Goal: Task Accomplishment & Management: Manage account settings

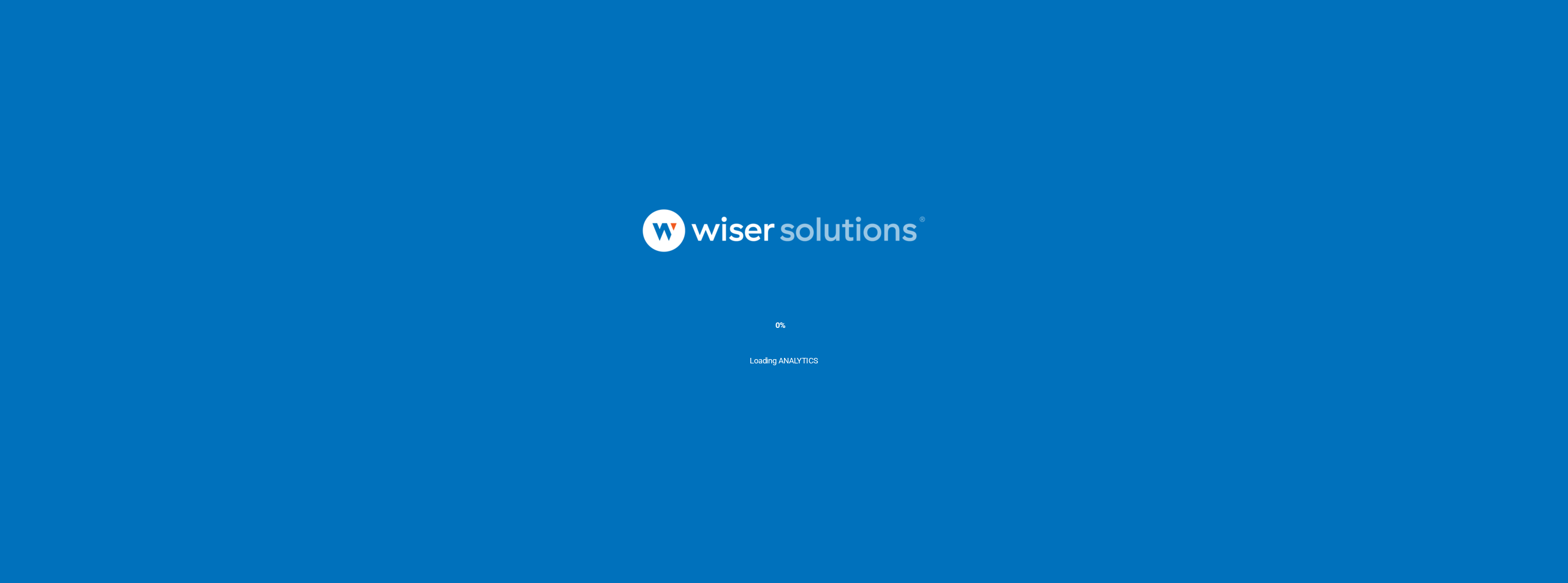
click at [905, 209] on img at bounding box center [784, 231] width 367 height 128
drag, startPoint x: 0, startPoint y: 0, endPoint x: 1143, endPoint y: 109, distance: 1148.2
click at [1143, 109] on ms-splash-screen "5% Loading ANALYTICS" at bounding box center [784, 292] width 1568 height 583
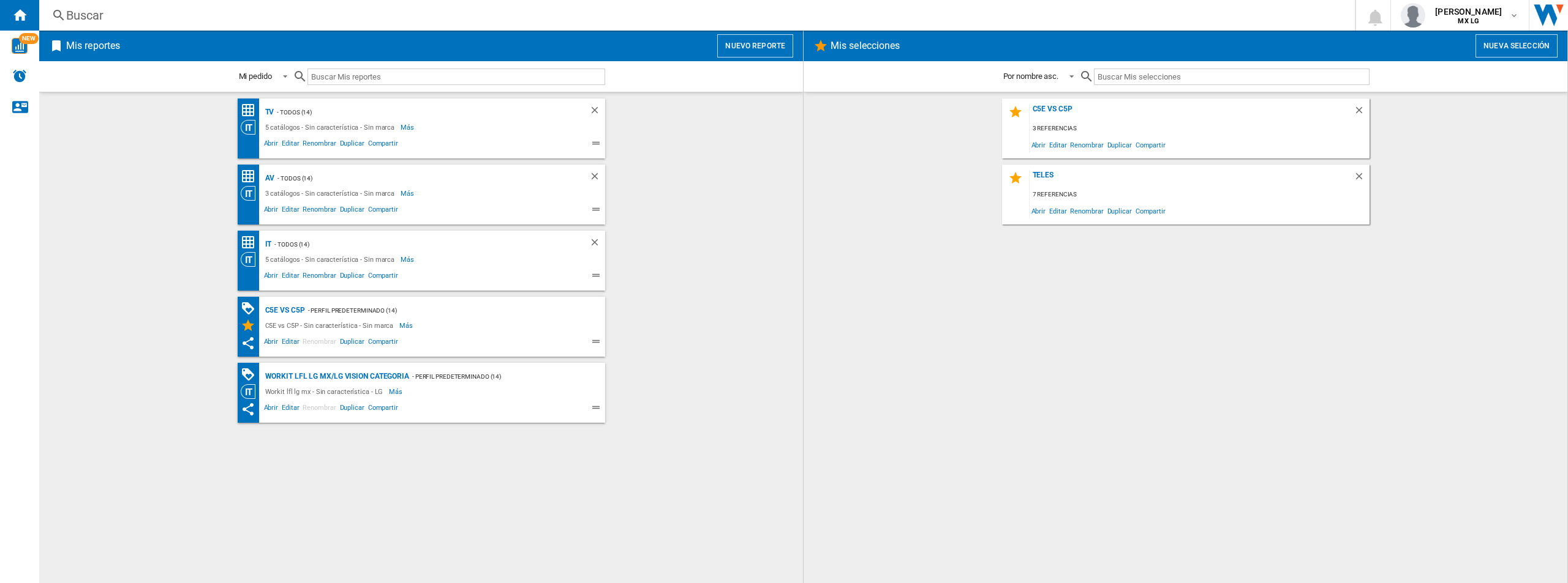
drag, startPoint x: 1462, startPoint y: 1, endPoint x: 1416, endPoint y: 247, distance: 250.3
click at [1416, 247] on div "C5E vs C5P 3 referencias Abrir Editar Renombrar Duplicar Compartir Teles 7 refe…" at bounding box center [1185, 338] width 739 height 479
drag, startPoint x: 184, startPoint y: 1, endPoint x: 132, endPoint y: 187, distance: 193.1
click at [132, 187] on wk-bookmarked-report "AV - TODOS (14) 3 catálogos - Sin característica - Sin marca Más Menos Abrir Ed…" at bounding box center [420, 194] width 739 height 60
click at [387, 126] on div "5 catálogos - Sin característica - Sin marca" at bounding box center [331, 127] width 139 height 14
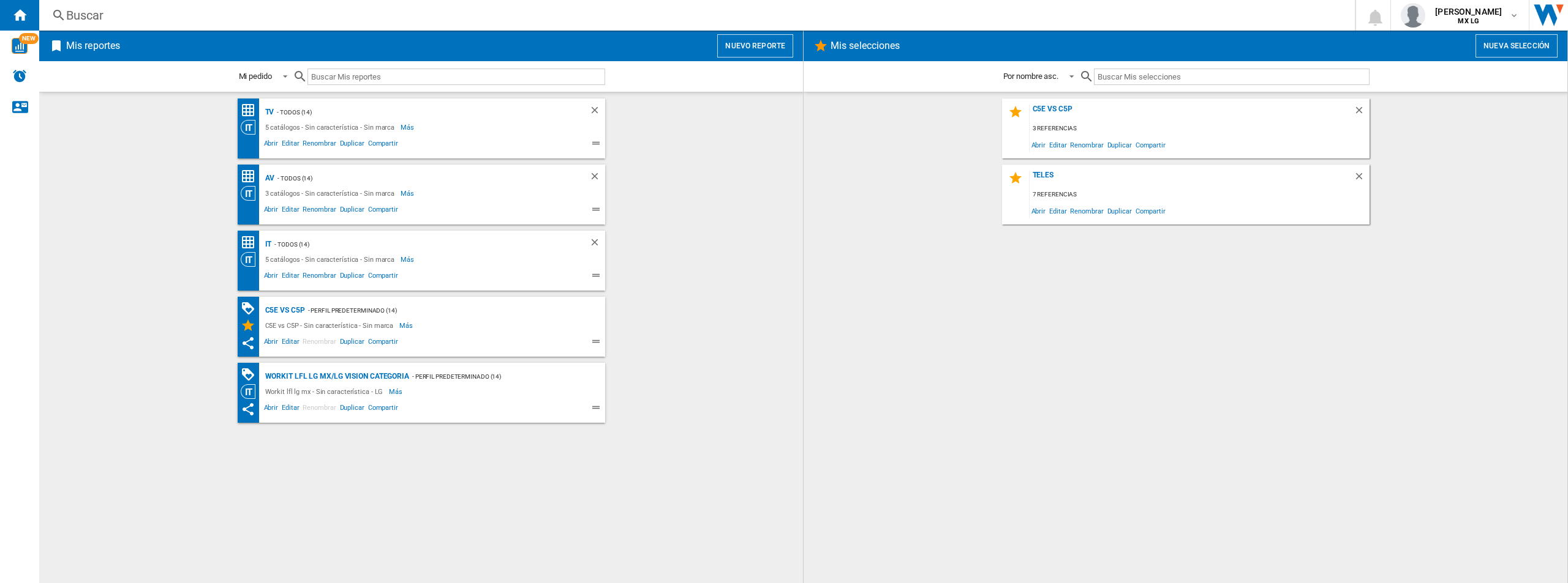
click at [463, 313] on div "- Perfil predeterminado (14)" at bounding box center [443, 311] width 276 height 15
click at [552, 339] on span at bounding box center [479, 343] width 159 height 14
click at [588, 346] on span at bounding box center [587, 343] width 7 height 14
click at [597, 344] on ng-md-icon at bounding box center [597, 343] width 14 height 14
click at [550, 328] on div "C5E vs C5P - Sin característica - Sin marca Más Menos" at bounding box center [410, 325] width 340 height 14
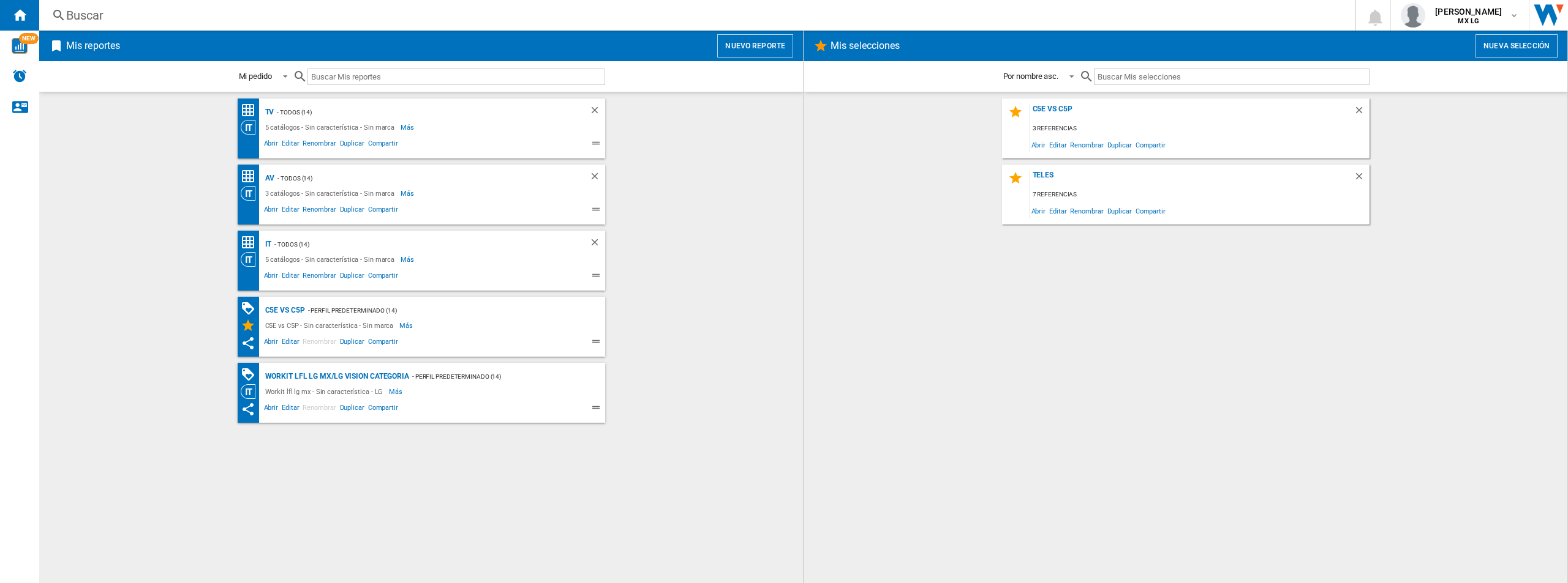
click at [550, 328] on div "C5E vs C5P - Sin característica - Sin marca Más Menos" at bounding box center [410, 325] width 340 height 14
click at [1168, 139] on span at bounding box center [1269, 144] width 202 height 17
click at [1156, 123] on div "3 referencias" at bounding box center [1200, 129] width 340 height 15
click at [439, 106] on div "- TODOS (14)" at bounding box center [419, 113] width 290 height 15
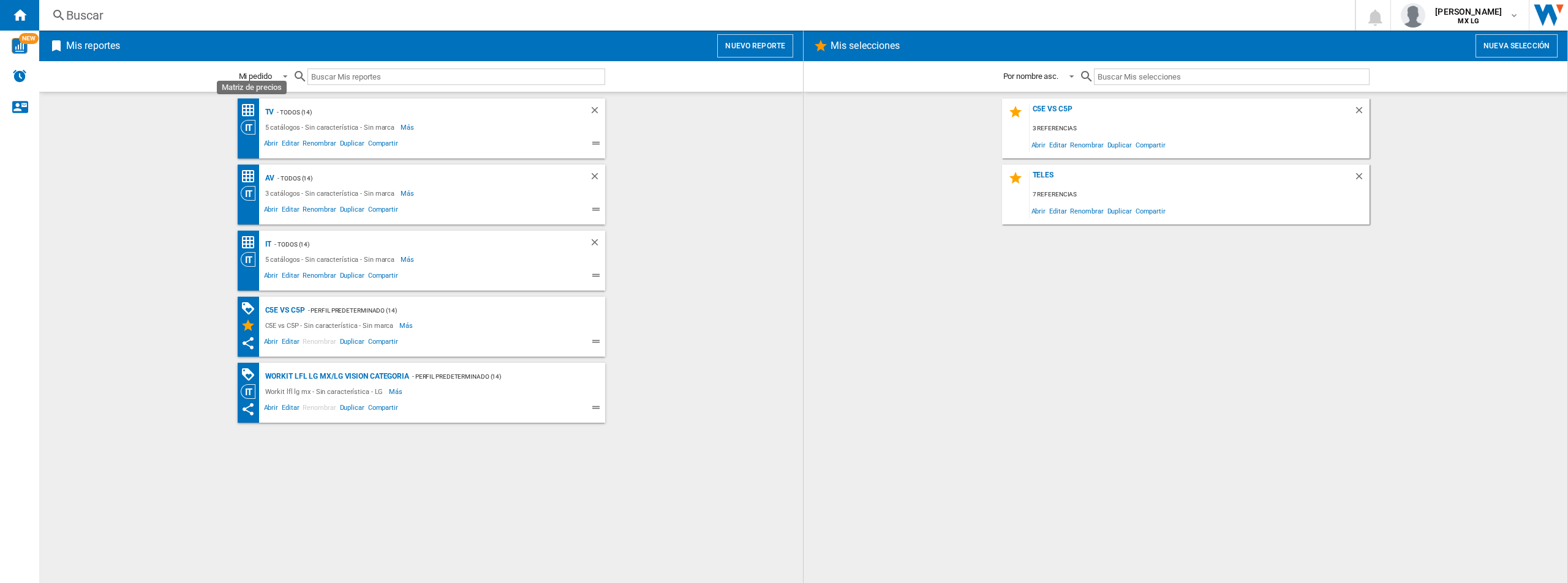
click at [251, 112] on ng-md-icon "Matriz de precios" at bounding box center [247, 109] width 14 height 14
click at [296, 110] on div "- TODOS (14)" at bounding box center [419, 113] width 290 height 15
click at [263, 111] on div "TV" at bounding box center [268, 113] width 13 height 15
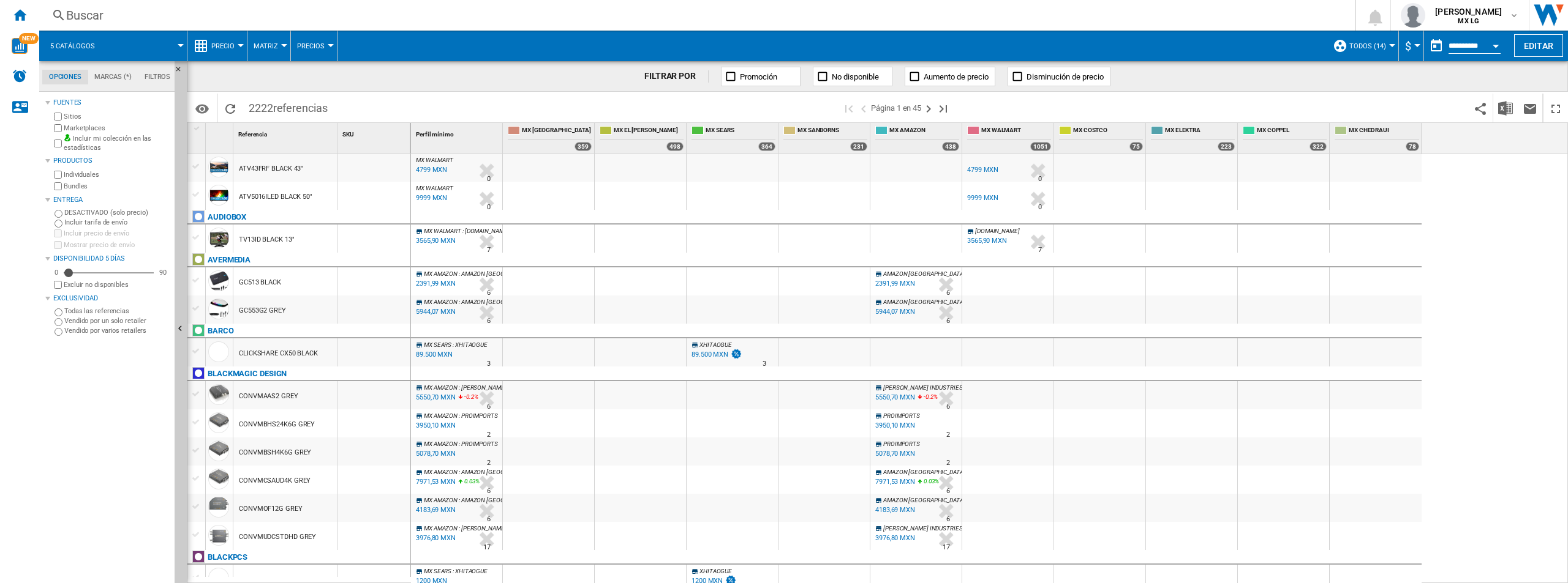
scroll to position [1258, 0]
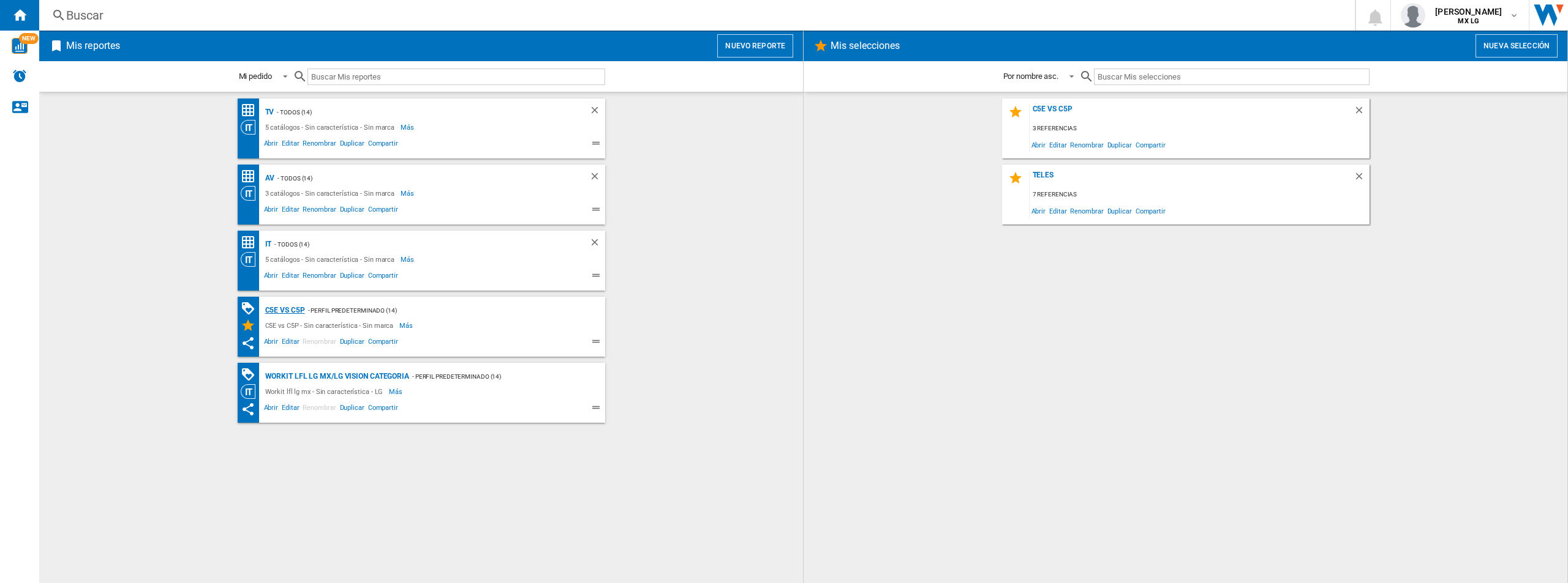
click at [269, 314] on div "C5E vs C5P" at bounding box center [283, 311] width 43 height 15
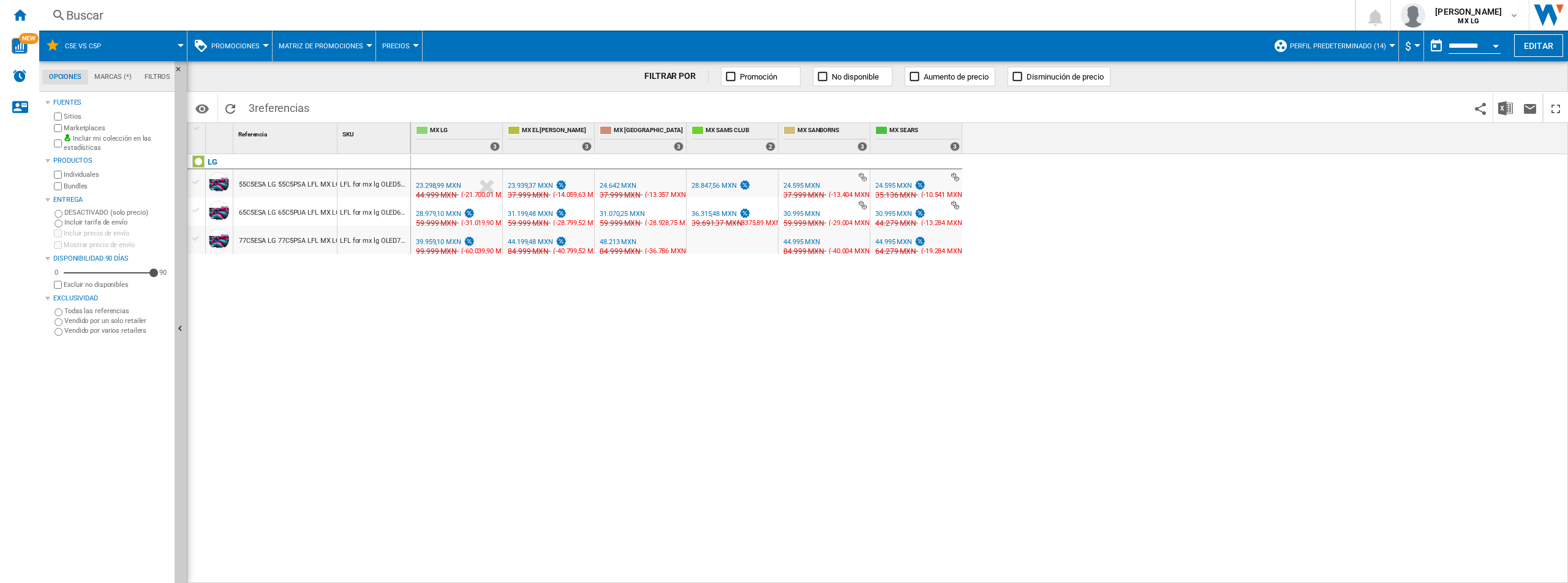
click at [576, 275] on div "MX LG 0.0 % 23.298,99 MXN % N/A 44.999 MXN ( -21.700,01 MXN ) MX LG : MX LG MX …" at bounding box center [990, 369] width 1158 height 429
click at [288, 274] on div "LG 55C5ESA LG 55C5PSA LFL MX LG LFL for mx lg OLED55C5ESA-1 65C5ESA LG 65C5PUA …" at bounding box center [299, 365] width 224 height 423
click at [649, 292] on div "MX LG 0.0 % 23.298,99 MXN % N/A 44.999 MXN ( -21.700,01 MXN ) MX LG : MX LG MX …" at bounding box center [990, 369] width 1158 height 429
drag, startPoint x: 334, startPoint y: 145, endPoint x: 361, endPoint y: 145, distance: 27.0
click at [361, 145] on div "1 Referencia 1 SKU 1" at bounding box center [299, 138] width 224 height 30
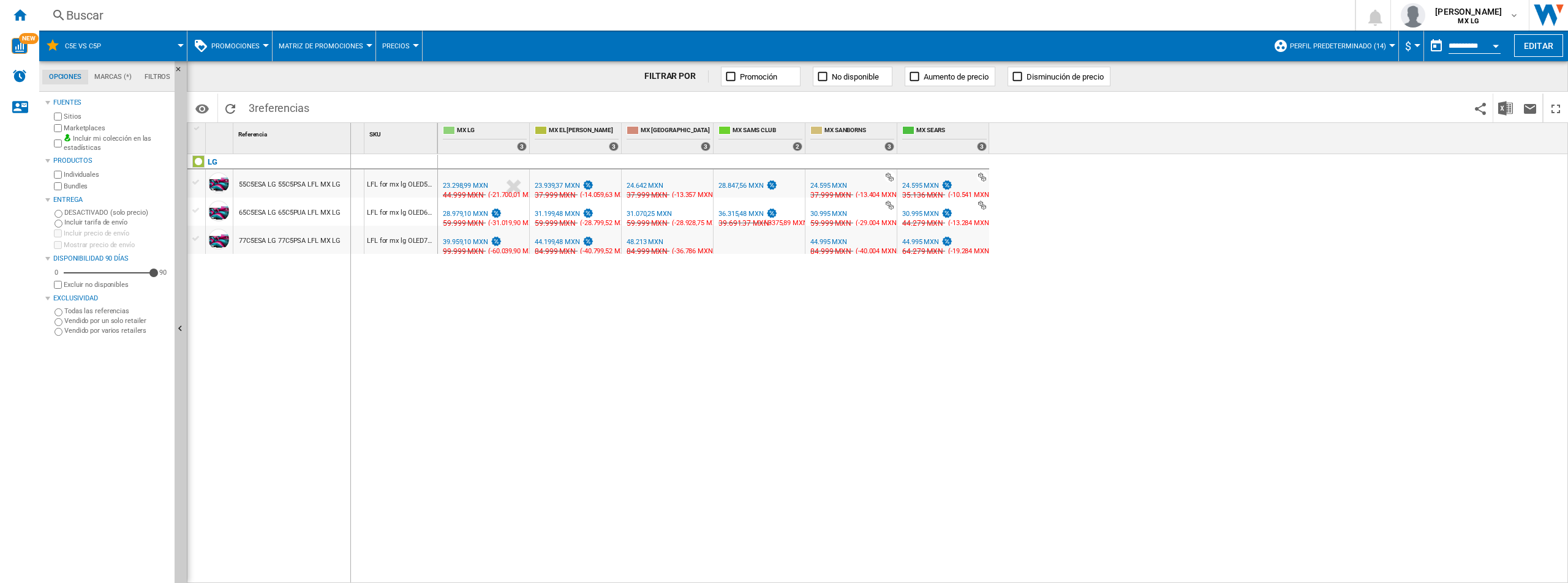
drag, startPoint x: 361, startPoint y: 147, endPoint x: 348, endPoint y: 150, distance: 13.3
click at [348, 150] on div "Referencia 1" at bounding box center [299, 138] width 131 height 30
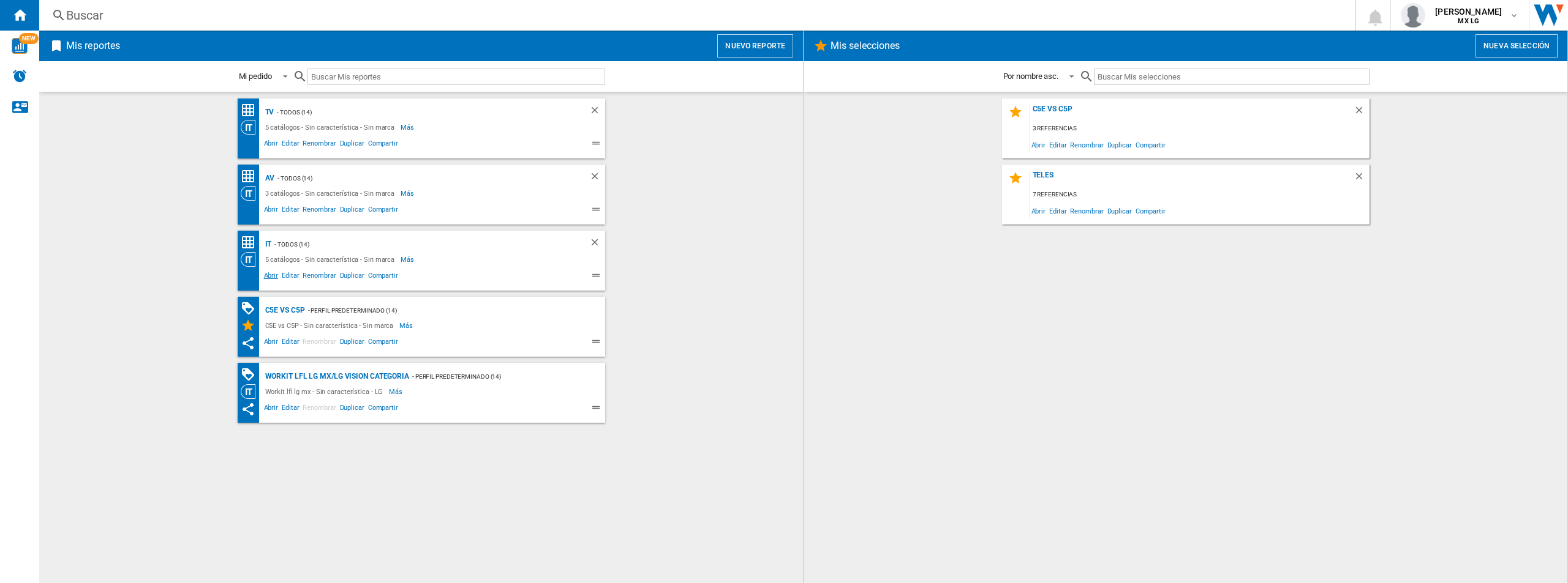
click at [267, 281] on span "Abrir" at bounding box center [272, 276] width 18 height 14
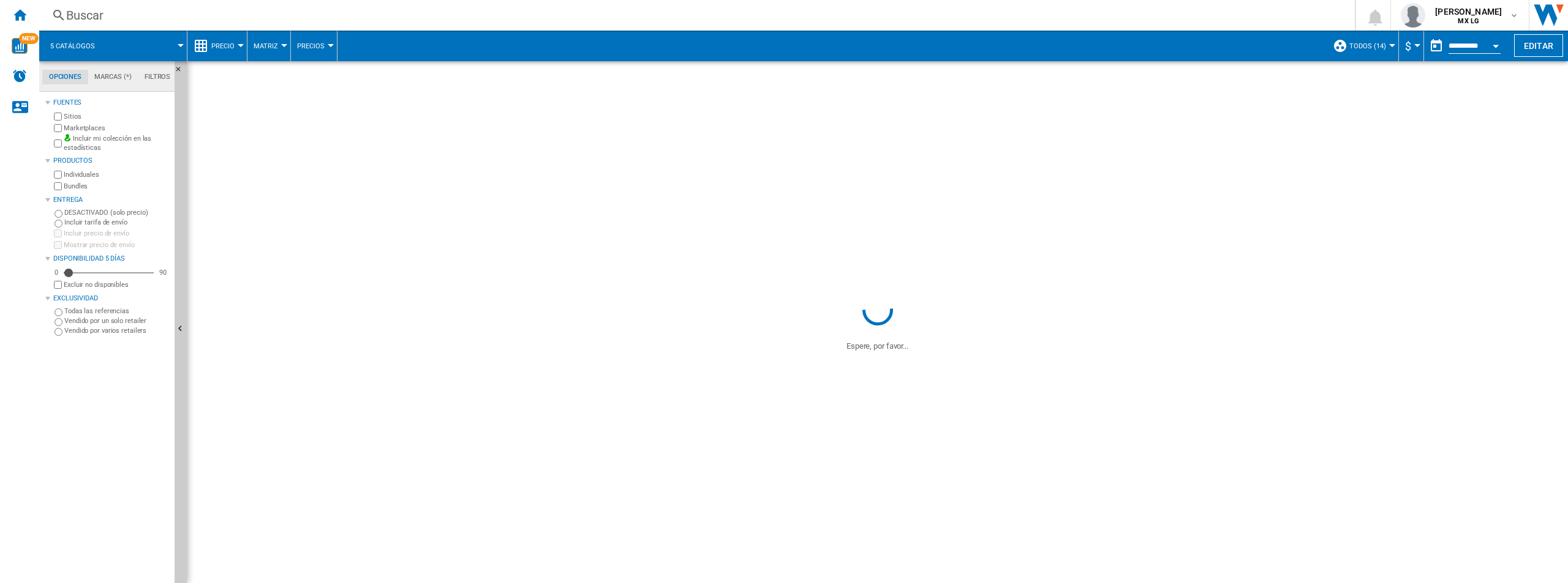
click at [820, 171] on span at bounding box center [877, 176] width 1381 height 231
click at [494, 341] on span at bounding box center [501, 322] width 630 height 60
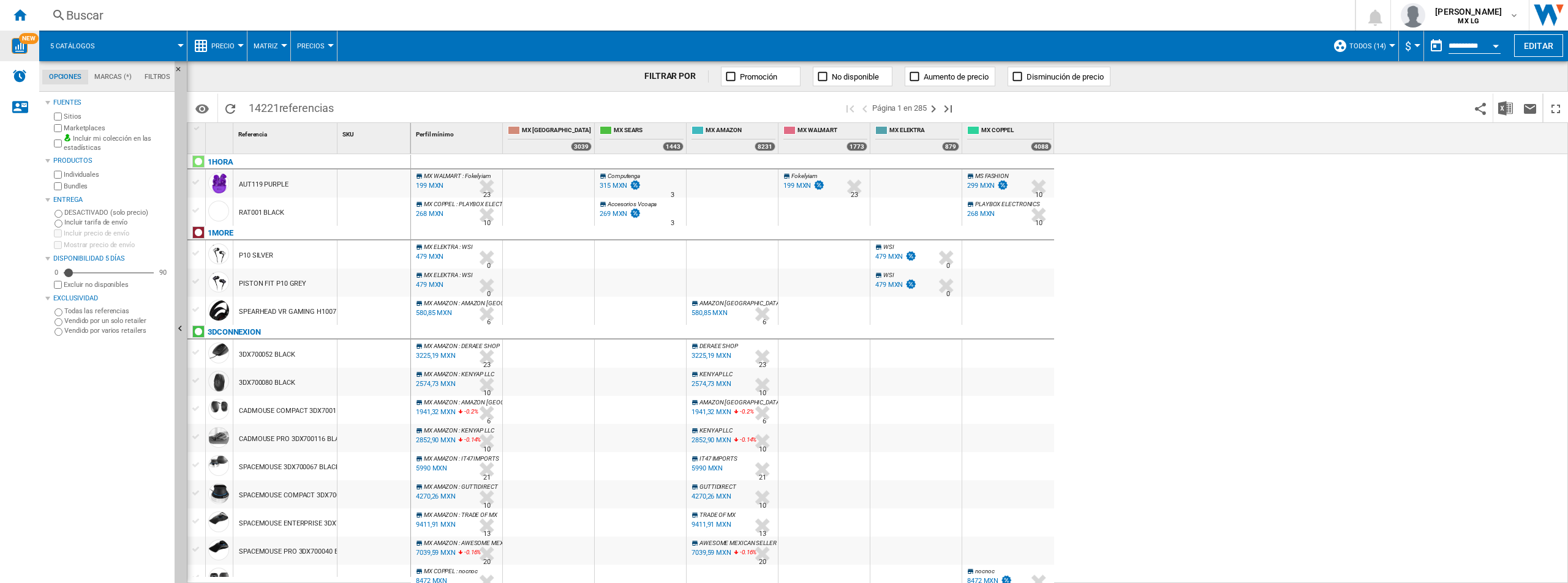
click at [22, 47] on img "WiseCard" at bounding box center [19, 45] width 16 height 16
click at [23, 28] on div "Inicio" at bounding box center [19, 15] width 40 height 30
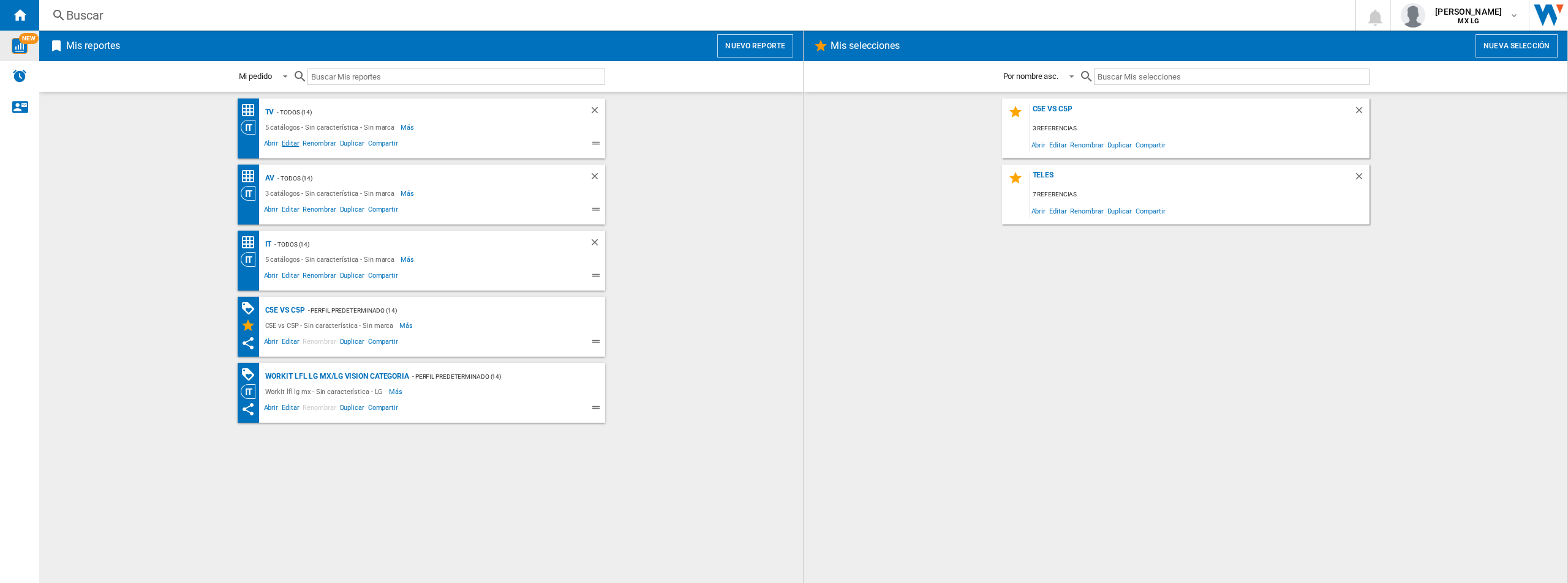
click at [292, 146] on span "Editar" at bounding box center [290, 144] width 21 height 14
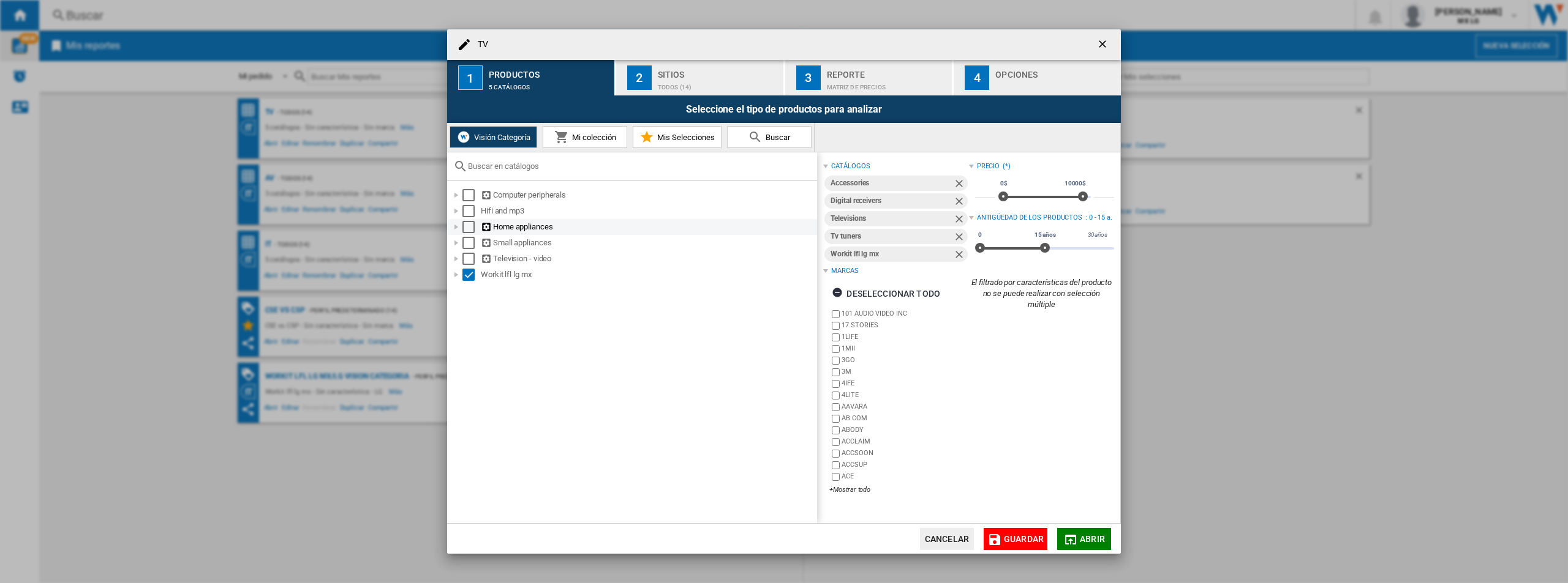
click at [450, 226] on div "Home appliances" at bounding box center [632, 227] width 369 height 16
click at [457, 230] on div at bounding box center [456, 227] width 13 height 13
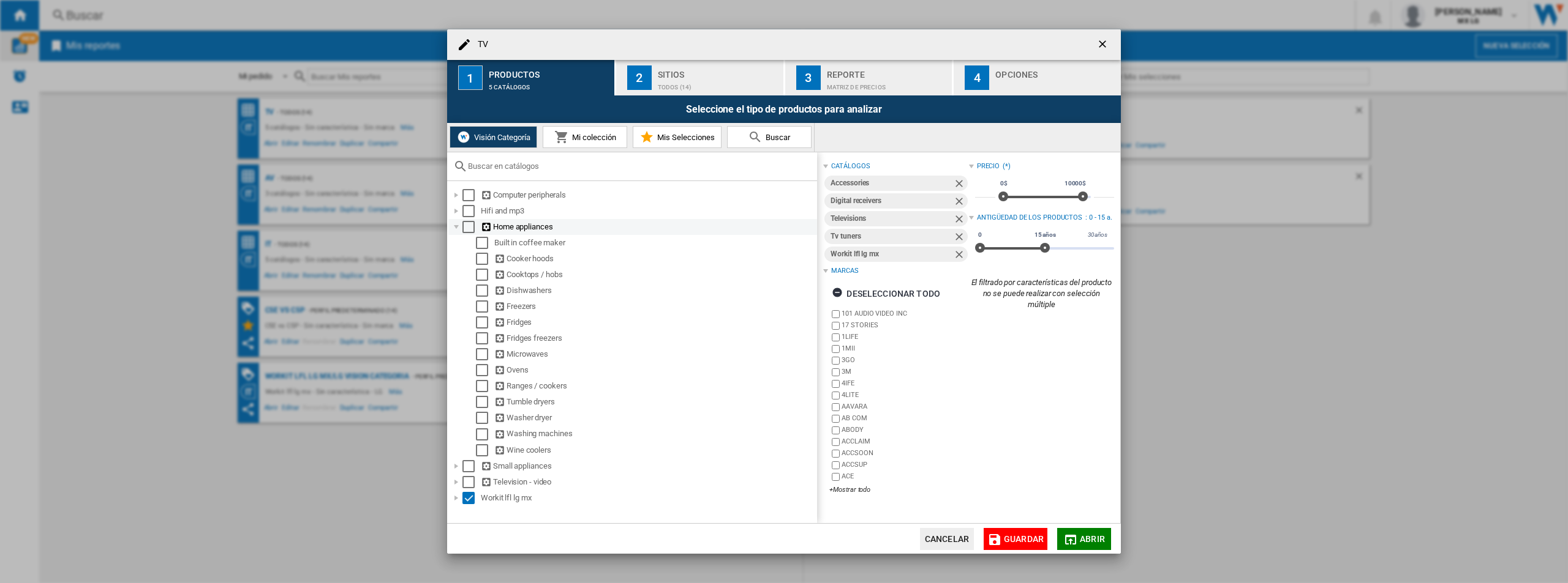
click at [455, 228] on div at bounding box center [456, 227] width 13 height 13
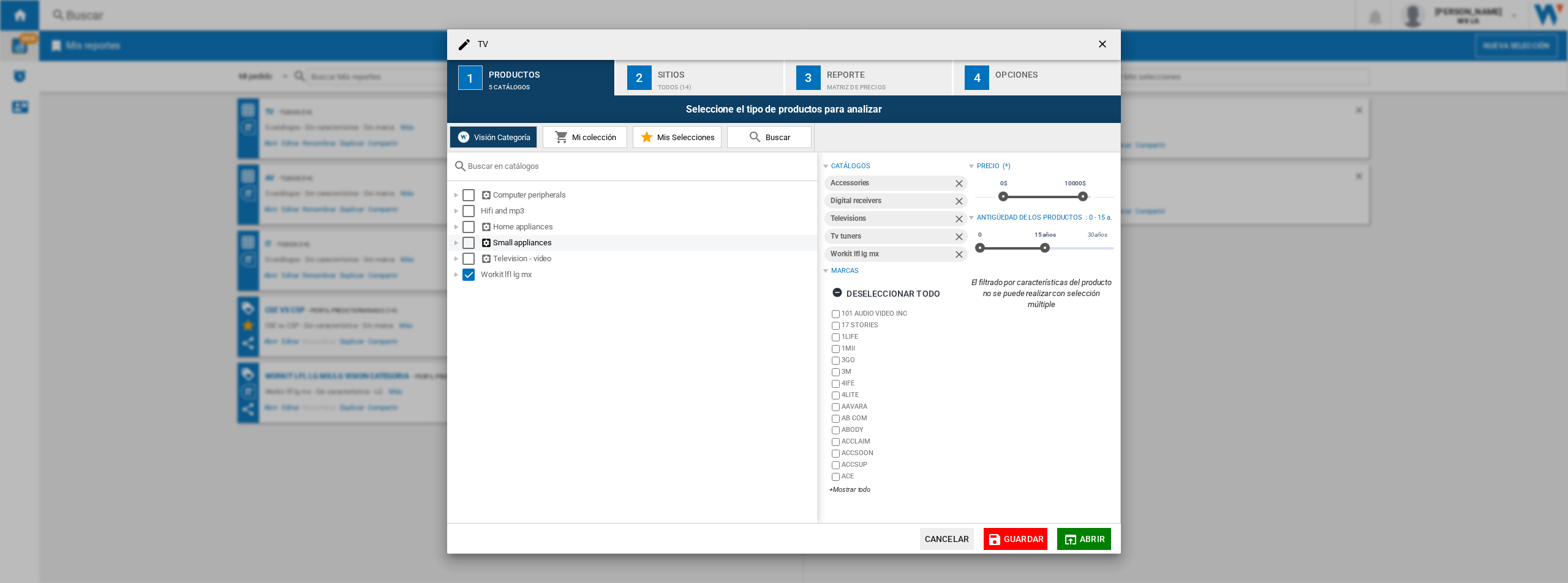
click at [455, 244] on div at bounding box center [456, 243] width 13 height 13
click at [455, 254] on div at bounding box center [456, 259] width 13 height 13
click at [1037, 535] on span "Guardar" at bounding box center [1023, 539] width 40 height 10
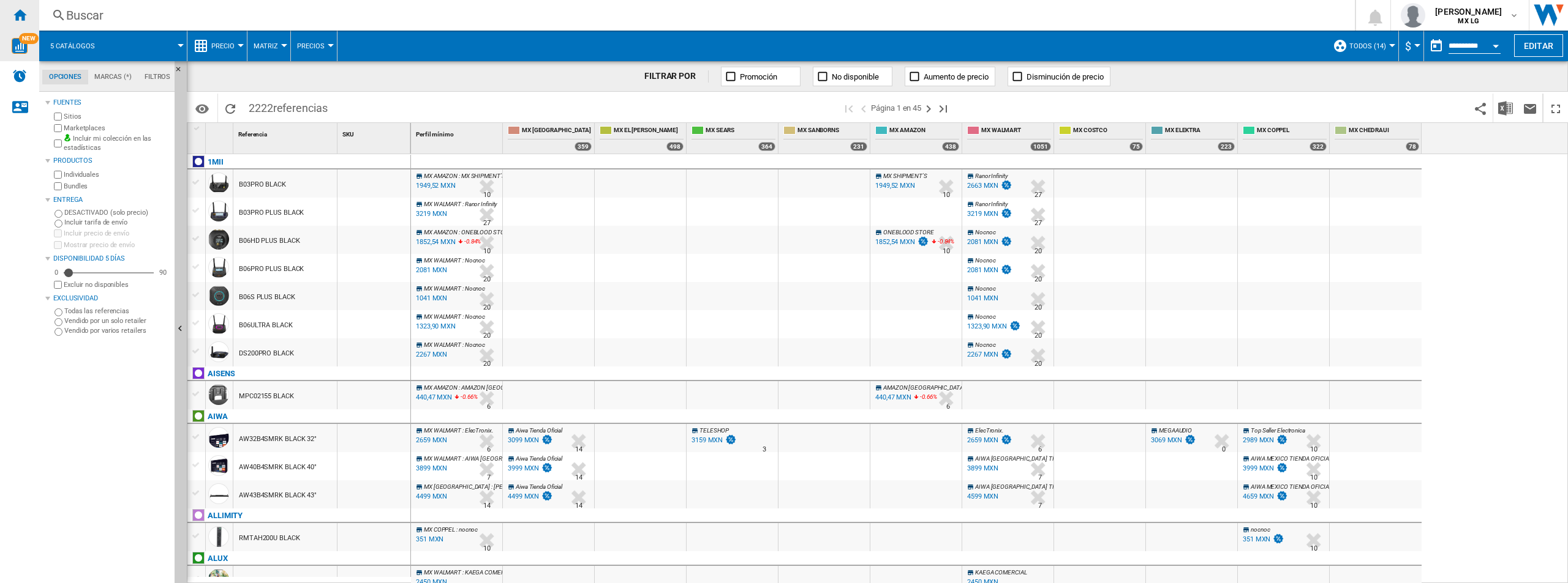
click at [21, 22] on div "Inicio" at bounding box center [19, 15] width 40 height 30
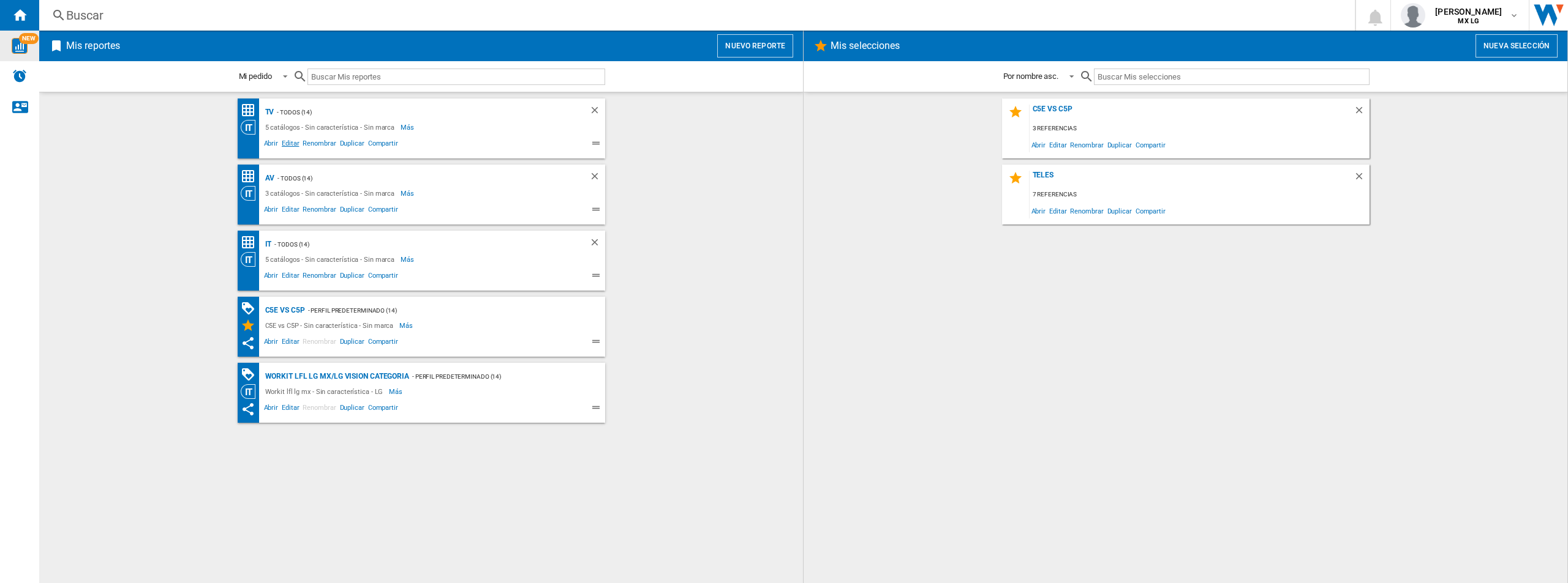
click at [293, 141] on span "Editar" at bounding box center [290, 144] width 21 height 14
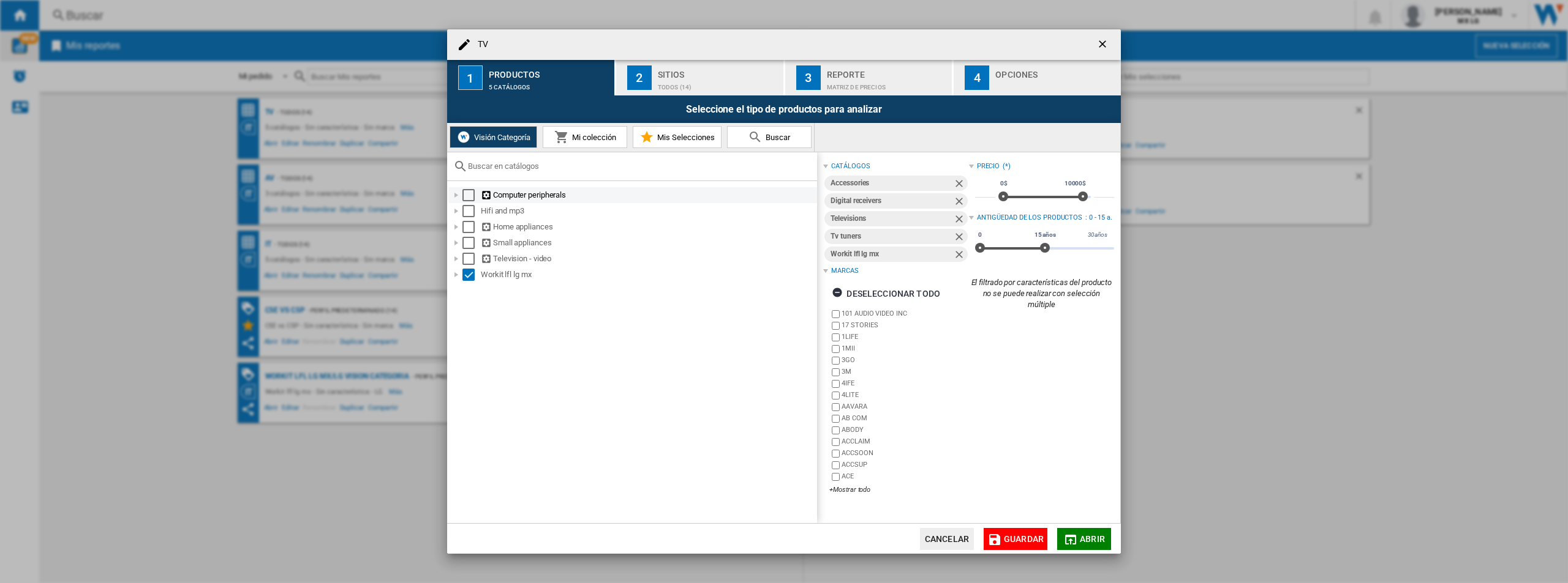
click at [457, 192] on div "TV 1 ..." at bounding box center [456, 195] width 13 height 13
click at [459, 259] on div "TV 1 ..." at bounding box center [456, 259] width 13 height 13
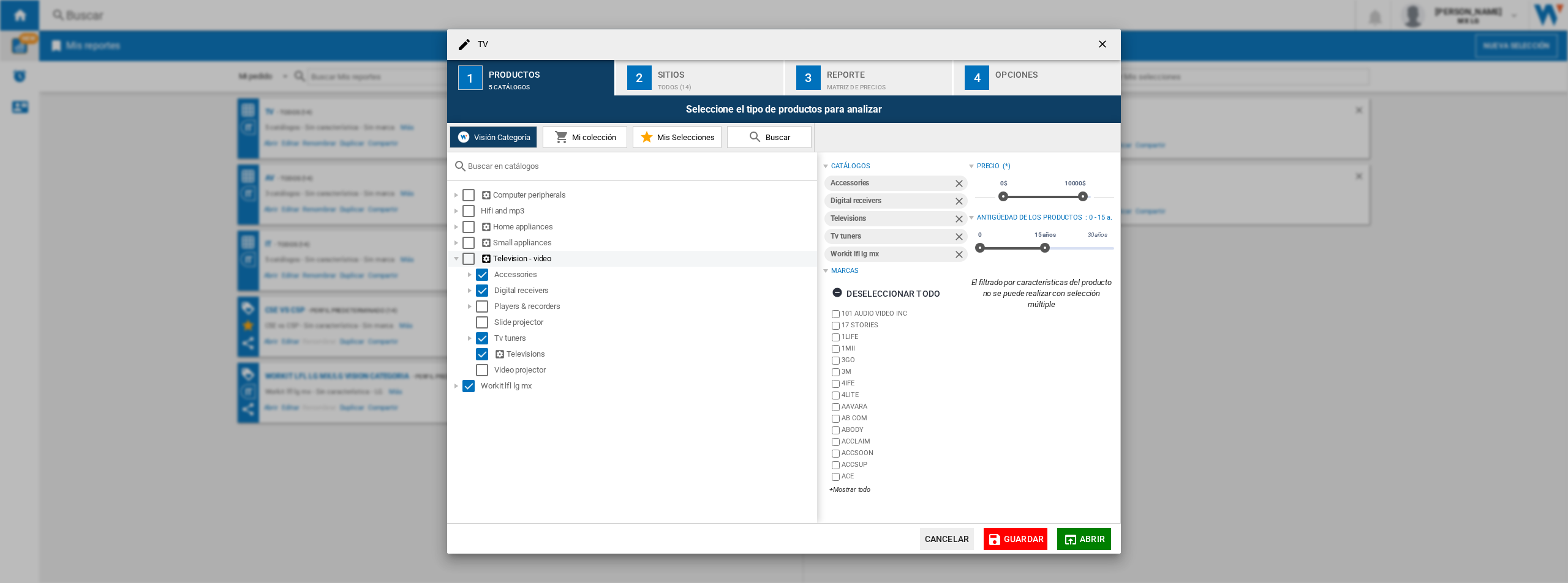
click at [459, 259] on div "TV 1 ..." at bounding box center [456, 259] width 13 height 13
click at [1100, 47] on ng-md-icon "getI18NText('BUTTONS.CLOSE_DIALOG')" at bounding box center [1103, 45] width 14 height 14
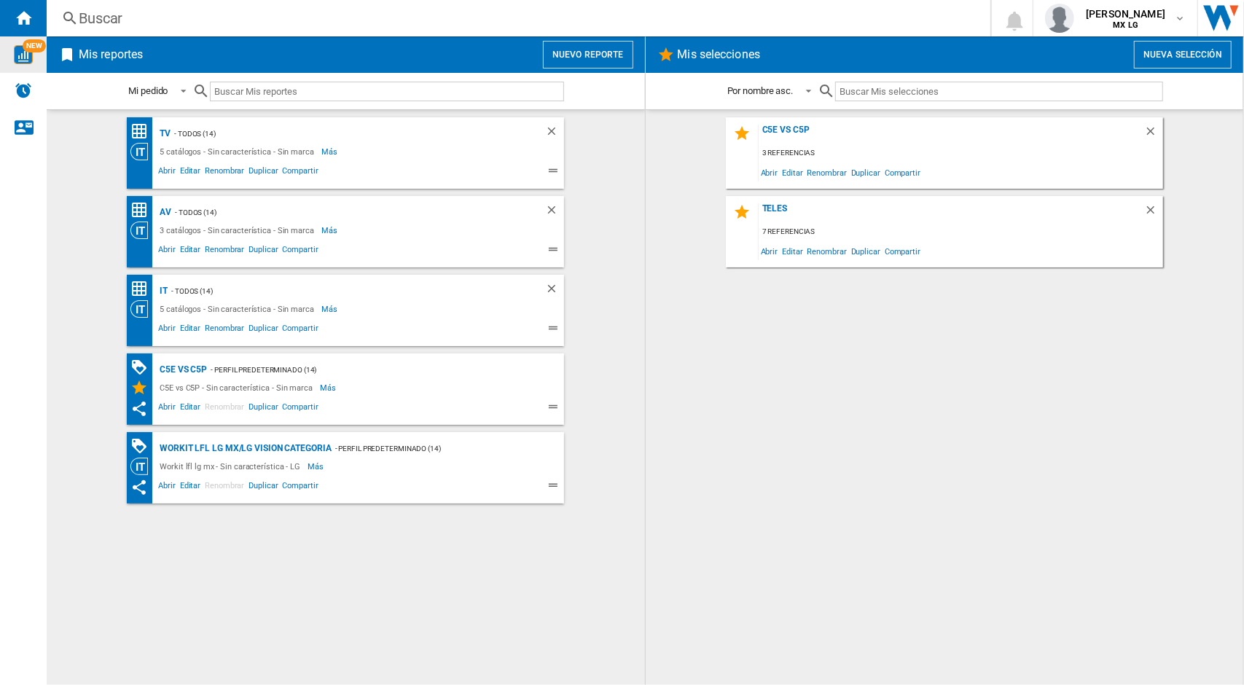
click at [471, 198] on div "AV - TODOS (14) 3 catálogos - Sin característica - Sin marca Más Menos Abrir Ed…" at bounding box center [345, 231] width 437 height 71
click at [172, 173] on span "Abrir" at bounding box center [167, 172] width 22 height 17
click at [164, 167] on span "Abrir" at bounding box center [167, 172] width 22 height 17
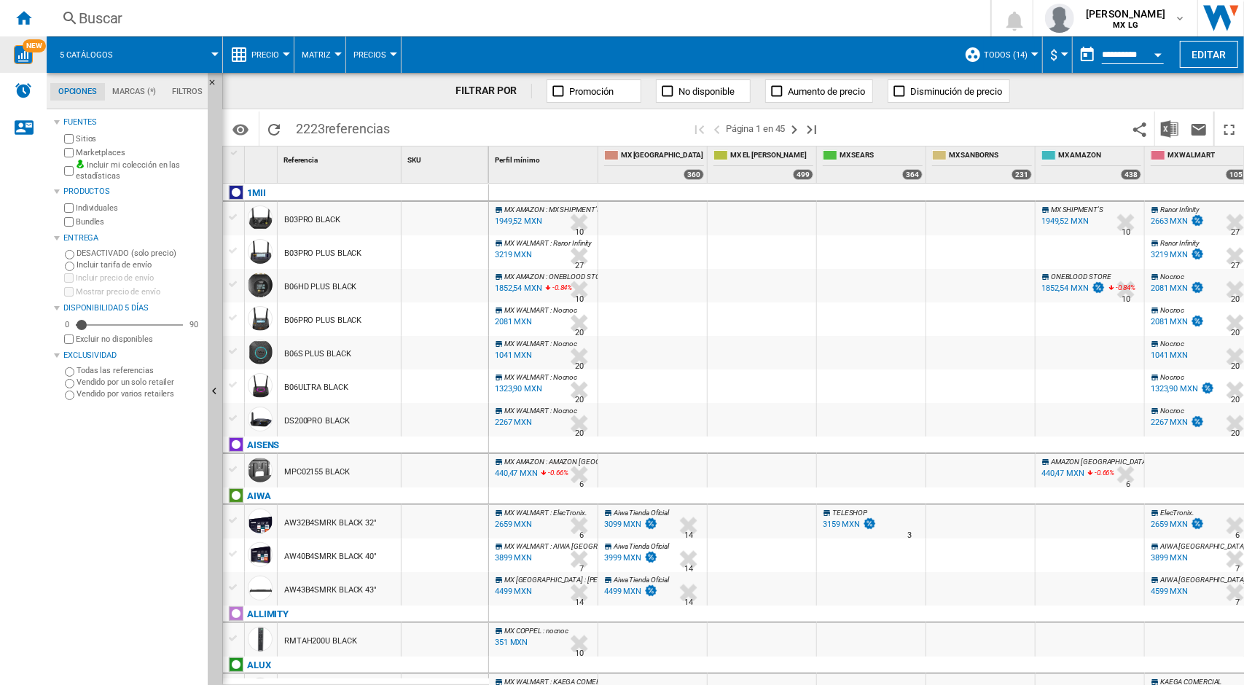
click at [210, 54] on span at bounding box center [174, 54] width 82 height 36
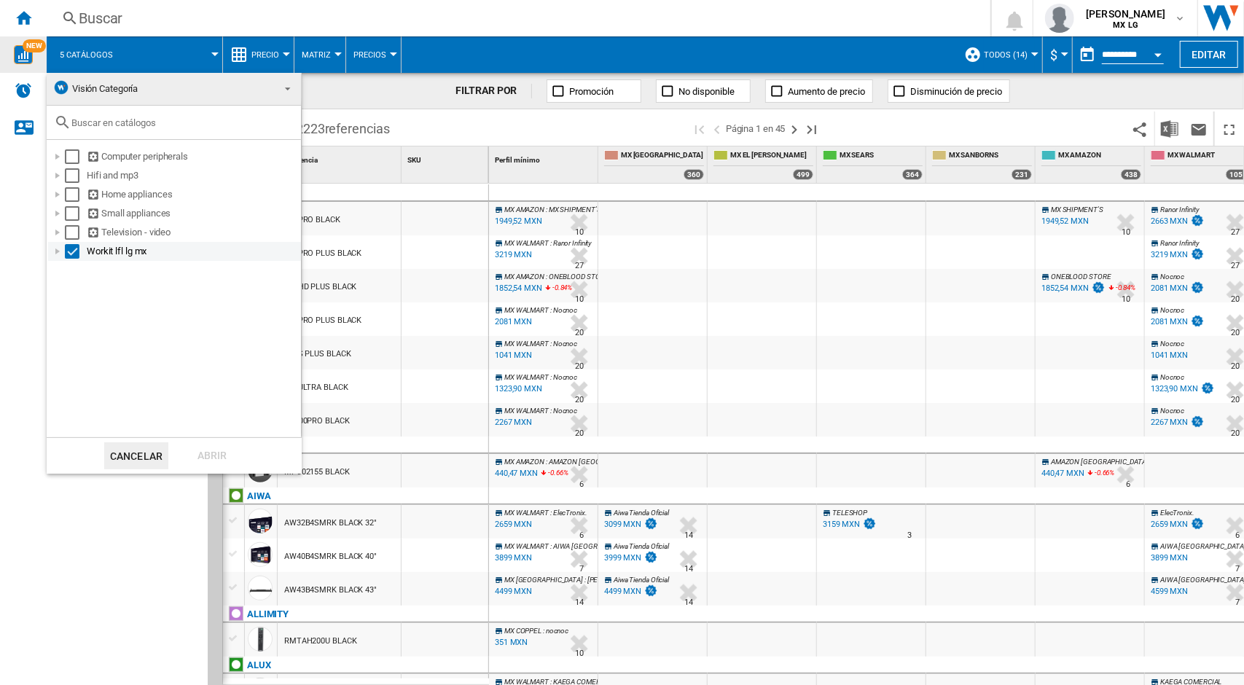
click at [59, 249] on div at bounding box center [57, 251] width 15 height 15
click at [55, 234] on div at bounding box center [57, 232] width 15 height 15
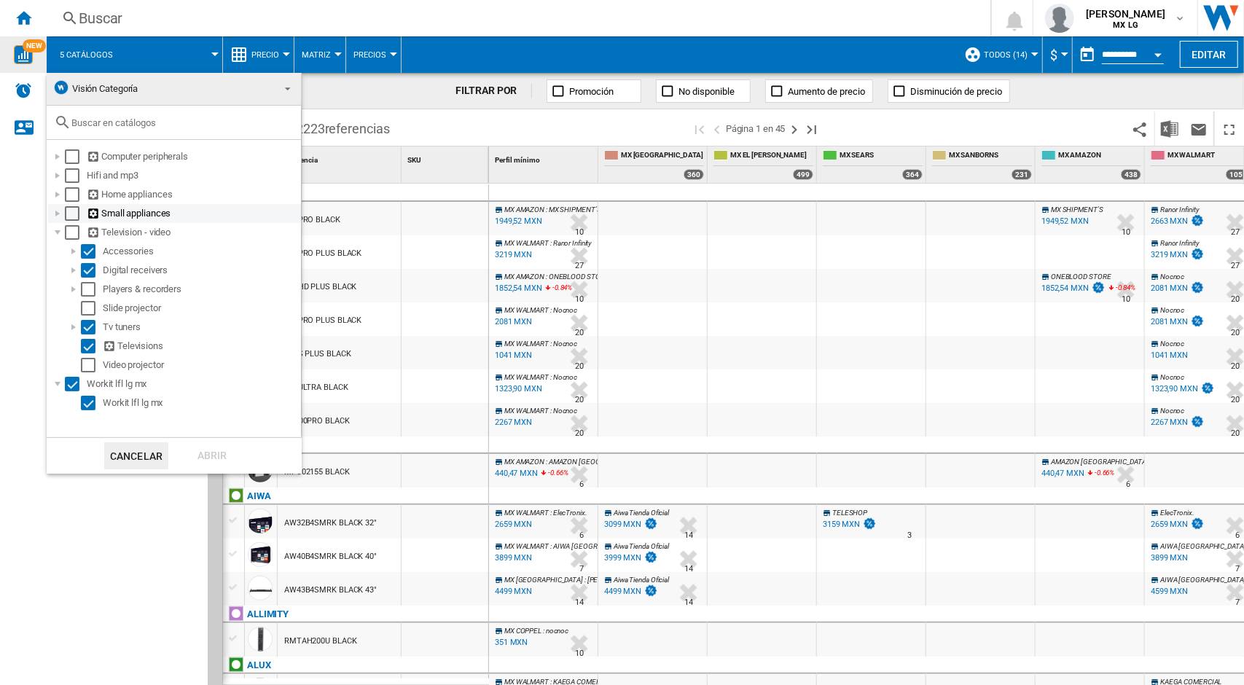
click at [59, 209] on div at bounding box center [57, 213] width 15 height 15
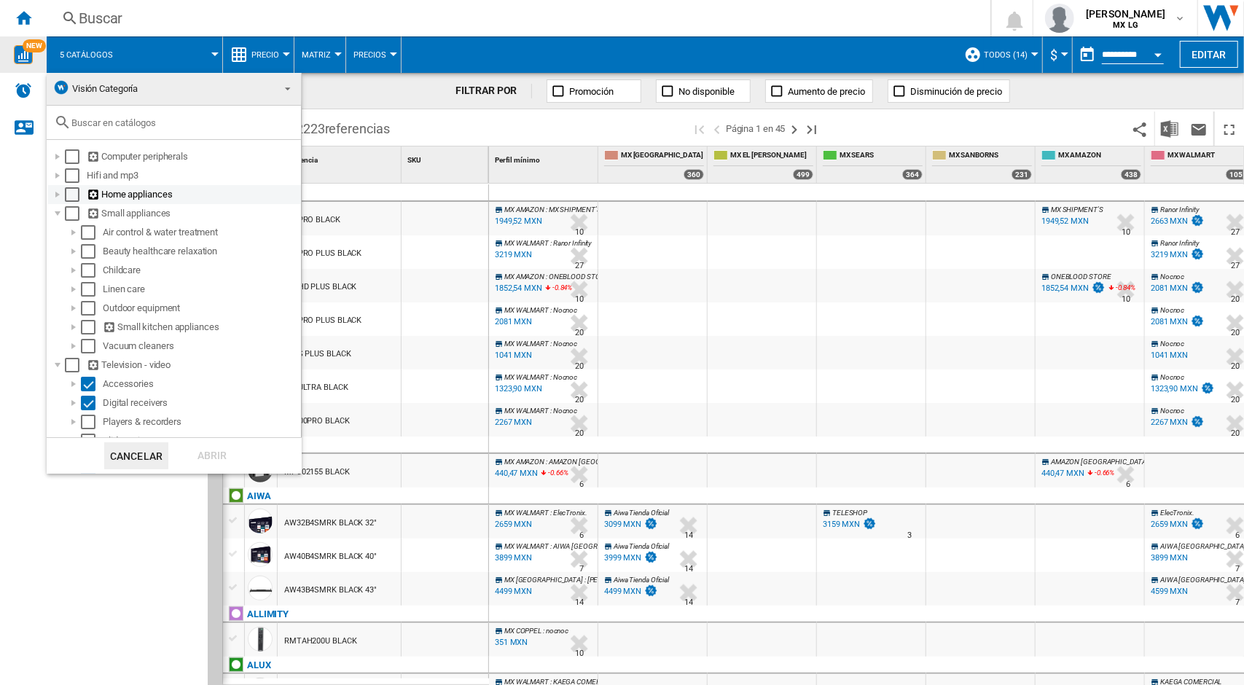
click at [60, 189] on div at bounding box center [57, 194] width 15 height 15
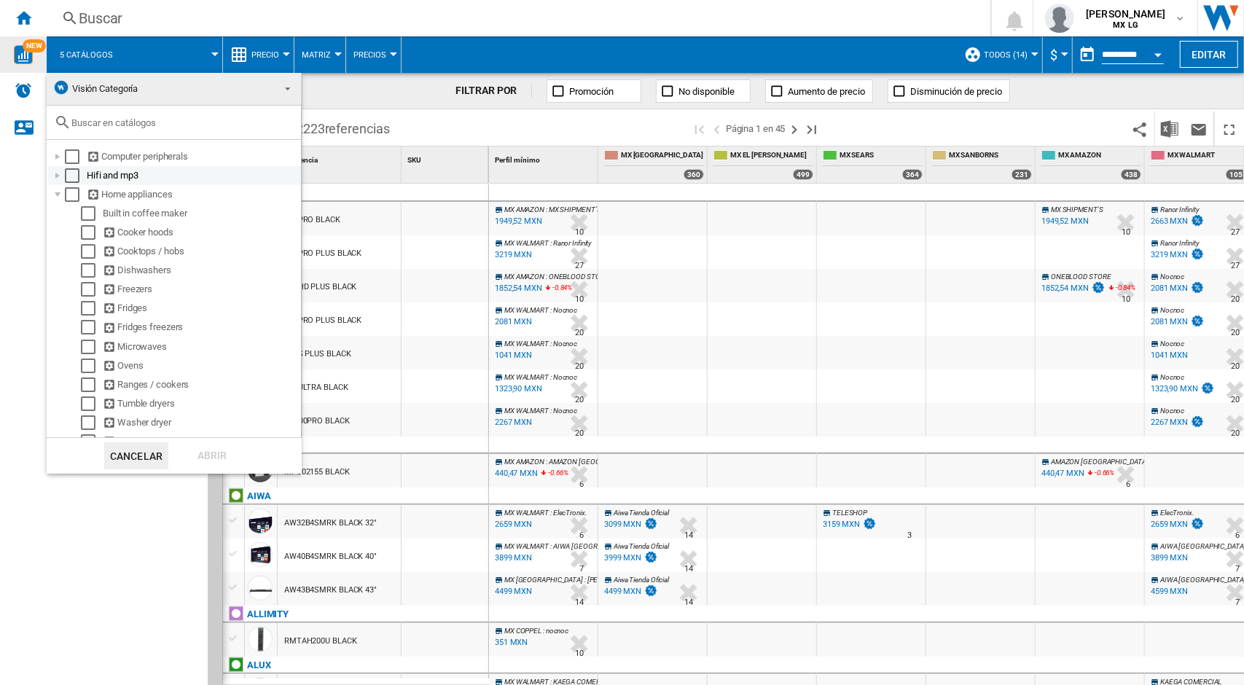
click at [60, 171] on div at bounding box center [57, 175] width 15 height 15
click at [58, 153] on div at bounding box center [57, 156] width 15 height 15
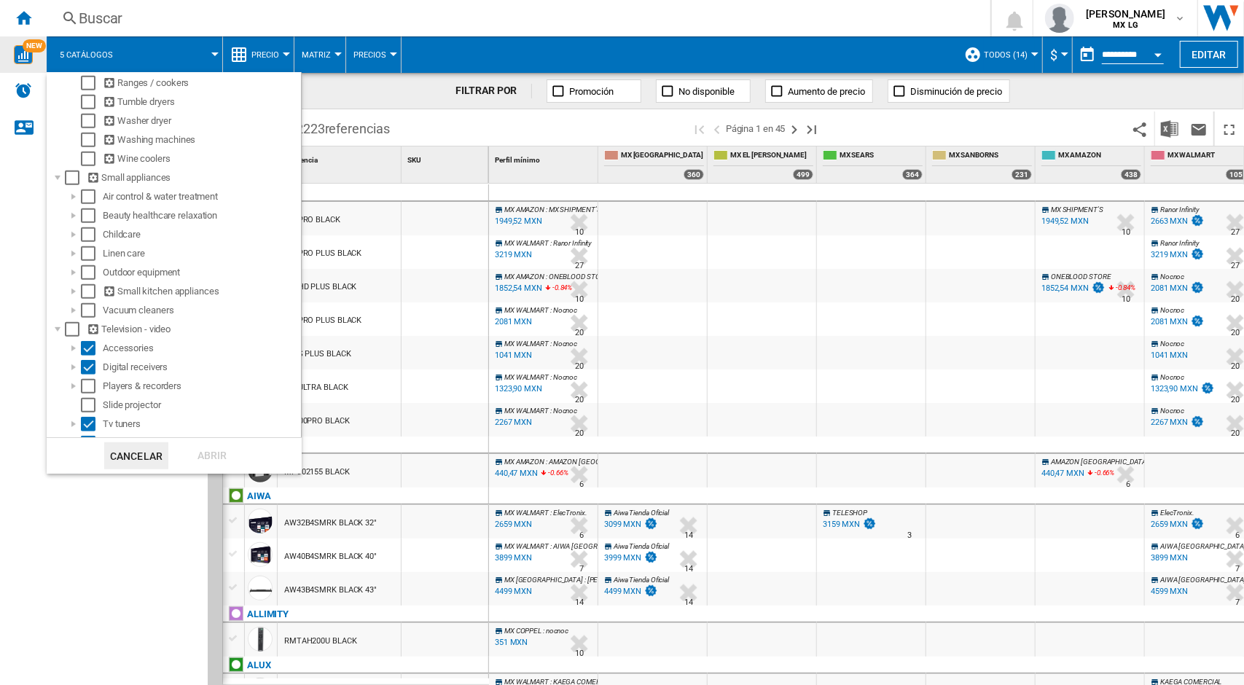
scroll to position [586, 0]
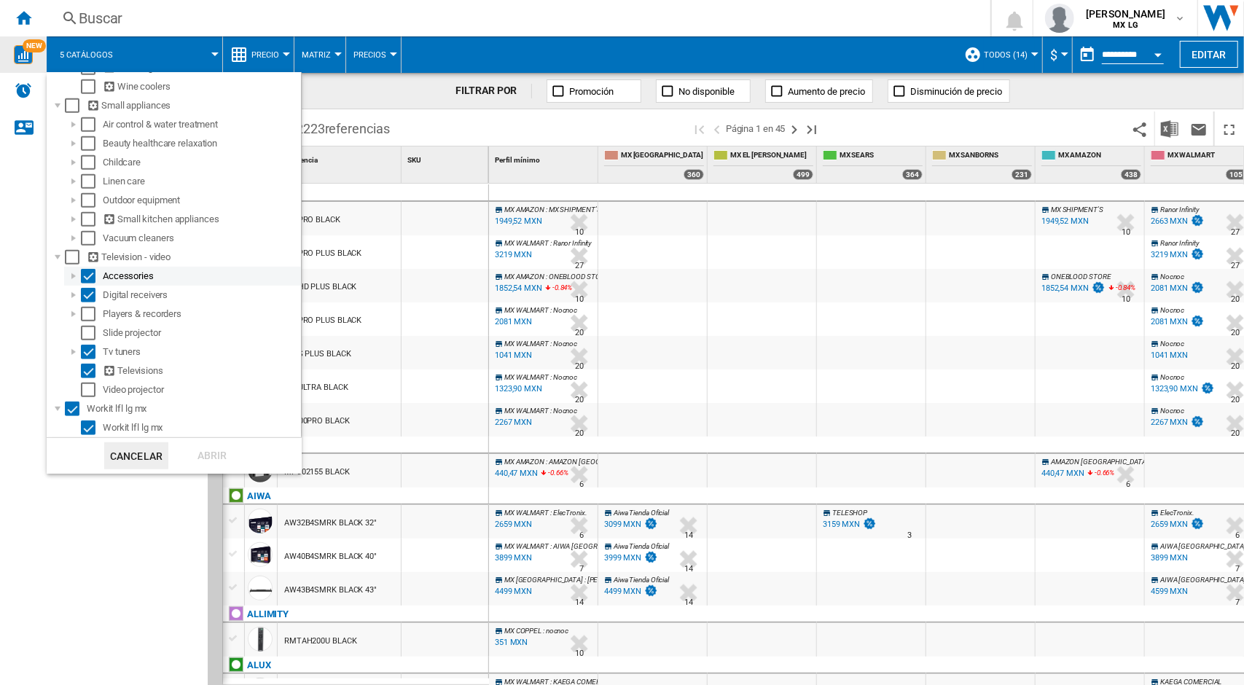
click at [87, 273] on div "Select" at bounding box center [88, 276] width 15 height 15
click at [68, 257] on div "Select" at bounding box center [72, 257] width 15 height 15
click at [84, 369] on div "Select" at bounding box center [88, 371] width 15 height 15
drag, startPoint x: 203, startPoint y: 447, endPoint x: 566, endPoint y: 468, distance: 363.4
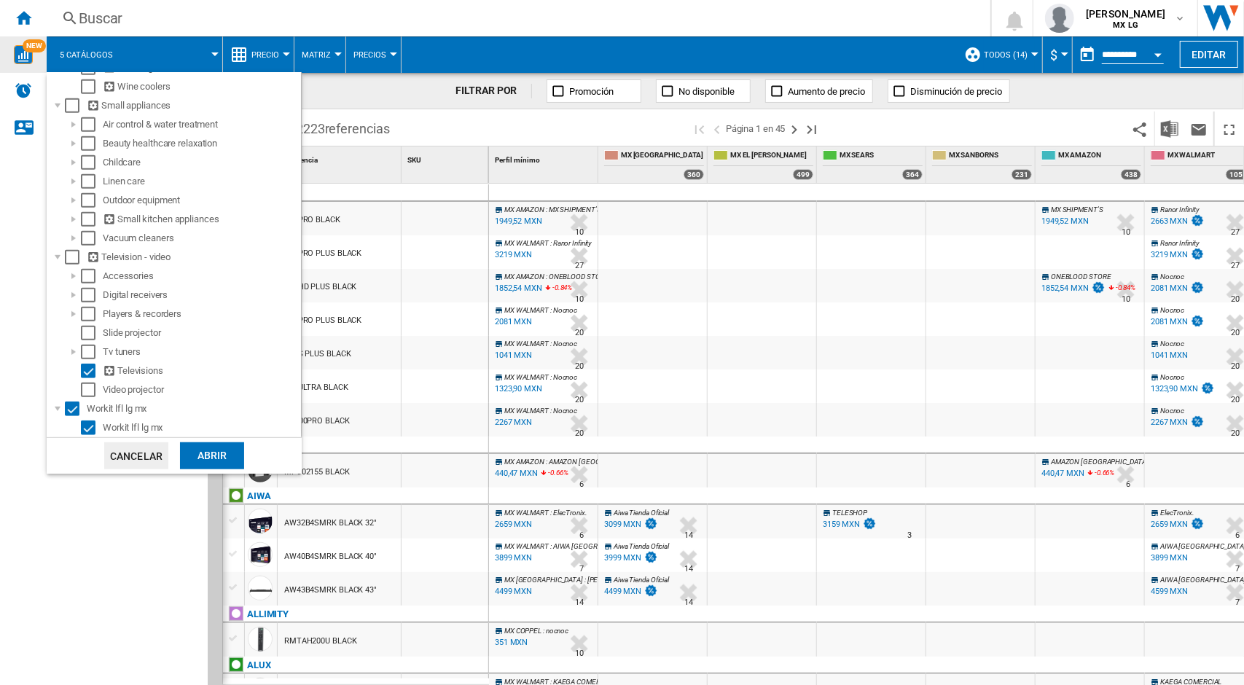
click at [203, 447] on div "Abrir" at bounding box center [212, 455] width 64 height 27
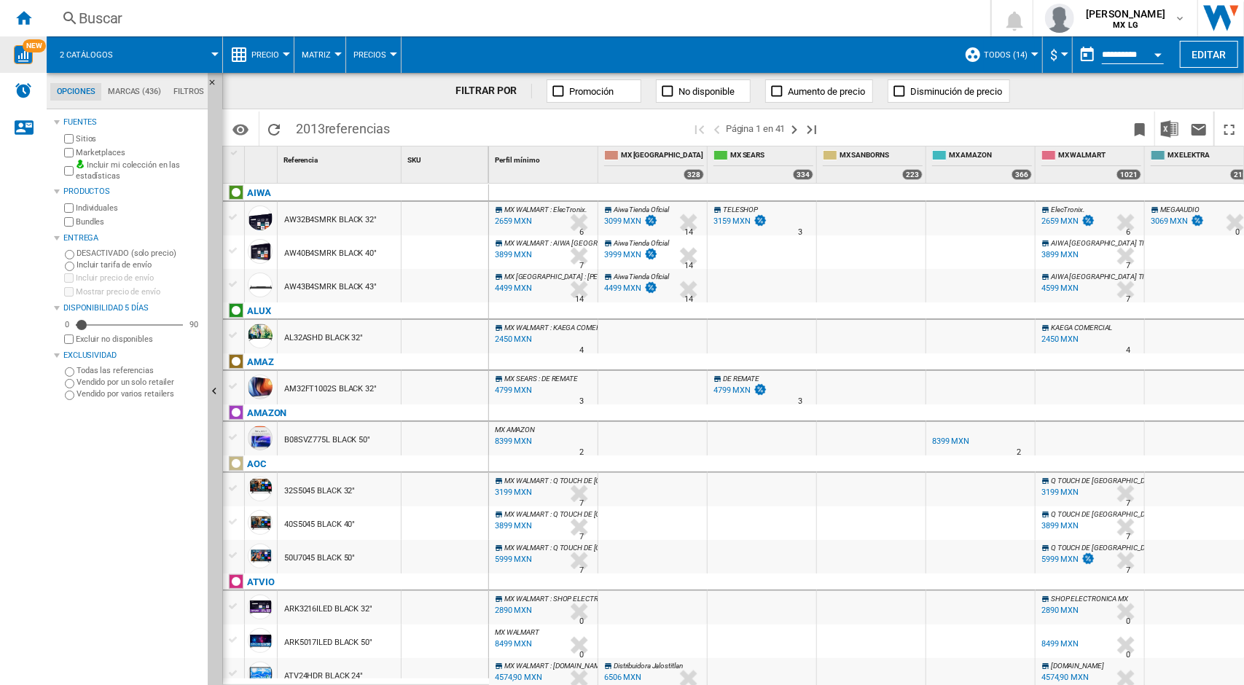
click at [122, 98] on md-tab-item "Marcas (436)" at bounding box center [134, 91] width 66 height 17
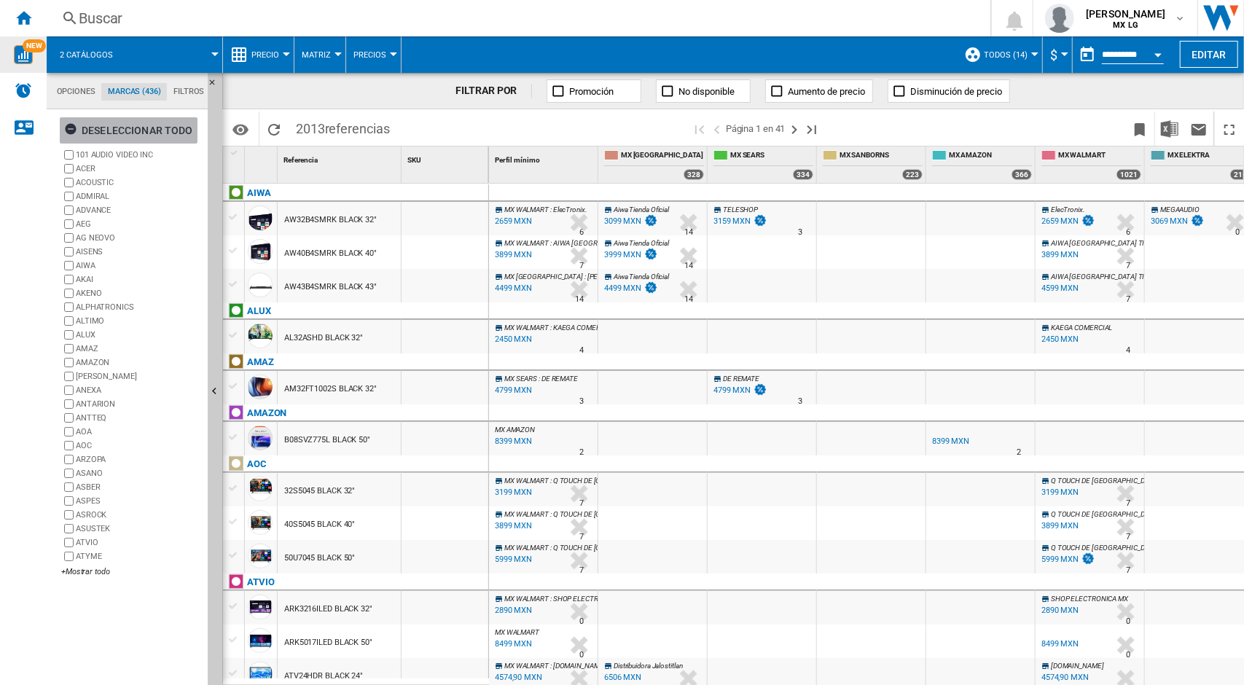
click at [76, 127] on ng-md-icon "button" at bounding box center [72, 130] width 17 height 17
click at [99, 575] on div "+Mostrar todo" at bounding box center [131, 571] width 141 height 11
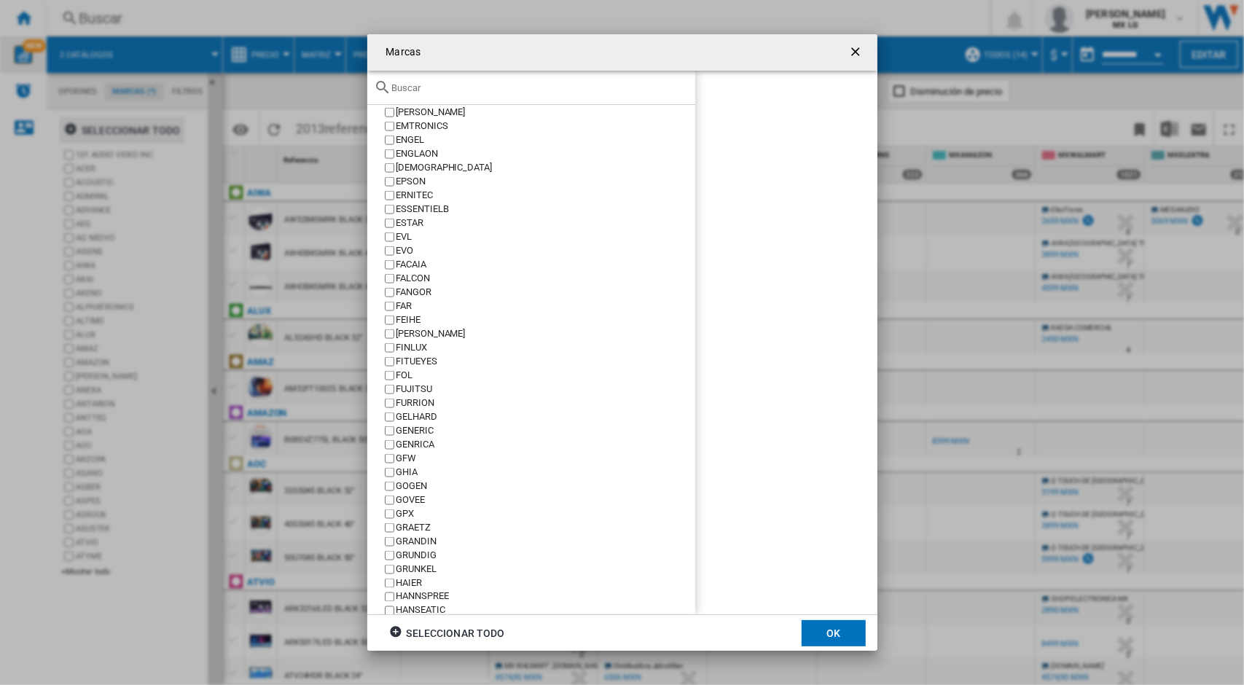
click at [535, 75] on div at bounding box center [531, 88] width 328 height 34
click at [527, 91] on input "text" at bounding box center [540, 87] width 296 height 11
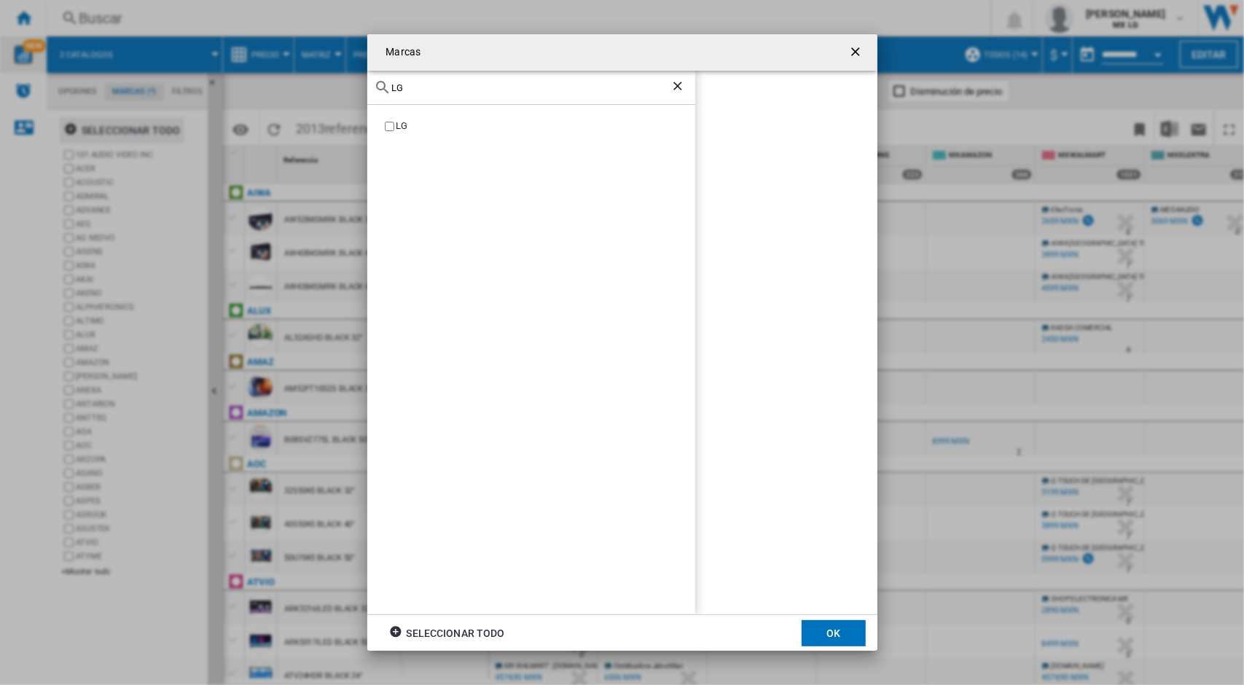
click at [382, 125] on label "LG" at bounding box center [538, 126] width 313 height 14
click at [427, 91] on input "LG" at bounding box center [531, 87] width 278 height 11
type input "L"
drag, startPoint x: 452, startPoint y: 87, endPoint x: 331, endPoint y: 90, distance: 121.0
click at [331, 90] on div "Marcas SAMSUNG SAMSUNG LG SAMSUNG Seleccionar todo OK" at bounding box center [622, 342] width 1244 height 685
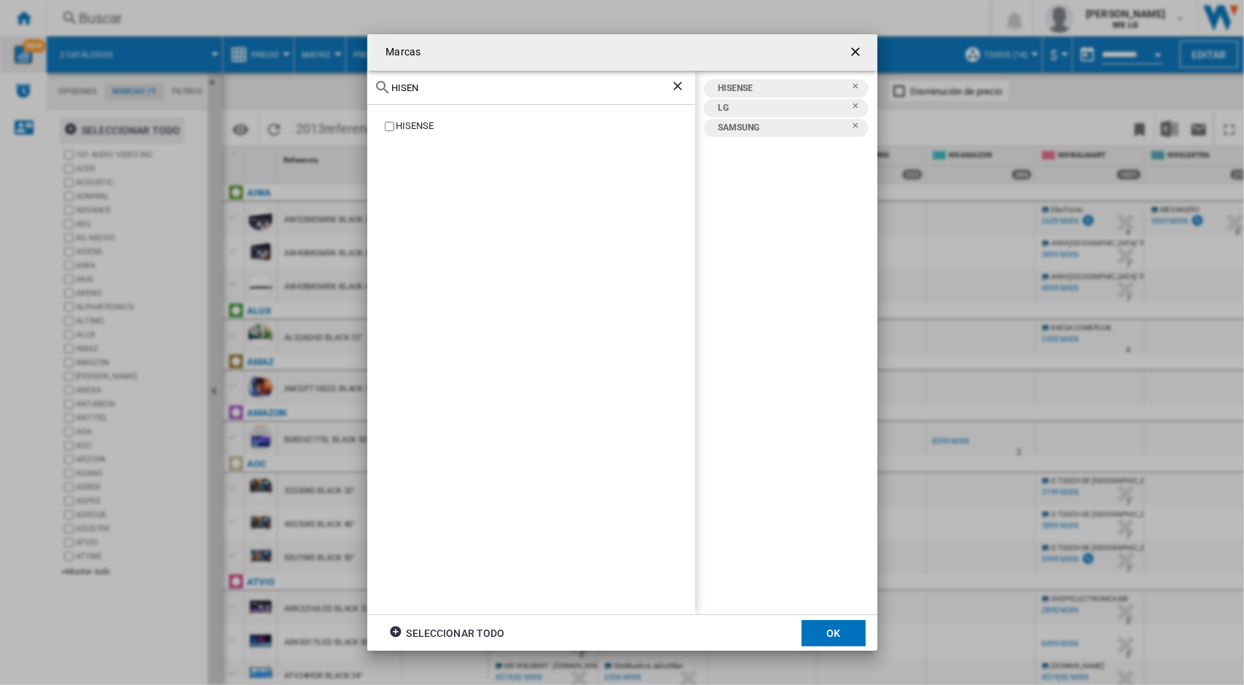
drag, startPoint x: 475, startPoint y: 81, endPoint x: 344, endPoint y: 79, distance: 131.1
click at [344, 79] on div "Marcas HISEN HISENSE HISENSE LG SAMSUNG Seleccionar todo OK" at bounding box center [622, 342] width 1244 height 685
click at [466, 90] on input "HISEN" at bounding box center [531, 87] width 278 height 11
type input "H"
click at [452, 95] on div "SONY" at bounding box center [531, 88] width 328 height 34
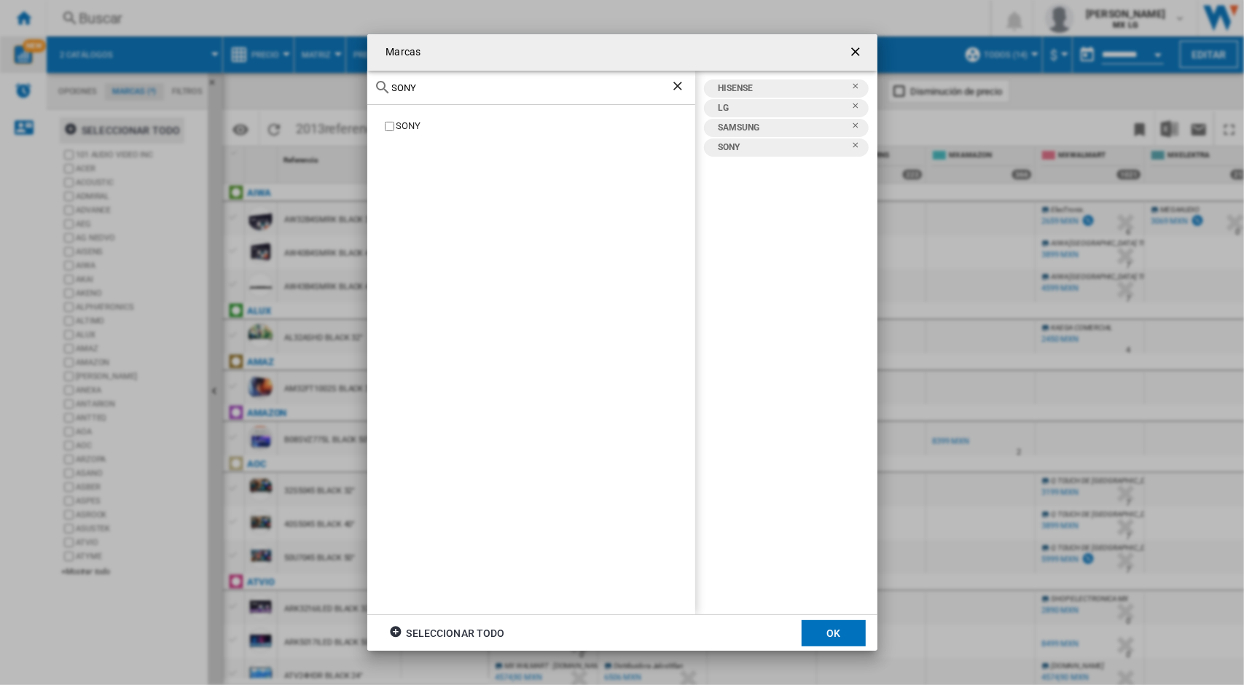
click at [446, 90] on input "SONY" at bounding box center [531, 87] width 278 height 11
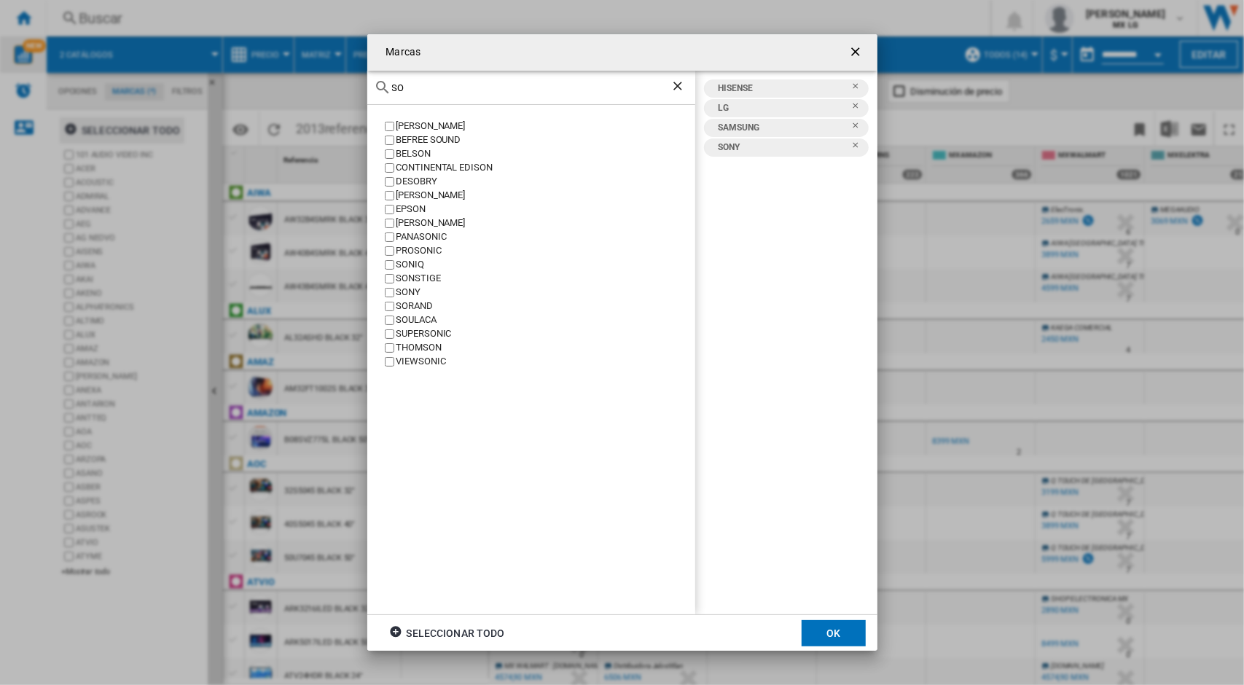
type input "S"
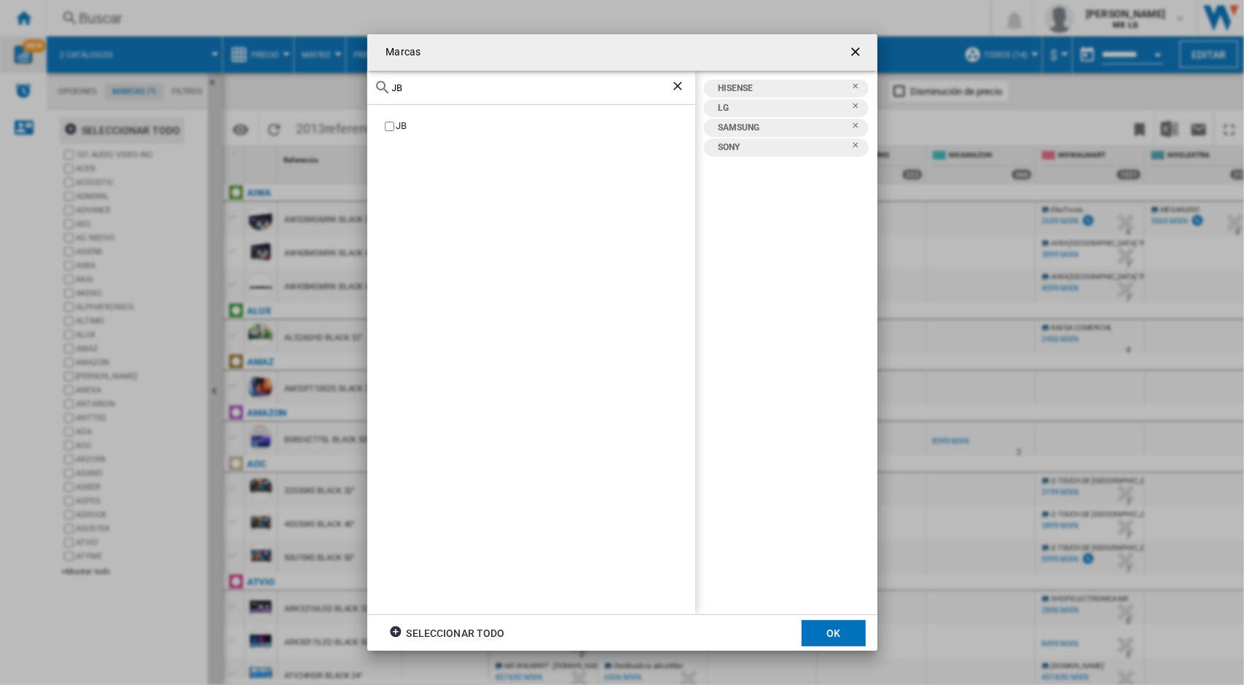
type input "J"
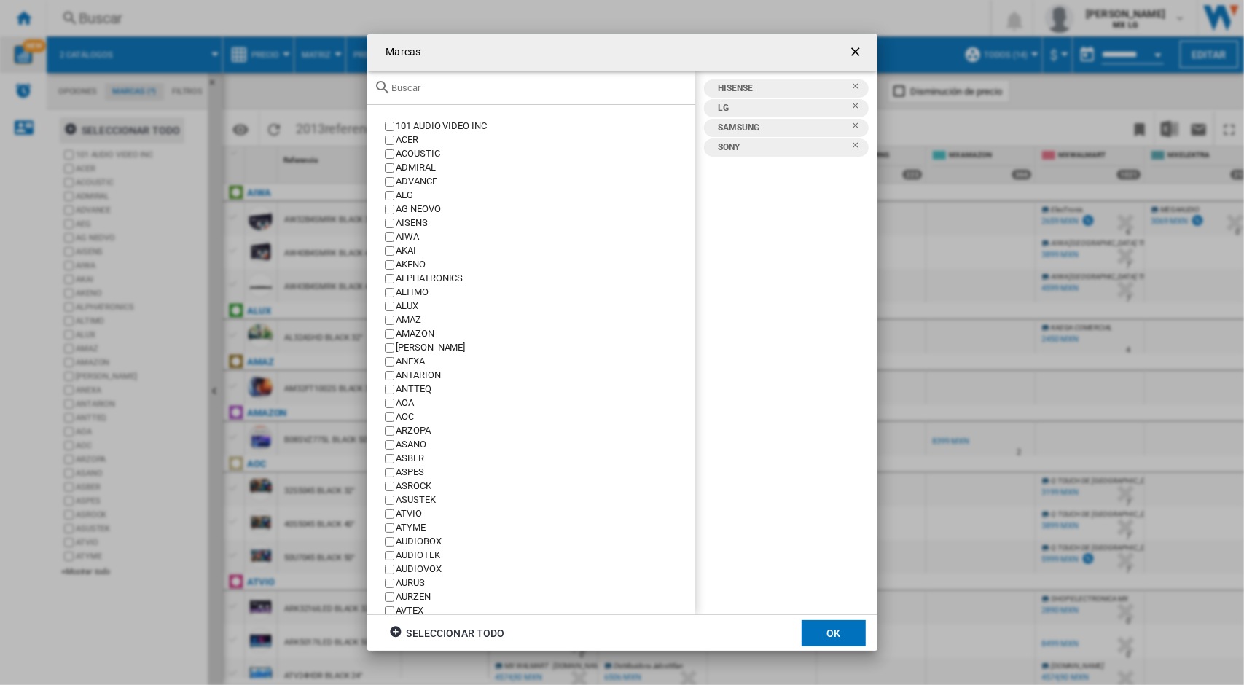
click at [747, 89] on div "HISENSE" at bounding box center [781, 88] width 140 height 18
click at [570, 95] on div at bounding box center [531, 88] width 328 height 34
click at [568, 94] on div at bounding box center [531, 88] width 328 height 34
click at [530, 93] on input "text" at bounding box center [540, 87] width 296 height 11
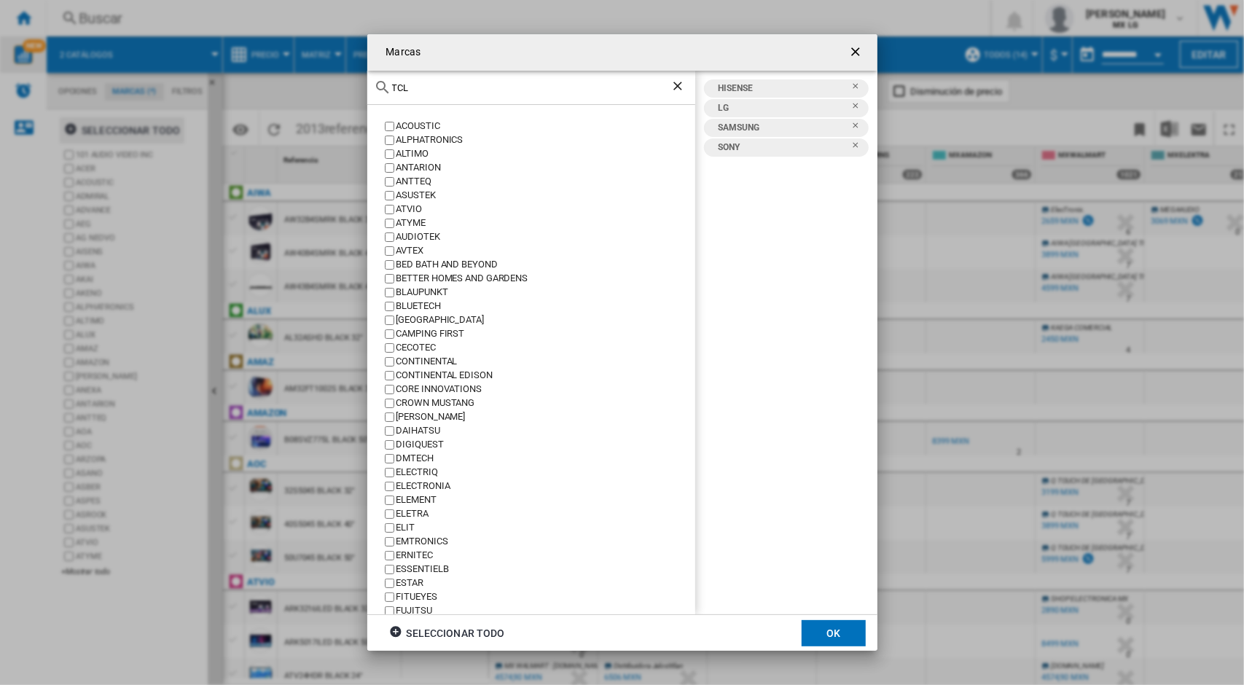
type input "TCL"
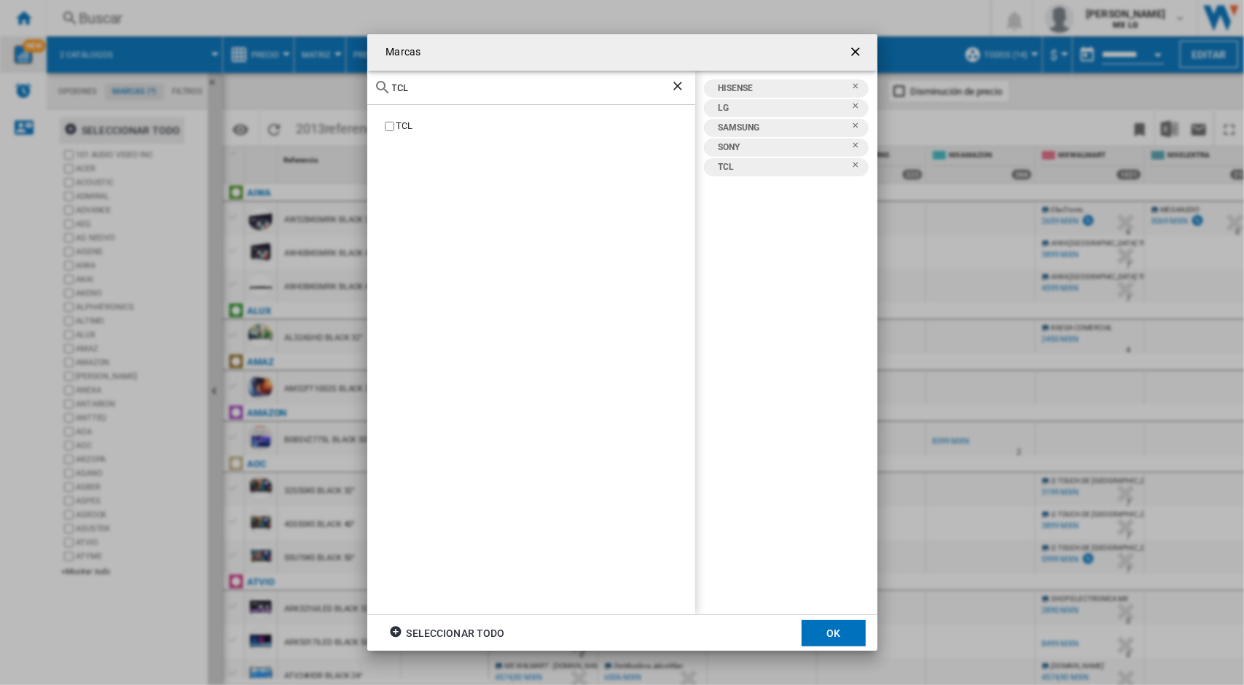
click at [858, 630] on button "OK" at bounding box center [833, 633] width 64 height 26
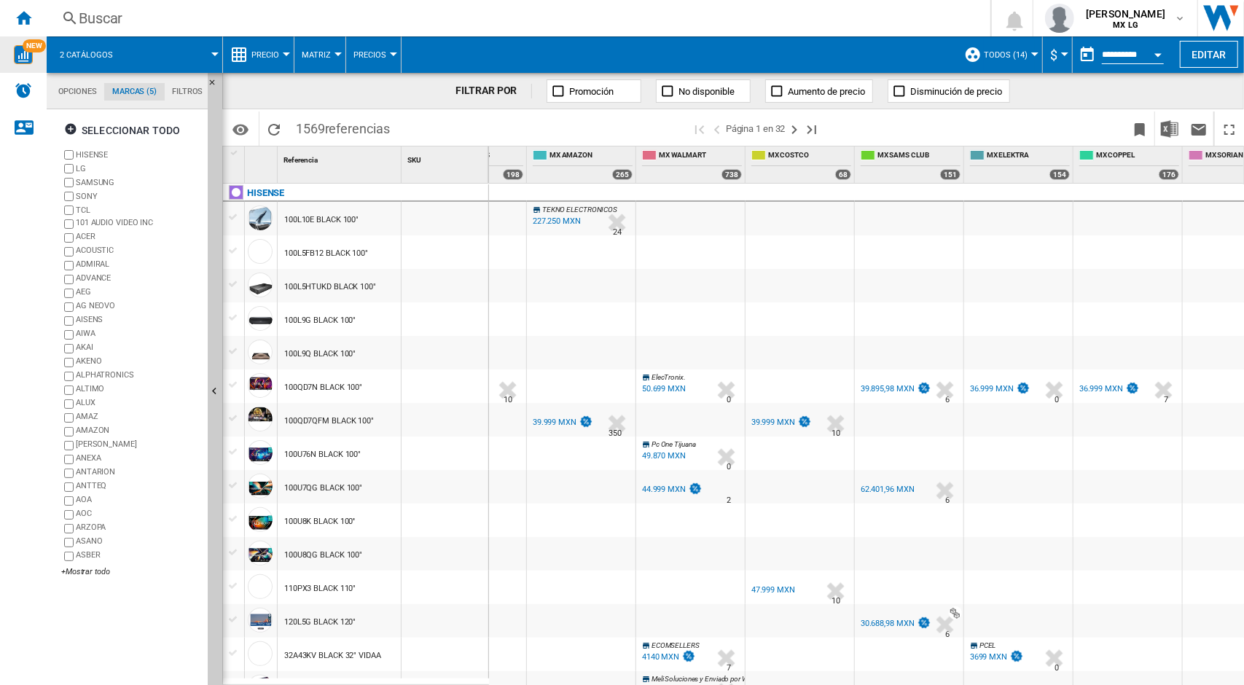
scroll to position [0, 562]
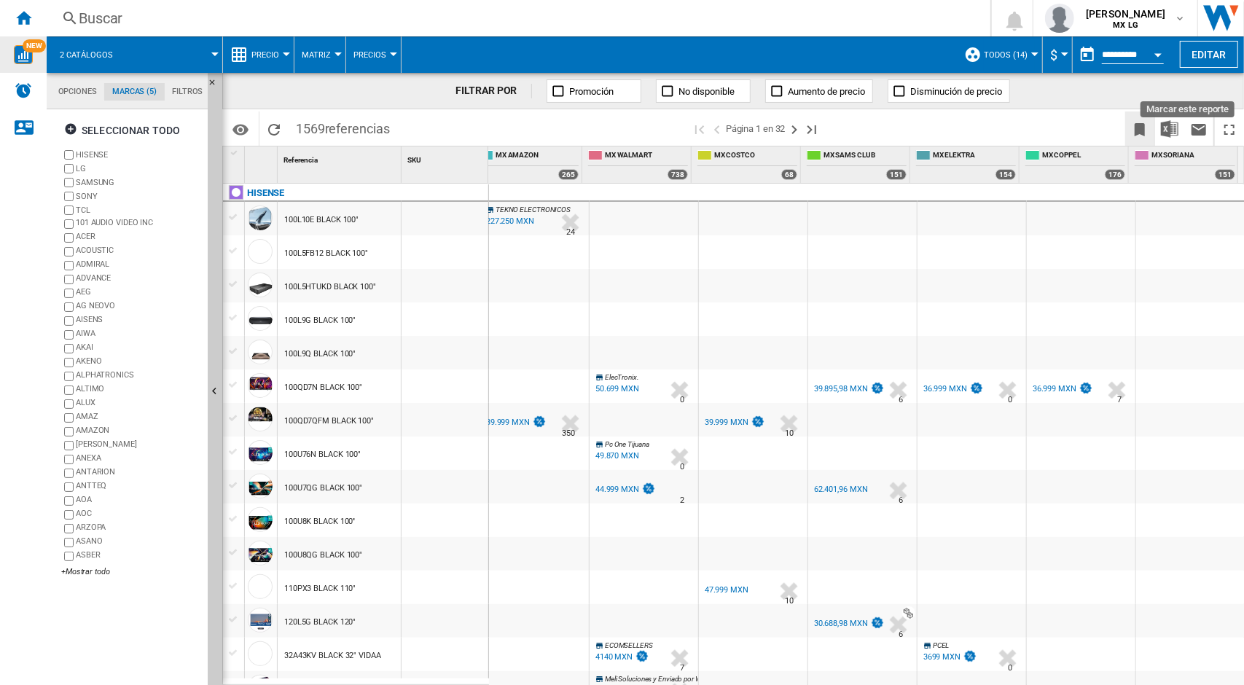
click at [1139, 133] on ng-md-icon "Marcar este reporte" at bounding box center [1139, 129] width 17 height 17
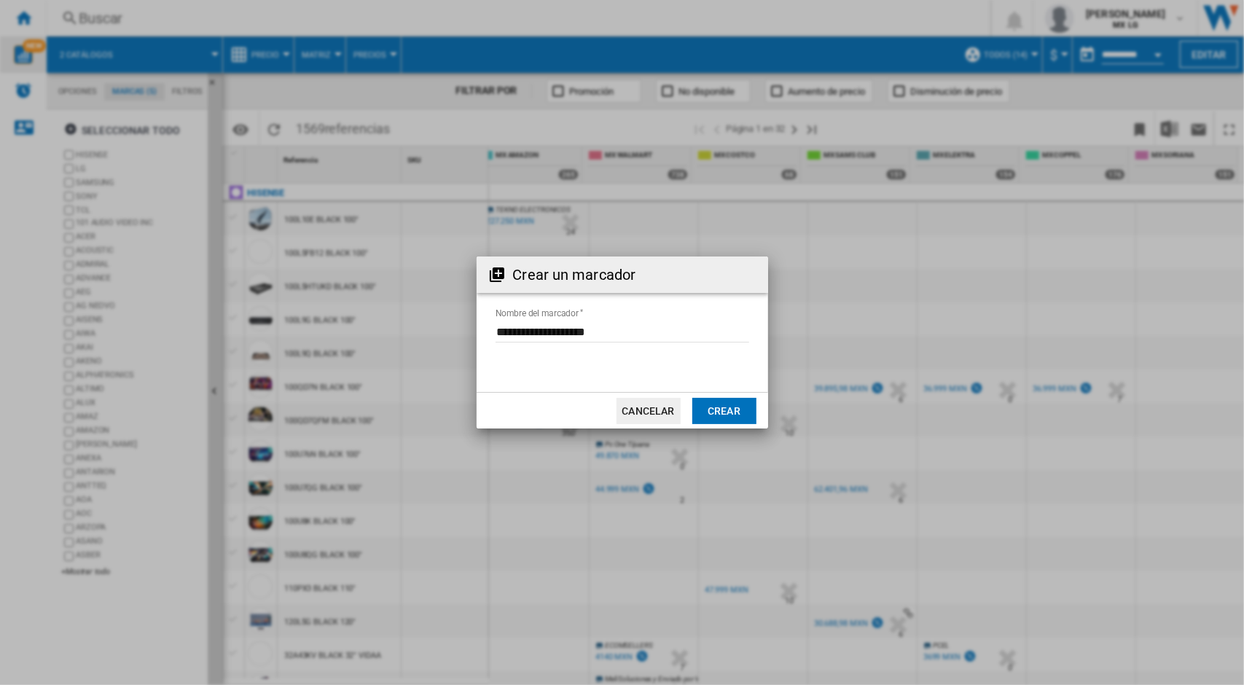
click at [573, 345] on md-input-container "Nombre del marcador" at bounding box center [622, 340] width 256 height 42
click at [573, 337] on input "Nombre del marcador" at bounding box center [622, 332] width 254 height 22
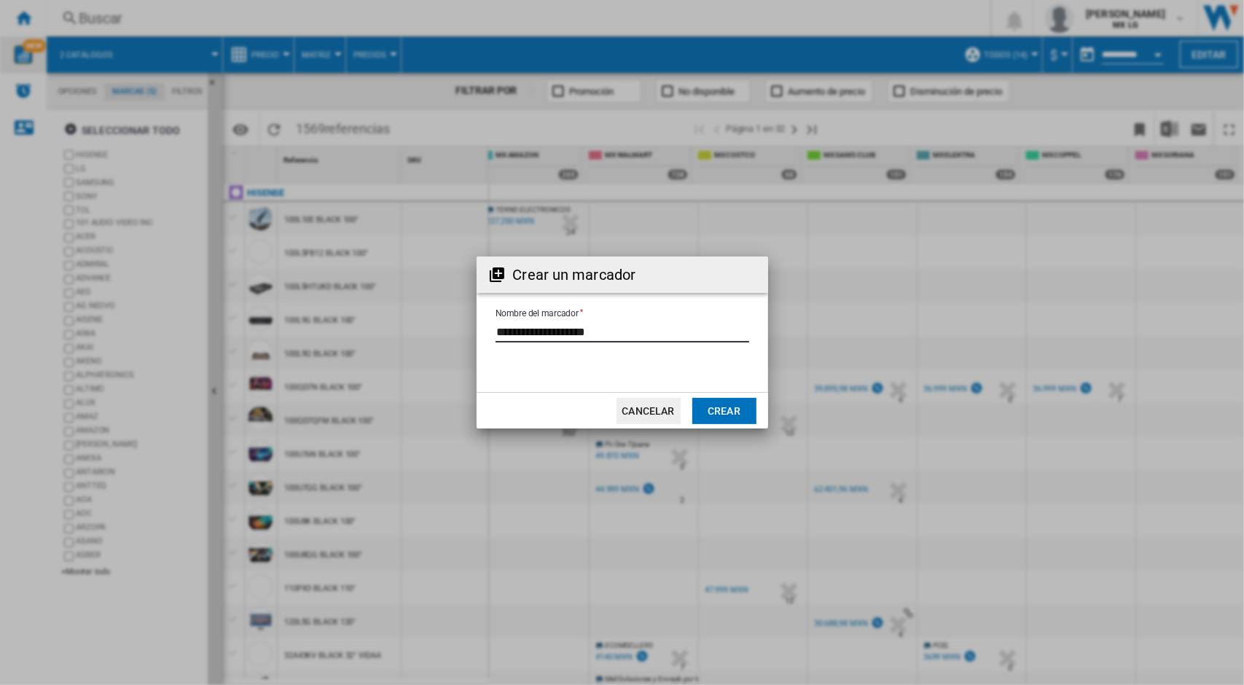
click at [573, 337] on input "Nombre del marcador" at bounding box center [622, 332] width 254 height 22
drag, startPoint x: 618, startPoint y: 342, endPoint x: 473, endPoint y: 327, distance: 145.7
click at [473, 327] on div "Crear un marcador Nombre del marcador Cancelar Crear" at bounding box center [622, 342] width 1244 height 685
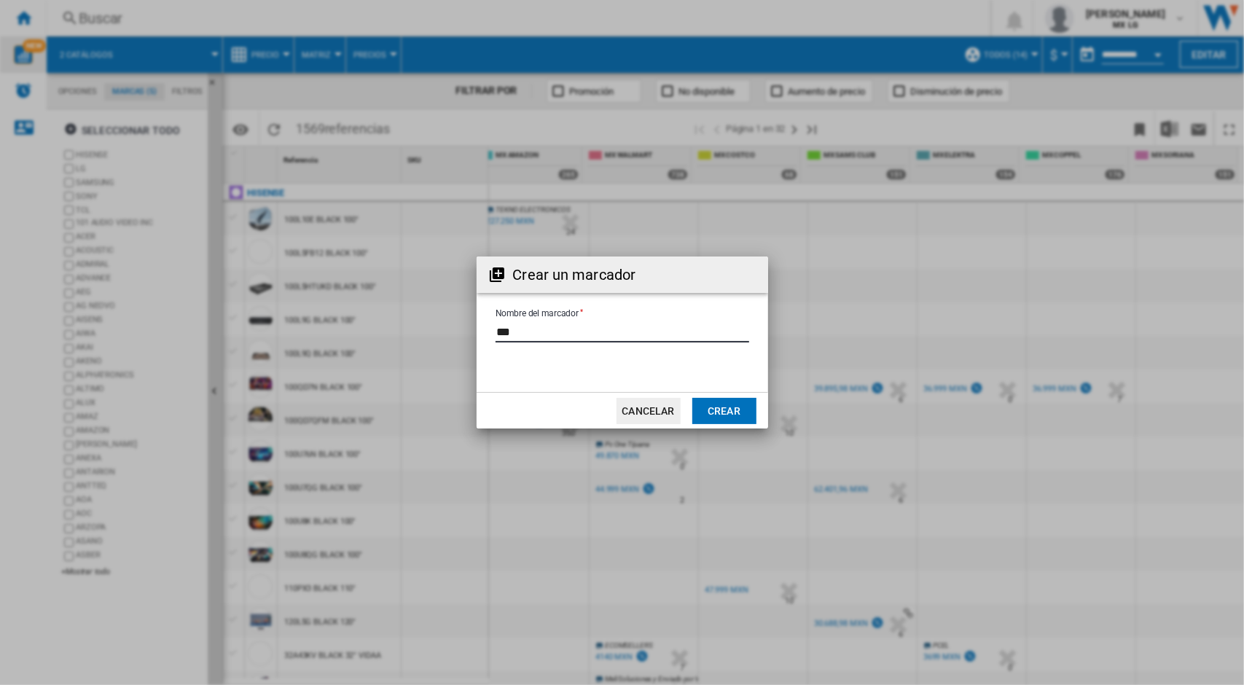
type input "***"
click at [734, 399] on button "Crear" at bounding box center [724, 411] width 64 height 26
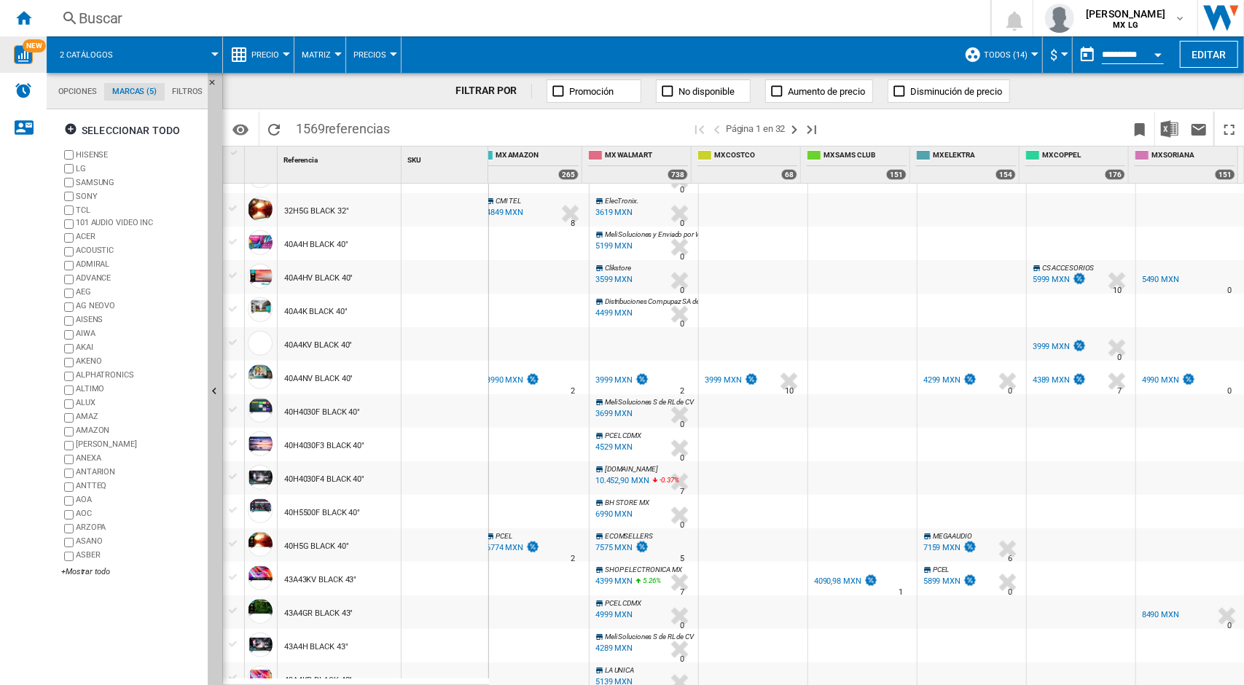
scroll to position [1199, 0]
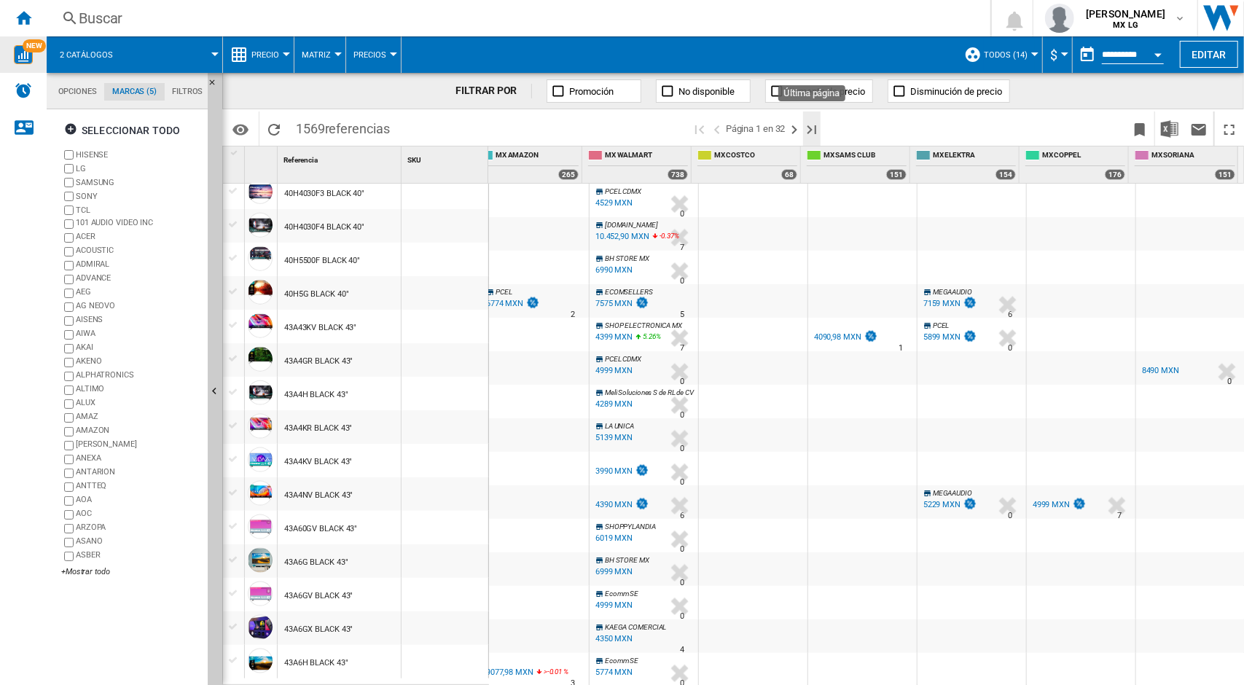
click at [819, 122] on ng-md-icon "Última página" at bounding box center [811, 129] width 17 height 17
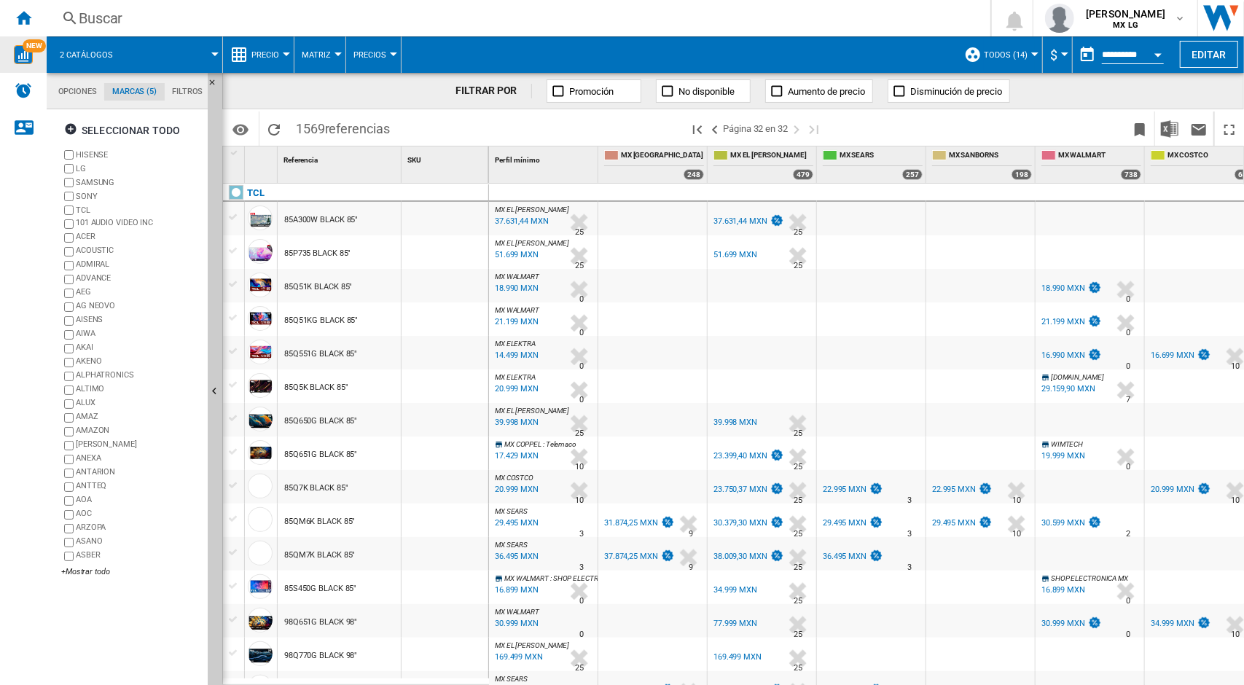
click at [79, 90] on md-tab-item "Opciones" at bounding box center [77, 91] width 54 height 17
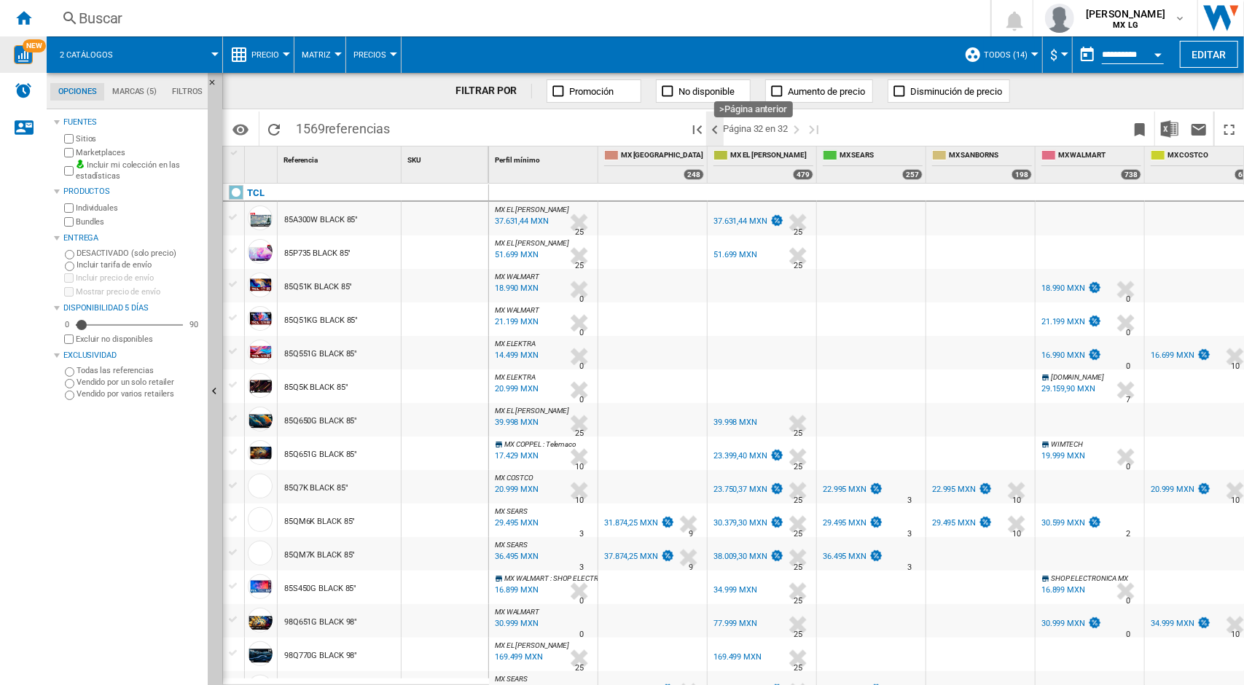
click at [714, 130] on ng-md-icon ">Página anterior" at bounding box center [714, 129] width 17 height 17
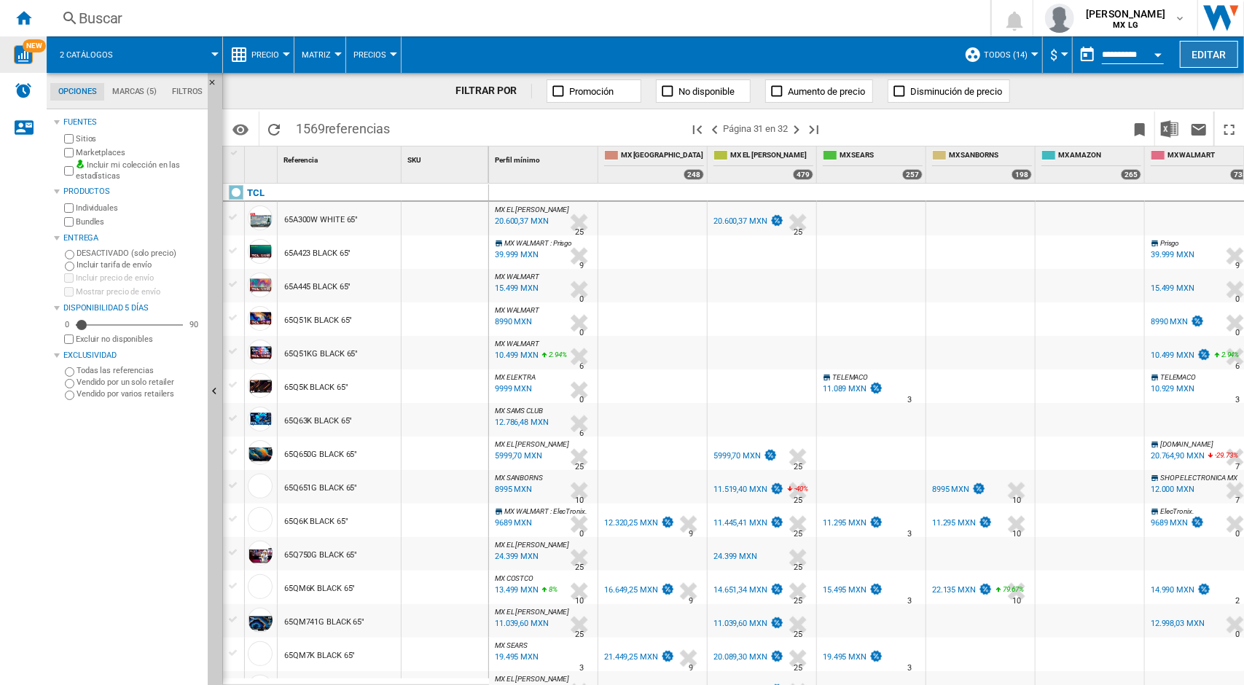
click at [1196, 44] on button "Editar" at bounding box center [1209, 54] width 58 height 27
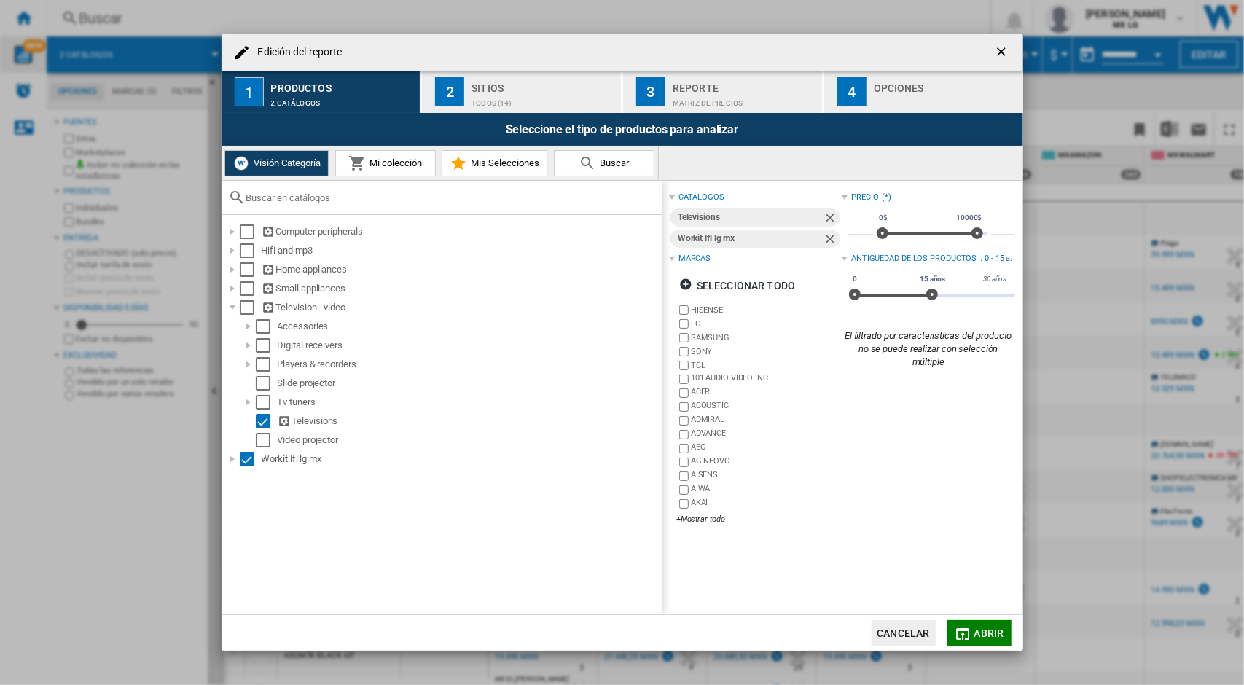
click at [517, 93] on div "TODOS (14)" at bounding box center [543, 99] width 144 height 15
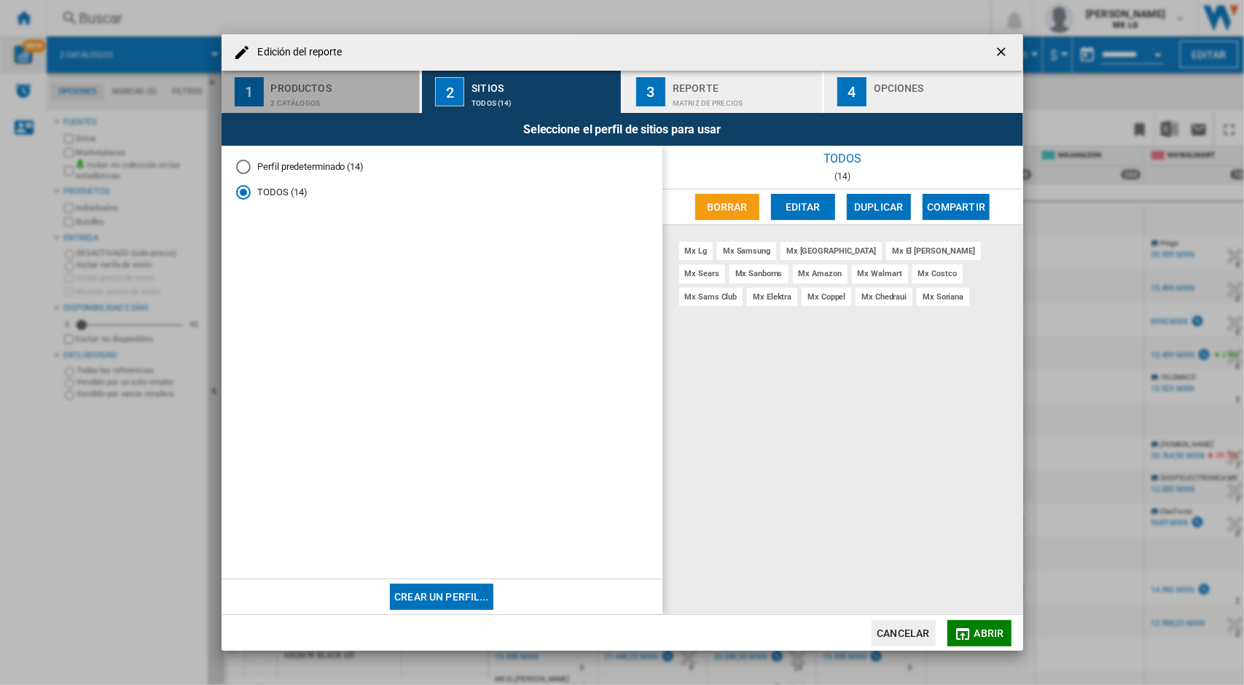
click at [302, 92] on div "2 catálogos" at bounding box center [343, 99] width 144 height 15
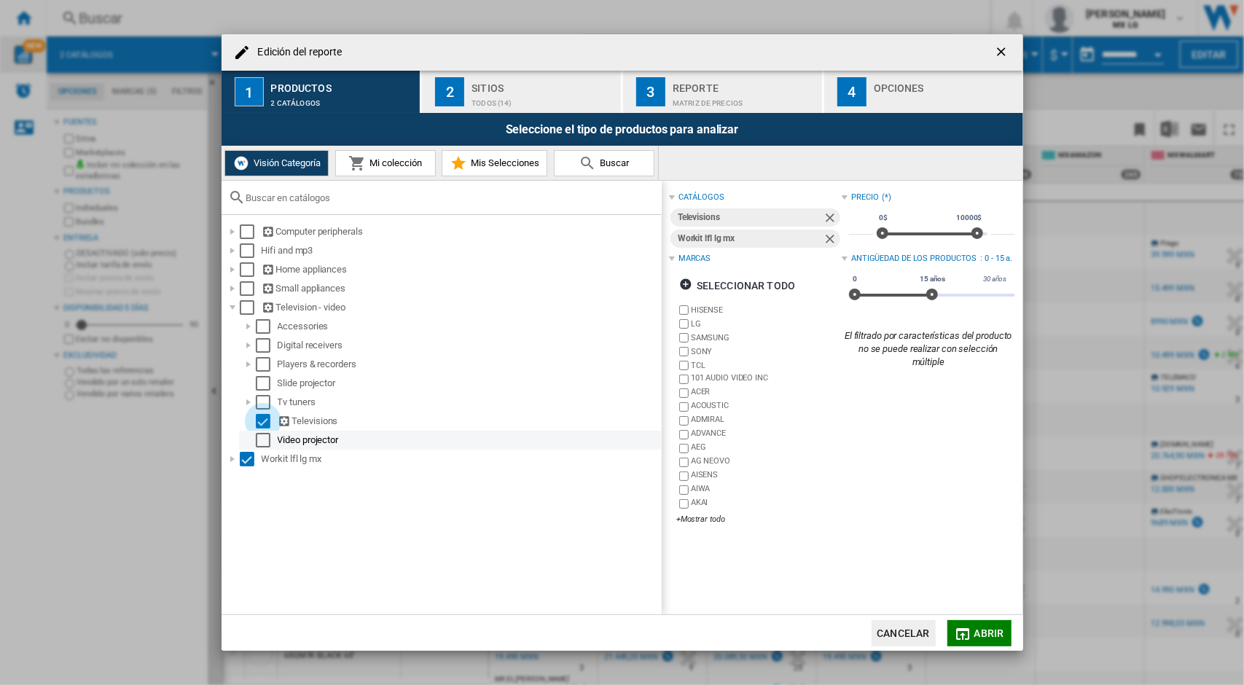
drag, startPoint x: 267, startPoint y: 423, endPoint x: 431, endPoint y: 435, distance: 164.4
click at [267, 423] on div "Select" at bounding box center [263, 421] width 15 height 15
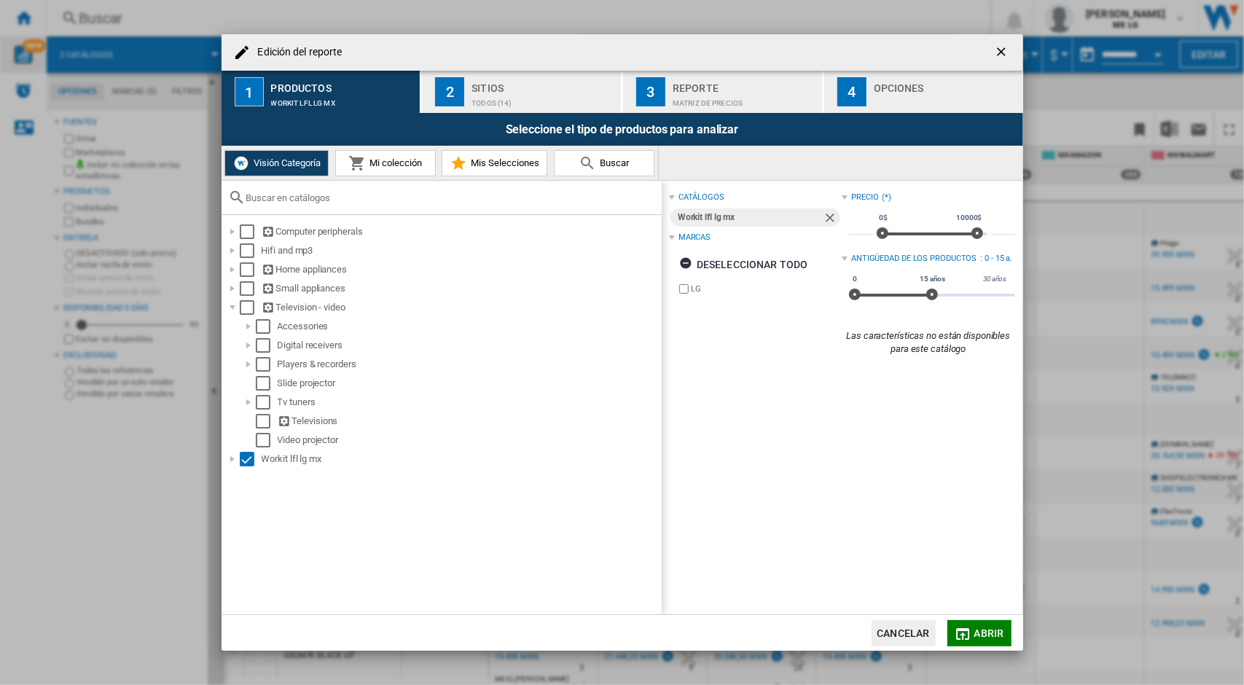
click at [972, 630] on button "Abrir" at bounding box center [979, 633] width 64 height 26
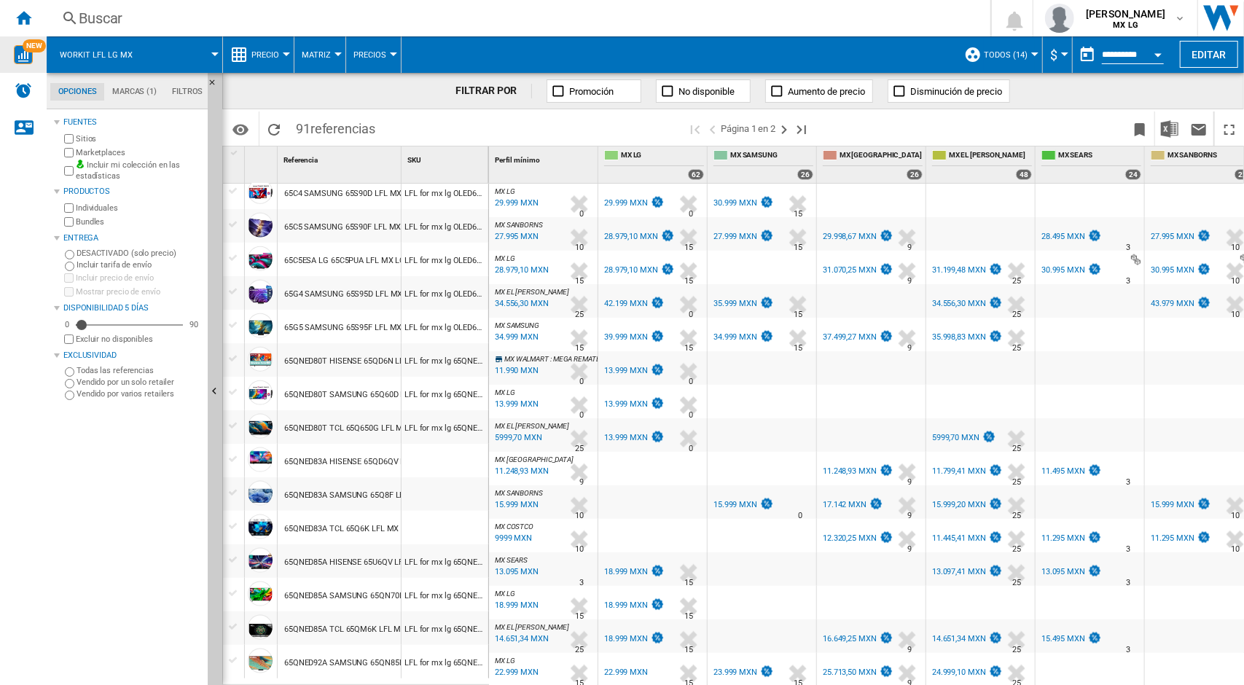
scroll to position [1126, 0]
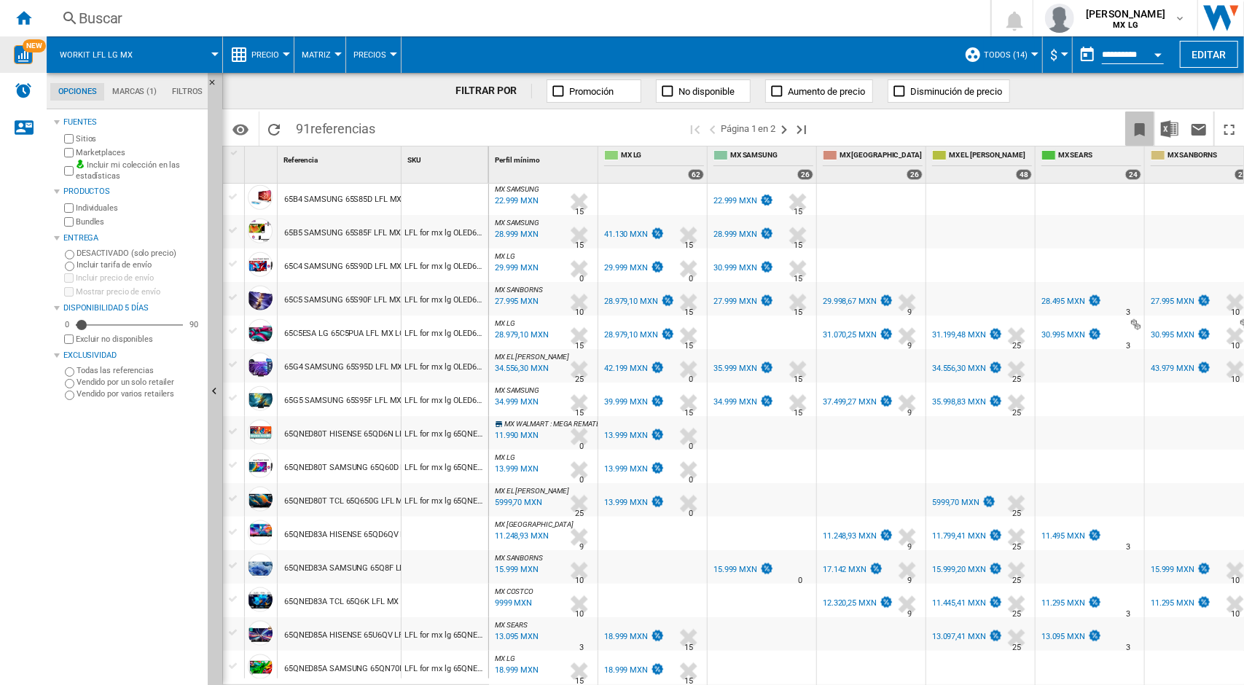
click at [1145, 127] on ng-md-icon "Marcar este reporte" at bounding box center [1139, 129] width 17 height 17
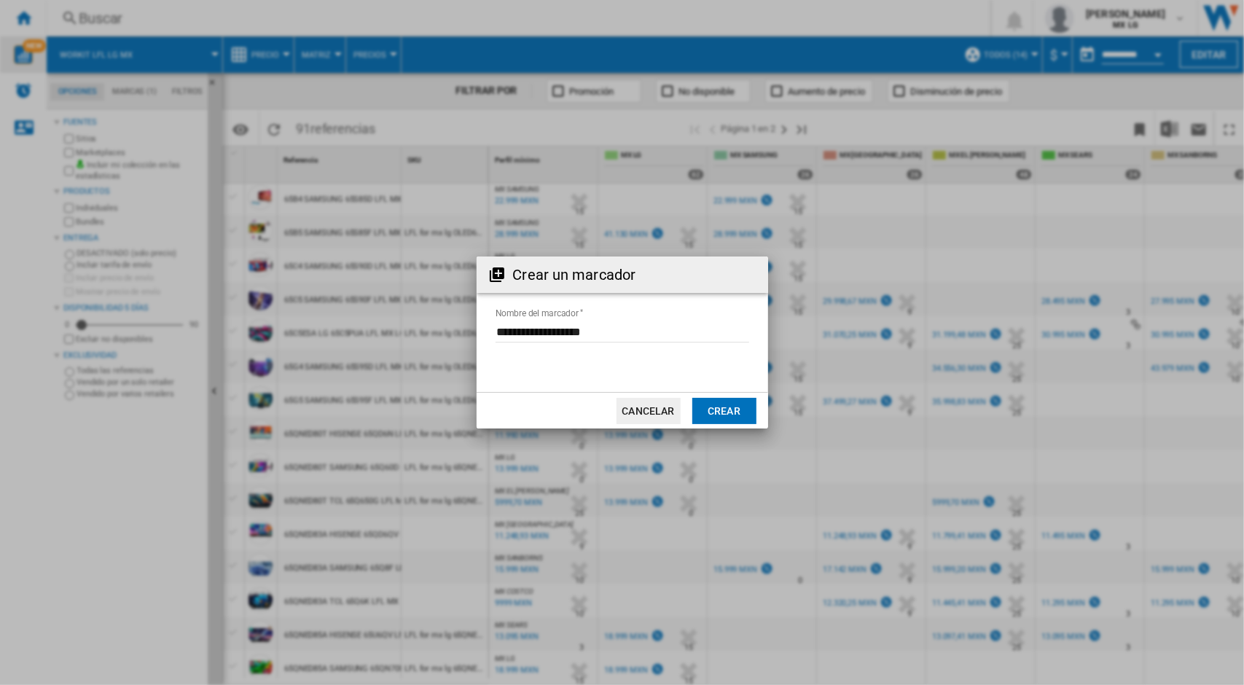
click at [614, 336] on input "Nombre del marcador" at bounding box center [622, 332] width 254 height 22
drag, startPoint x: 614, startPoint y: 336, endPoint x: 426, endPoint y: 337, distance: 188.0
click at [426, 337] on div "Crear un marcador Nombre del marcador Cancelar Crear" at bounding box center [622, 342] width 1244 height 685
type input "*"
type input "******"
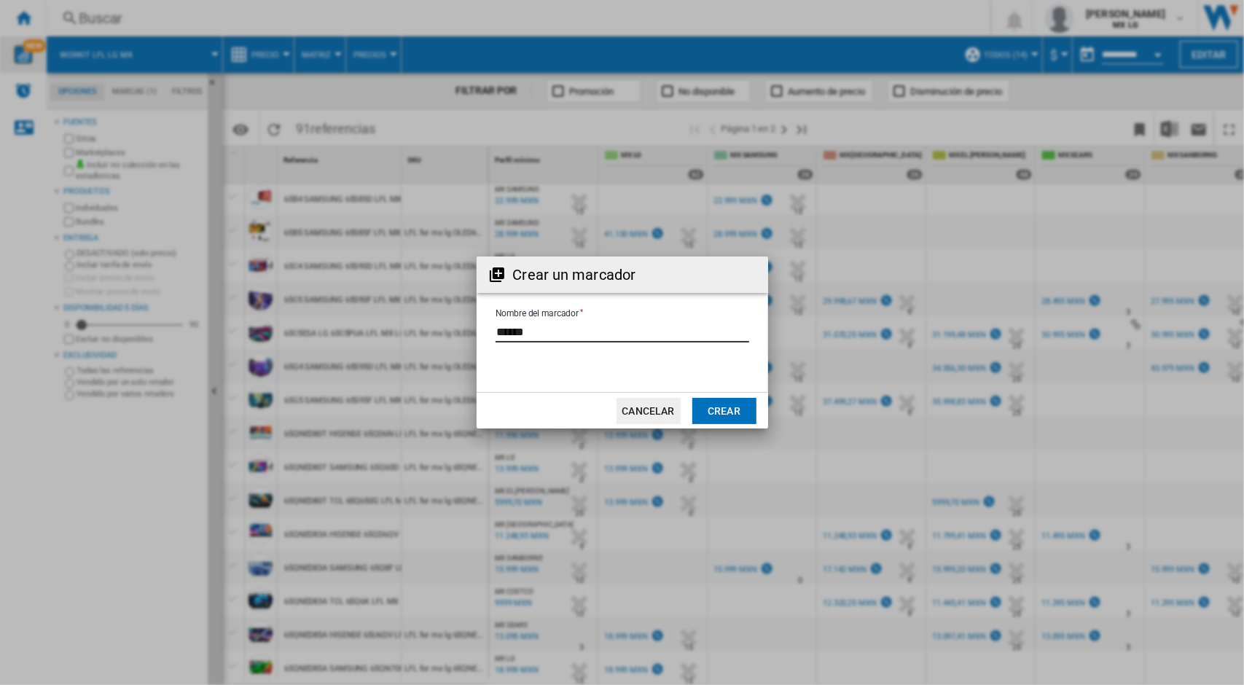
click at [756, 403] on md-dialog-actions "Cancelar Crear" at bounding box center [621, 410] width 291 height 36
click at [745, 407] on button "Crear" at bounding box center [724, 411] width 64 height 26
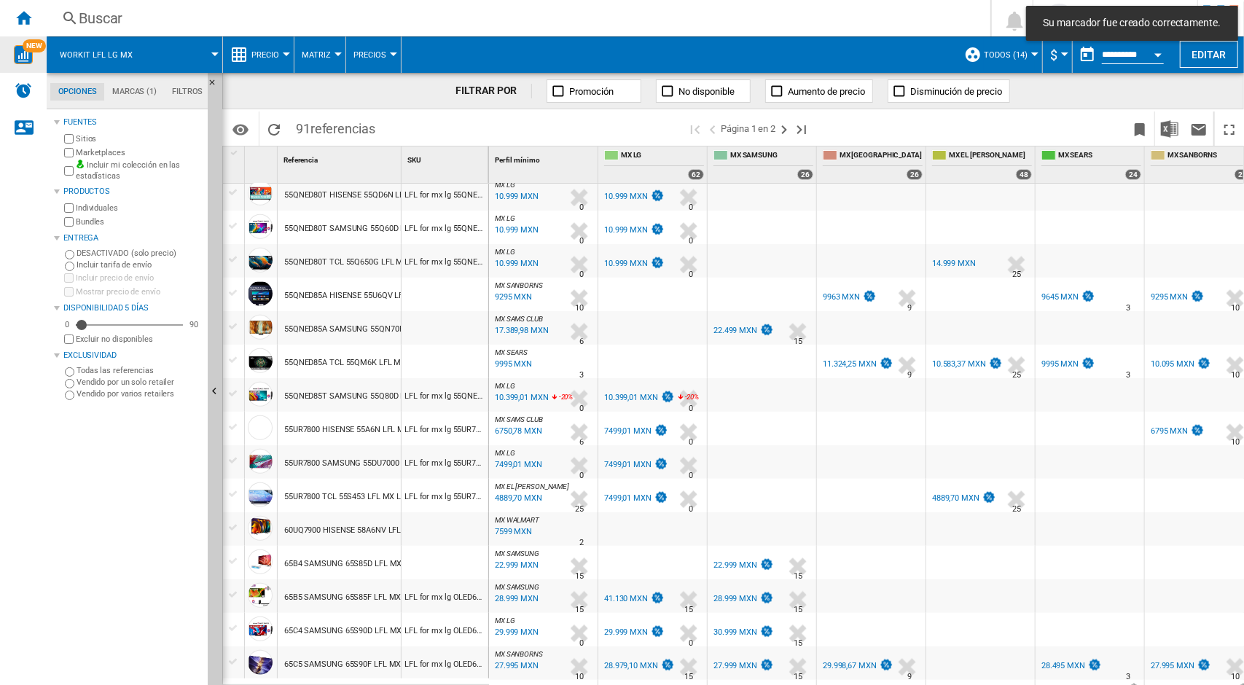
scroll to position [398, 0]
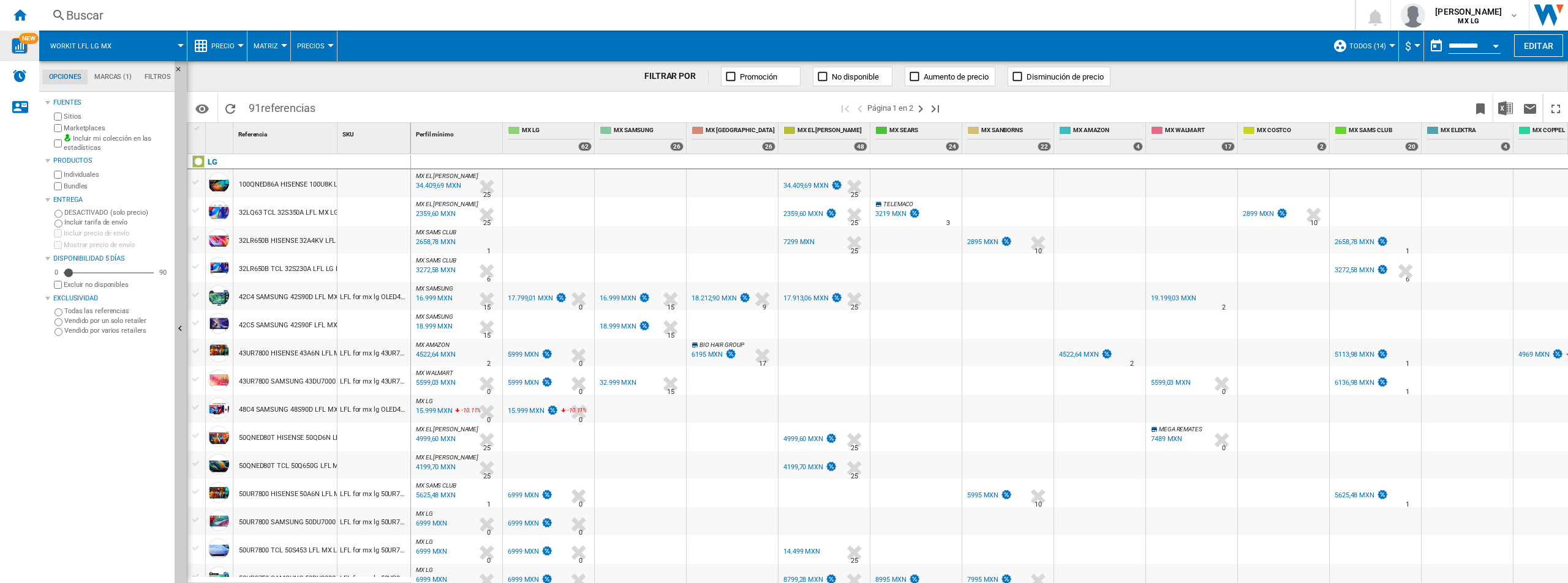
click at [120, 378] on div "Fuentes Sitios Marketplaces Incluir mi colección en las estadísticas Productos …" at bounding box center [108, 339] width 124 height 488
click at [103, 395] on div "Fuentes Sitios Marketplaces Incluir mi colección en las estadísticas Productos …" at bounding box center [108, 339] width 124 height 488
click at [26, 17] on ng-md-icon "Inicio" at bounding box center [19, 14] width 14 height 14
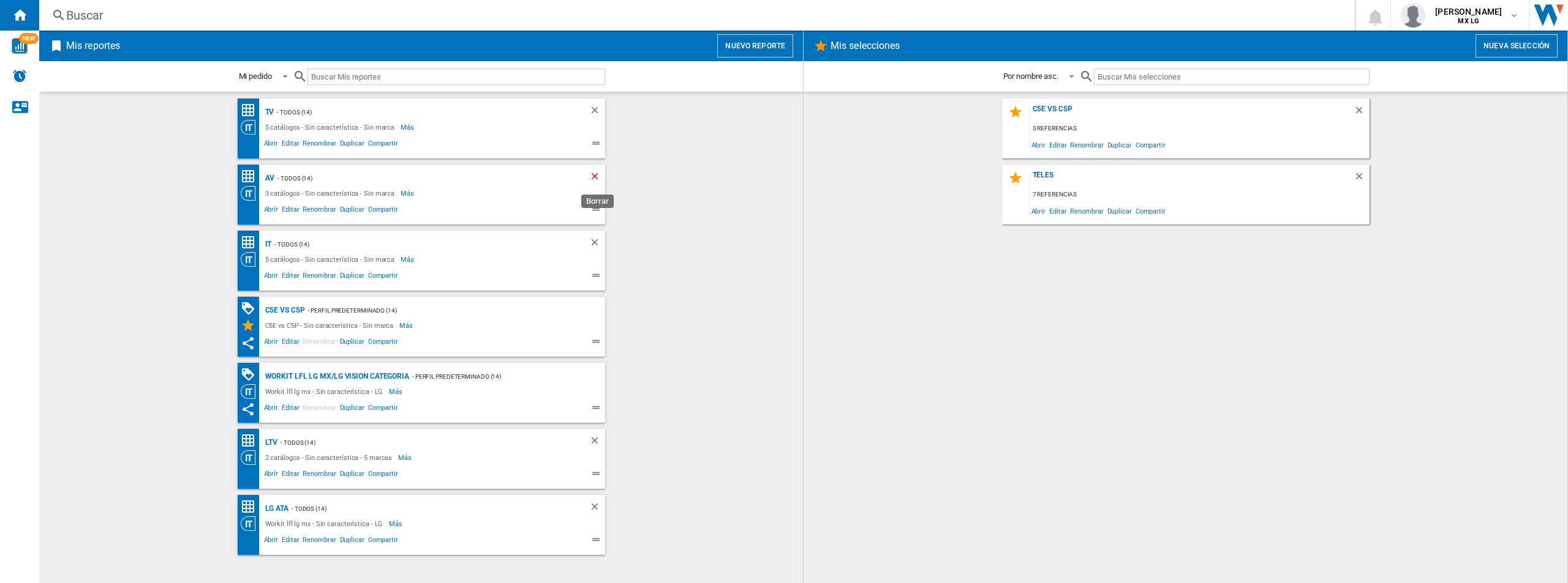
click at [594, 175] on ng-md-icon "Borrar" at bounding box center [596, 177] width 14 height 14
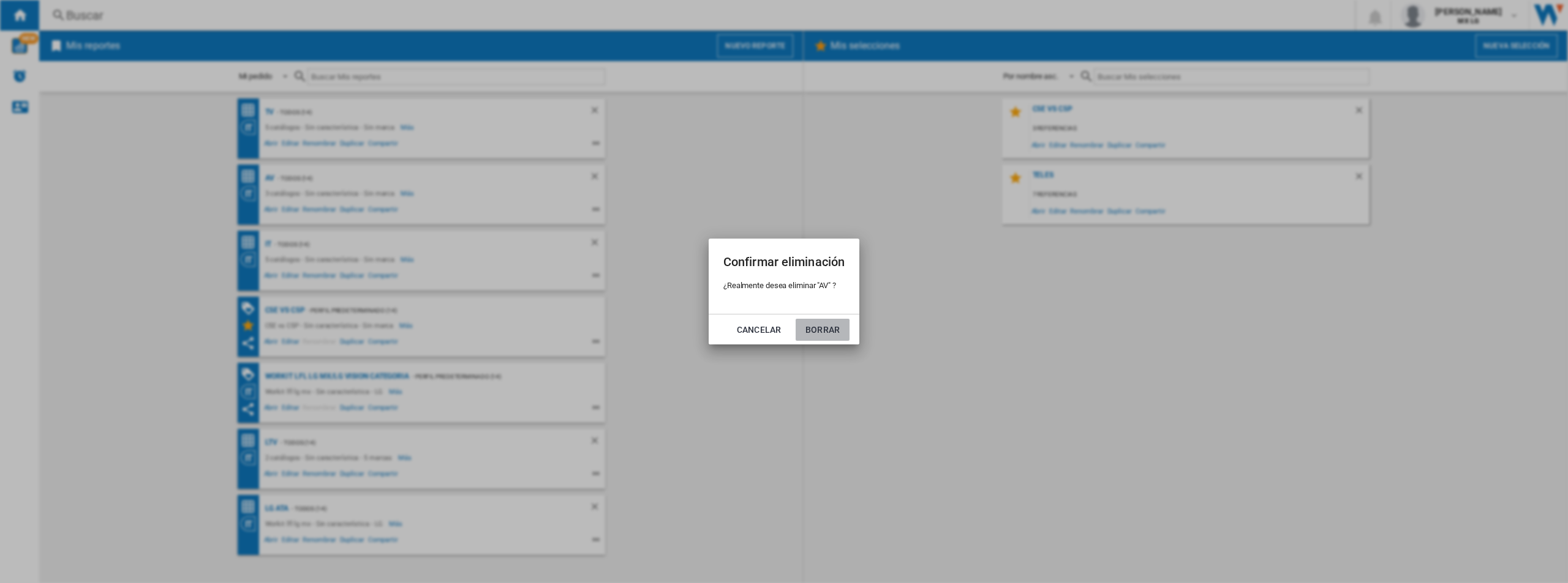
click at [816, 328] on button "Borrar" at bounding box center [822, 330] width 54 height 22
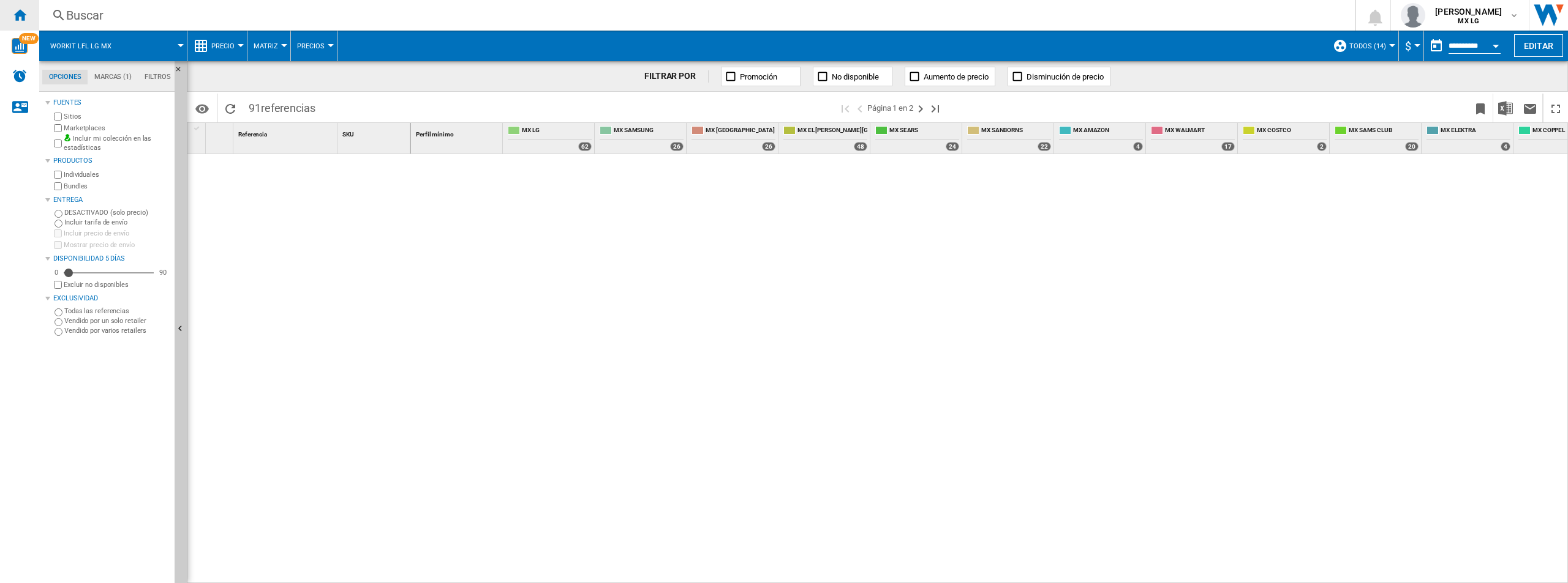
click at [10, 23] on div "Inicio" at bounding box center [19, 15] width 40 height 30
click at [19, 11] on ng-md-icon "Inicio" at bounding box center [19, 14] width 14 height 14
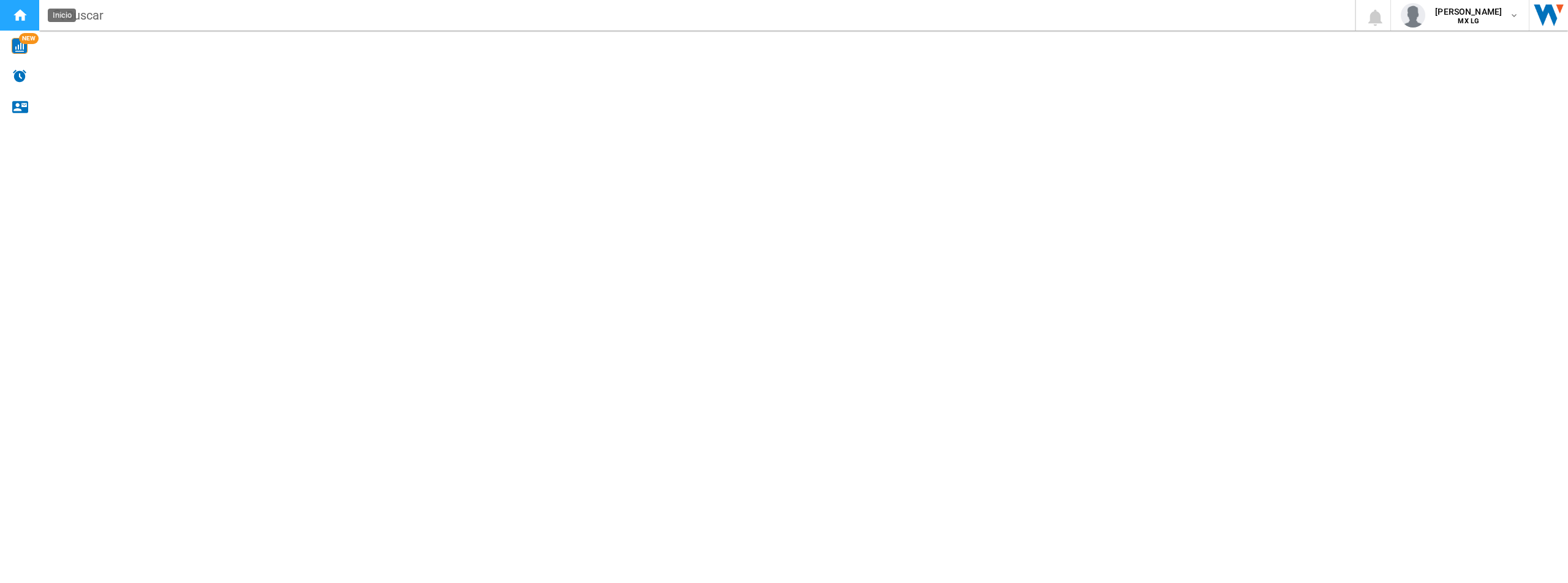
click at [19, 11] on ng-md-icon "Inicio" at bounding box center [19, 14] width 14 height 14
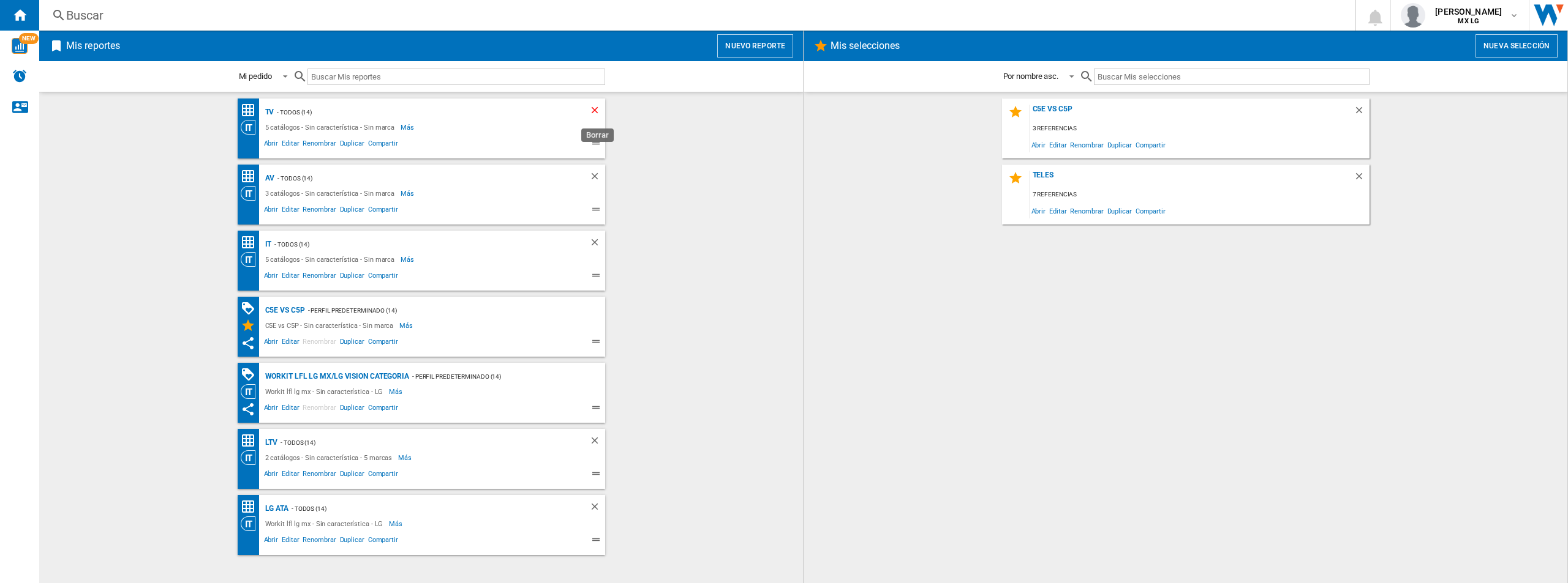
click at [592, 112] on ng-md-icon "Borrar" at bounding box center [596, 112] width 14 height 14
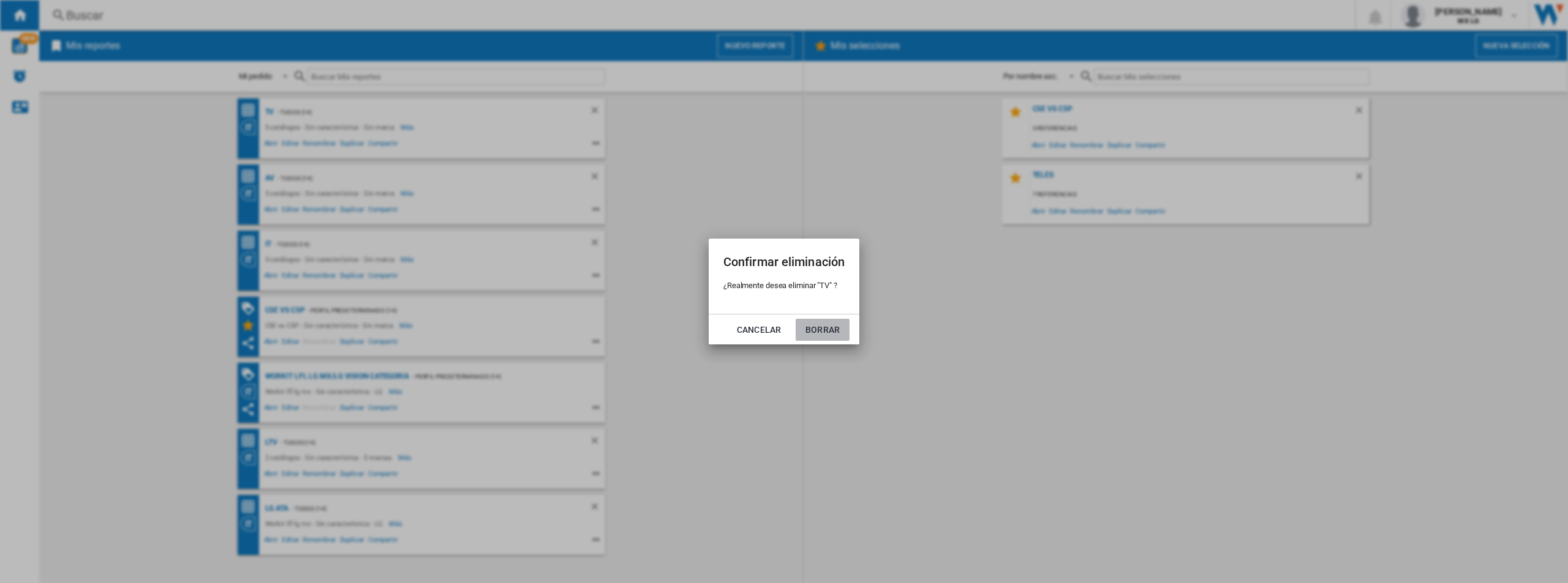
click at [814, 323] on button "Borrar" at bounding box center [822, 330] width 54 height 22
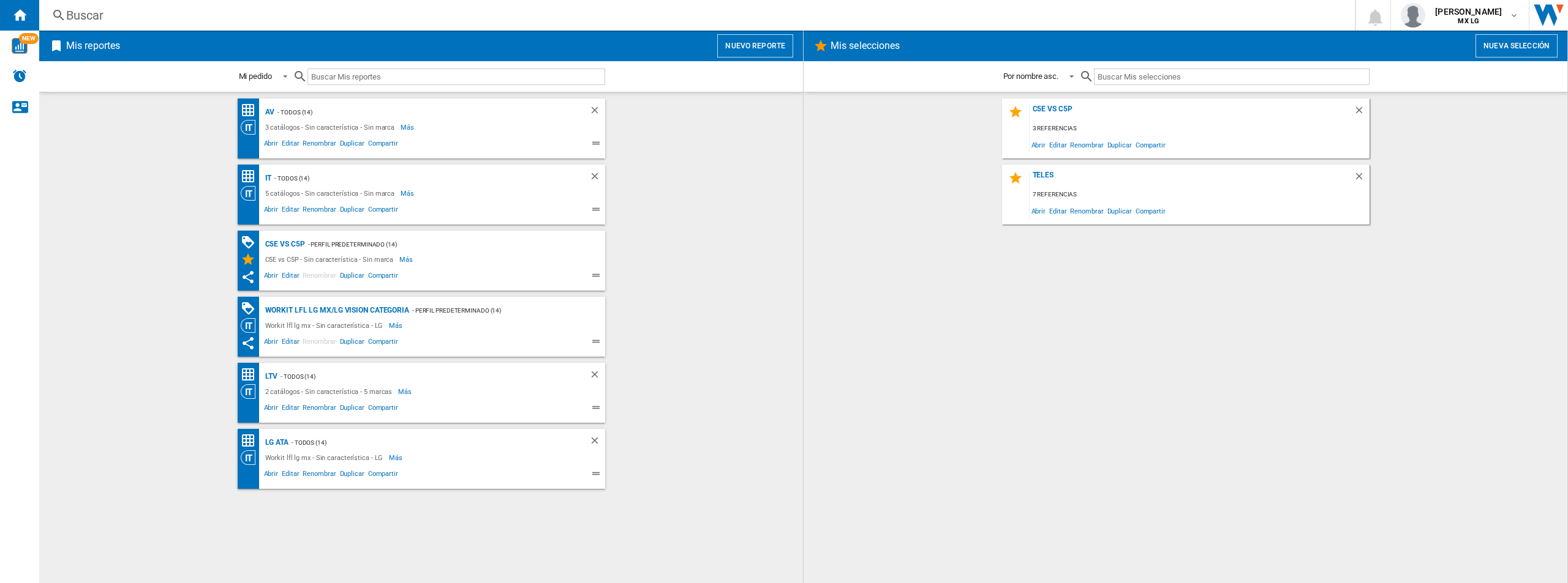
click at [430, 383] on div "- TODOS (14)" at bounding box center [420, 376] width 287 height 15
click at [377, 407] on span "Compartir" at bounding box center [383, 409] width 34 height 14
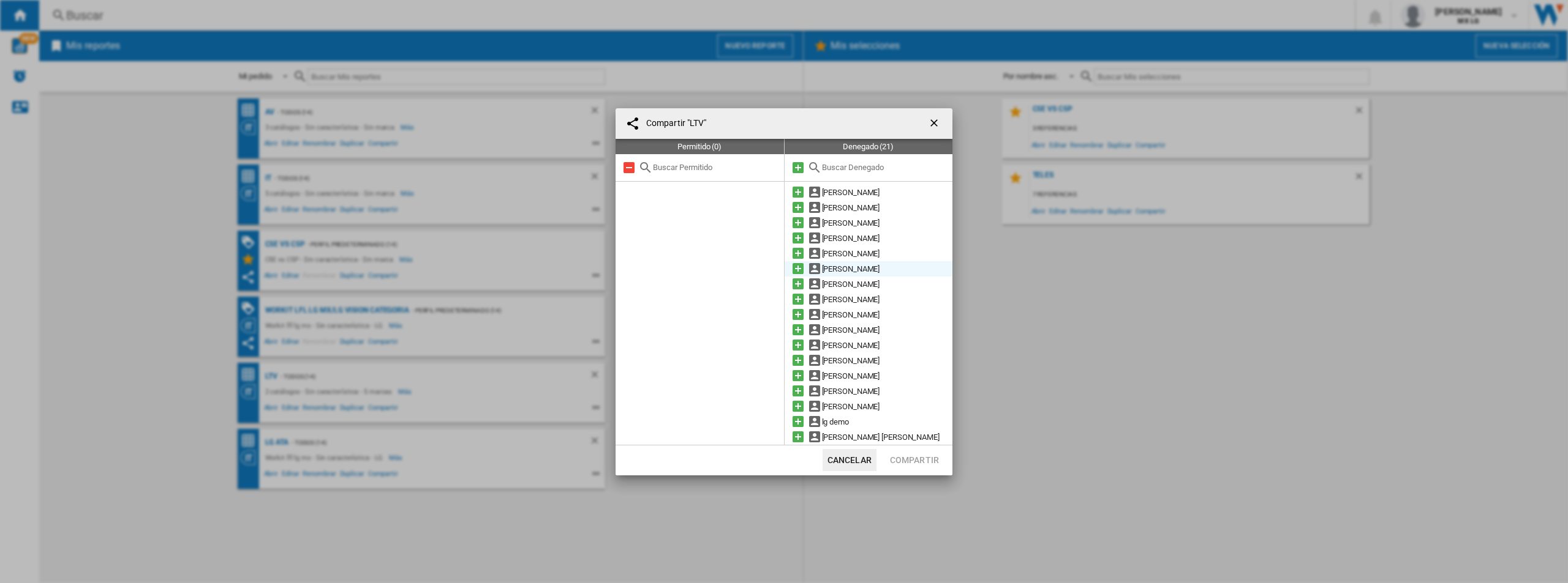
click at [800, 270] on md-icon at bounding box center [798, 268] width 14 height 14
click at [912, 466] on button "Compartir" at bounding box center [914, 460] width 56 height 22
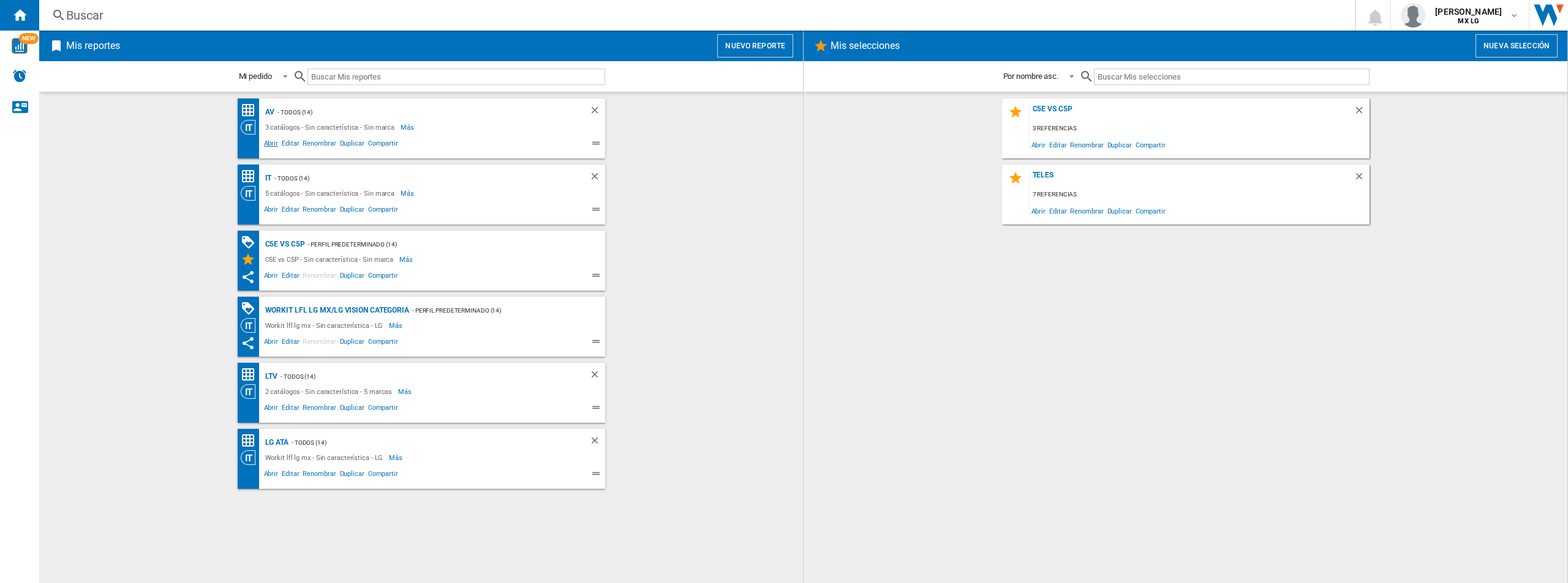
click at [273, 144] on span "Abrir" at bounding box center [272, 144] width 18 height 14
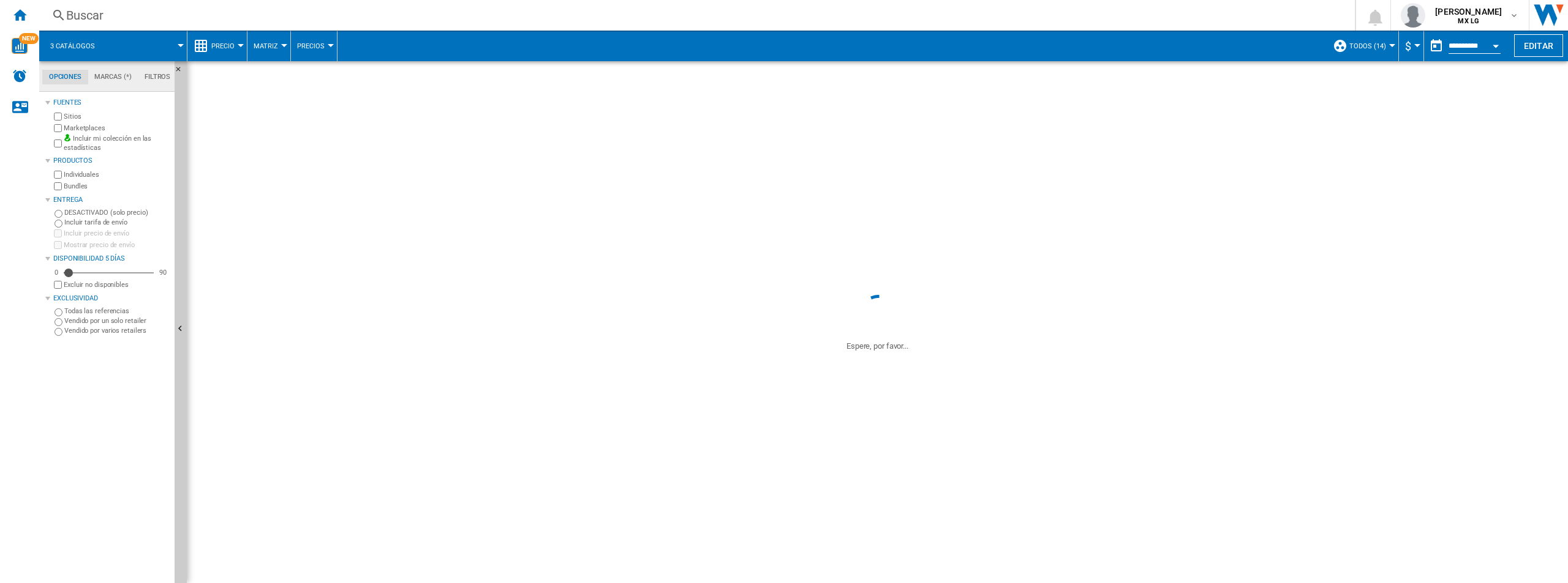
click at [119, 81] on md-tab-item "Marcas (*)" at bounding box center [114, 76] width 50 height 14
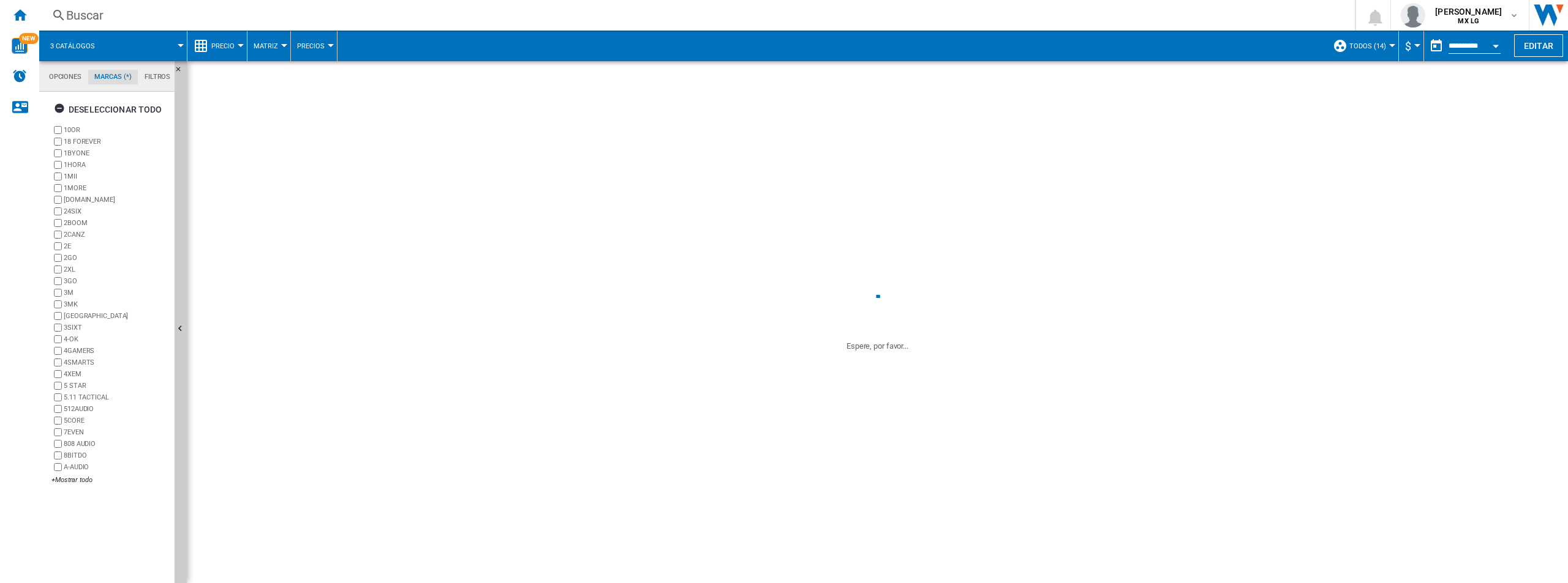
scroll to position [47, 0]
click at [62, 112] on ng-md-icon "button" at bounding box center [61, 109] width 14 height 14
click at [82, 481] on div "+Mostrar todo" at bounding box center [110, 480] width 119 height 9
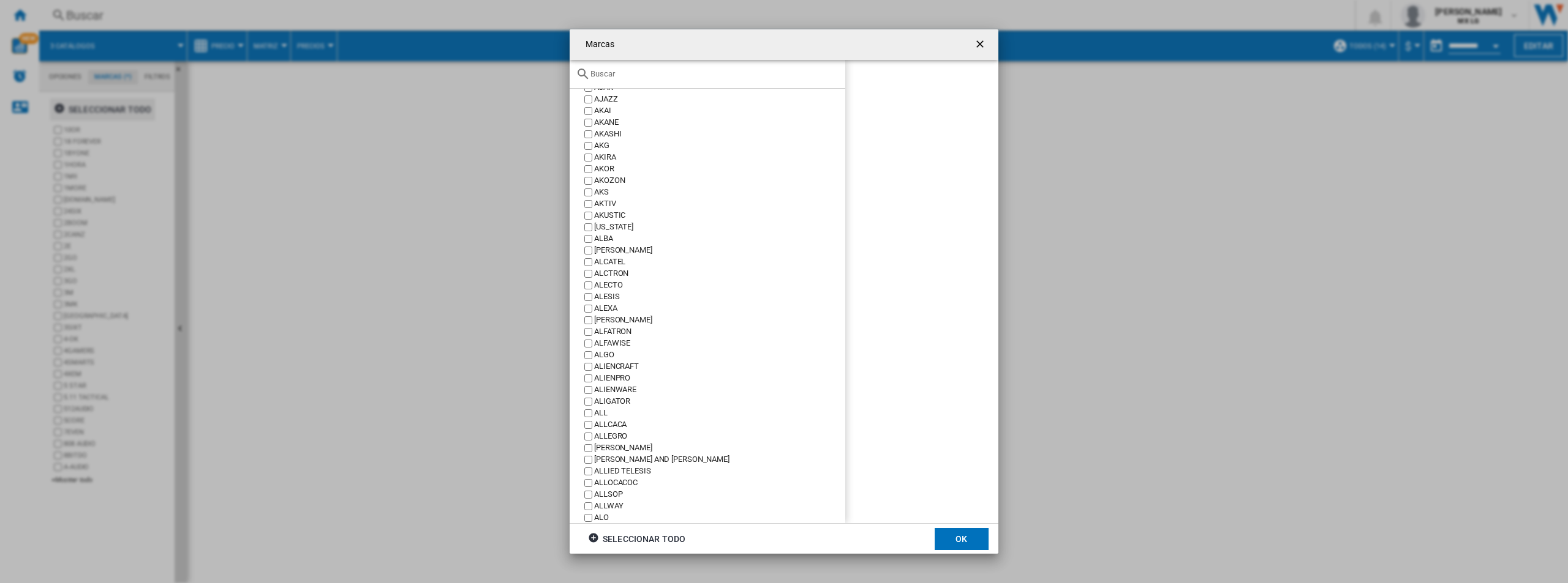
scroll to position [2142, 0]
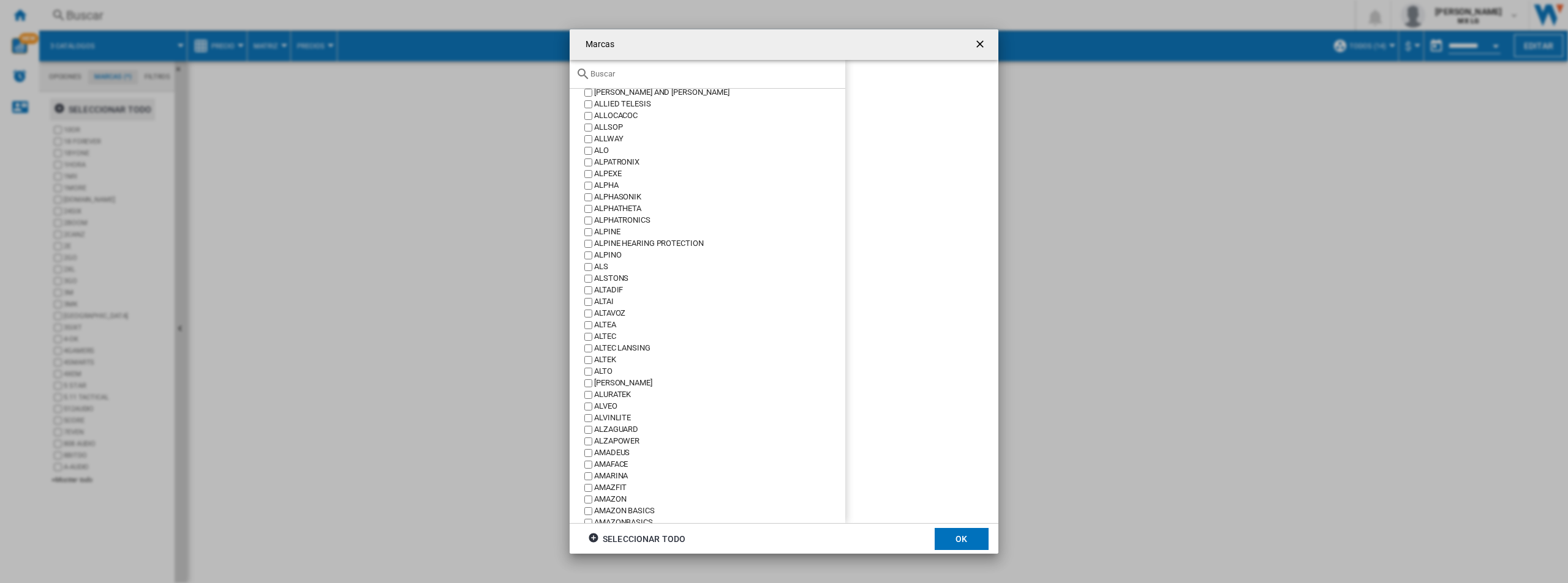
click at [746, 81] on div at bounding box center [708, 74] width 276 height 29
click at [742, 82] on div at bounding box center [708, 74] width 276 height 29
click at [737, 81] on div at bounding box center [708, 74] width 276 height 29
click at [732, 73] on input "text" at bounding box center [715, 73] width 249 height 9
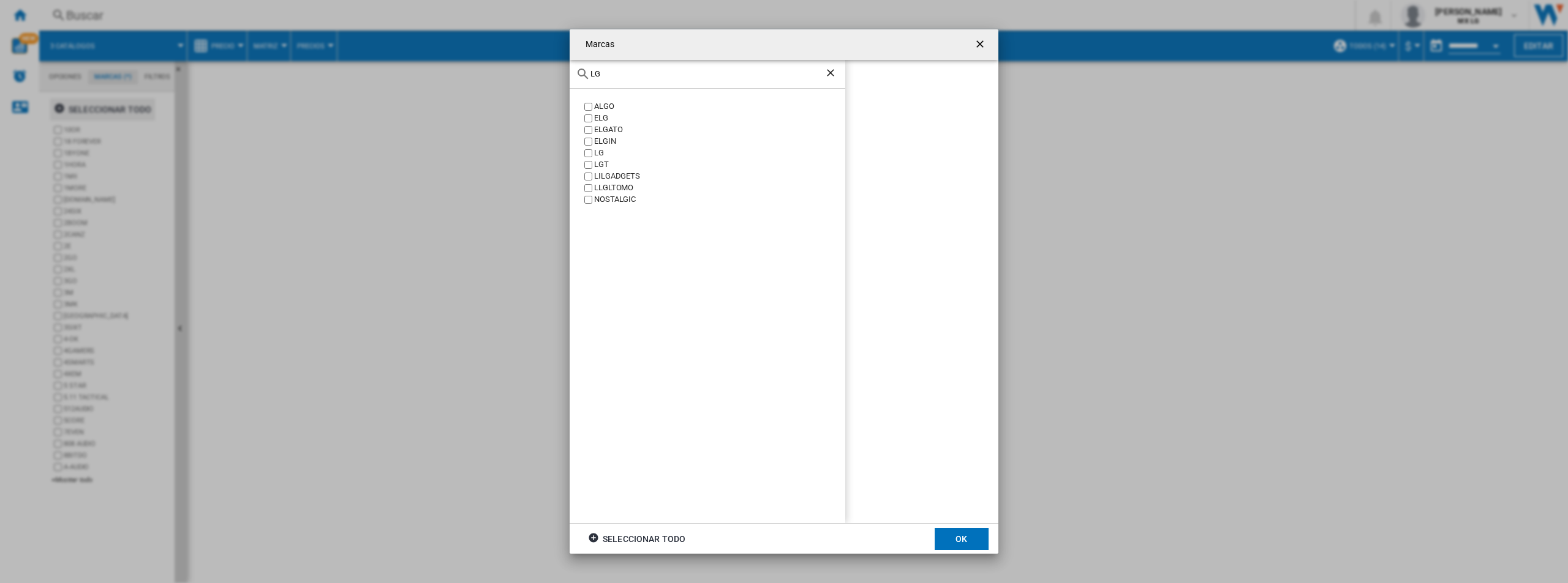
scroll to position [0, 0]
click at [588, 157] on label "LG" at bounding box center [713, 154] width 263 height 12
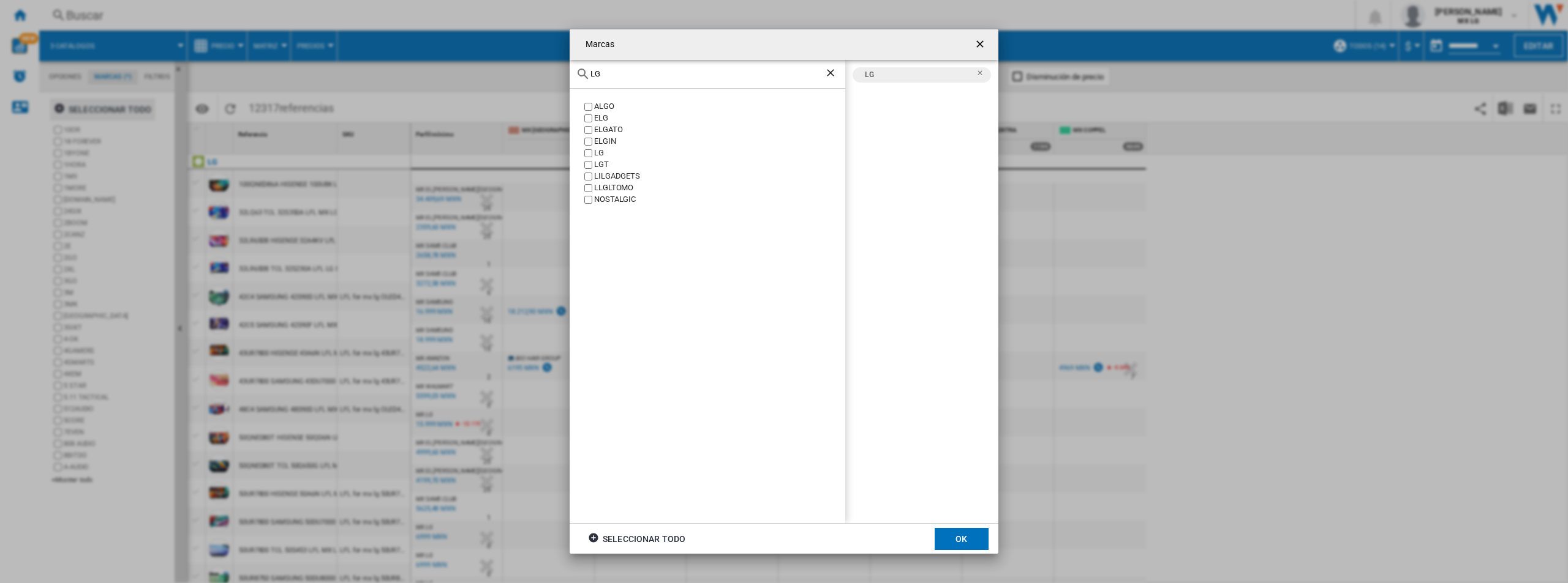
click at [456, 66] on div "Marcas LG ALGO ELG ELGATO ELGIN LG LGT LILGADGETS LLGLTOMO NOSTALGIC LG Selecci…" at bounding box center [784, 292] width 1568 height 583
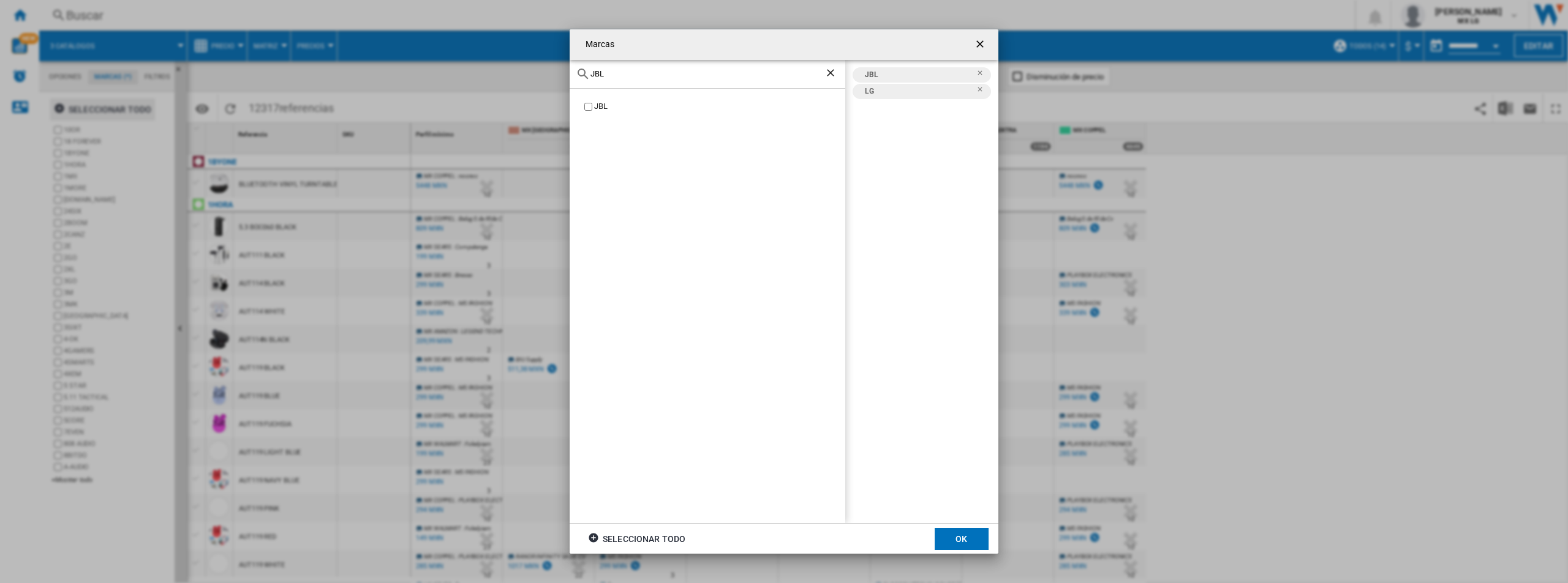
drag, startPoint x: 635, startPoint y: 73, endPoint x: 488, endPoint y: 66, distance: 147.2
click at [488, 66] on div "Marcas JBL JBL JBL LG Seleccionar todo OK" at bounding box center [784, 292] width 1568 height 583
click at [619, 73] on input "SAMSUNG" at bounding box center [707, 73] width 234 height 9
drag, startPoint x: 643, startPoint y: 73, endPoint x: 482, endPoint y: 73, distance: 161.0
click at [482, 73] on div "Marcas SAMSUNG SAMSUNG JBL LG SAMSUNG Seleccionar todo OK" at bounding box center [784, 292] width 1568 height 583
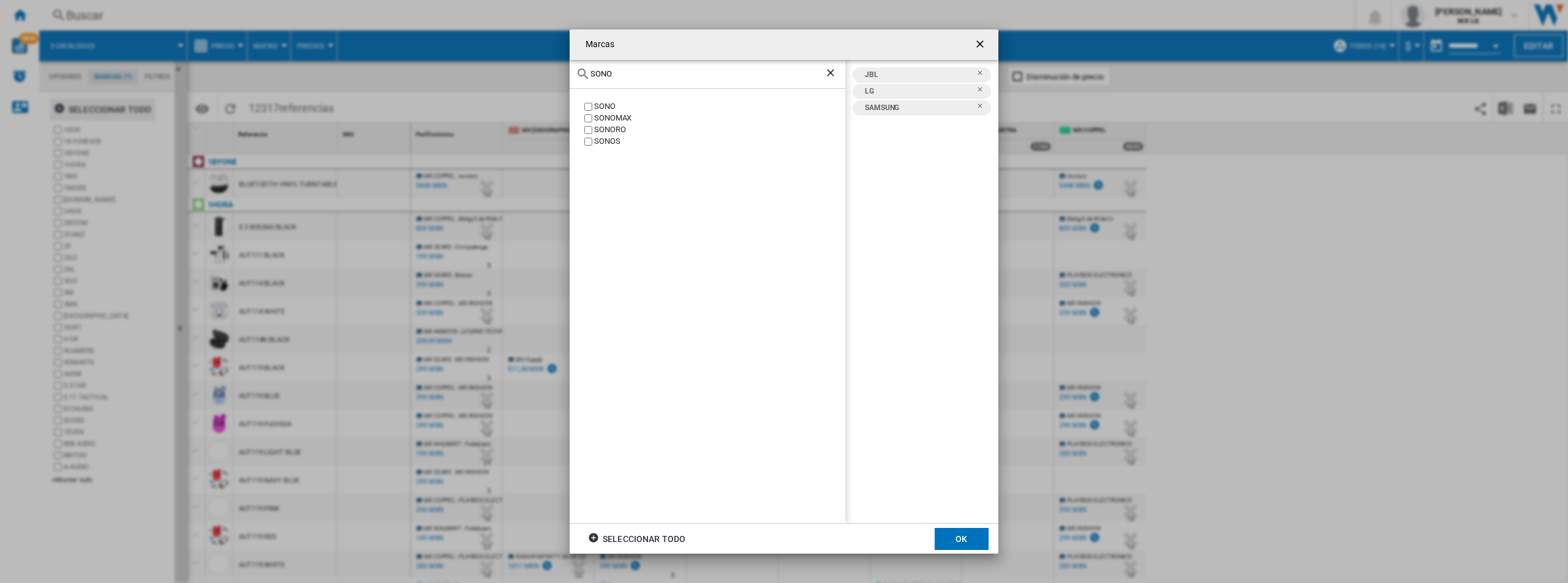
type input "SONO"
click at [649, 80] on div "SONO" at bounding box center [708, 74] width 276 height 29
drag, startPoint x: 653, startPoint y: 67, endPoint x: 578, endPoint y: 69, distance: 75.0
click at [578, 69] on div "SONO" at bounding box center [708, 74] width 276 height 29
click at [625, 71] on input "SONO" at bounding box center [707, 73] width 234 height 9
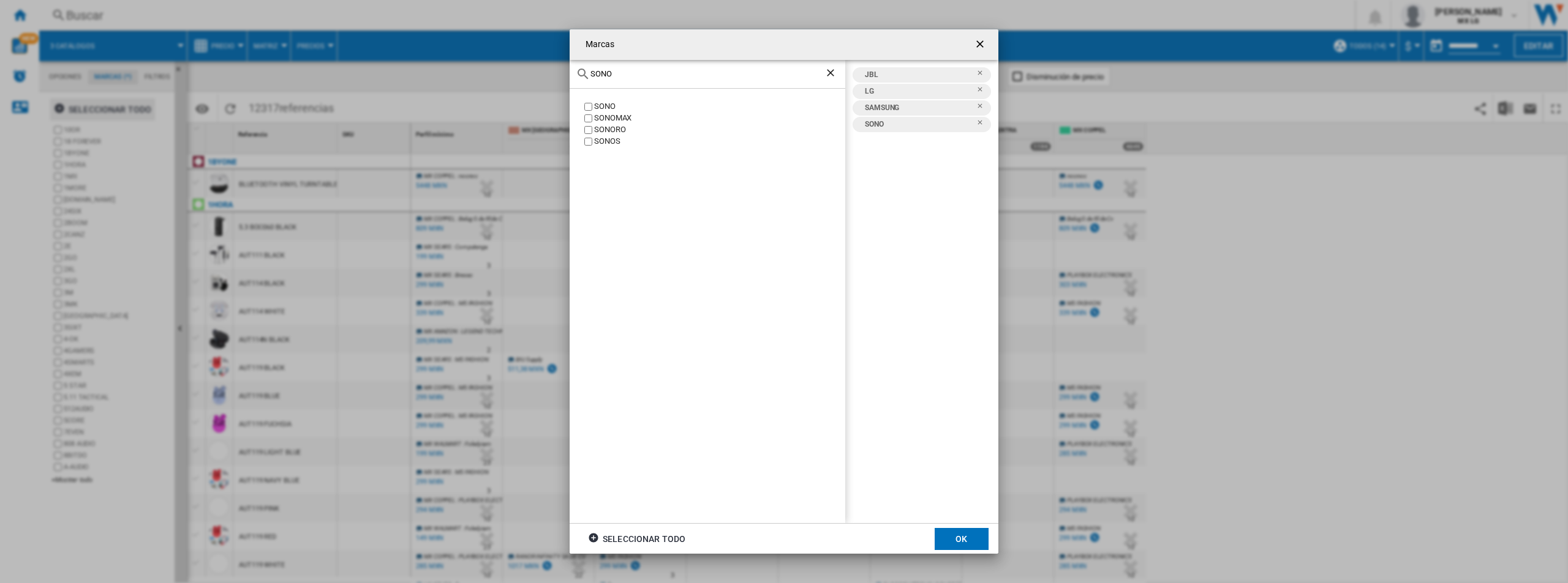
drag, startPoint x: 625, startPoint y: 73, endPoint x: 529, endPoint y: 74, distance: 96.0
click at [529, 74] on div "Marcas SONO SONO SONOMAX SONORO SONOS JBL LG SAMSUNG SONO Seleccionar todo OK" at bounding box center [784, 292] width 1568 height 583
click at [620, 87] on div "BOSS" at bounding box center [708, 74] width 276 height 29
click at [631, 76] on input "BOSS" at bounding box center [707, 73] width 234 height 9
type input "BOSS"
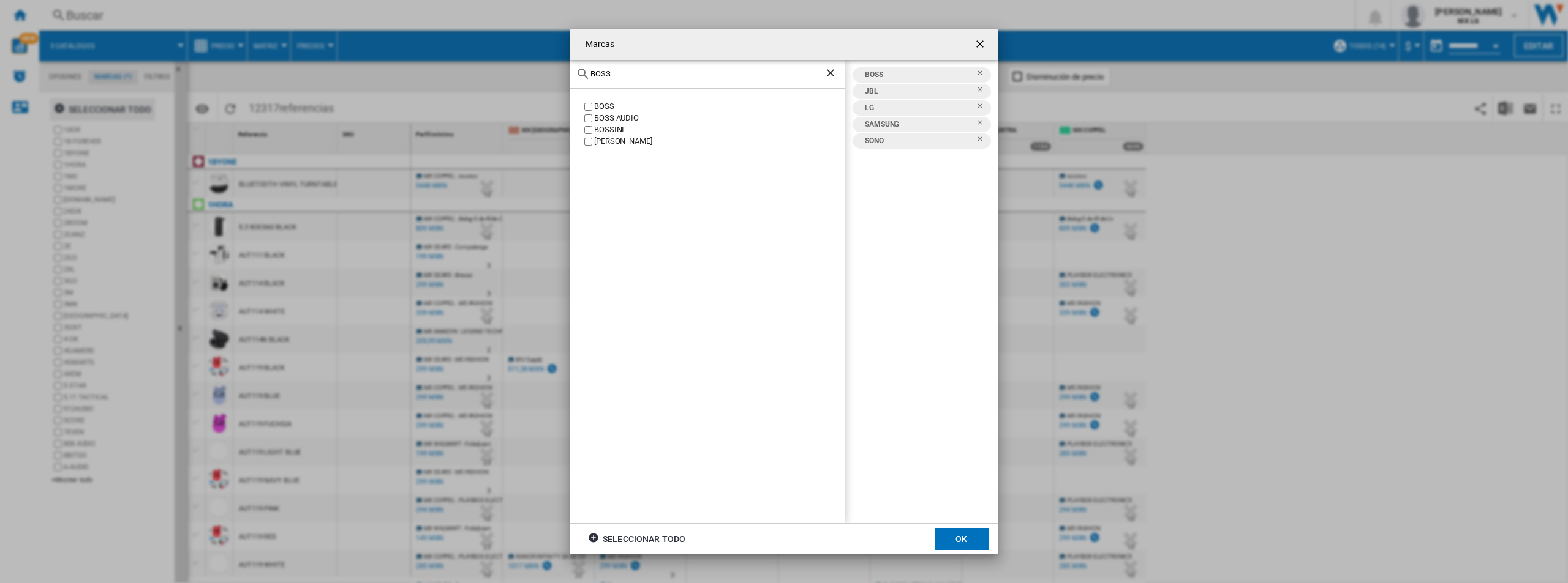
drag, startPoint x: 648, startPoint y: 82, endPoint x: 590, endPoint y: 72, distance: 58.9
click at [590, 72] on div "BOSS" at bounding box center [708, 74] width 276 height 29
drag, startPoint x: 641, startPoint y: 69, endPoint x: 507, endPoint y: 73, distance: 134.1
click at [507, 73] on div "Marcas BOSS BOSS BOSS AUDIO BOSSINI HUGO BOSS BOSS JBL LG SAMSUNG SONO Seleccio…" at bounding box center [784, 292] width 1568 height 583
drag, startPoint x: 637, startPoint y: 76, endPoint x: 593, endPoint y: 72, distance: 44.2
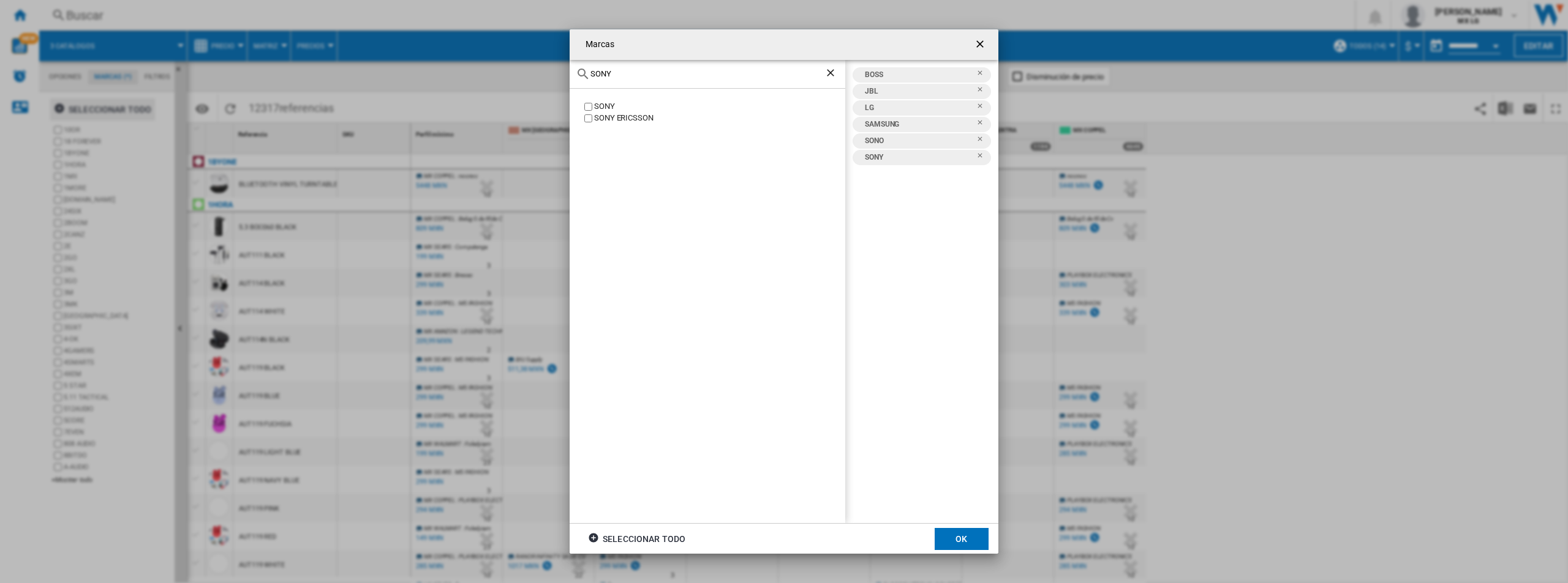
click at [593, 72] on input "SONY" at bounding box center [707, 73] width 234 height 9
type input "S"
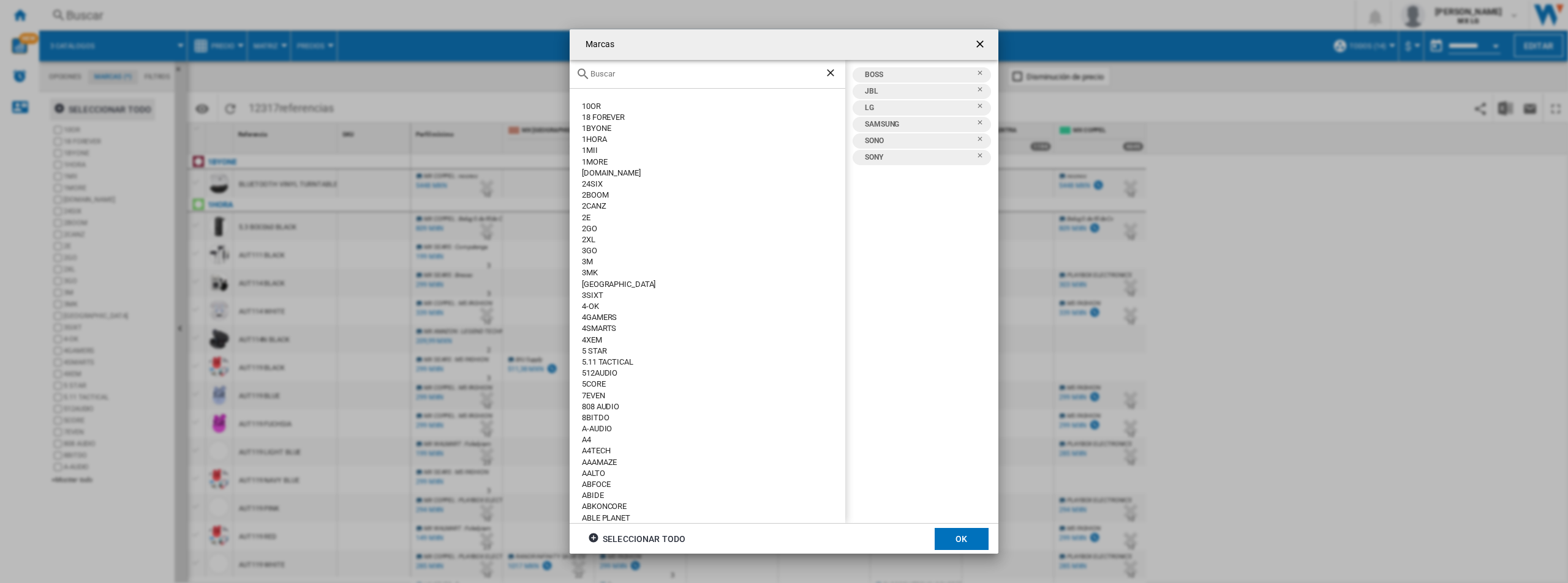
click at [615, 75] on input "text" at bounding box center [707, 73] width 234 height 9
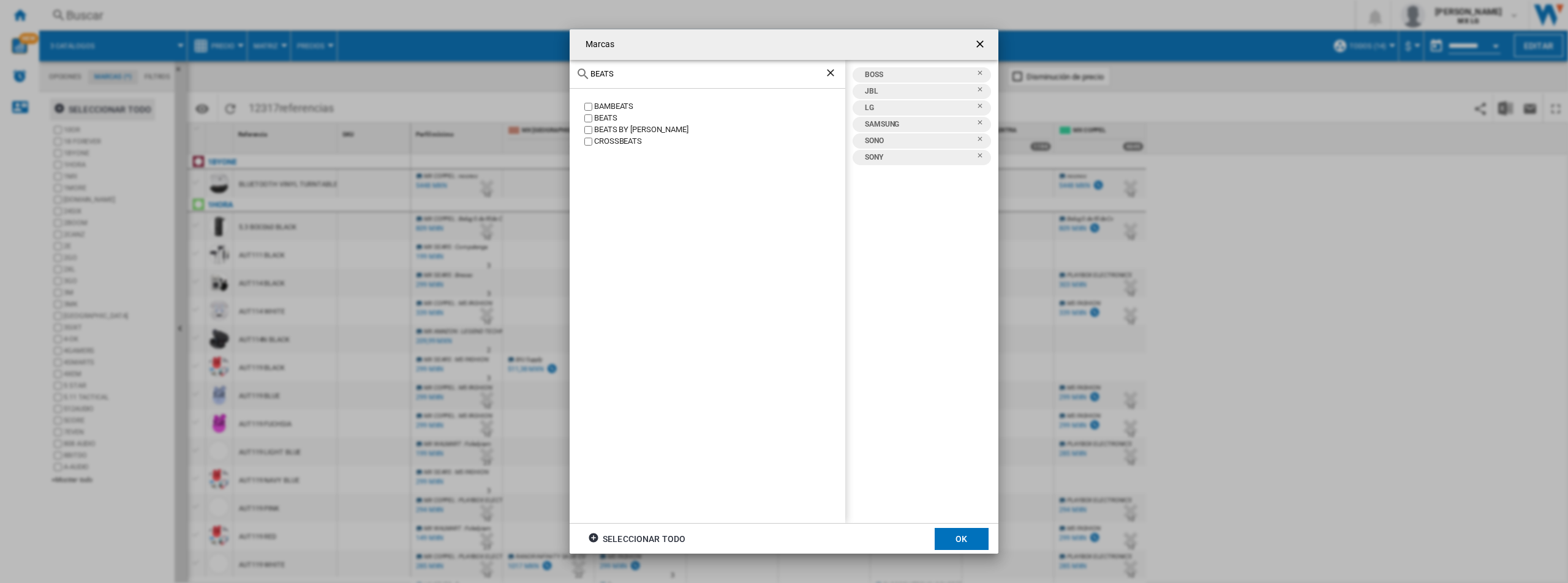
type input "BEATS"
click at [965, 535] on button "OK" at bounding box center [962, 539] width 54 height 22
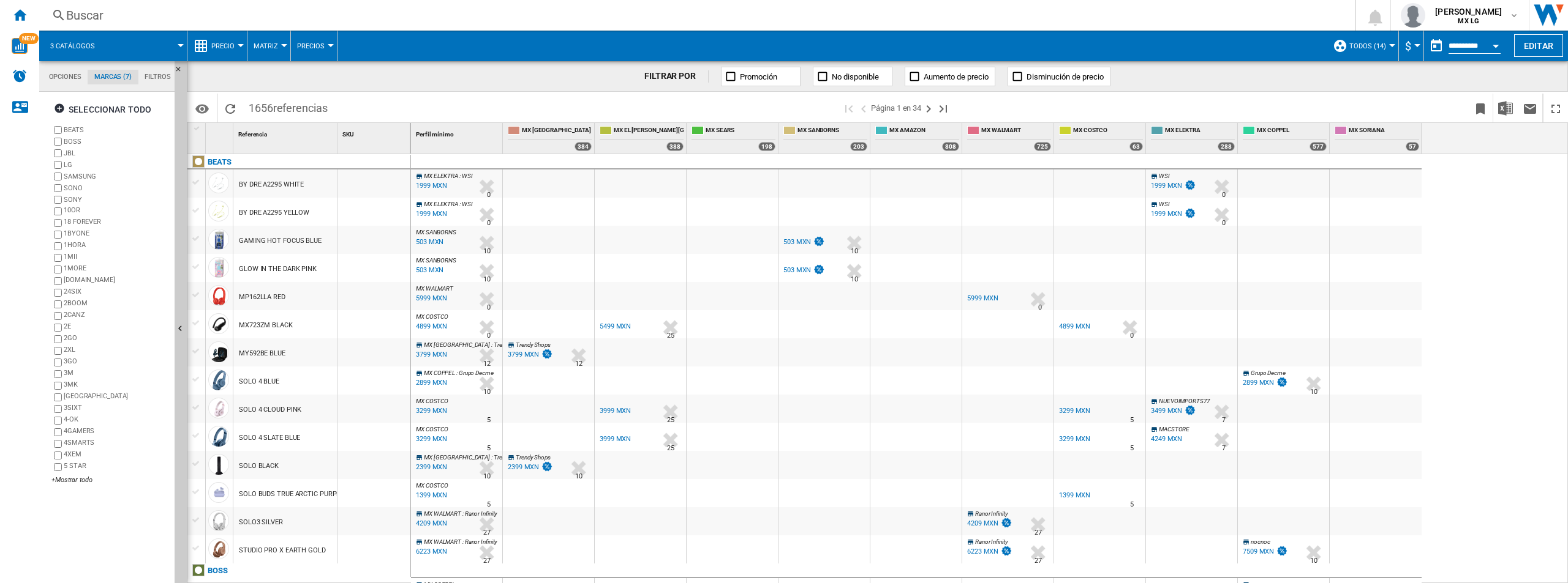
click at [56, 76] on md-tab-item "Opciones" at bounding box center [65, 76] width 45 height 14
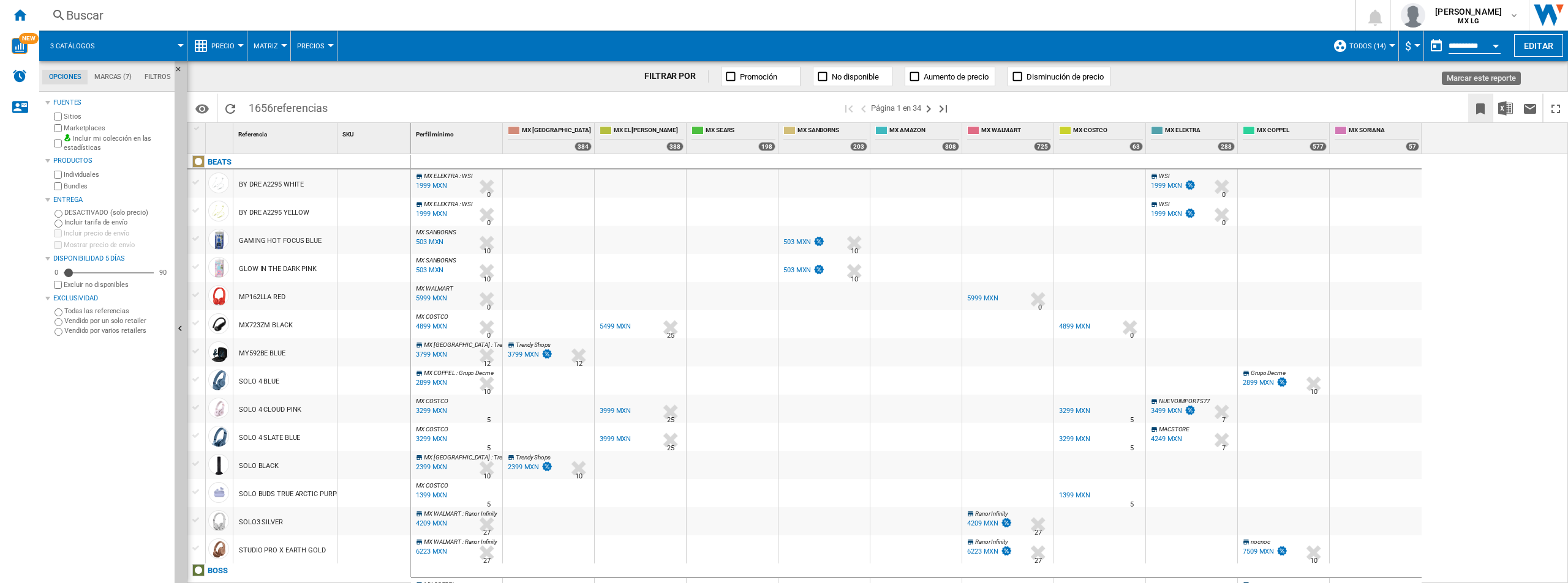
click at [1475, 106] on ng-md-icon "Marcar este reporte" at bounding box center [1480, 108] width 14 height 14
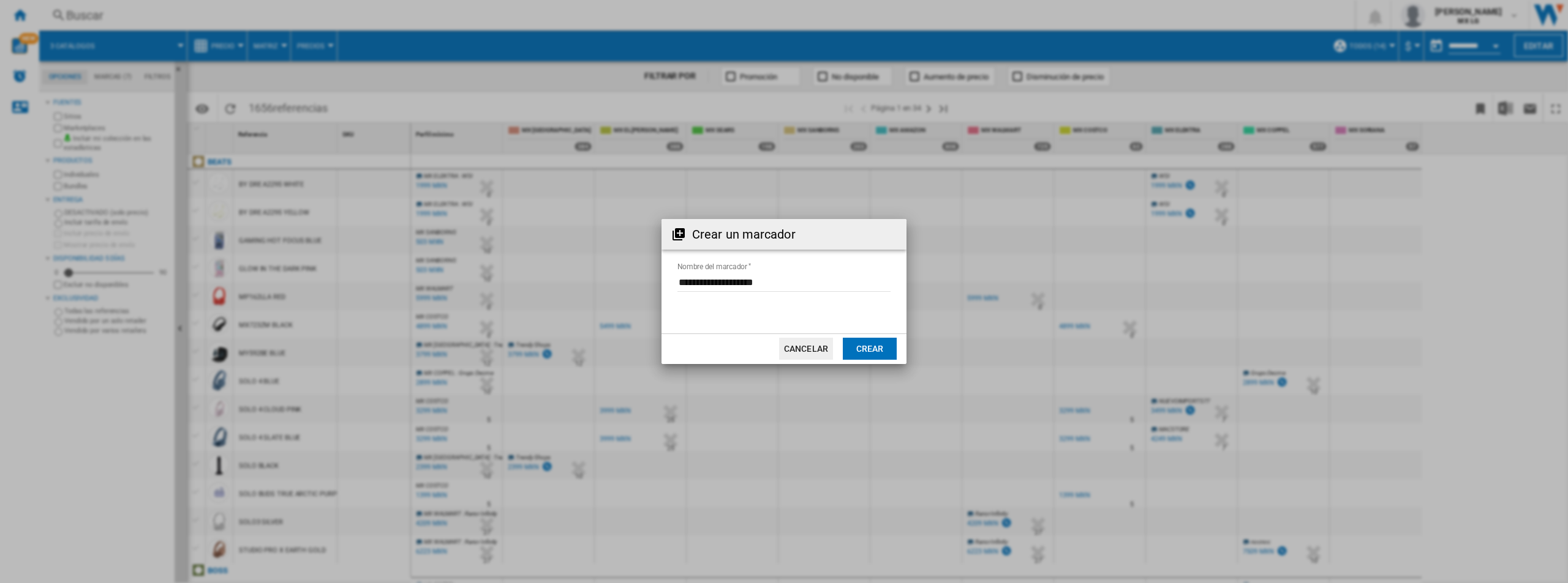
click at [809, 340] on button "Cancelar" at bounding box center [806, 349] width 54 height 22
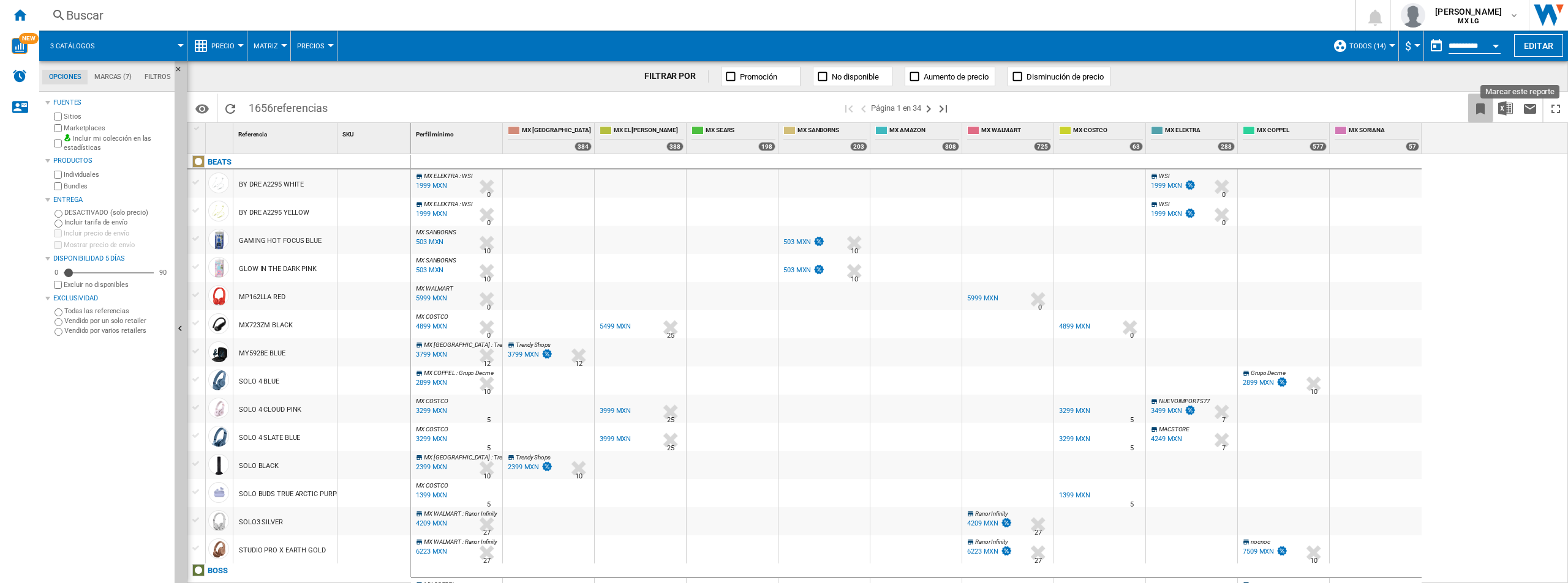
click at [1479, 111] on ng-md-icon "Marcar este reporte" at bounding box center [1480, 108] width 14 height 14
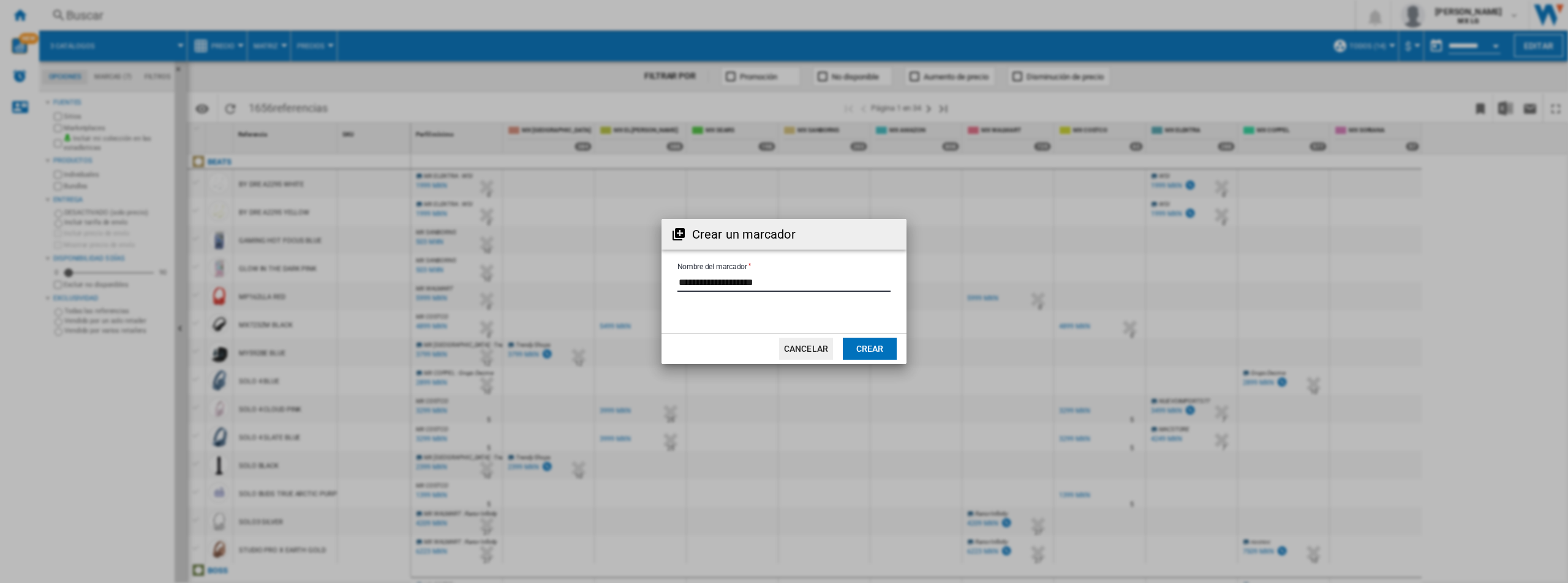
drag, startPoint x: 795, startPoint y: 285, endPoint x: 501, endPoint y: 281, distance: 294.0
click at [501, 281] on div "Crear un marcador Nombre del marcador Cancelar Crear" at bounding box center [784, 292] width 1568 height 583
type input "*"
type input "*****"
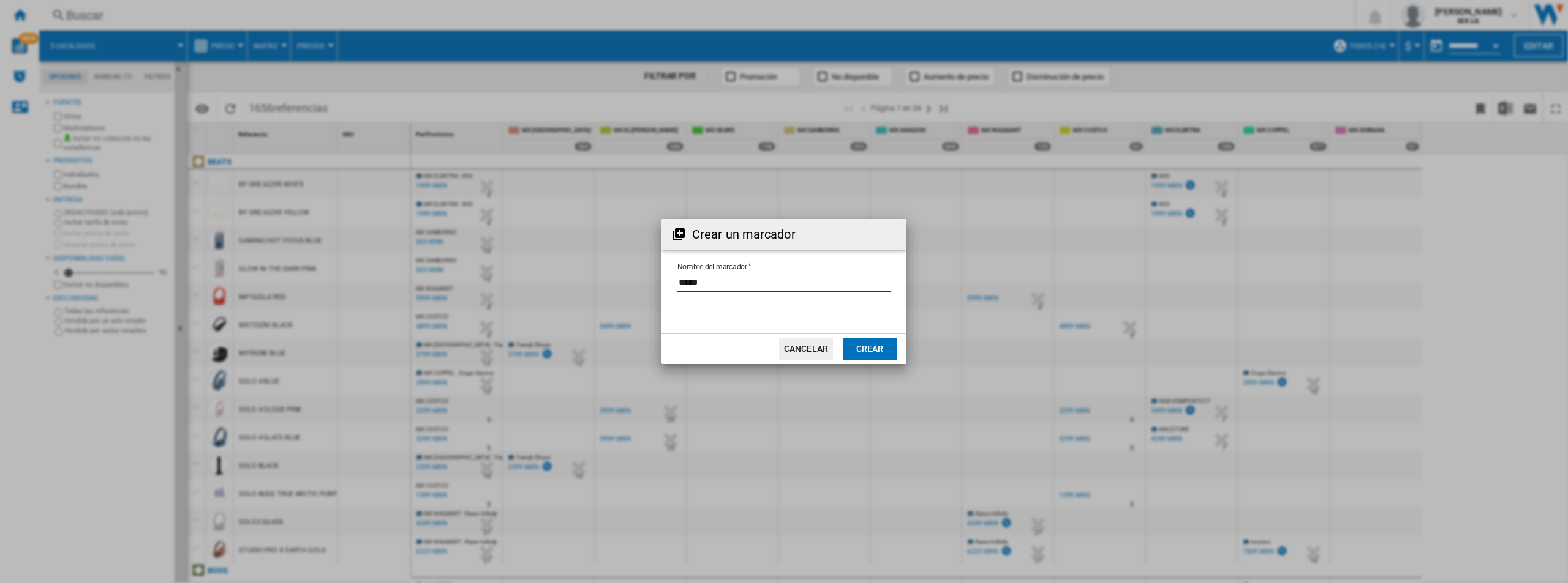
click at [856, 346] on button "Crear" at bounding box center [869, 349] width 54 height 22
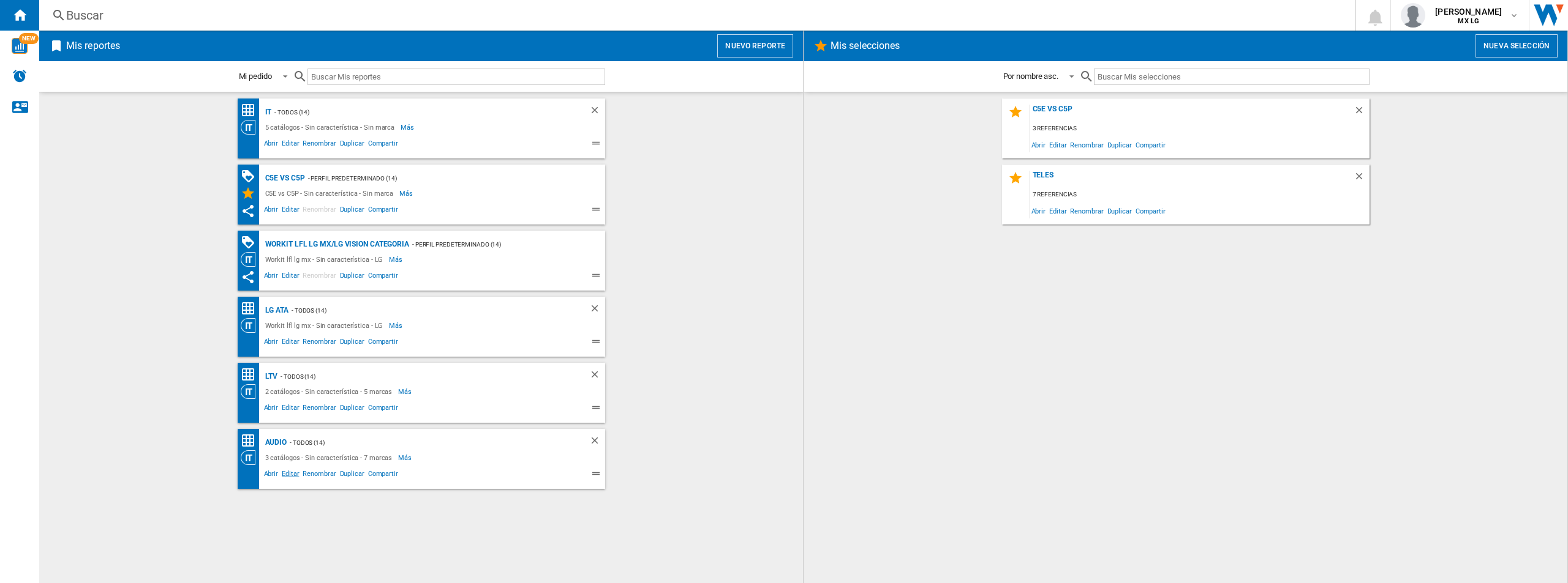
click at [292, 473] on span "Editar" at bounding box center [290, 475] width 21 height 14
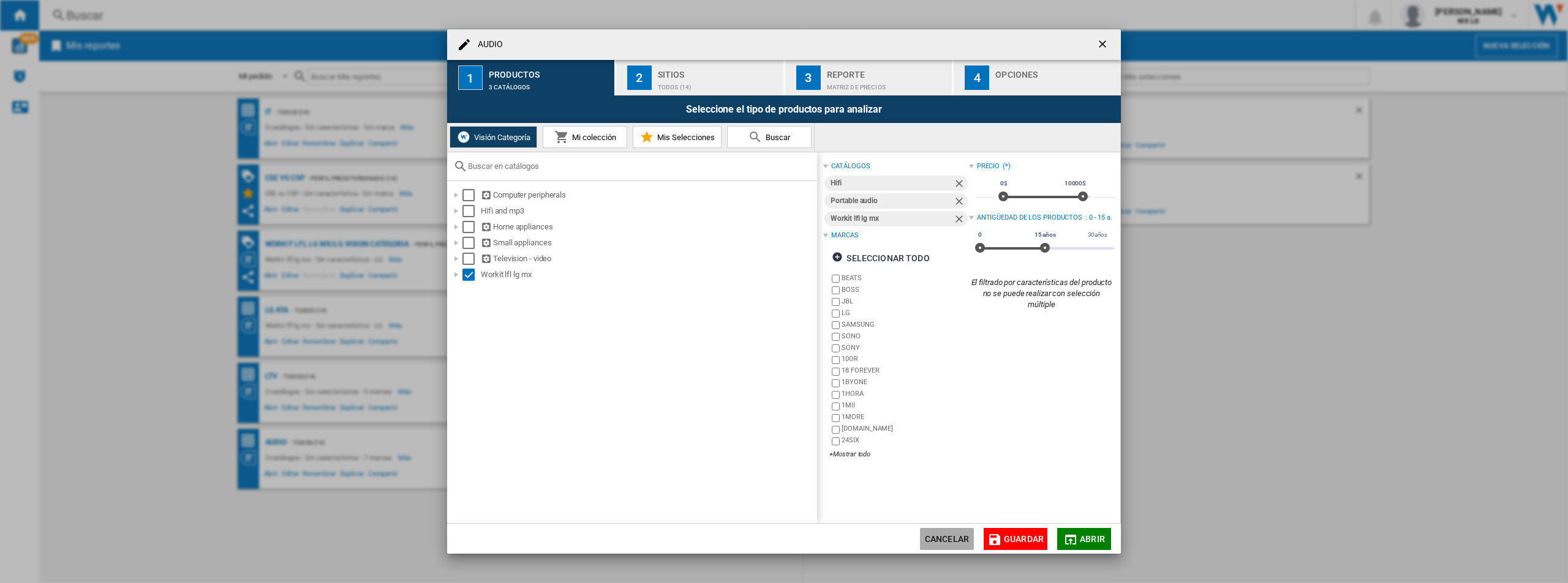
click at [958, 535] on button "Cancelar" at bounding box center [947, 539] width 54 height 22
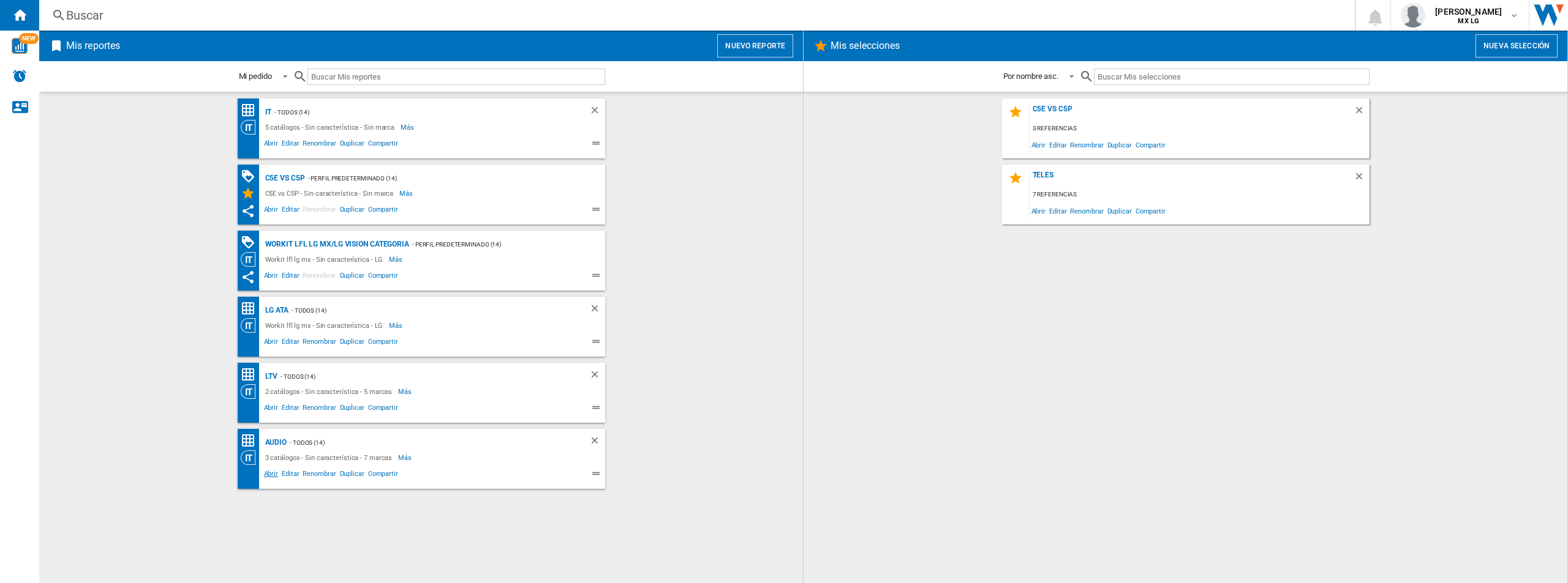
click at [273, 470] on span "Abrir" at bounding box center [272, 475] width 18 height 14
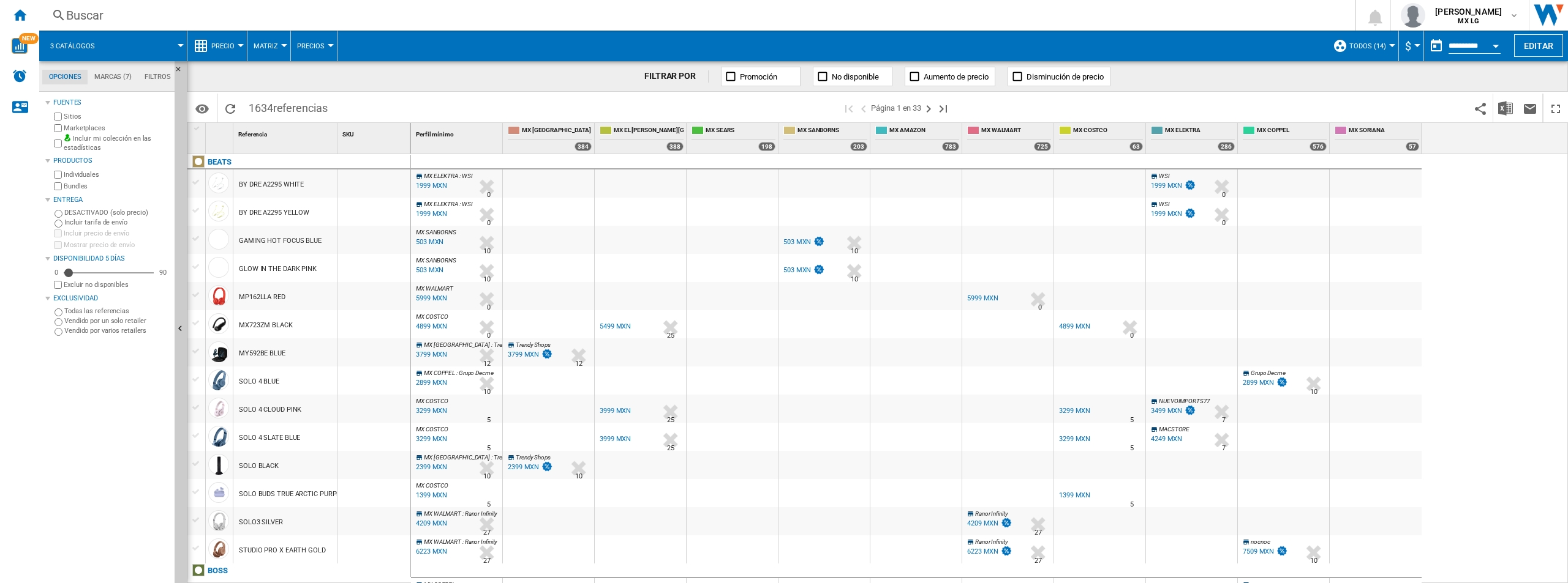
click at [109, 77] on md-tab-item "Marcas (7)" at bounding box center [113, 76] width 50 height 14
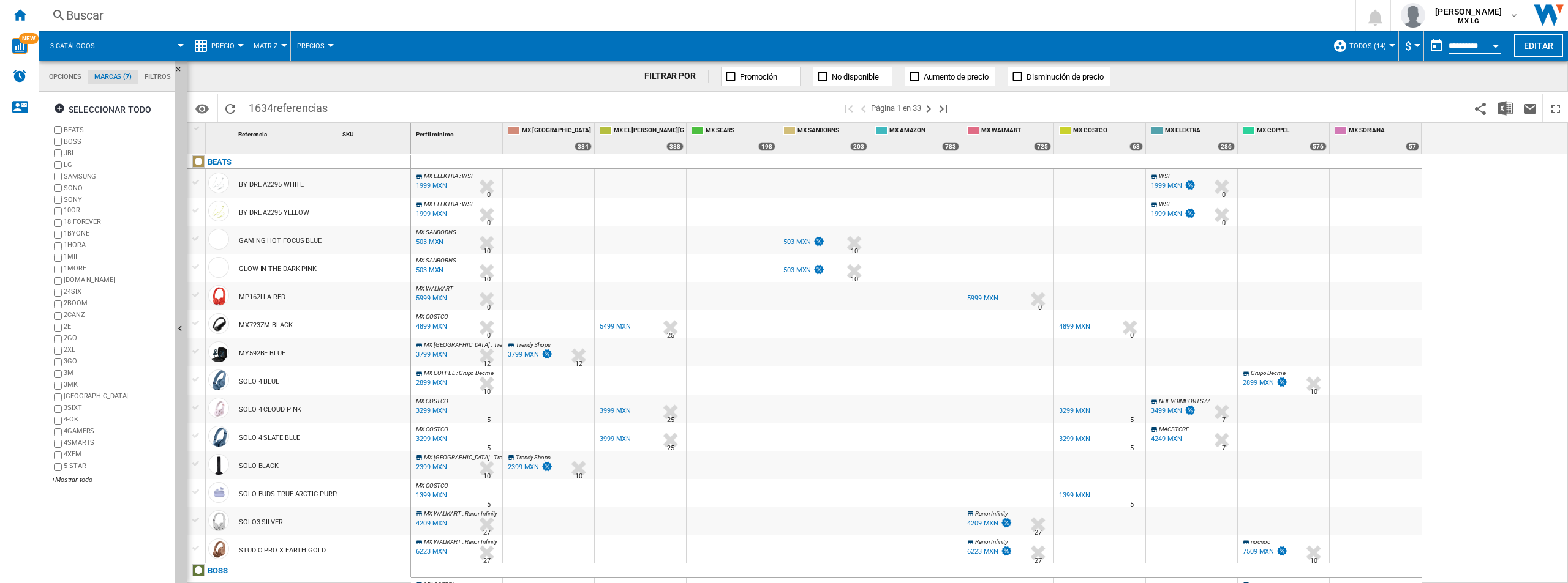
click at [170, 80] on md-tab-item "Filtros" at bounding box center [158, 76] width 39 height 14
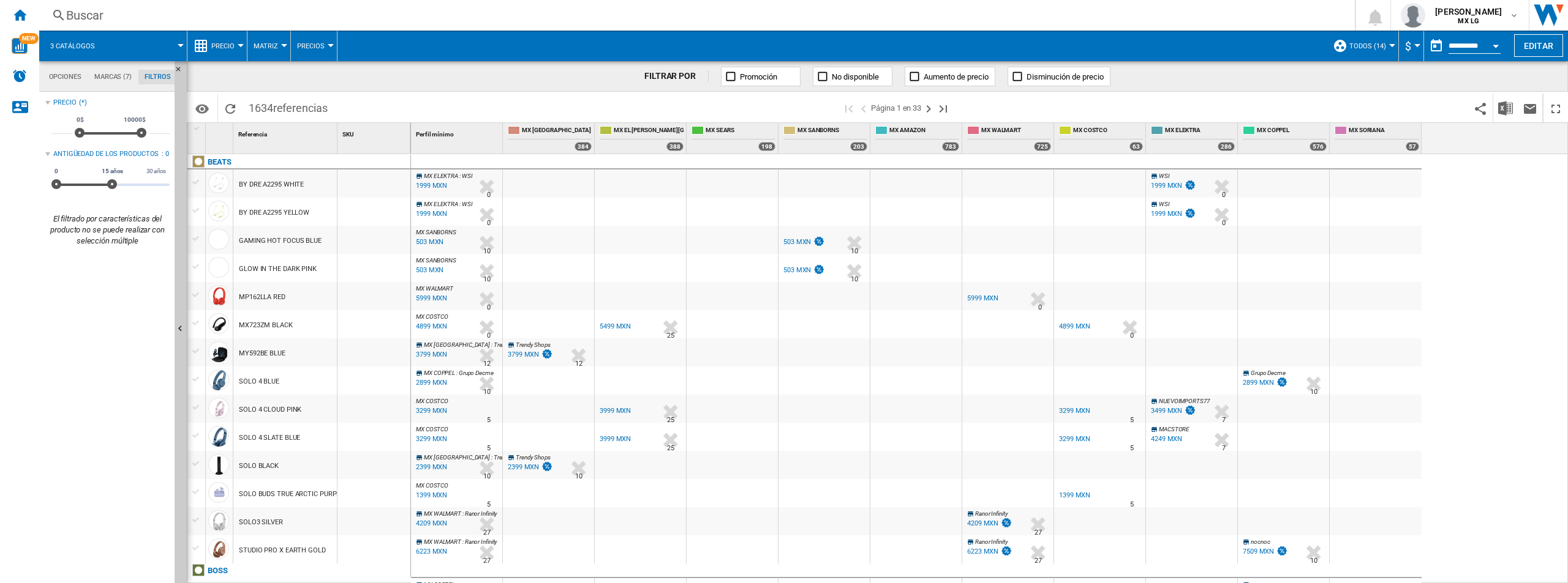
click at [73, 78] on md-tab-item "Opciones" at bounding box center [65, 76] width 45 height 14
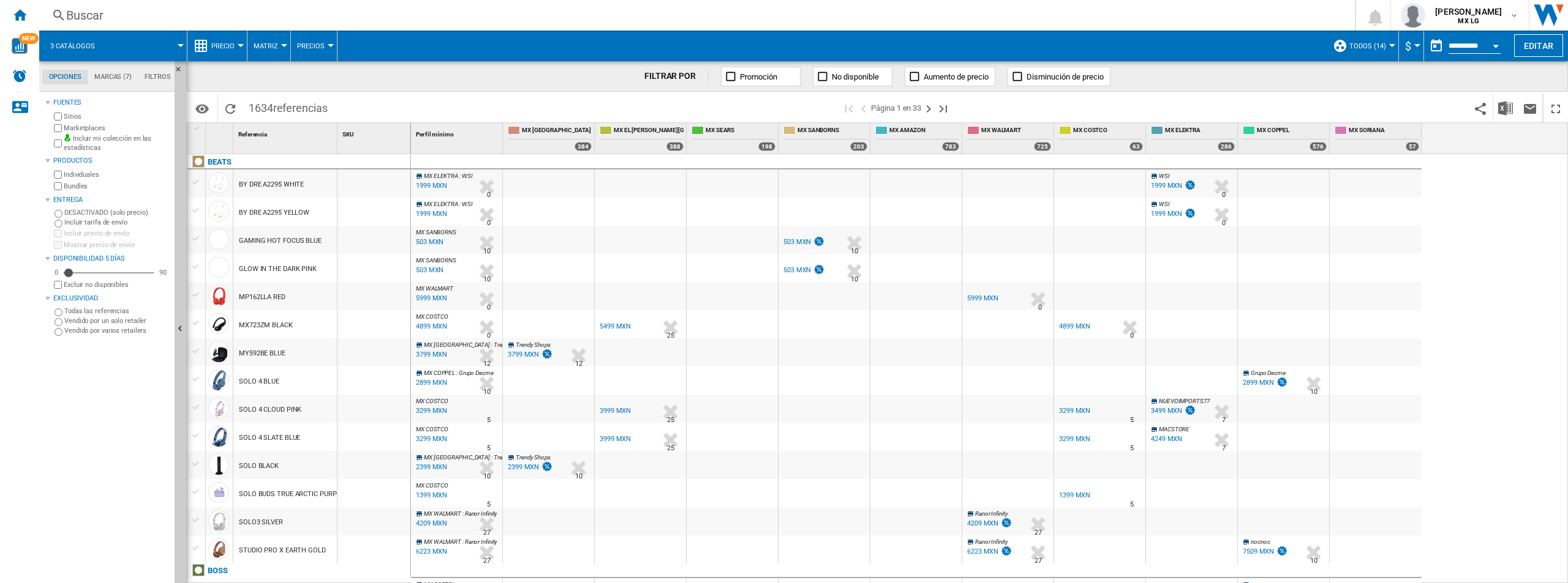
scroll to position [14, 0]
click at [27, 16] on div "Inicio" at bounding box center [19, 15] width 40 height 30
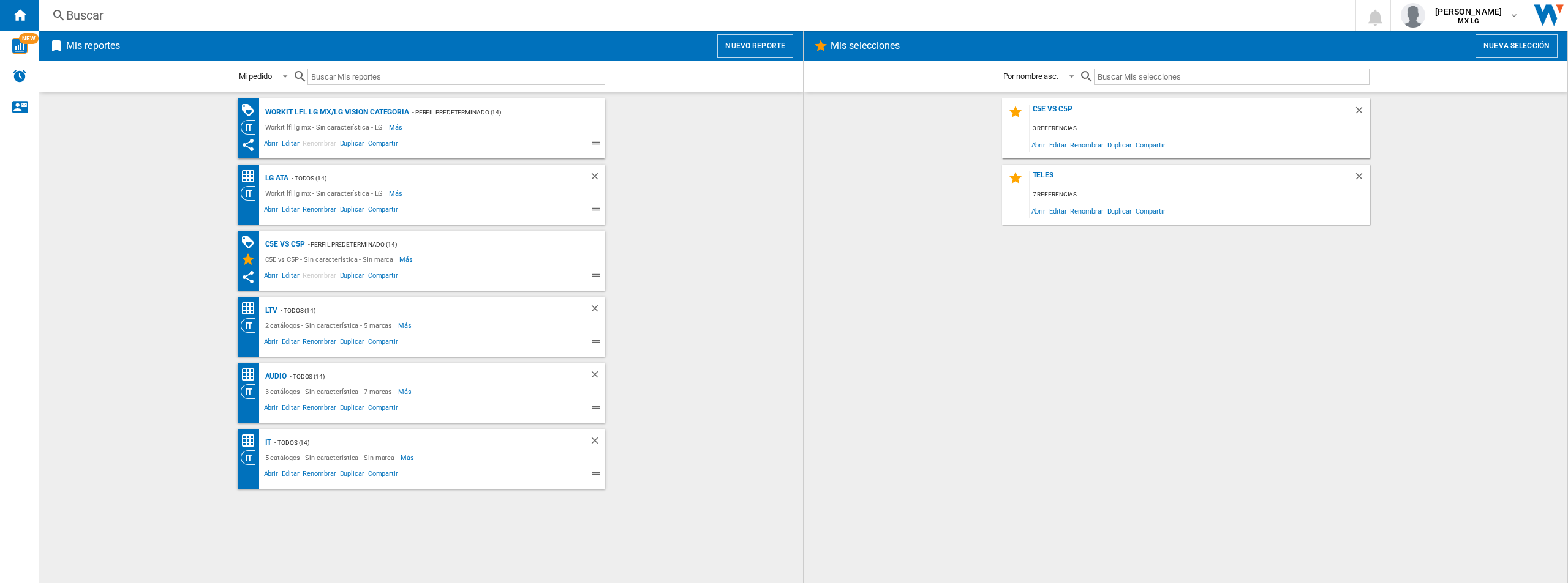
click at [673, 292] on div "Workit lfl lg mx/LG vision categoria - Perfil predeterminado (14) Workit lfl lg…" at bounding box center [420, 338] width 739 height 479
click at [277, 475] on span "Abrir" at bounding box center [272, 475] width 18 height 14
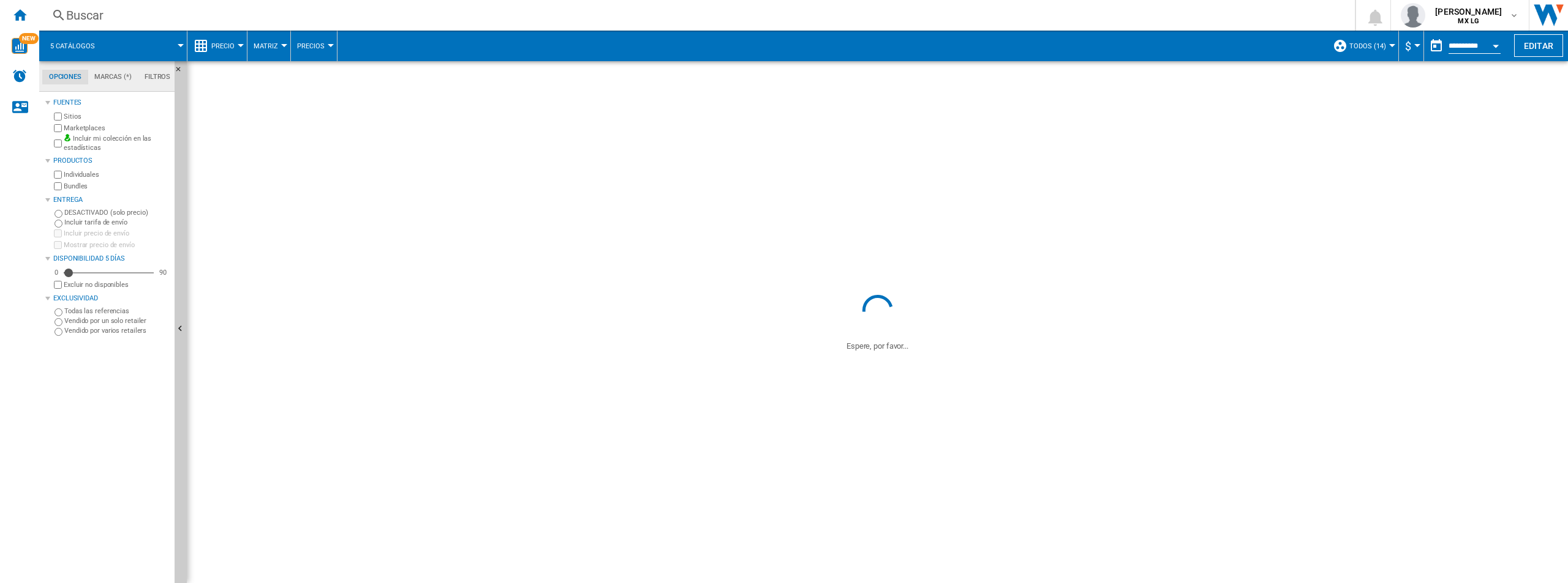
click at [219, 213] on span at bounding box center [877, 176] width 1381 height 231
click at [376, 183] on span at bounding box center [877, 176] width 1381 height 231
click at [21, 13] on ng-md-icon "Inicio" at bounding box center [19, 14] width 14 height 14
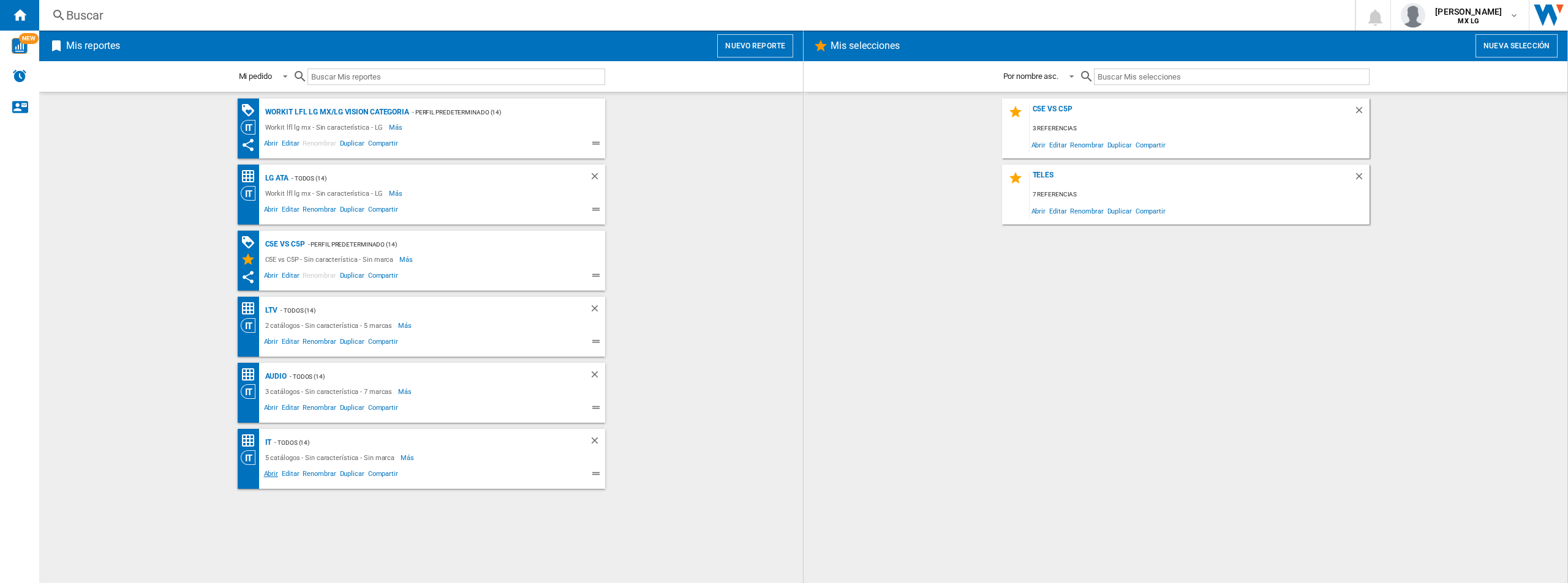
click at [272, 474] on span "Abrir" at bounding box center [272, 475] width 18 height 14
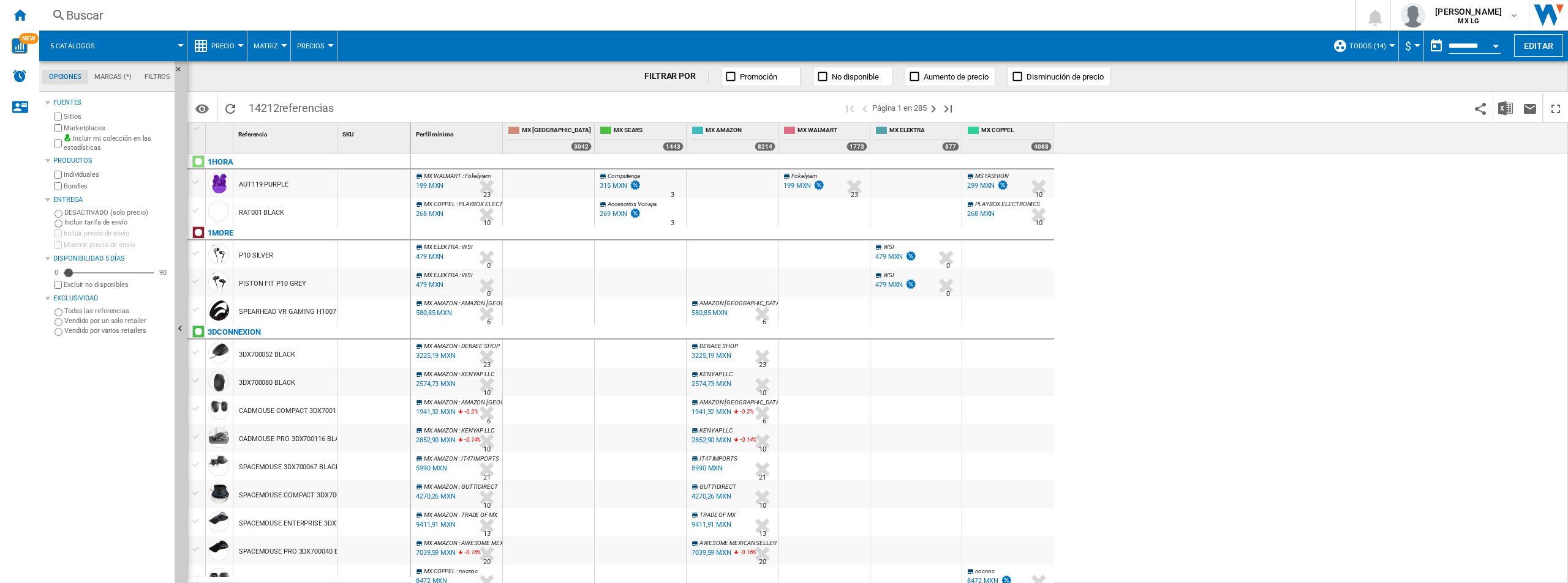
click at [113, 79] on md-tab-item "Marcas (*)" at bounding box center [114, 76] width 50 height 14
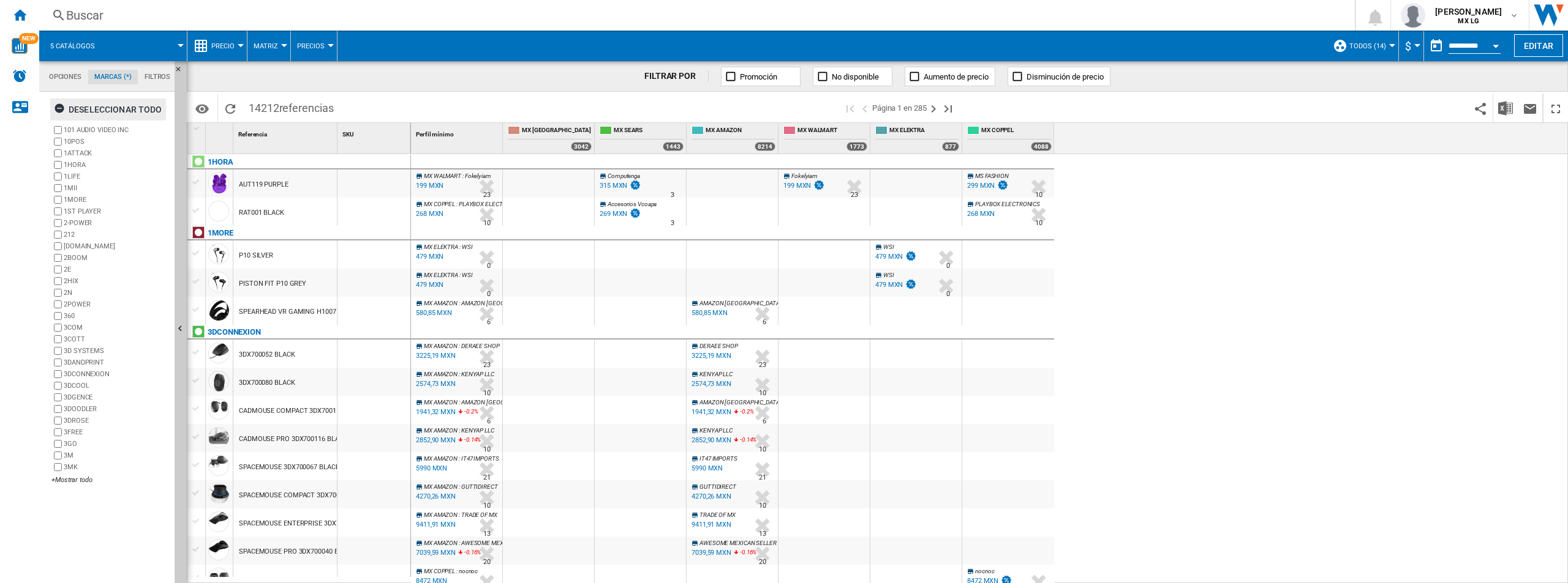
click at [62, 108] on ng-md-icon "button" at bounding box center [61, 109] width 14 height 14
click at [89, 471] on label "3MK" at bounding box center [117, 467] width 106 height 9
click at [57, 71] on md-tab-item "Opciones" at bounding box center [65, 76] width 46 height 14
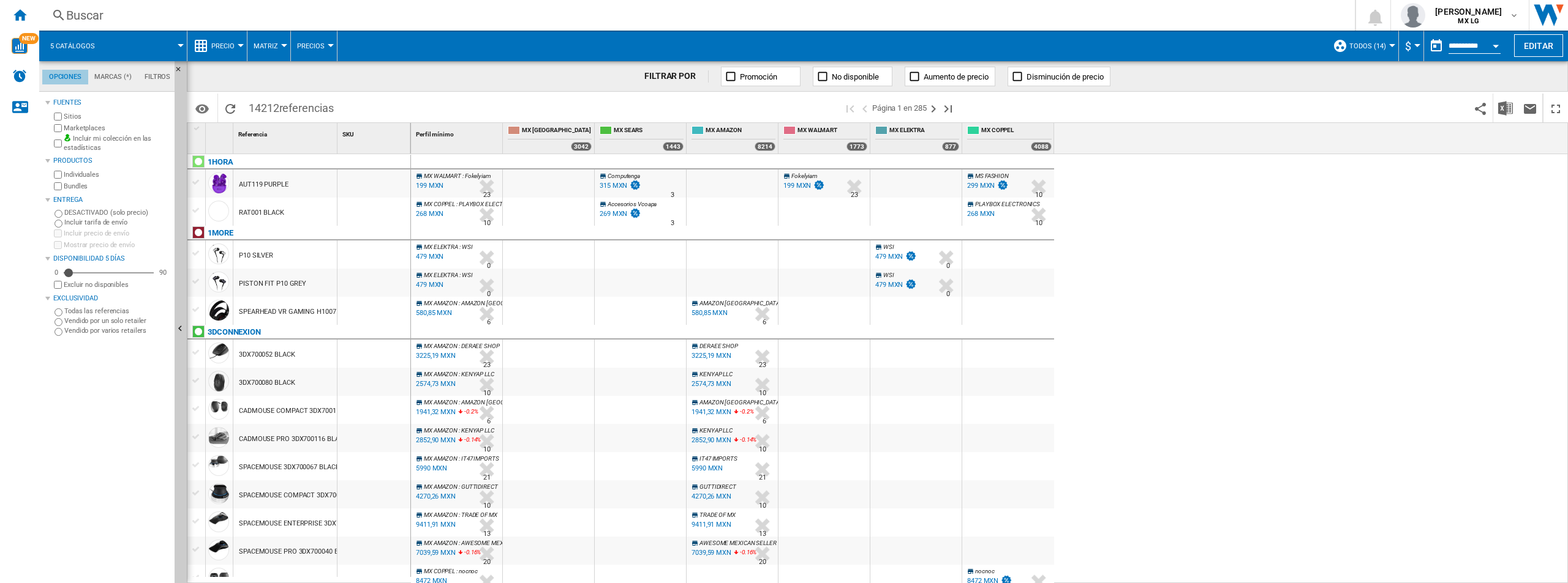
scroll to position [14, 0]
click at [92, 74] on md-tab-item "Marcas (*)" at bounding box center [114, 76] width 50 height 14
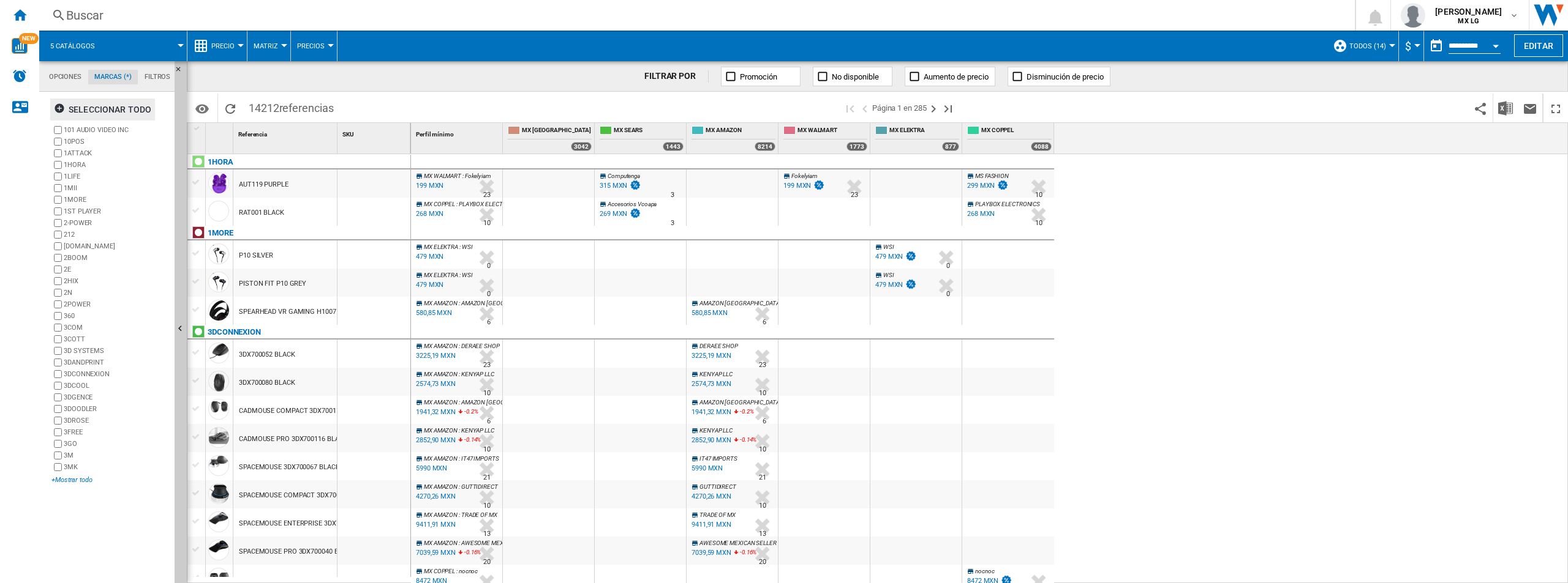
click at [87, 479] on div "+Mostrar todo" at bounding box center [110, 480] width 119 height 9
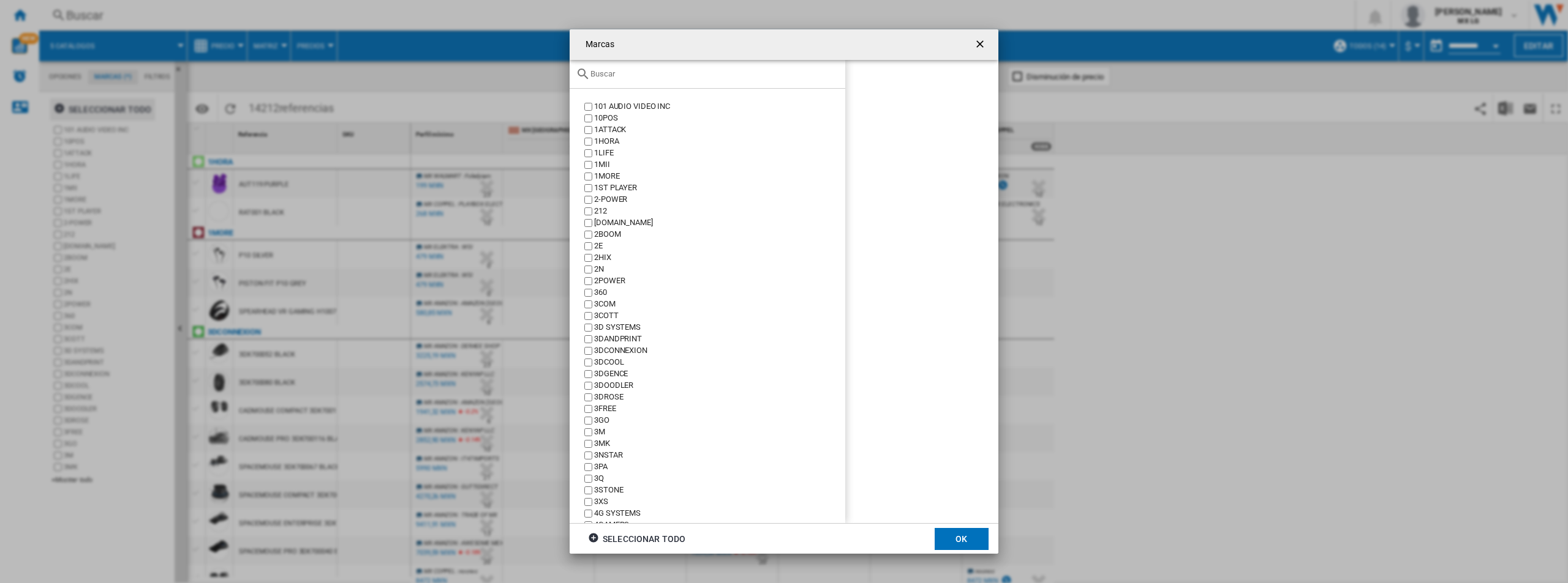
click at [672, 81] on div at bounding box center [708, 74] width 276 height 29
click at [672, 72] on input "text" at bounding box center [715, 73] width 249 height 9
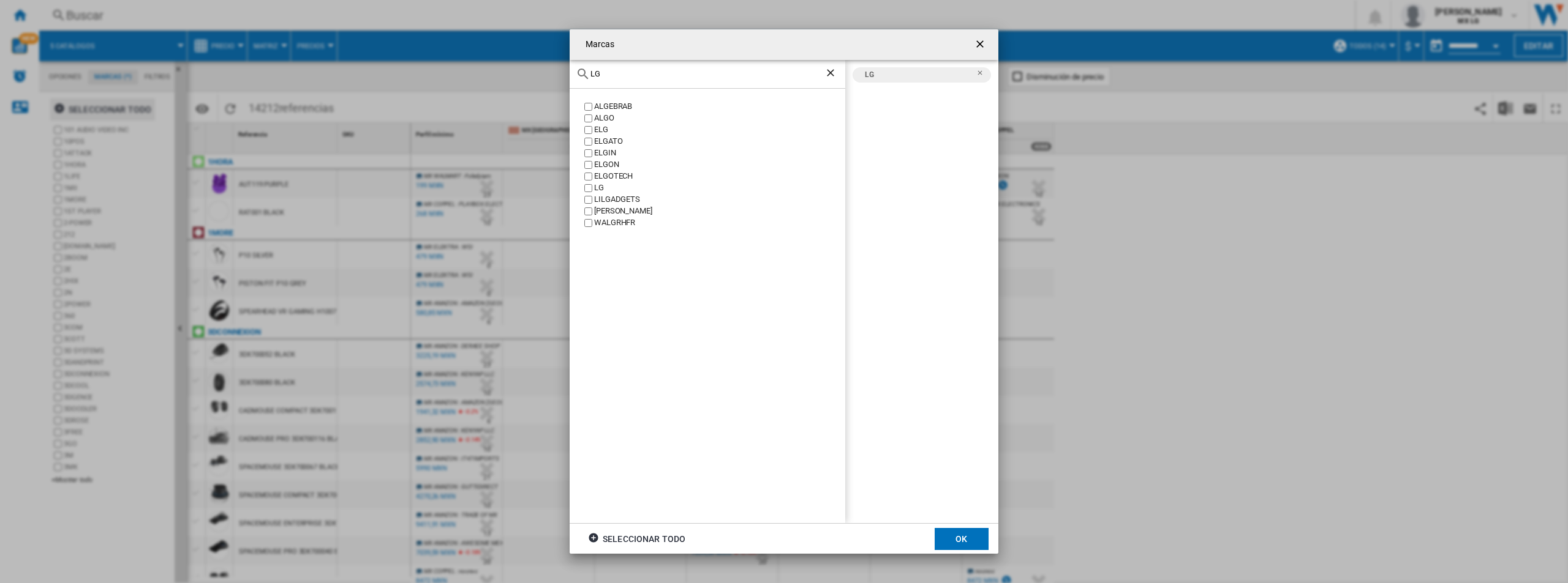
drag, startPoint x: 633, startPoint y: 71, endPoint x: 482, endPoint y: 55, distance: 151.8
click at [482, 55] on div "Marcas LG ALGEBRAB ALGO ELG ELGATO [GEOGRAPHIC_DATA] [GEOGRAPHIC_DATA] ELGOTECH…" at bounding box center [784, 292] width 1568 height 583
type input "SAMSUNG"
drag, startPoint x: 590, startPoint y: 68, endPoint x: 257, endPoint y: 24, distance: 335.9
click at [257, 24] on div "Marcas SAMSUNG SAMSUNG LG SAMSUNG Seleccionar todo OK" at bounding box center [784, 292] width 1568 height 583
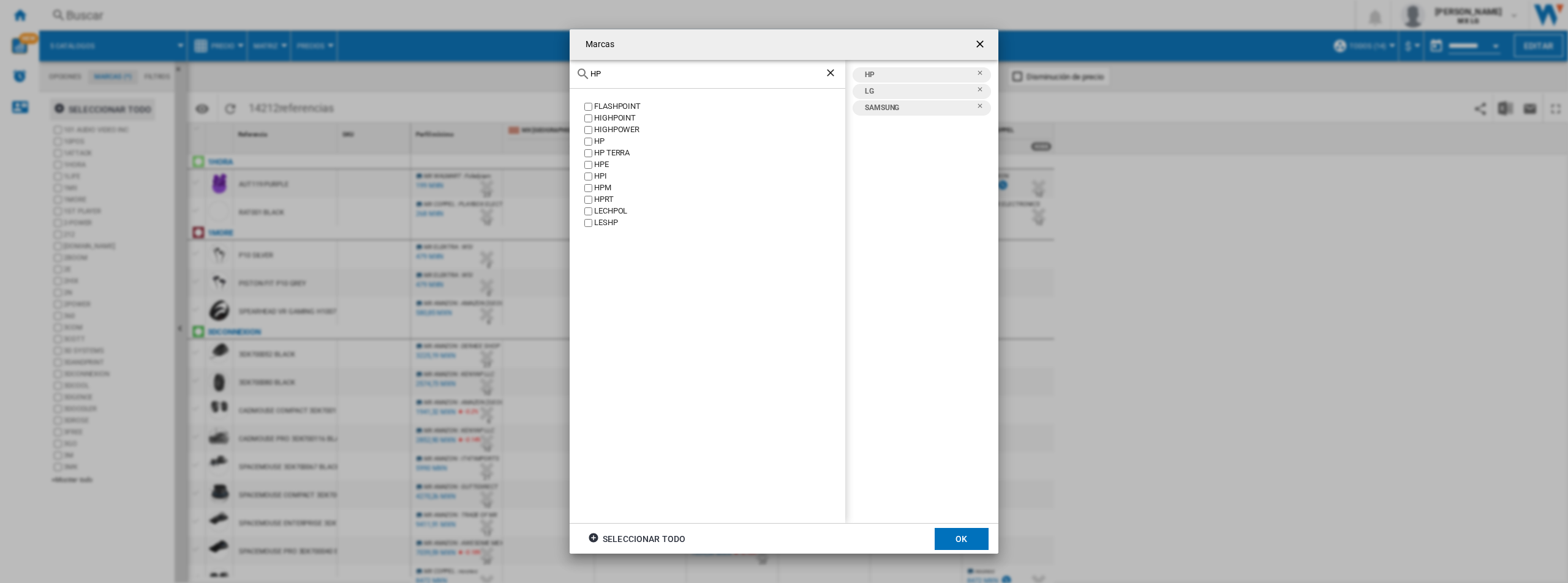
click at [608, 82] on div "HP" at bounding box center [708, 74] width 276 height 29
click at [611, 71] on input "HP" at bounding box center [707, 73] width 234 height 9
type input "H"
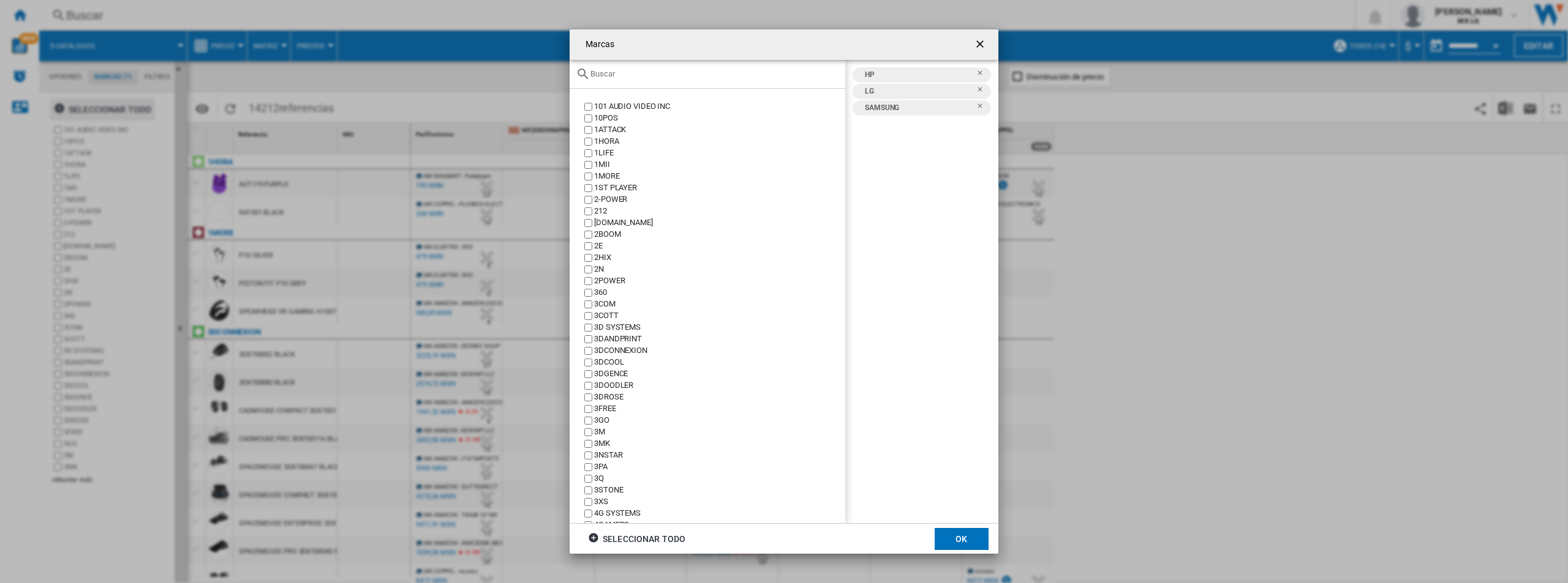
type input "F"
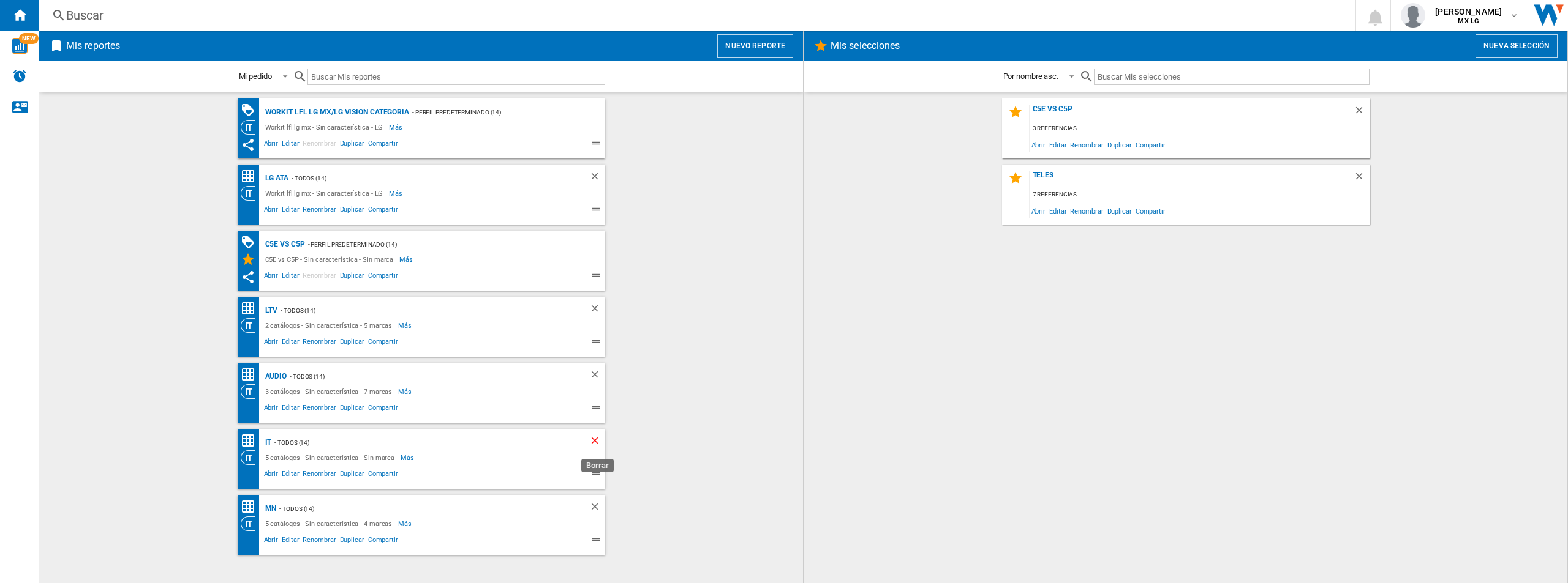
click at [595, 440] on ng-md-icon "Borrar" at bounding box center [596, 442] width 14 height 14
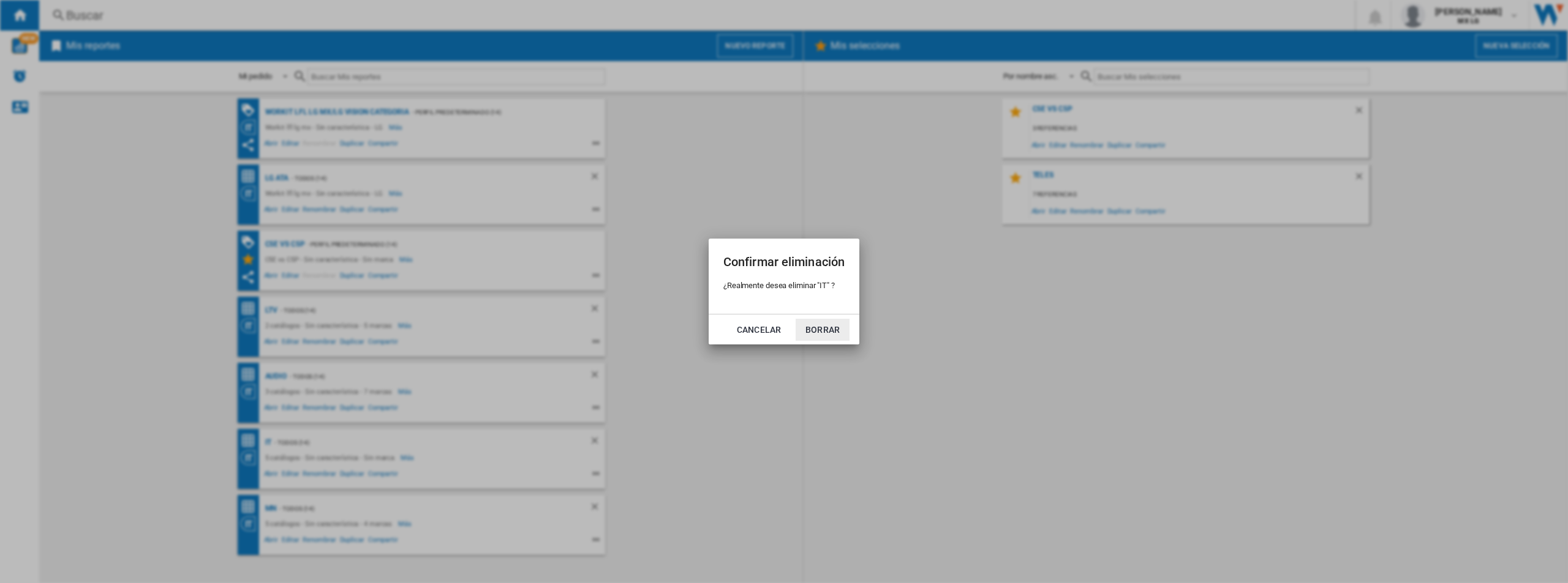
click at [814, 331] on button "Borrar" at bounding box center [822, 330] width 54 height 22
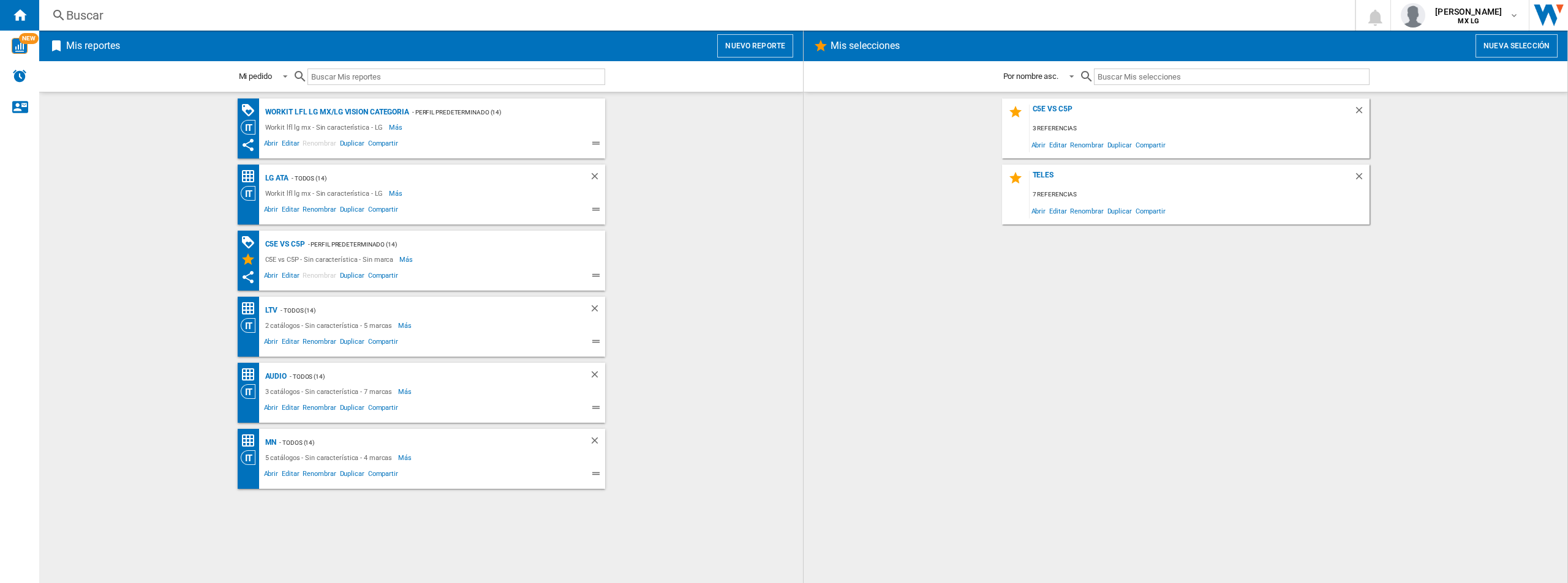
click at [447, 186] on div "- TODOS (14)" at bounding box center [426, 178] width 277 height 15
click at [272, 204] on span "Abrir" at bounding box center [272, 211] width 18 height 14
click at [273, 477] on span "Abrir" at bounding box center [272, 475] width 18 height 14
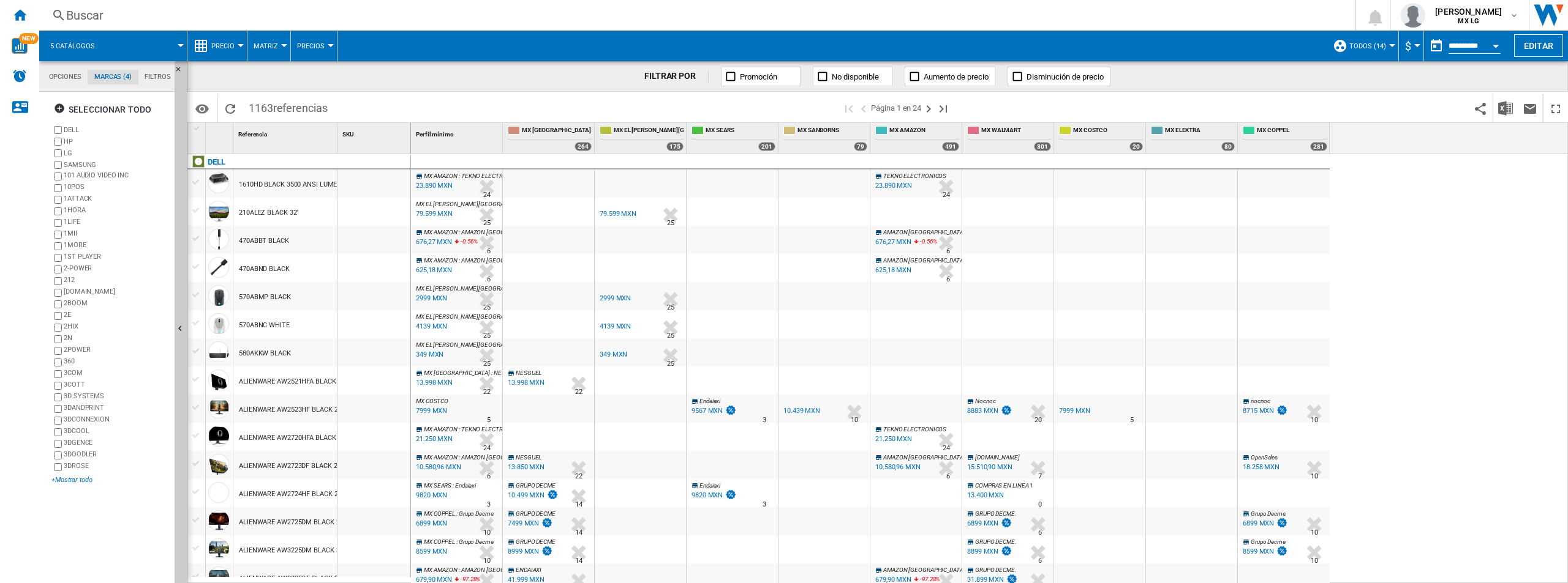
click at [60, 483] on div "+Mostrar todo" at bounding box center [110, 480] width 119 height 9
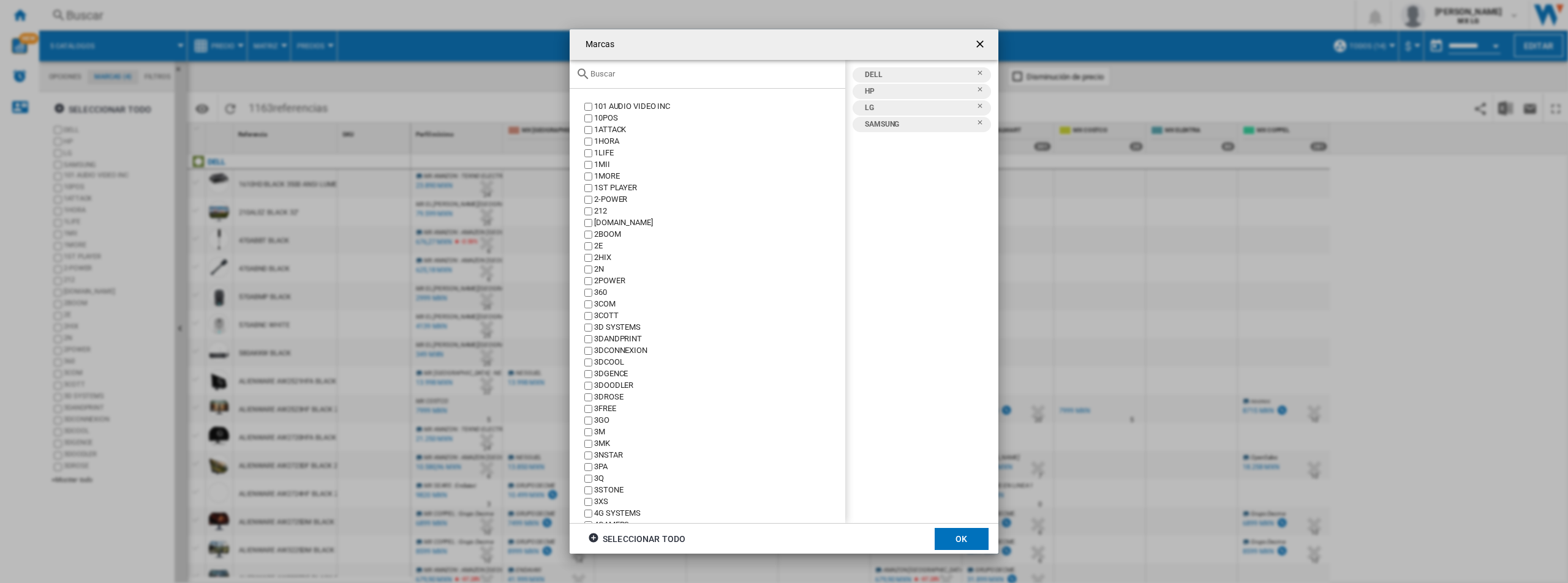
click at [669, 76] on input "Marcas 101 ..." at bounding box center [715, 73] width 249 height 9
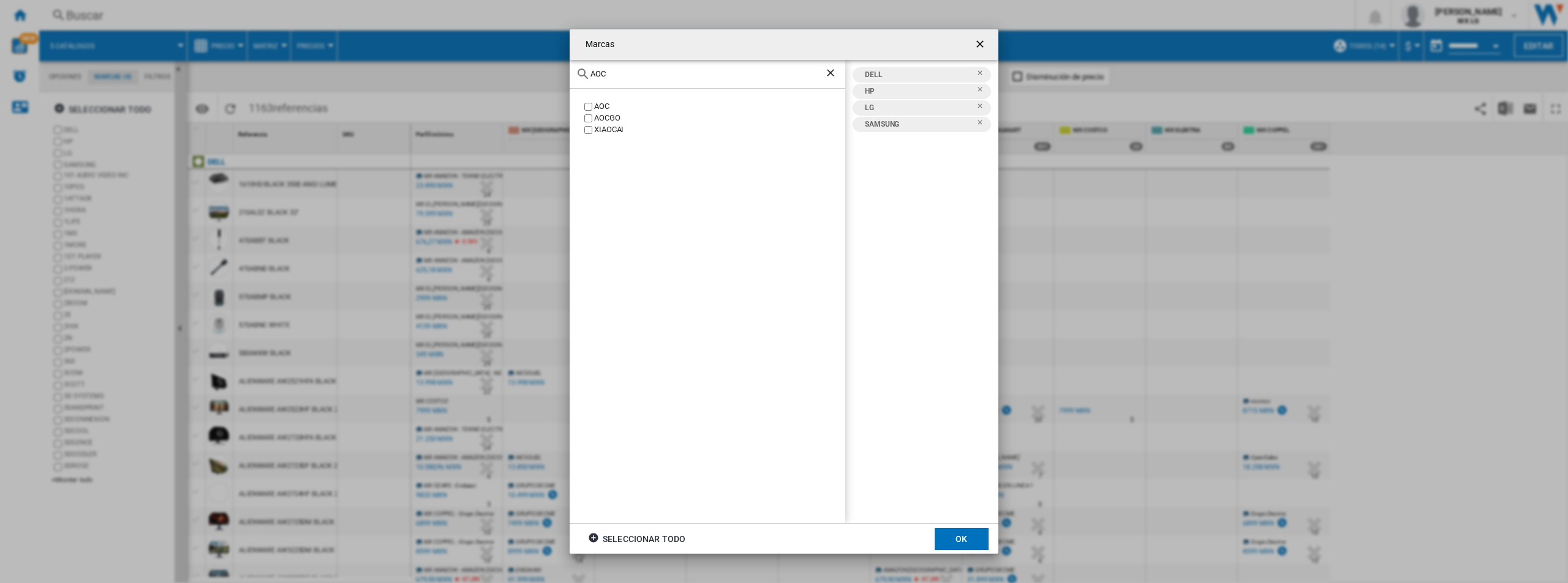
type input "AOC"
click at [583, 107] on label "AOC" at bounding box center [713, 107] width 263 height 12
click at [937, 542] on button "OK" at bounding box center [962, 539] width 54 height 22
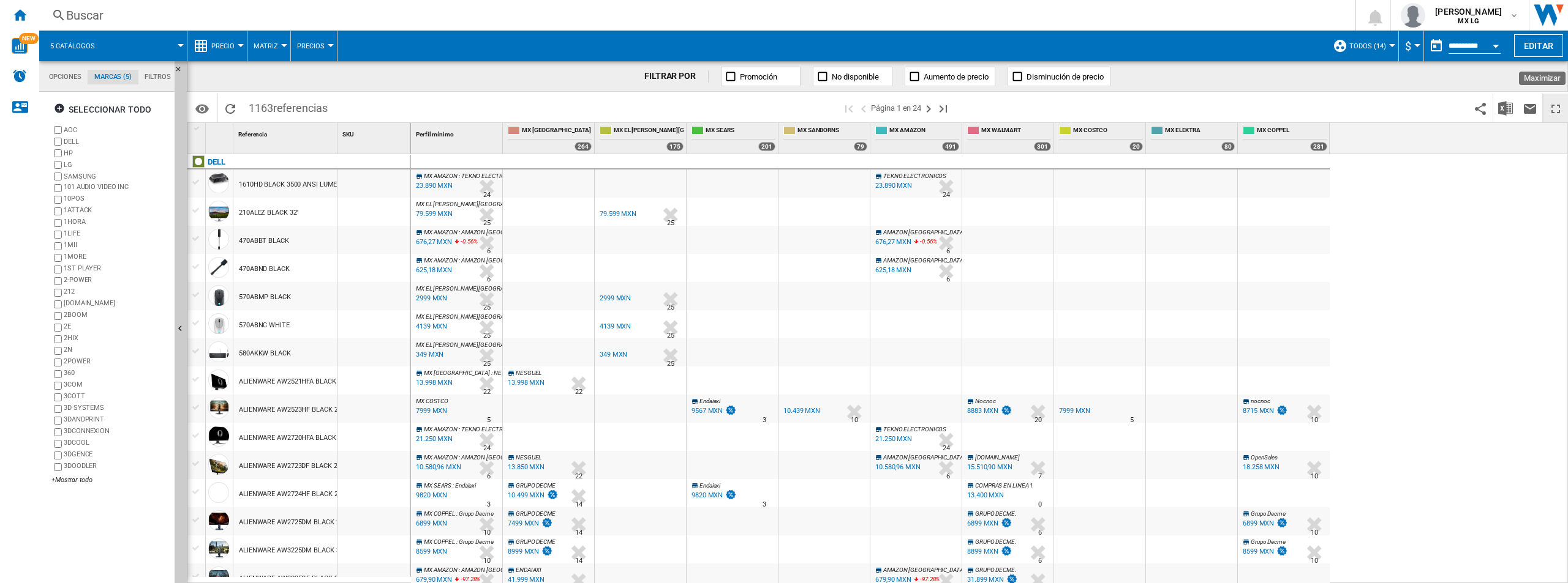
click at [1555, 109] on ng-md-icon "Maximizar" at bounding box center [1555, 108] width 14 height 14
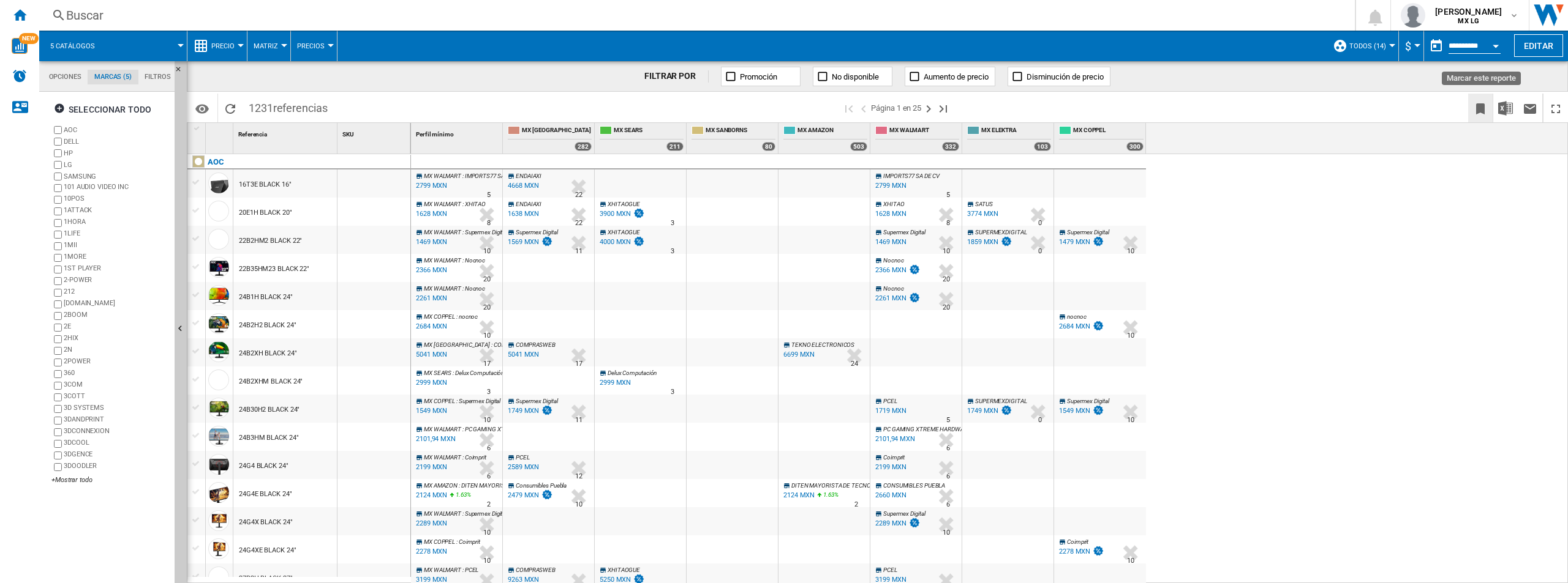
click at [1491, 112] on button "Marcar este reporte" at bounding box center [1480, 108] width 24 height 29
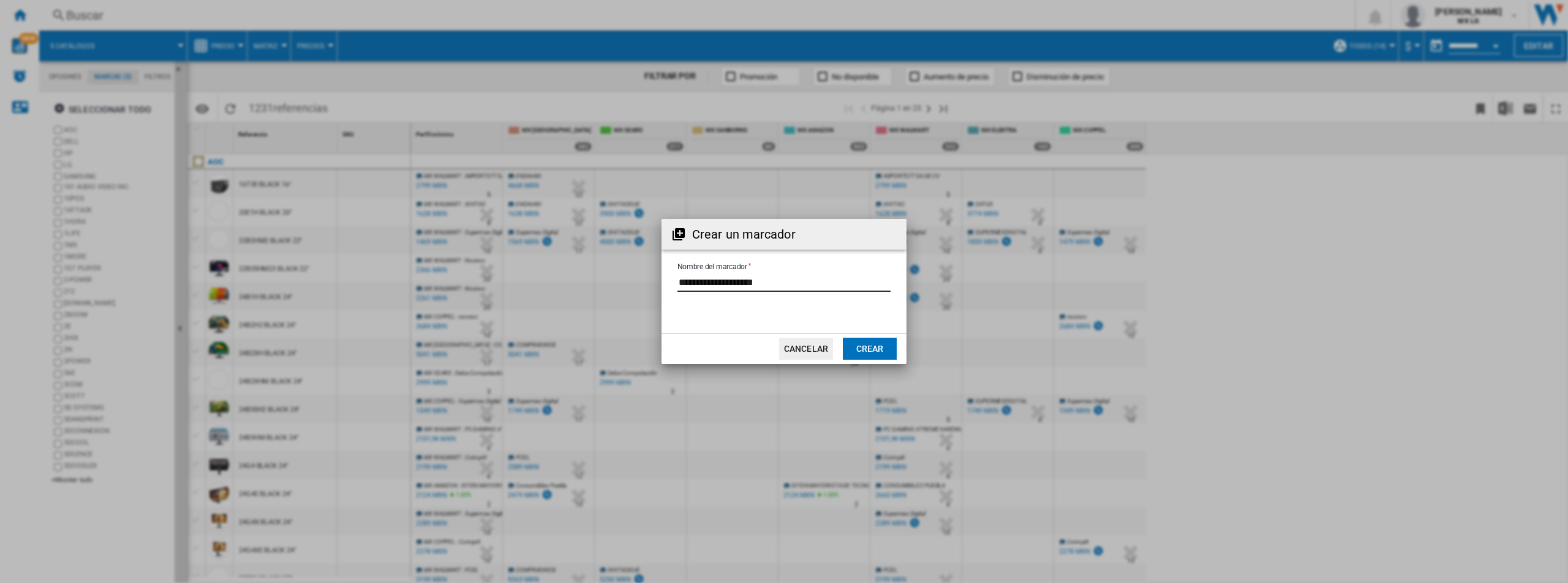
click at [809, 279] on input "Nombre del marcador" at bounding box center [784, 283] width 214 height 18
drag, startPoint x: 809, startPoint y: 279, endPoint x: 590, endPoint y: 267, distance: 219.3
click at [590, 267] on div "Crear un marcador Nombre del marcador Cancelar Crear" at bounding box center [784, 292] width 1568 height 583
type input "**"
click at [868, 349] on button "Crear" at bounding box center [869, 349] width 54 height 22
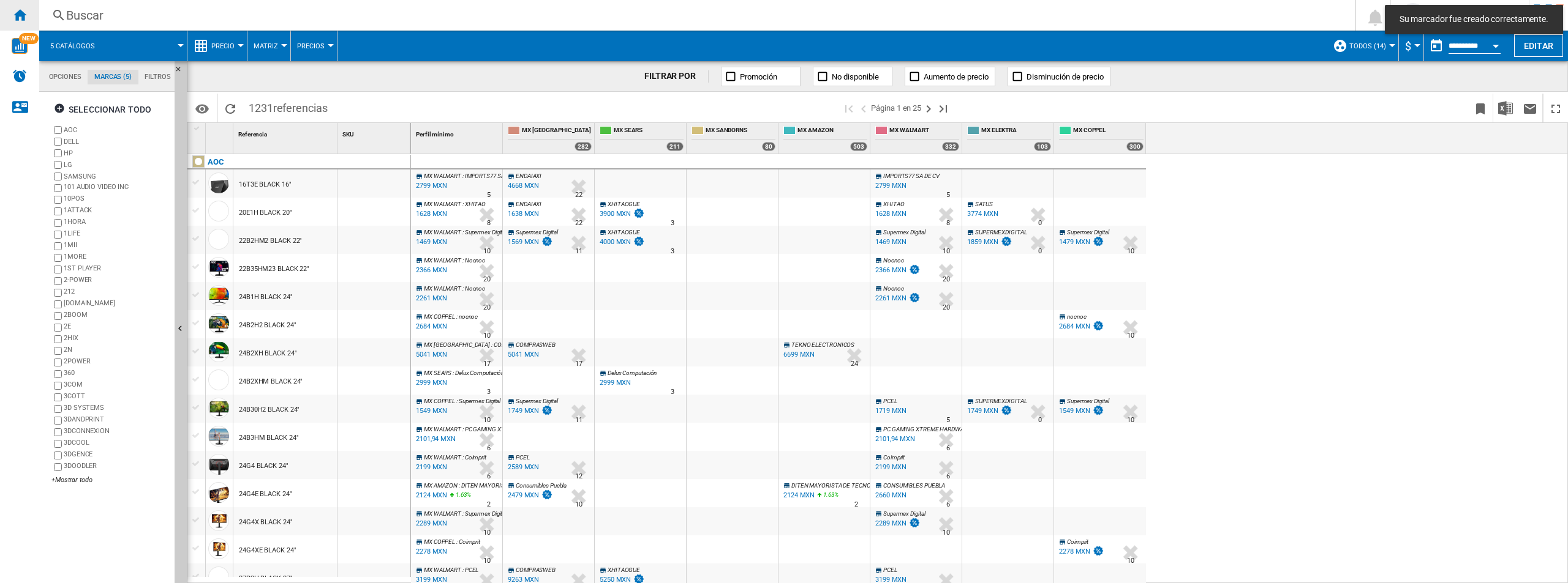
click at [24, 18] on ng-md-icon "Inicio" at bounding box center [19, 14] width 14 height 14
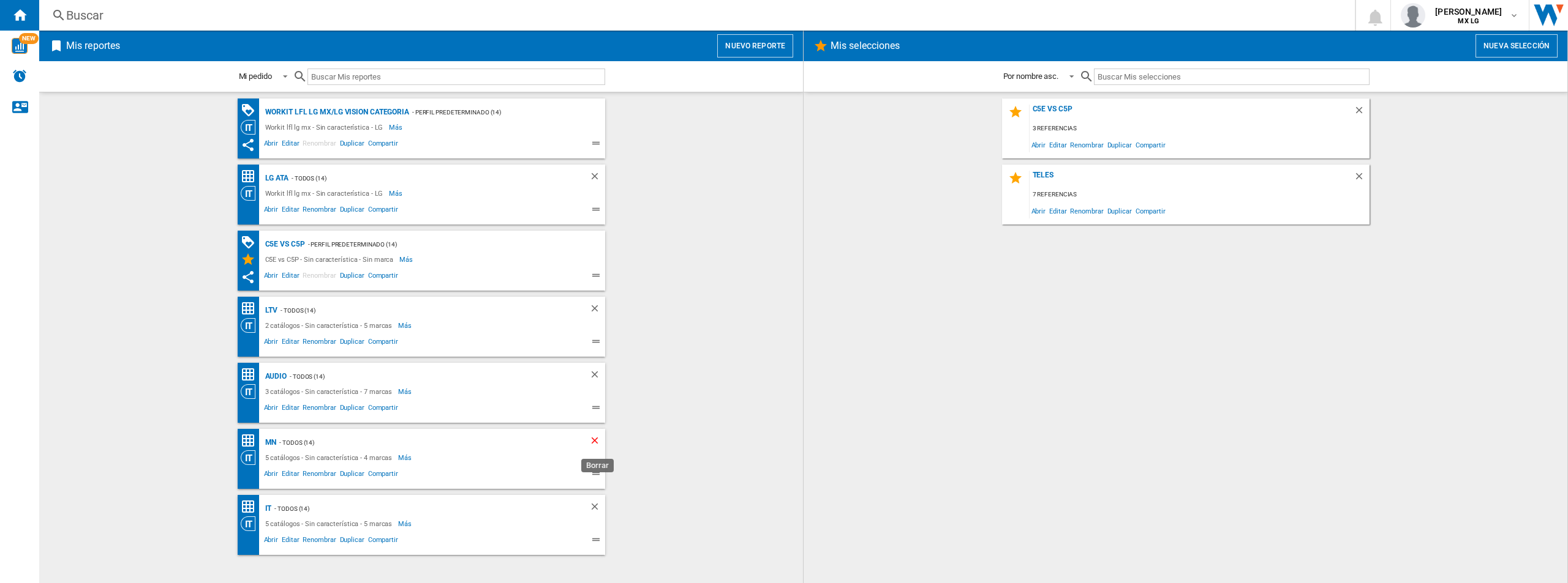
click at [594, 441] on ng-md-icon "Borrar" at bounding box center [596, 442] width 14 height 14
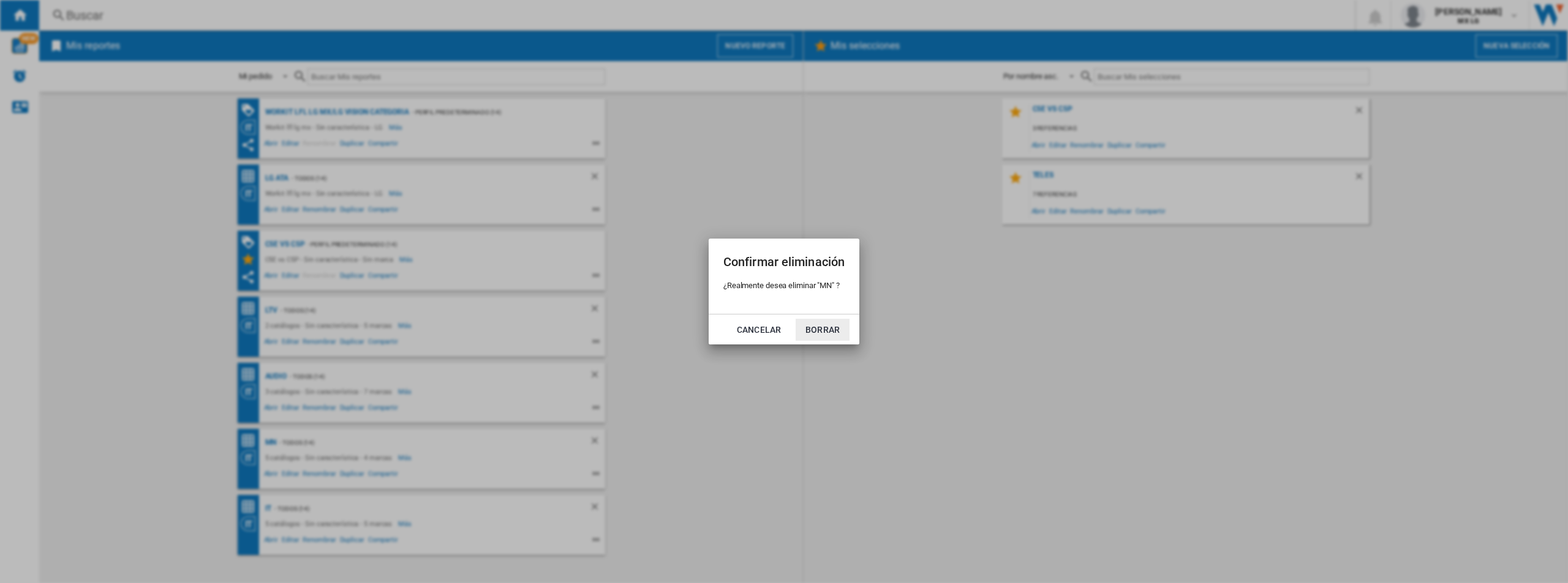
click at [822, 328] on button "Borrar" at bounding box center [822, 330] width 54 height 22
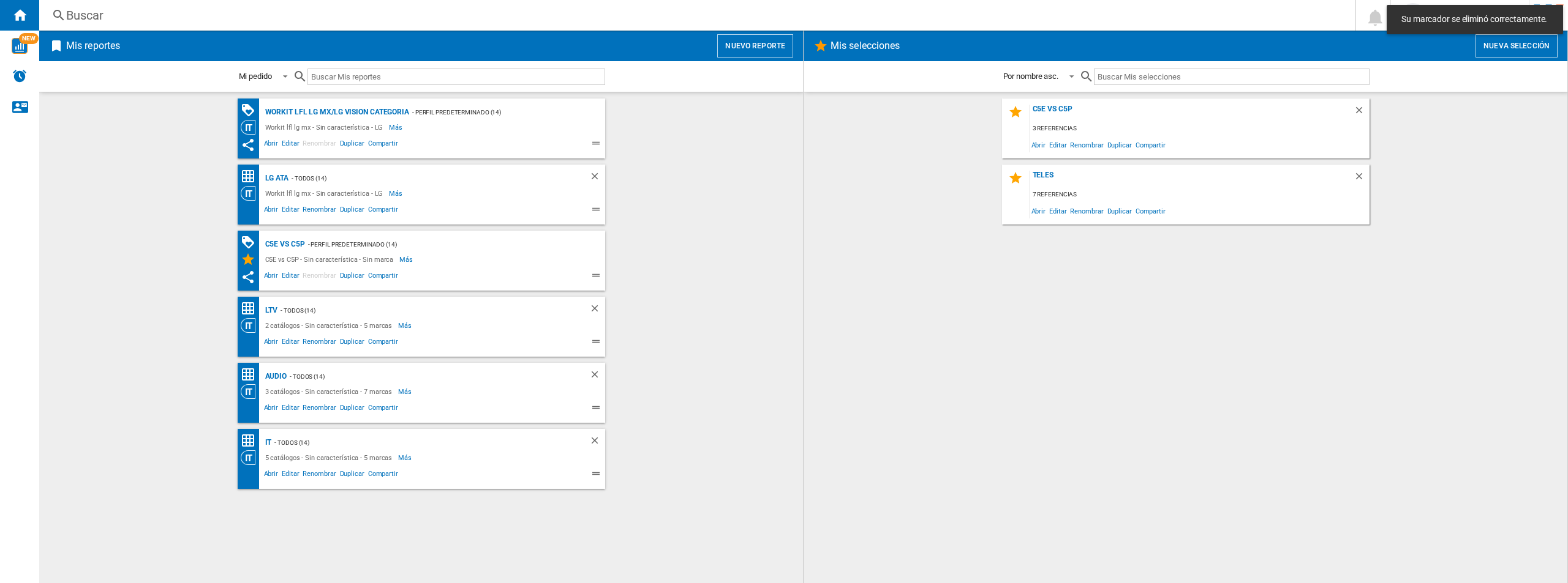
click at [626, 361] on div "Workit lfl lg mx/LG vision categoria - Perfil predeterminado (14) Workit lfl lg…" at bounding box center [420, 338] width 739 height 479
click at [269, 214] on span "Abrir" at bounding box center [272, 211] width 18 height 14
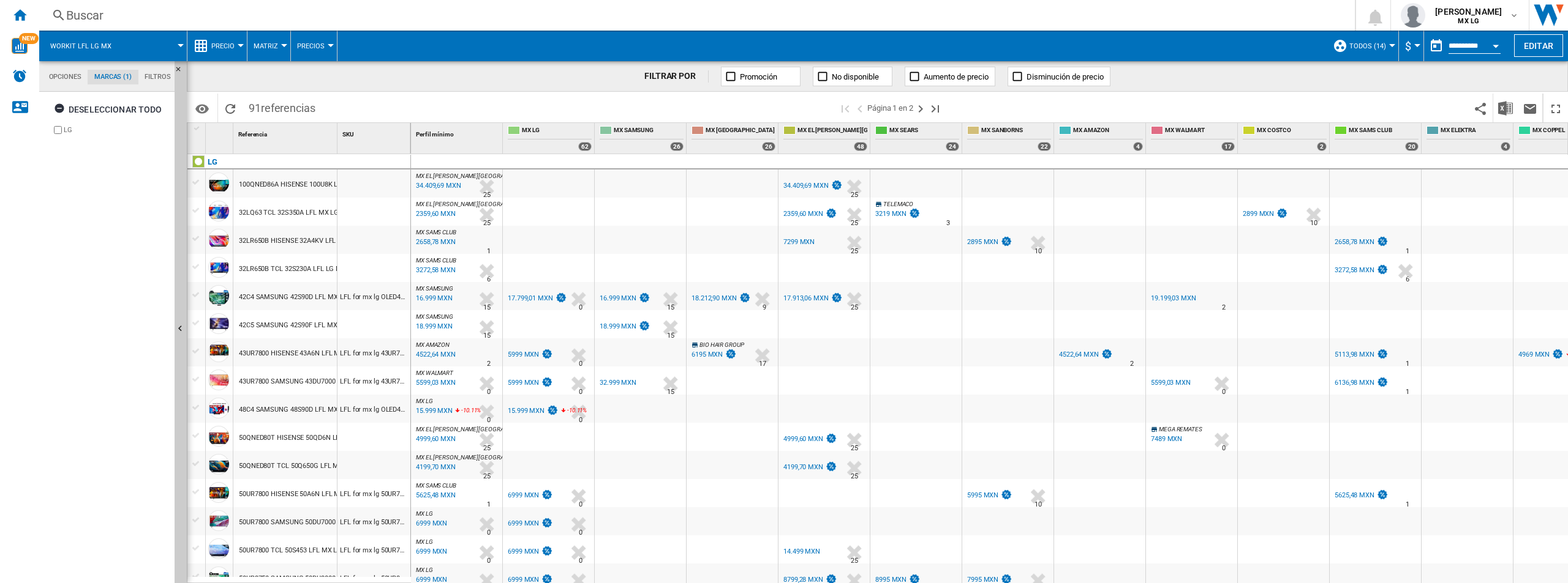
click at [124, 561] on div "Deseleccionar todo LG" at bounding box center [108, 339] width 124 height 488
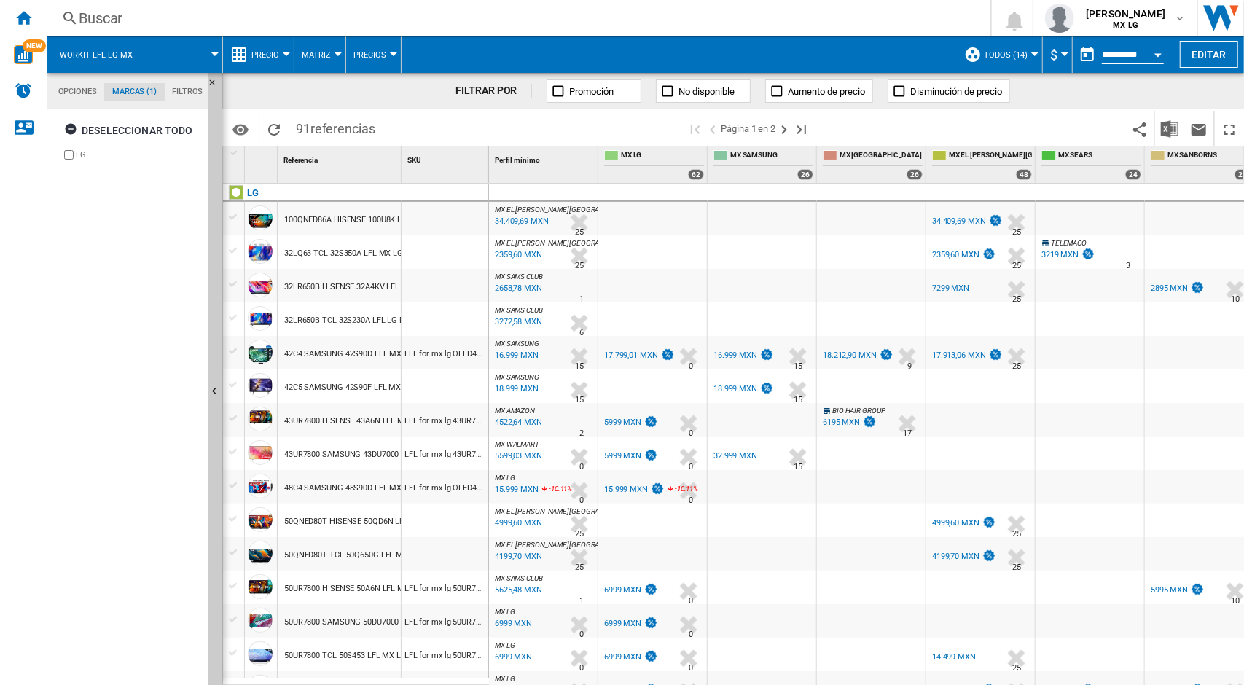
click at [1074, 365] on div at bounding box center [1089, 353] width 109 height 34
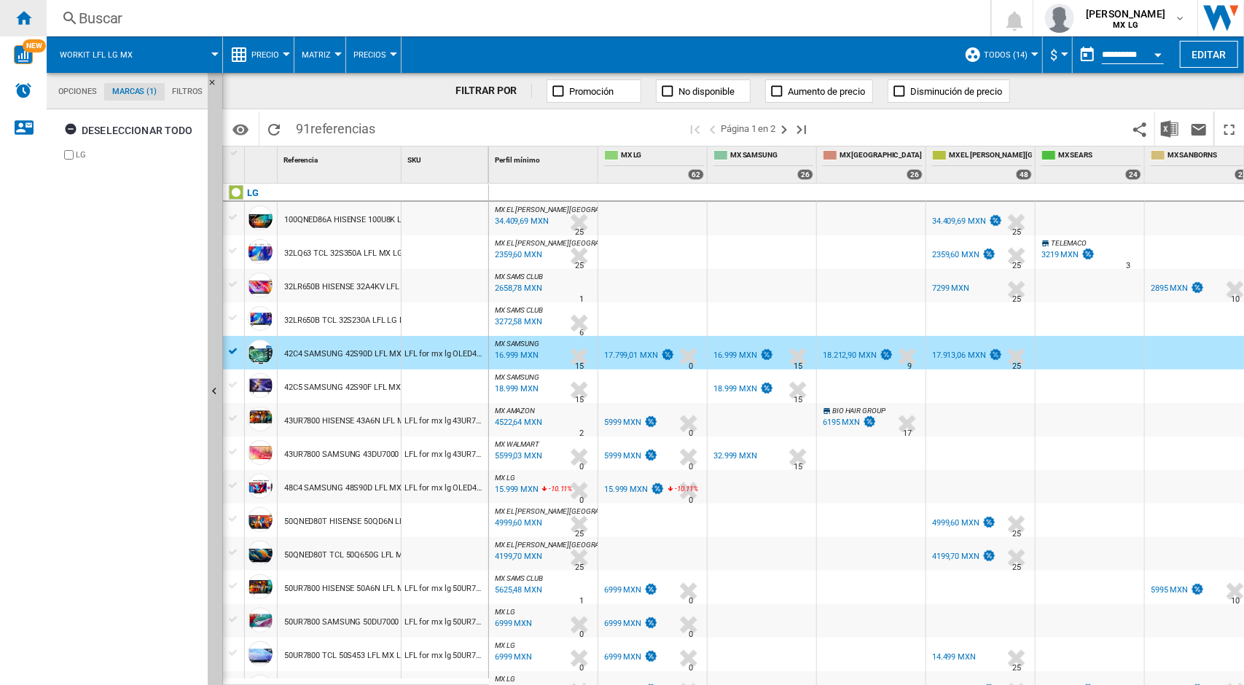
click at [36, 12] on div "Inicio" at bounding box center [23, 18] width 47 height 36
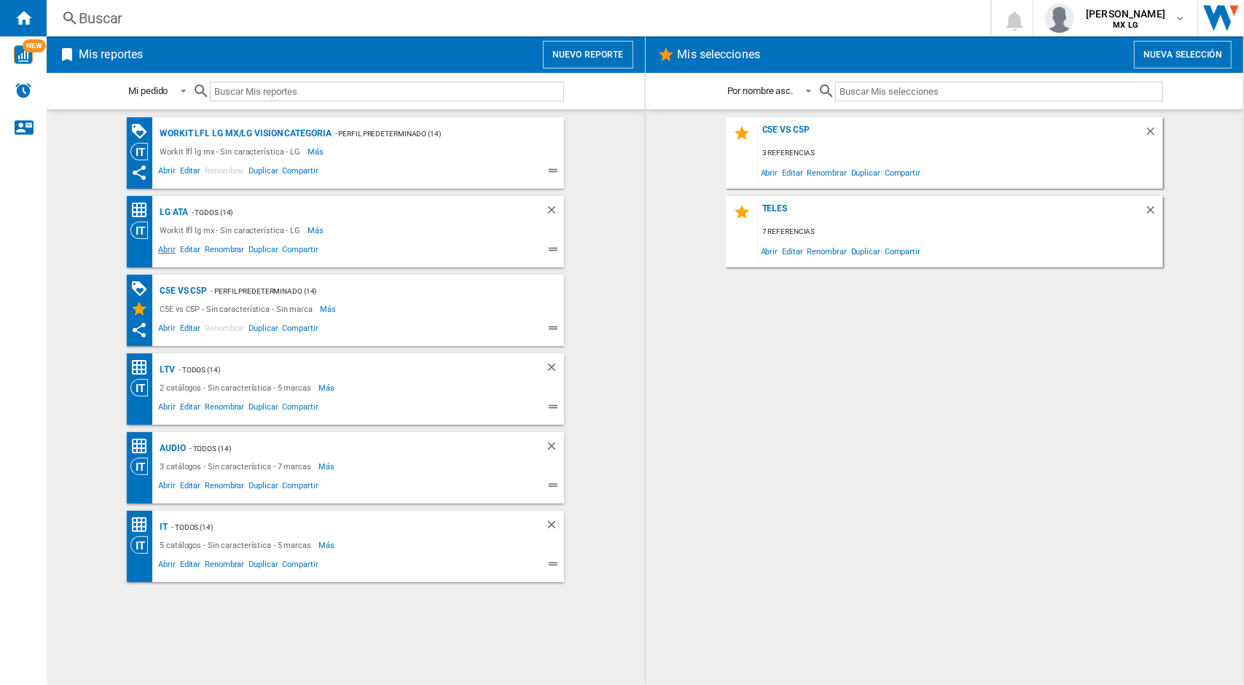
click at [168, 248] on span "Abrir" at bounding box center [167, 251] width 22 height 17
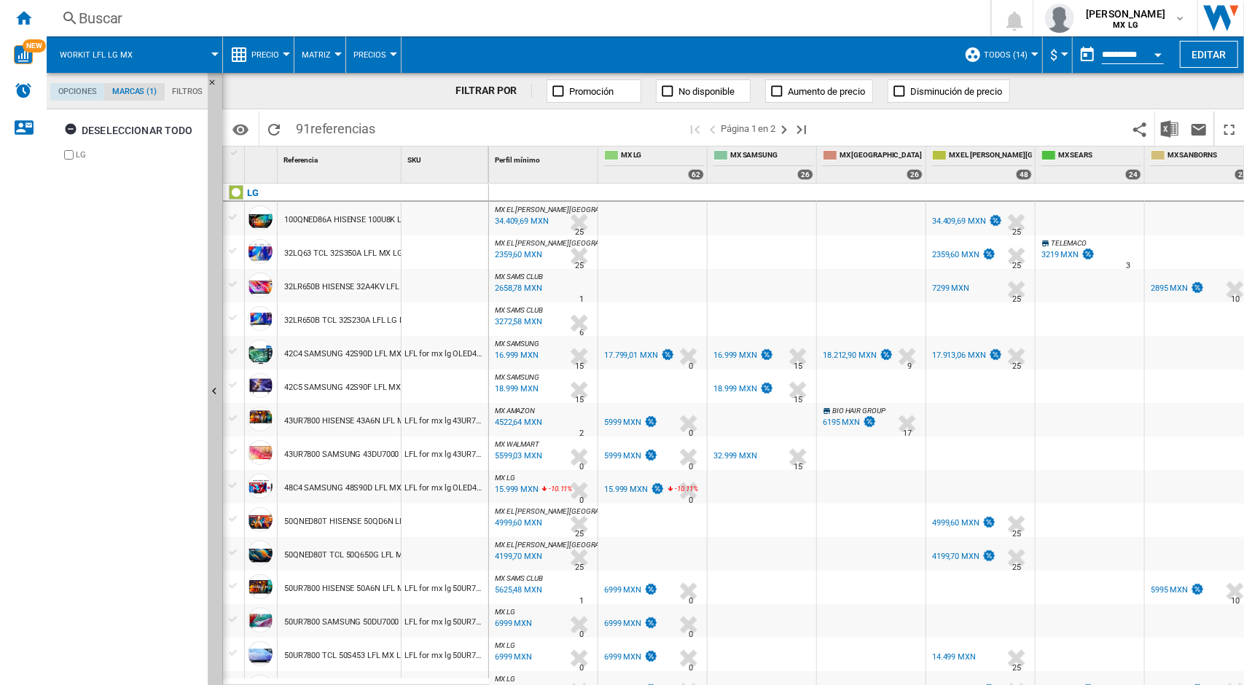
click at [95, 96] on md-tab-item "Opciones" at bounding box center [77, 91] width 54 height 17
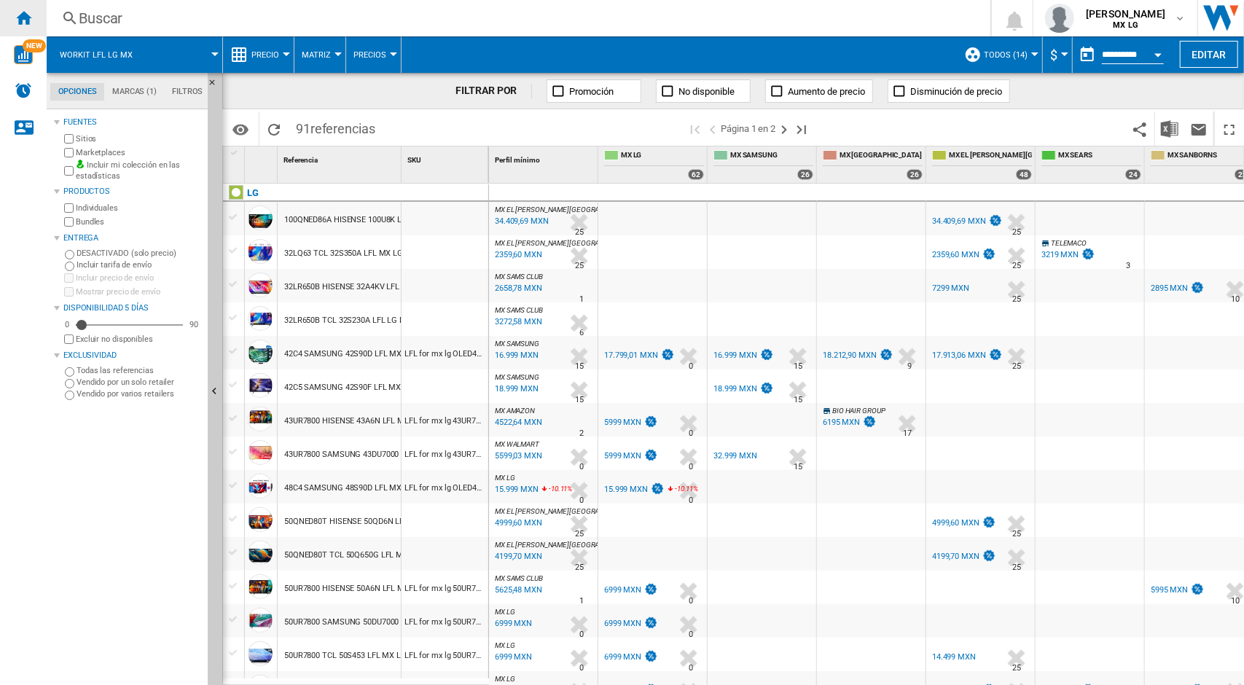
click at [17, 23] on ng-md-icon "Inicio" at bounding box center [23, 17] width 17 height 17
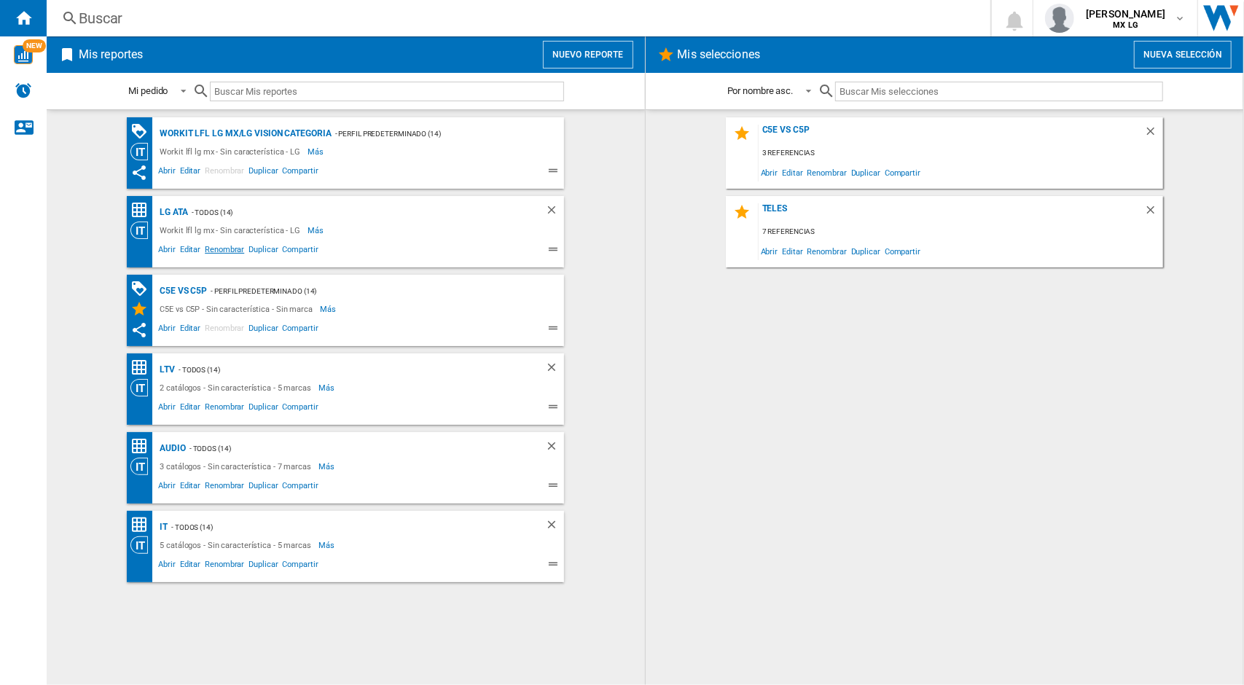
click at [238, 251] on span "Renombrar" at bounding box center [225, 251] width 44 height 17
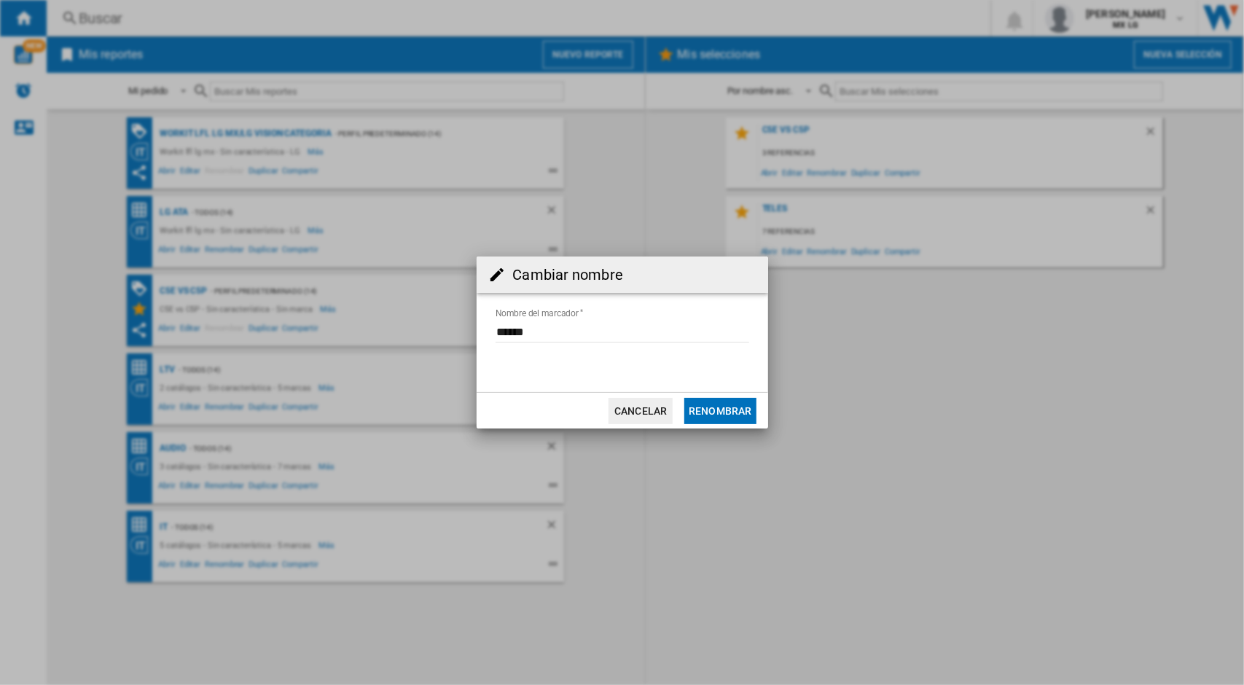
click at [509, 327] on input "Nombre del marcador" at bounding box center [622, 332] width 254 height 22
type input "*********"
click at [746, 404] on button "Renombrar" at bounding box center [719, 411] width 71 height 26
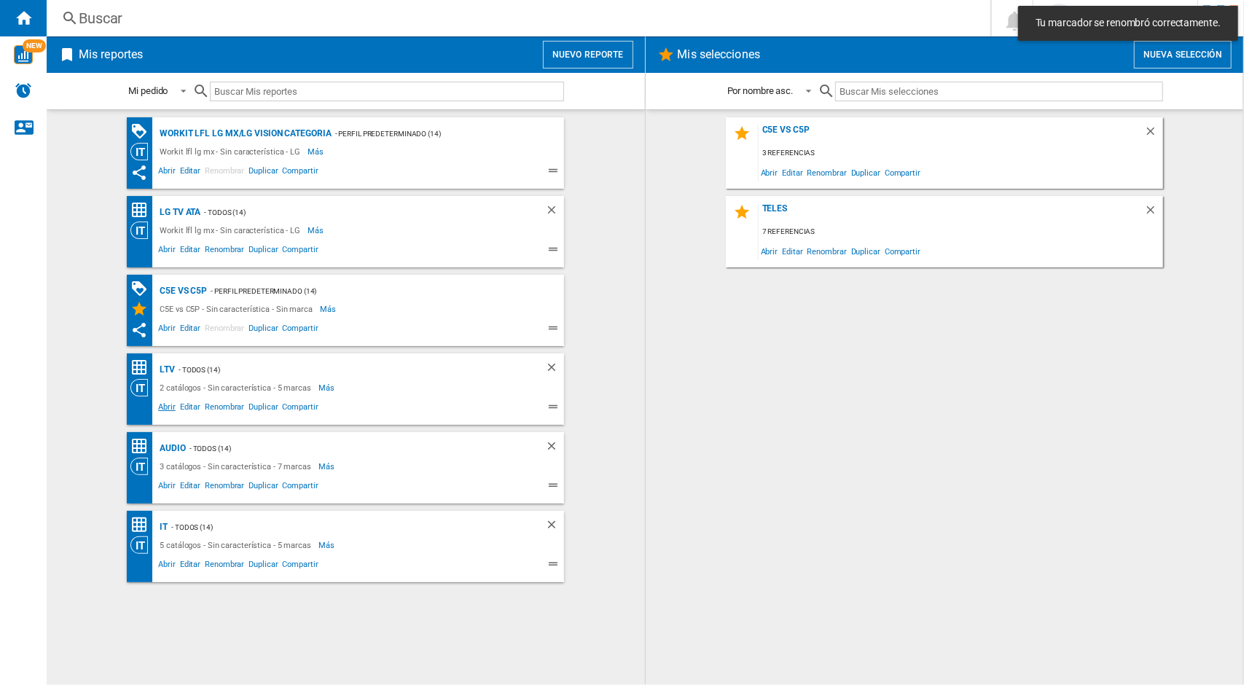
click at [170, 410] on span "Abrir" at bounding box center [167, 408] width 22 height 17
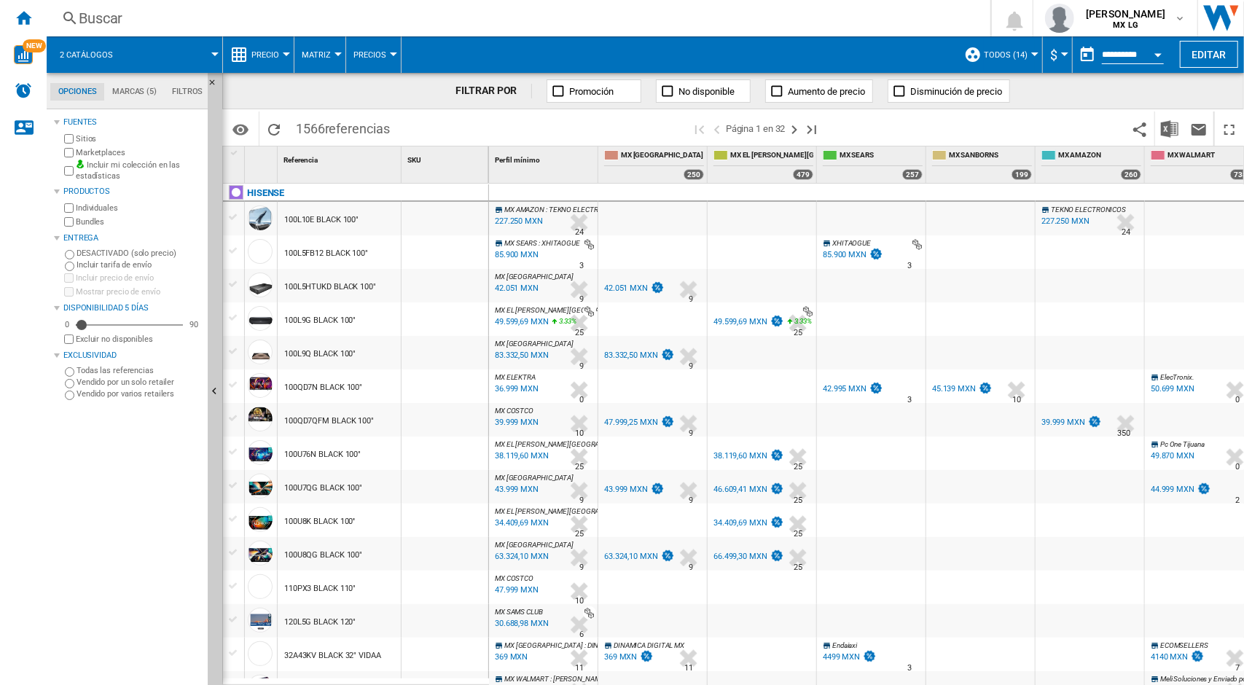
click at [146, 98] on md-tab-item "Marcas (5)" at bounding box center [134, 91] width 60 height 17
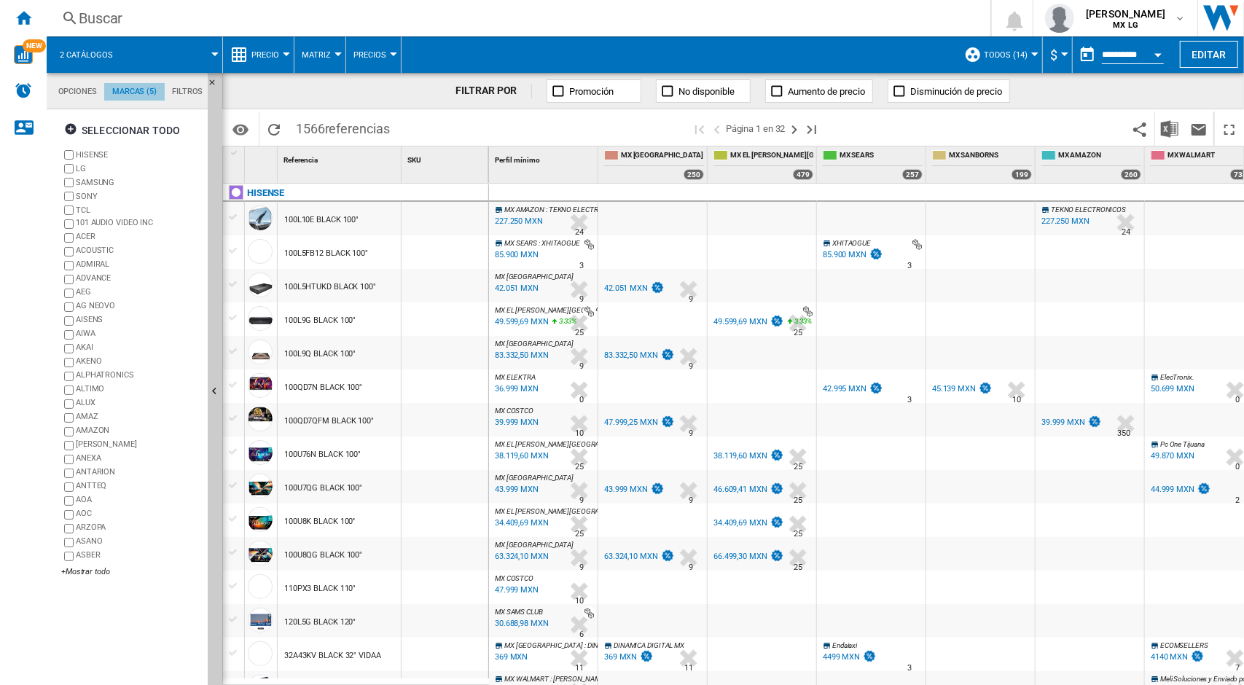
scroll to position [56, 0]
click at [83, 86] on md-tab-item "Opciones" at bounding box center [77, 91] width 54 height 17
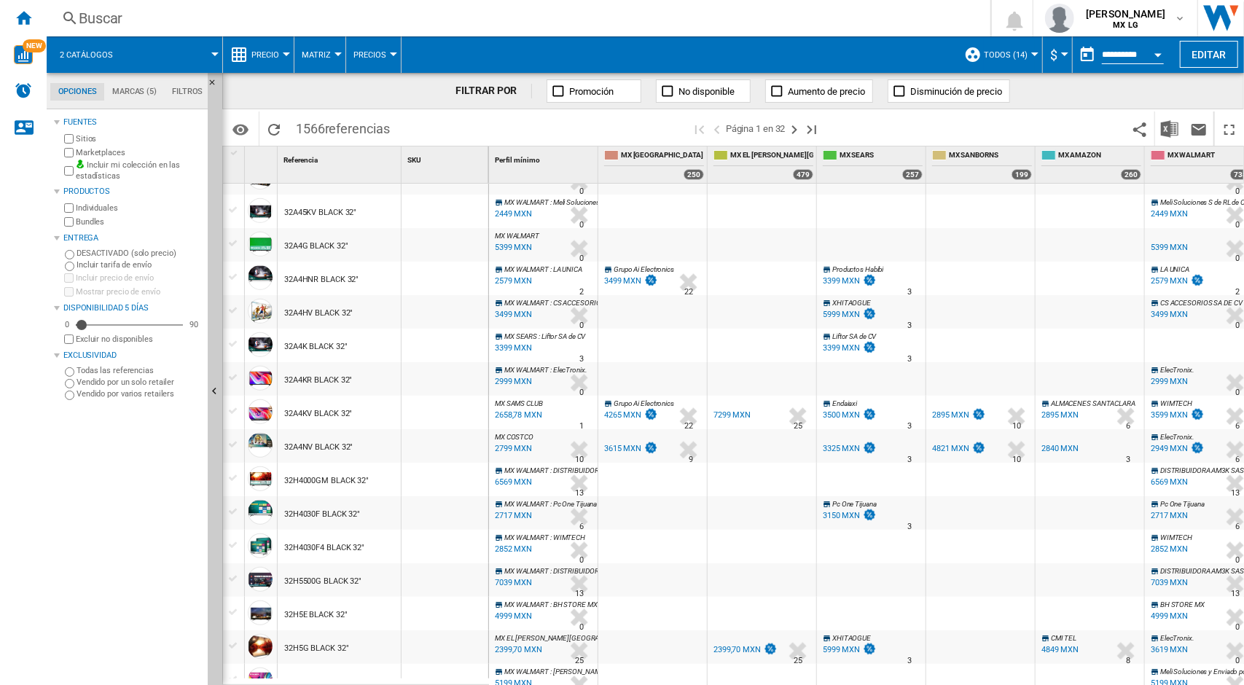
scroll to position [0, 0]
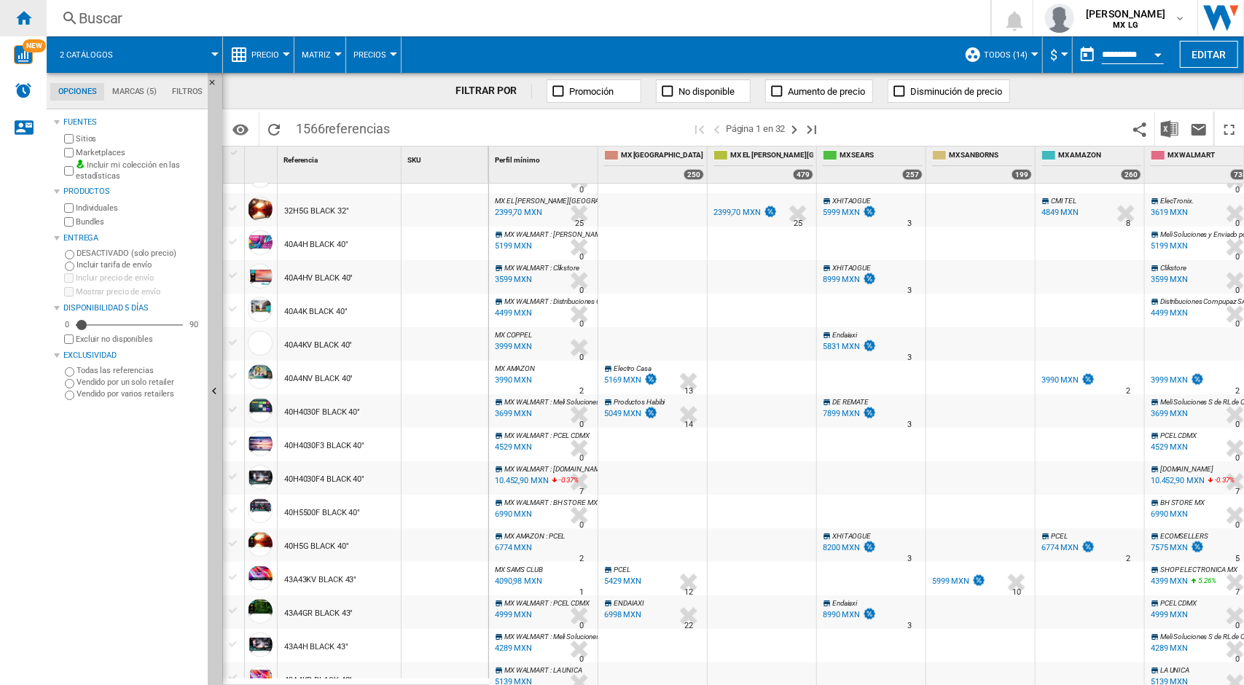
click at [32, 25] on div "Inicio" at bounding box center [23, 18] width 47 height 36
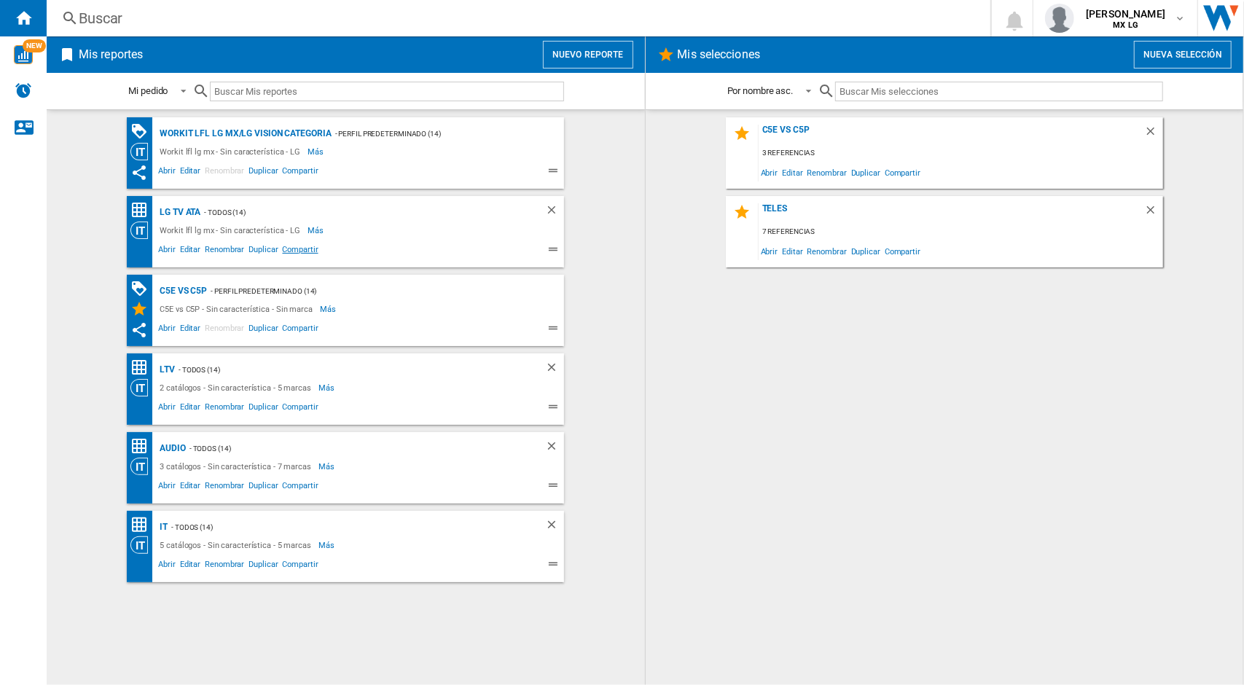
click at [294, 252] on span "Compartir" at bounding box center [300, 251] width 40 height 17
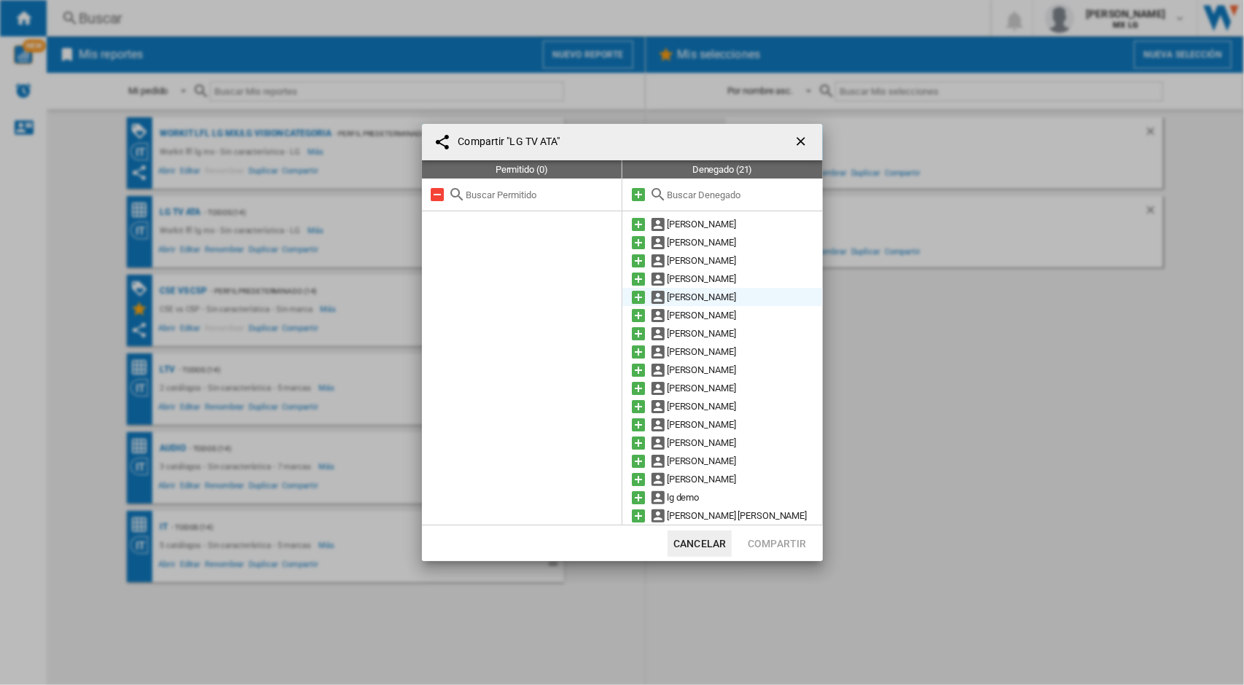
click at [634, 302] on md-icon at bounding box center [637, 297] width 17 height 17
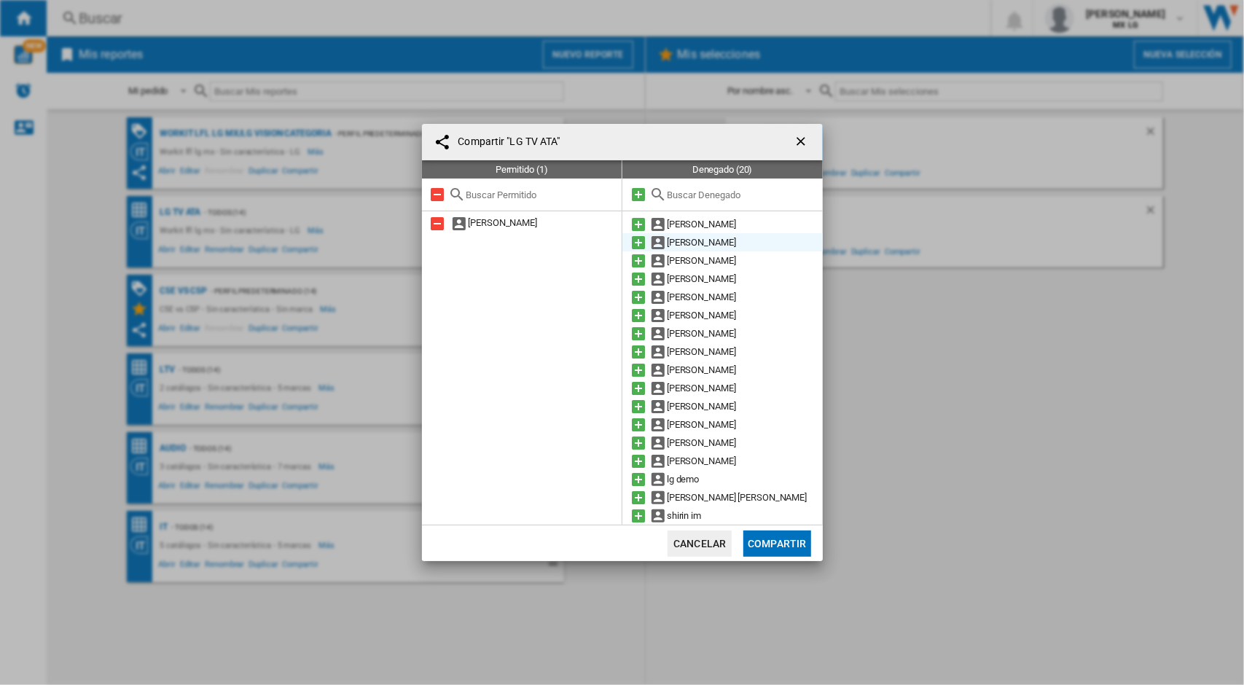
click at [637, 240] on md-icon at bounding box center [637, 242] width 17 height 17
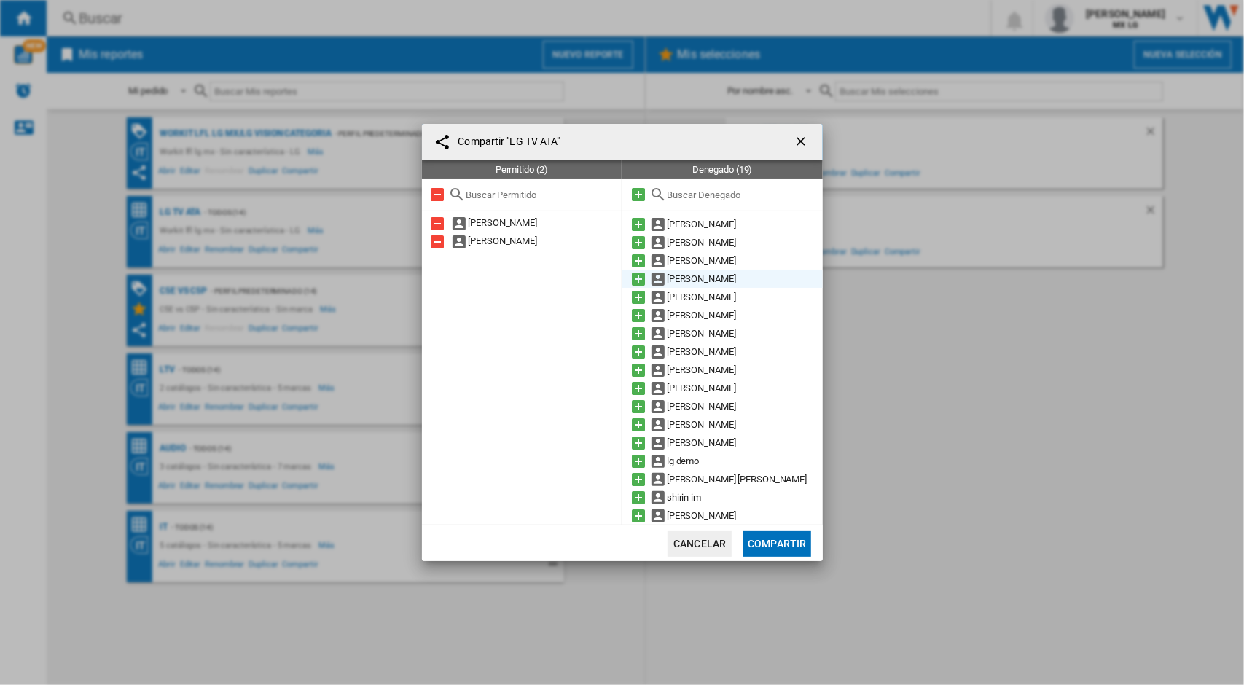
click at [633, 278] on md-icon at bounding box center [637, 278] width 17 height 17
click at [772, 538] on button "Compartir" at bounding box center [776, 543] width 67 height 26
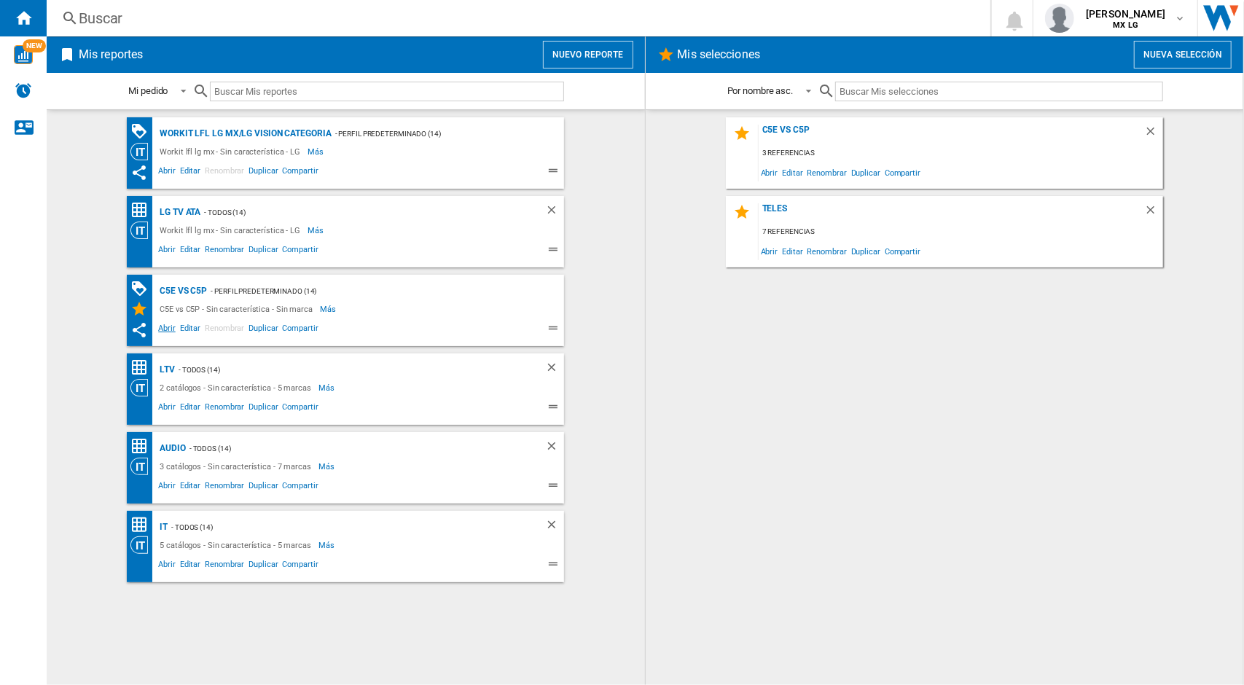
click at [172, 333] on span "Abrir" at bounding box center [167, 329] width 22 height 17
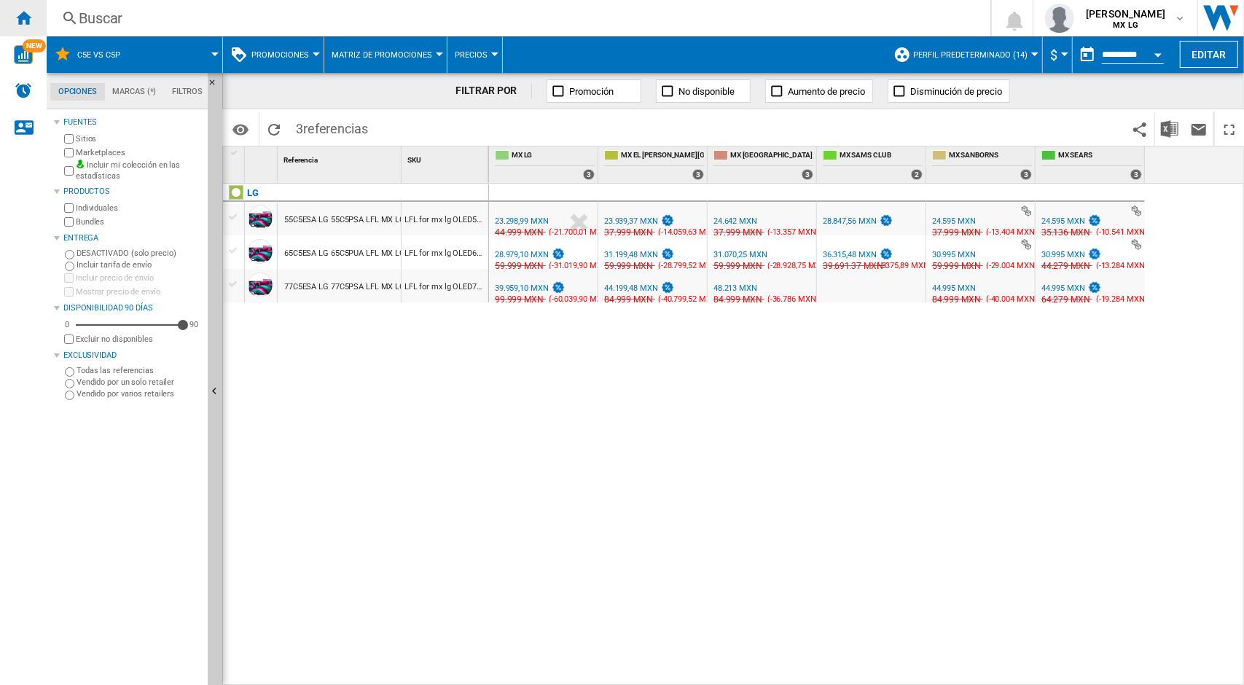
click at [26, 31] on div "Inicio" at bounding box center [23, 18] width 47 height 36
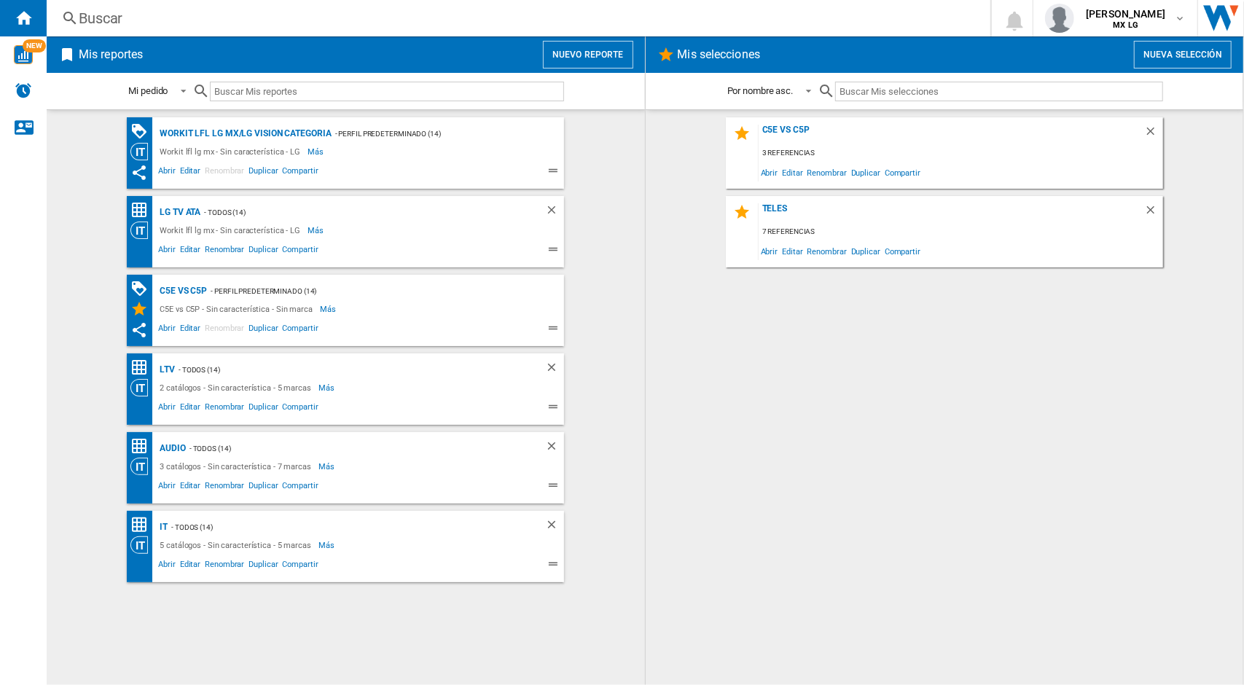
click at [293, 399] on div "Abrir Editar Renombrar Duplicar Compartir" at bounding box center [332, 406] width 404 height 21
click at [293, 406] on span "Compartir" at bounding box center [300, 408] width 40 height 17
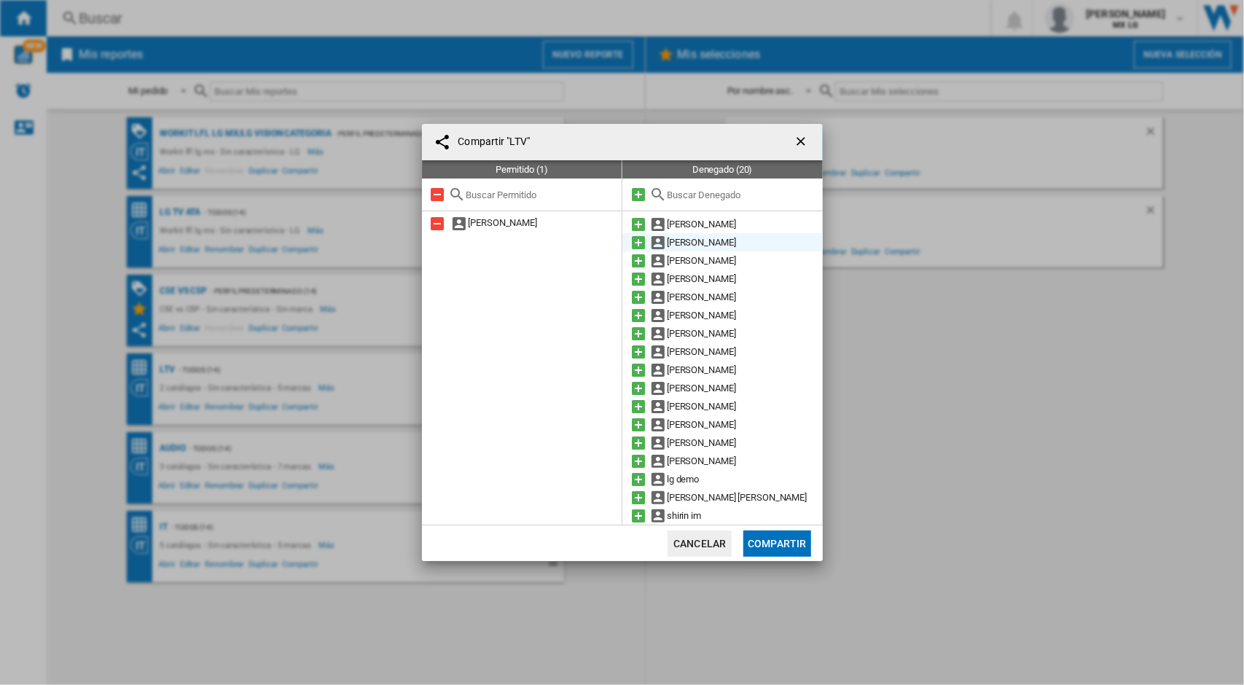
click at [637, 240] on md-icon at bounding box center [637, 242] width 17 height 17
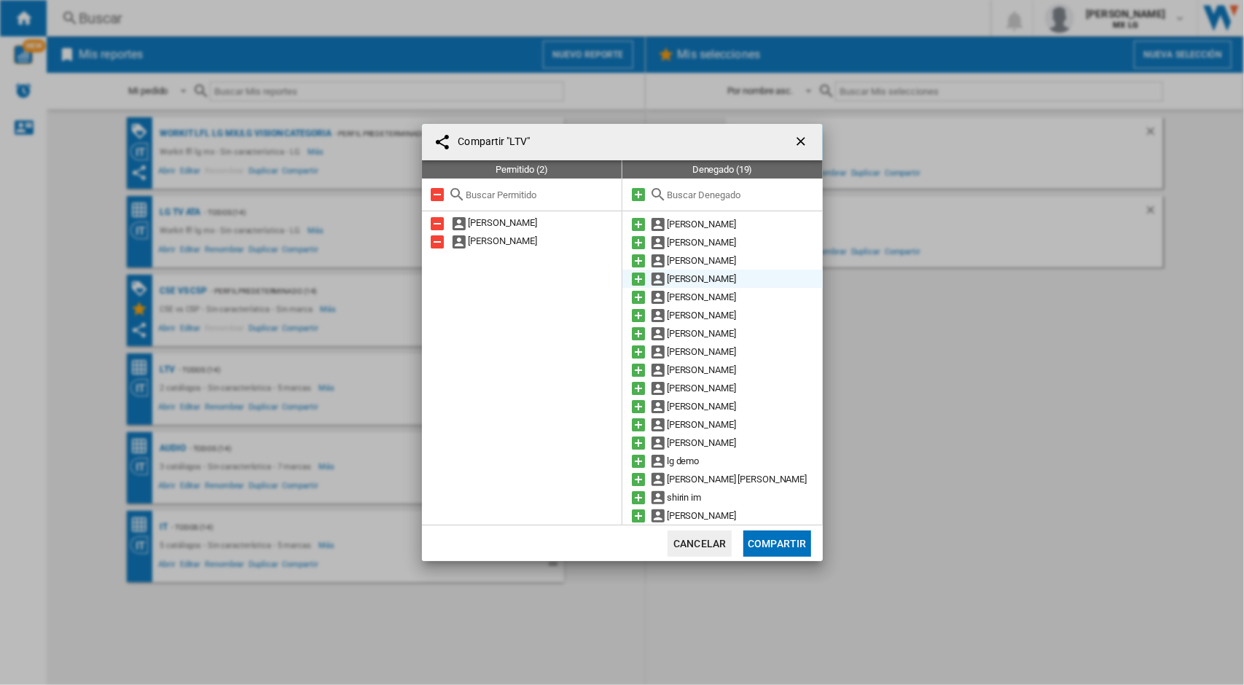
click at [631, 280] on md-icon at bounding box center [637, 278] width 17 height 17
click at [765, 541] on button "Compartir" at bounding box center [776, 543] width 67 height 26
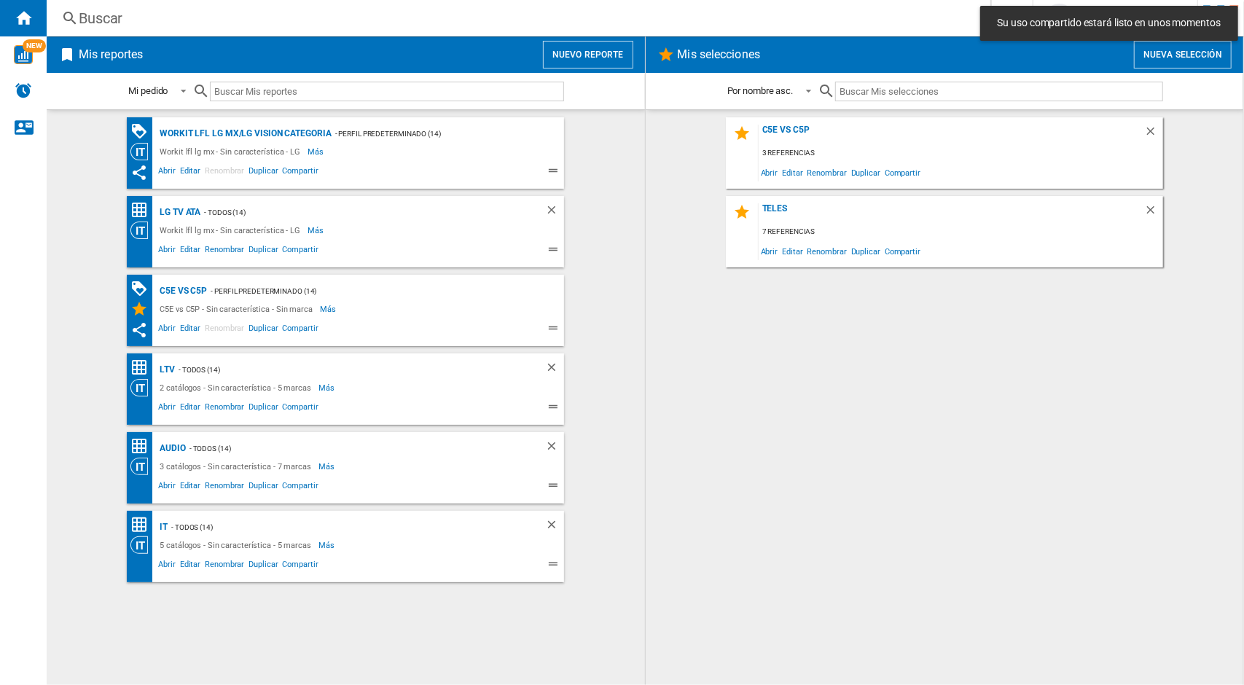
click at [756, 499] on div "C5E vs C5P 3 referencias Abrir Editar Renombrar Duplicar Compartir Teles 7 refe…" at bounding box center [944, 397] width 569 height 560
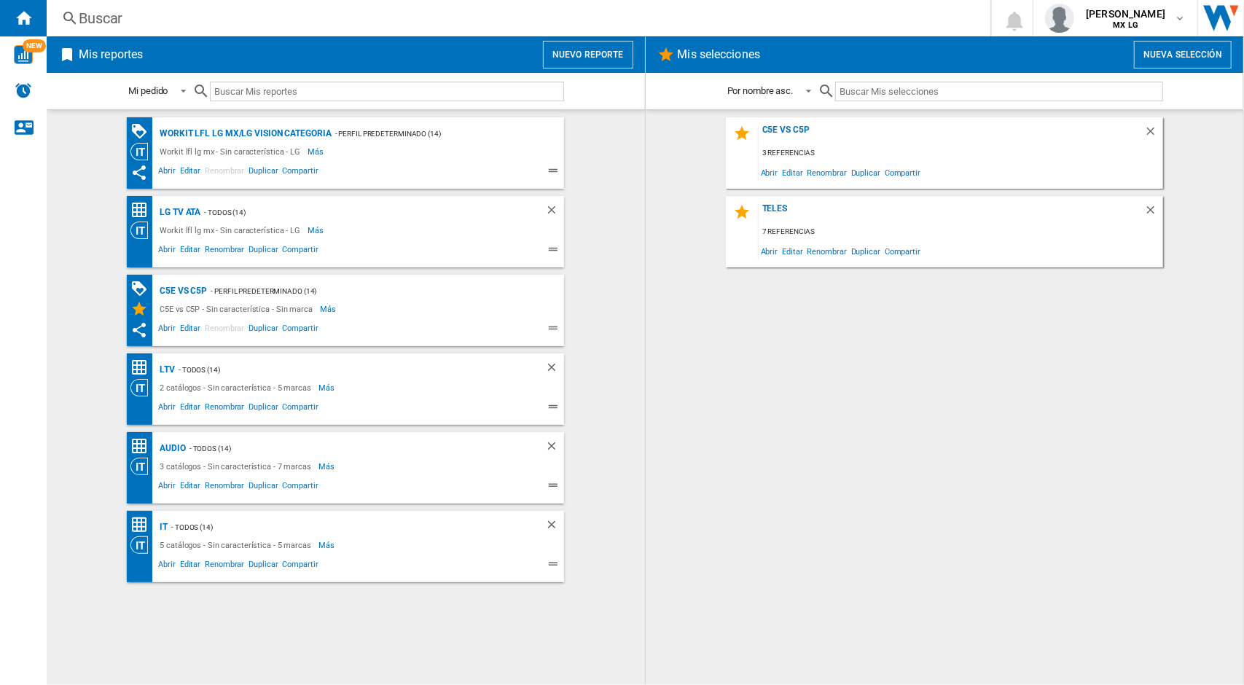
click at [742, 444] on div "C5E vs C5P 3 referencias Abrir Editar Renombrar Duplicar Compartir Teles 7 refe…" at bounding box center [944, 397] width 569 height 560
click at [168, 484] on span "Abrir" at bounding box center [167, 487] width 22 height 17
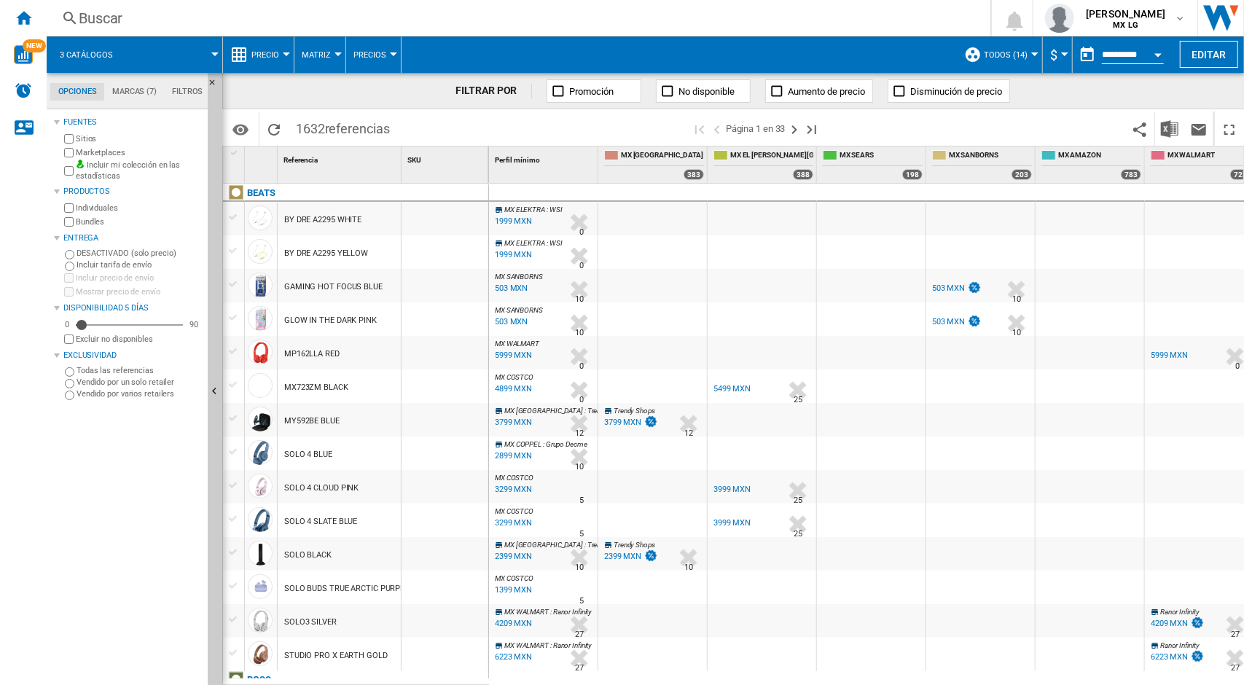
click at [140, 101] on md-tabs-canvas "Opciones Marcas (7) Filtros Opciones Marcas (7) Filtros" at bounding box center [134, 91] width 175 height 36
click at [139, 98] on md-tab-item "Marcas (7)" at bounding box center [134, 91] width 60 height 17
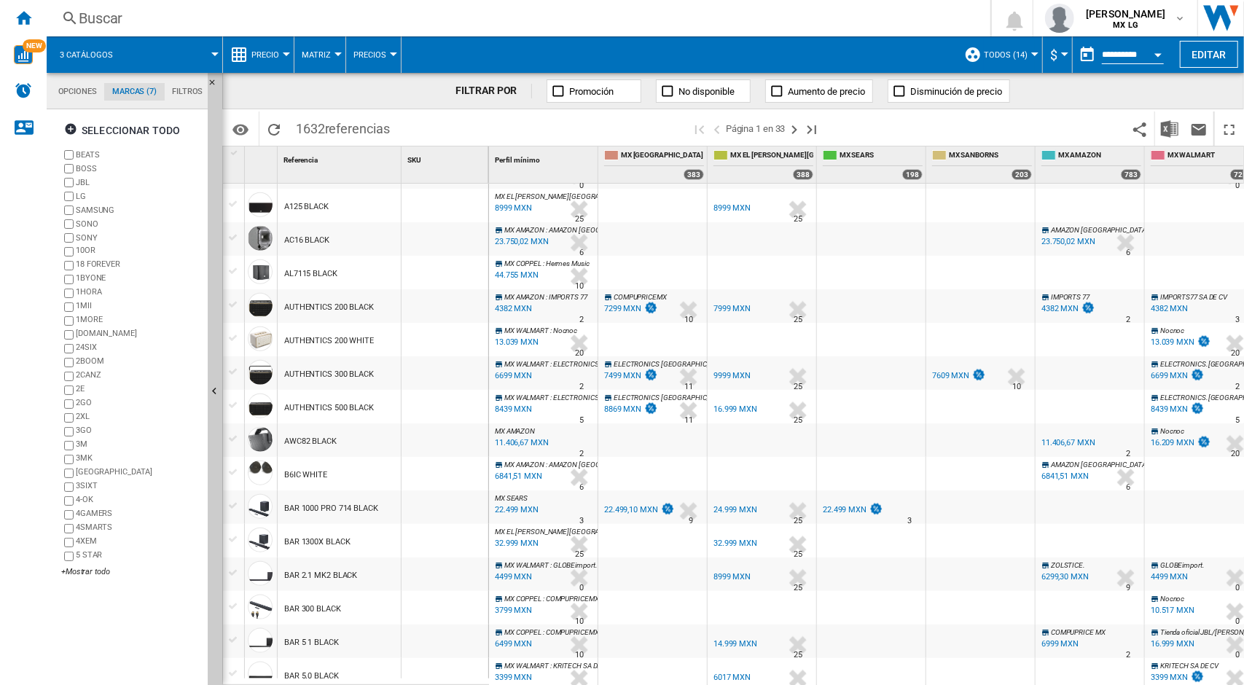
scroll to position [1234, 0]
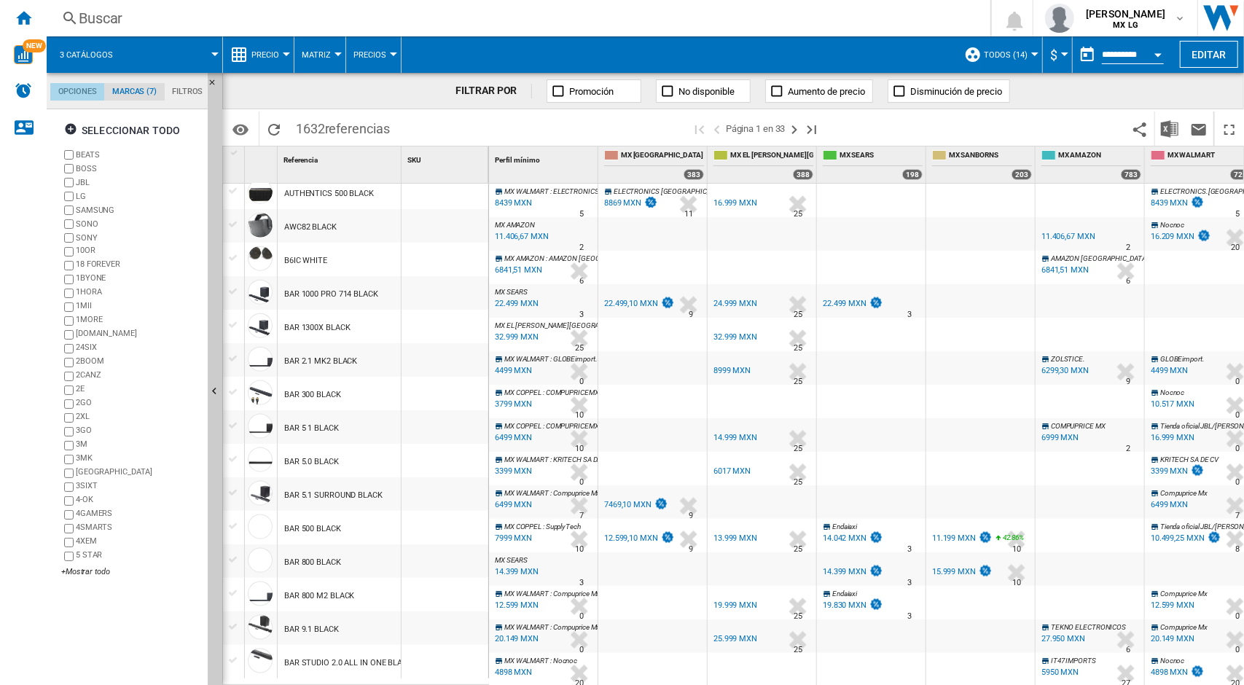
click at [92, 93] on md-tab-item "Opciones" at bounding box center [77, 91] width 54 height 17
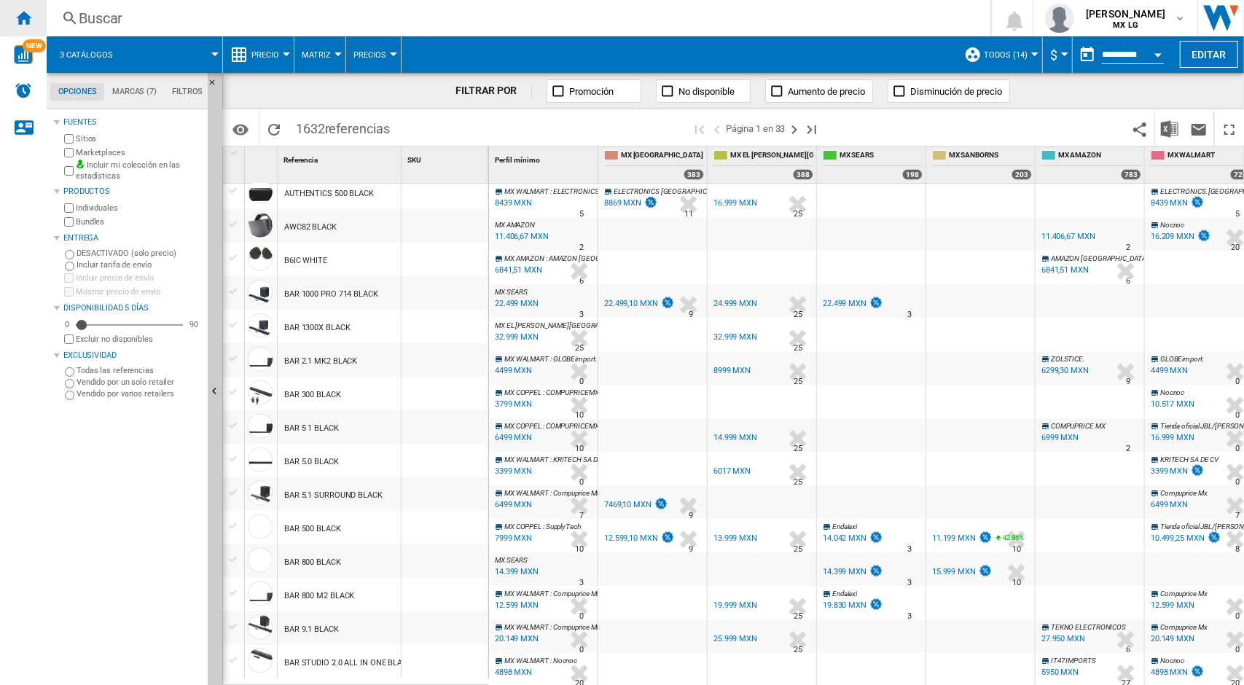
click at [35, 19] on div "Inicio" at bounding box center [23, 18] width 47 height 36
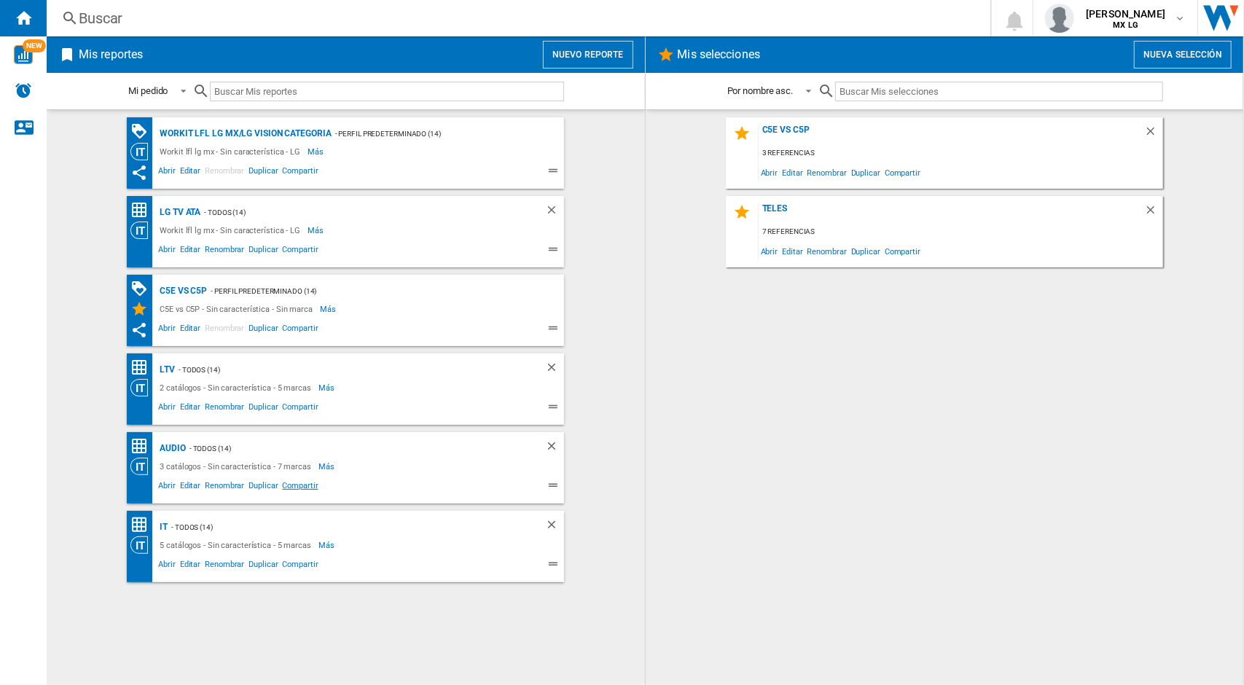
click at [302, 491] on span "Compartir" at bounding box center [300, 487] width 40 height 17
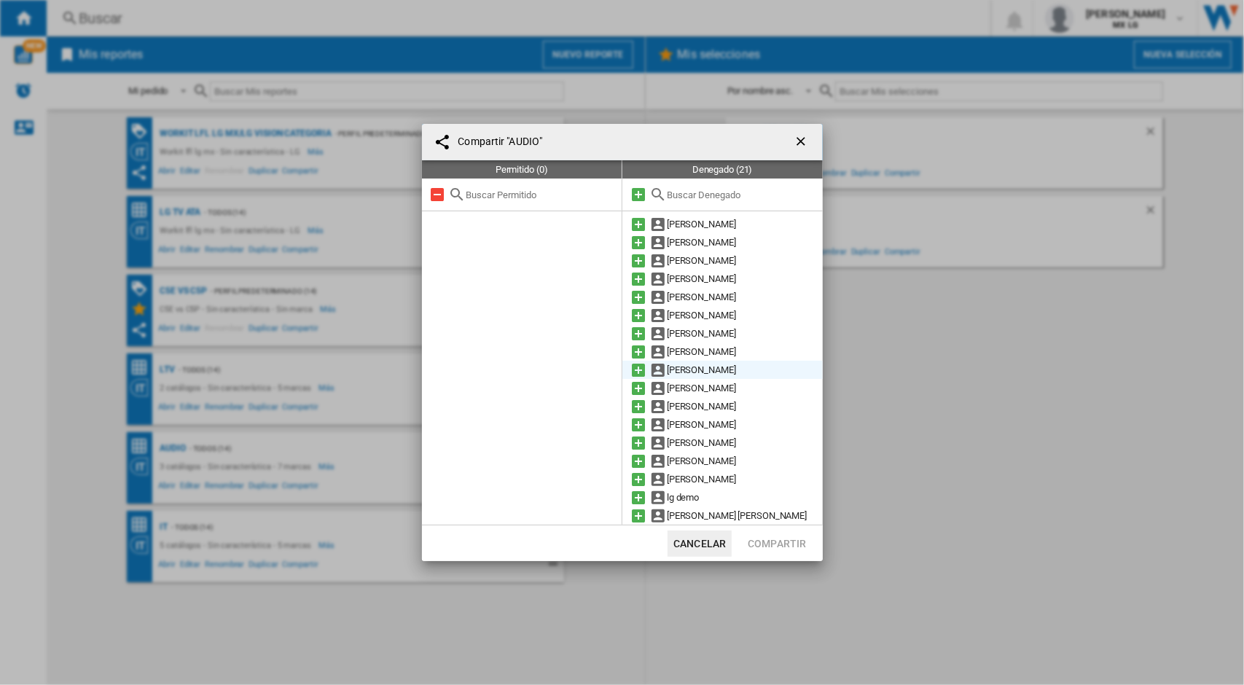
click at [641, 369] on md-icon at bounding box center [637, 369] width 17 height 17
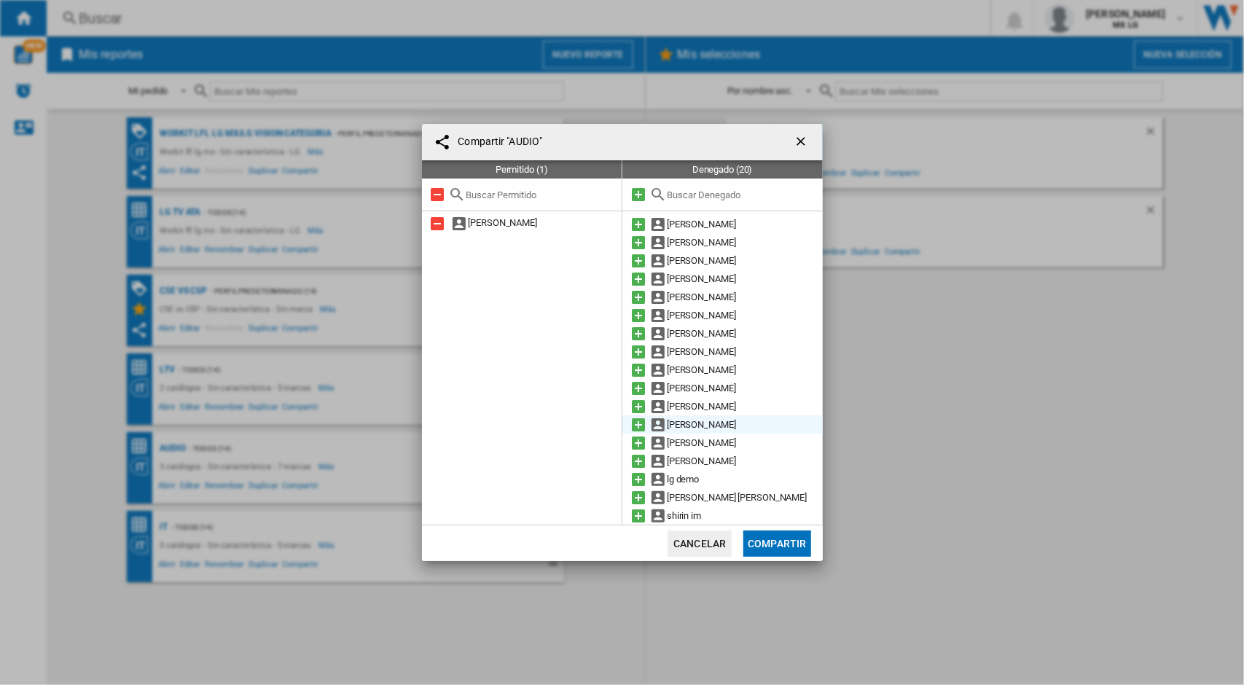
click at [639, 425] on md-icon at bounding box center [637, 424] width 17 height 17
click at [777, 542] on button "Compartir" at bounding box center [776, 543] width 67 height 26
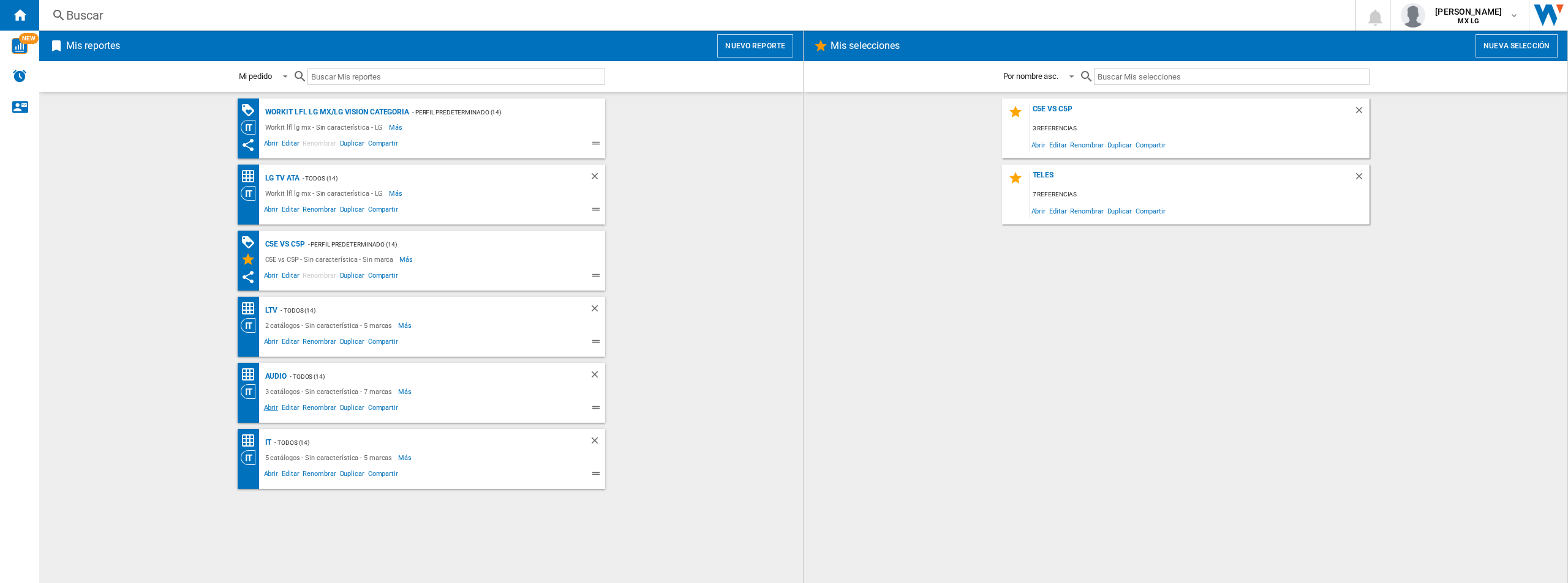
click at [272, 406] on span "Abrir" at bounding box center [272, 409] width 18 height 14
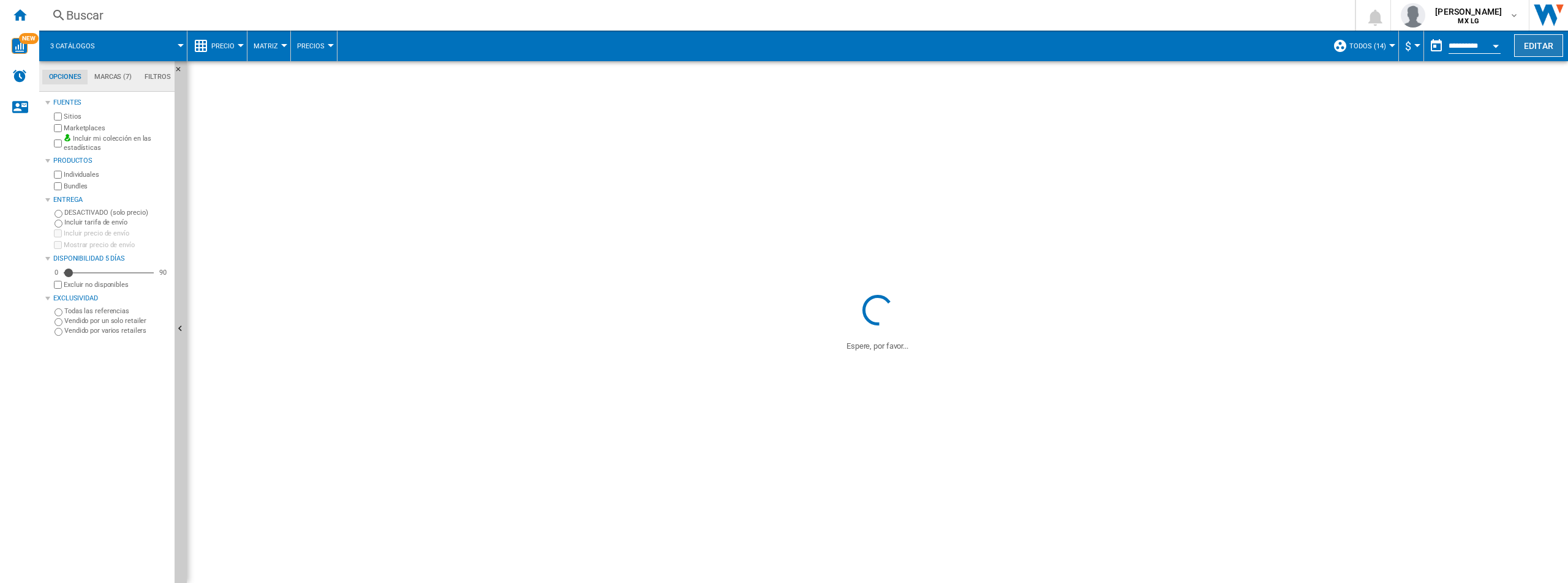
click at [1045, 35] on button "Editar" at bounding box center [1539, 45] width 49 height 23
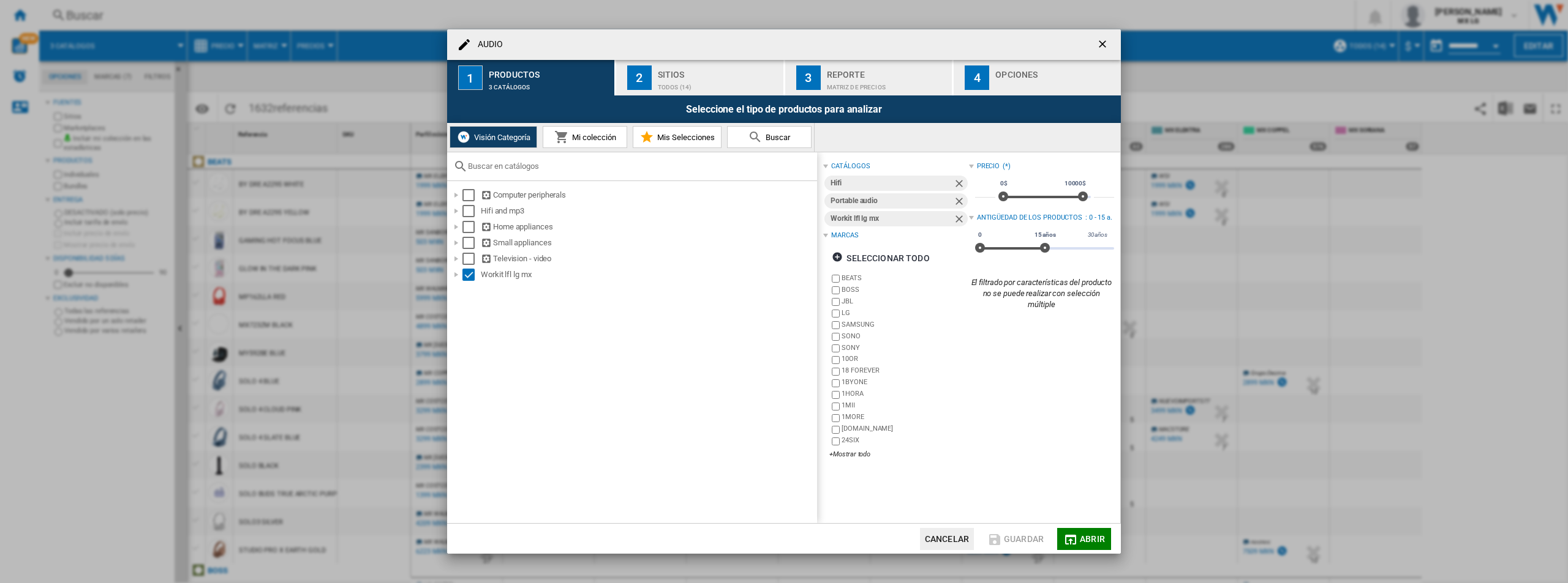
click at [735, 65] on div "Sitios" at bounding box center [718, 71] width 121 height 13
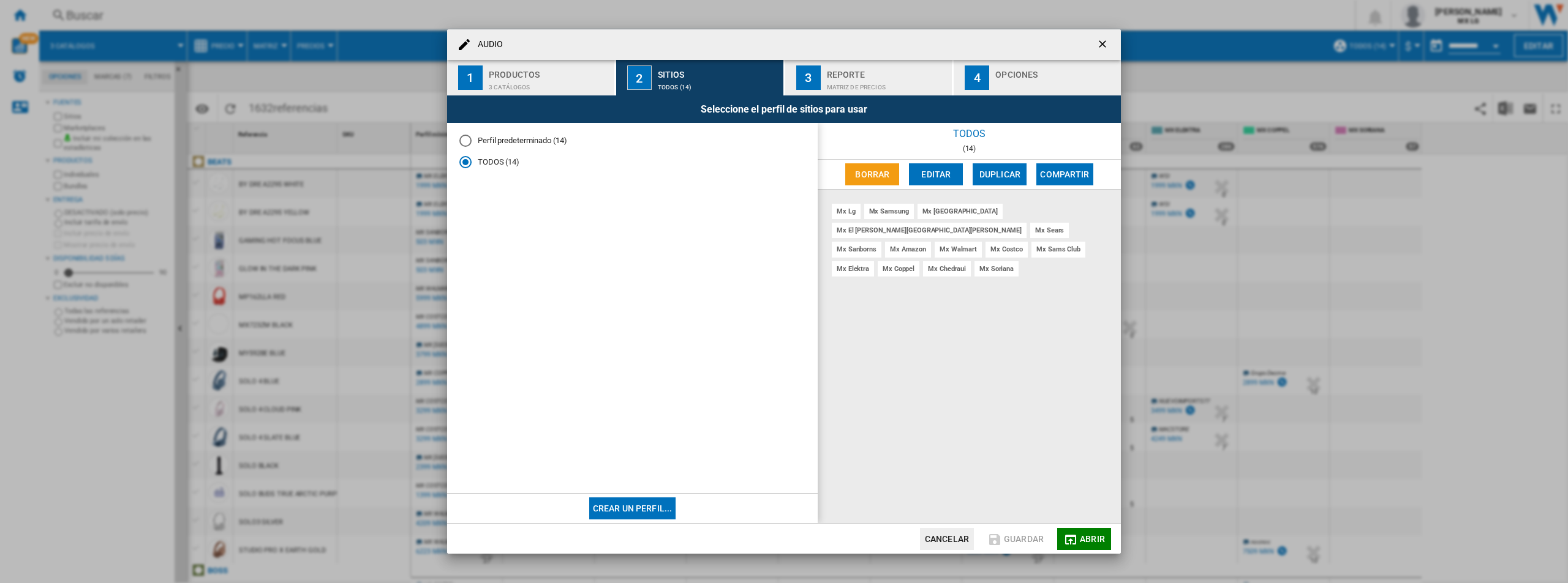
click at [494, 71] on div "Productos" at bounding box center [549, 71] width 121 height 13
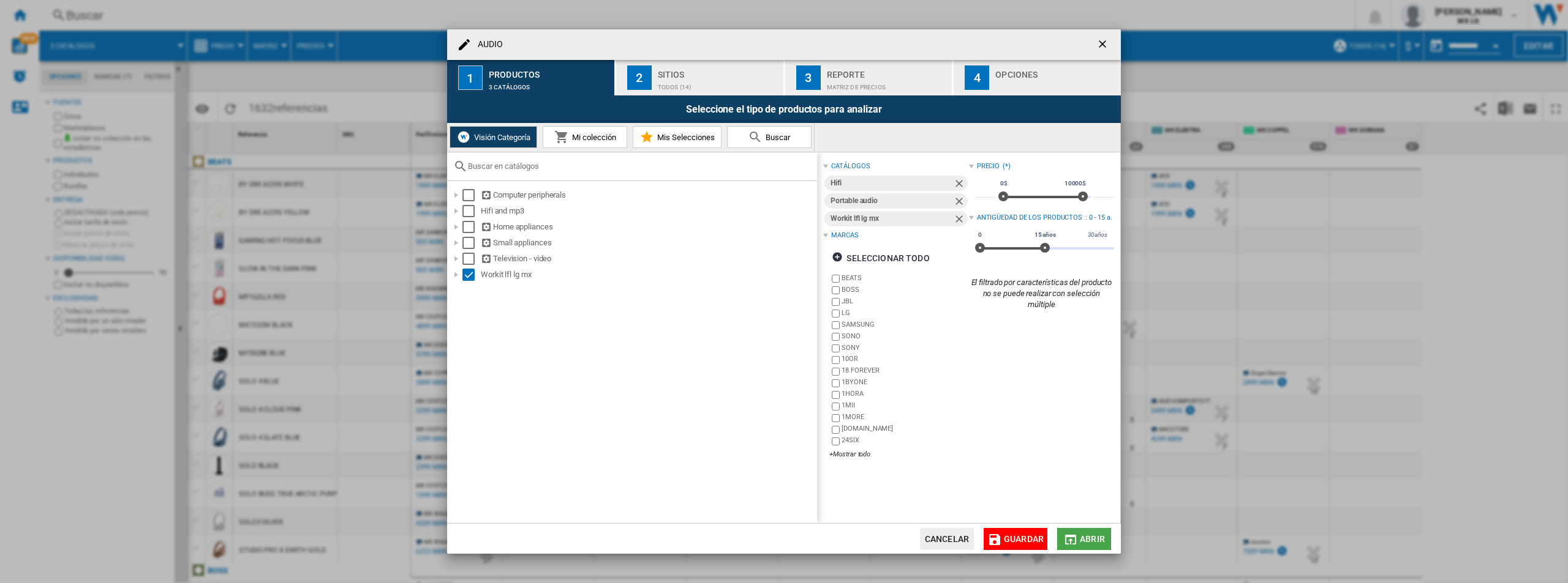
click at [1045, 540] on span "Abrir" at bounding box center [1092, 539] width 25 height 10
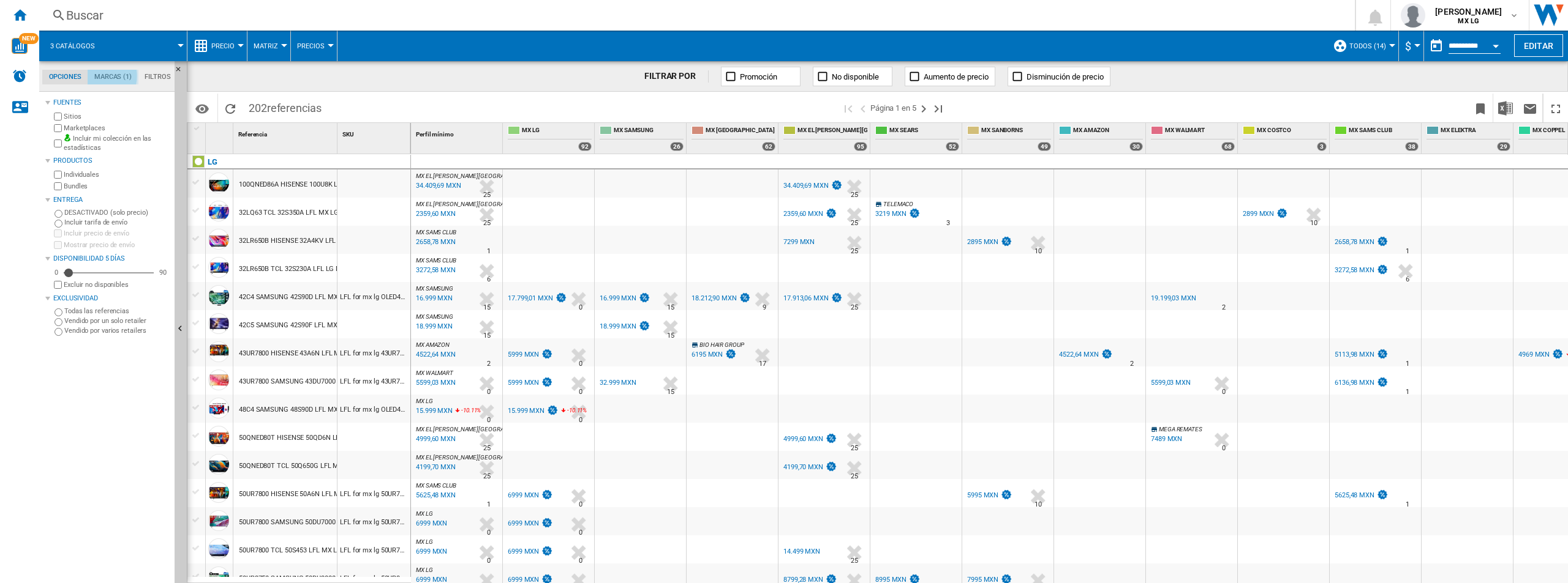
click at [95, 76] on md-tab-item "Marcas (1)" at bounding box center [113, 76] width 50 height 14
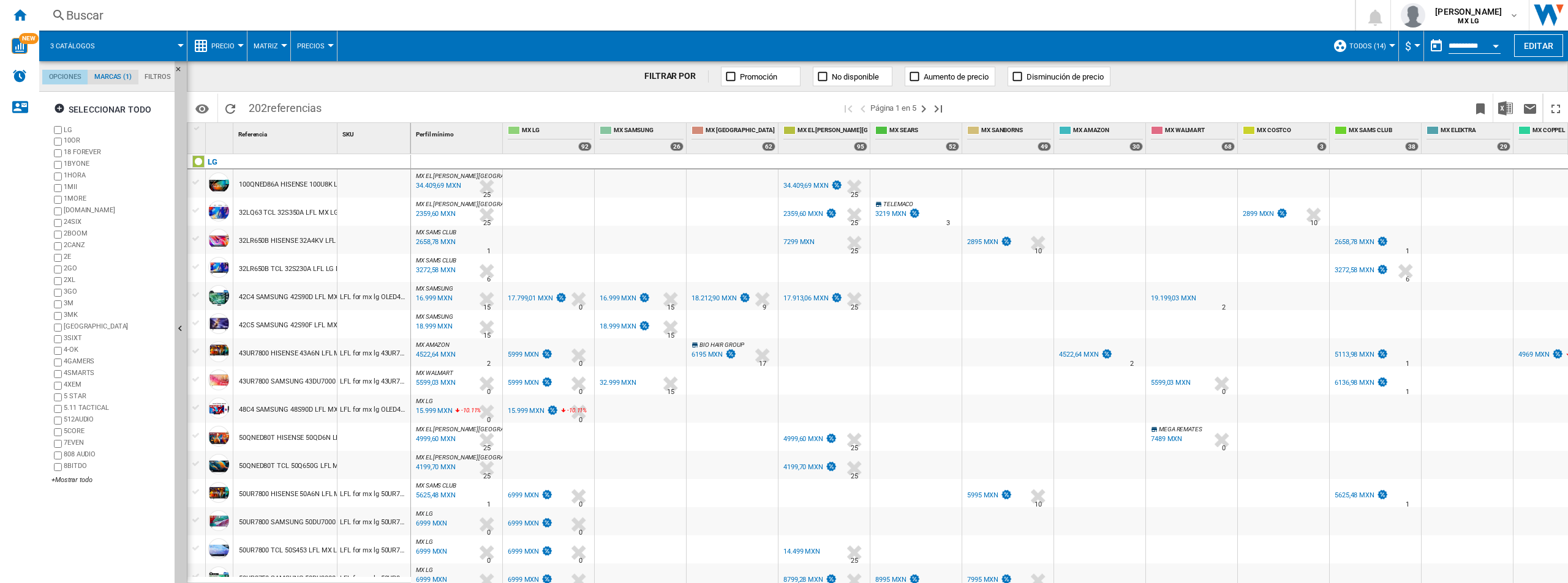
click at [77, 76] on md-tab-item "Opciones" at bounding box center [65, 76] width 45 height 14
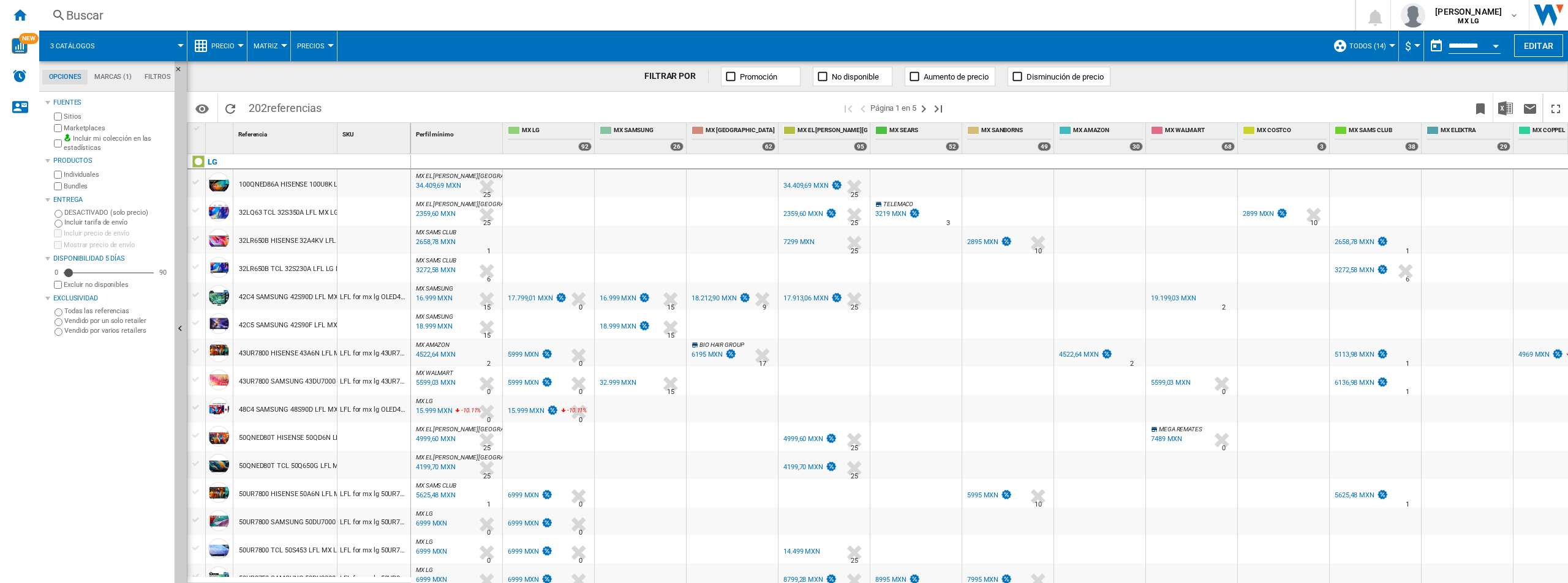
click at [115, 82] on md-tab-item "Marcas (1)" at bounding box center [113, 76] width 50 height 14
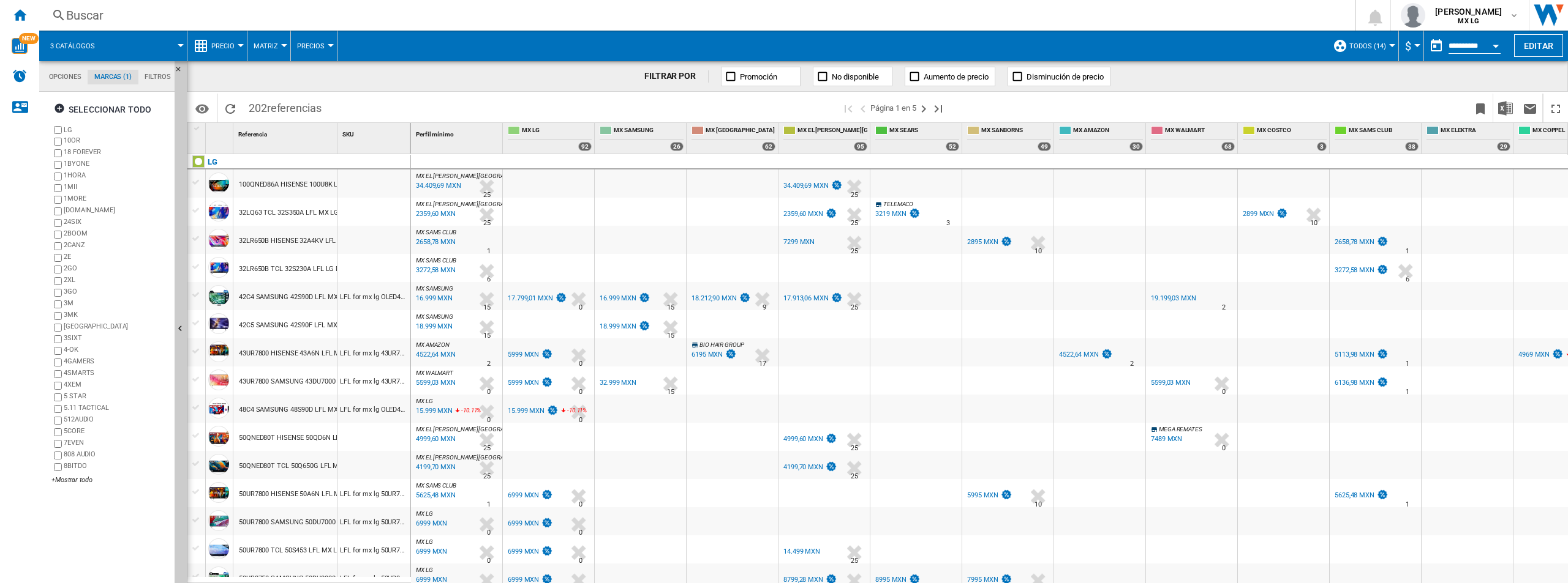
click at [141, 80] on md-tab-item "Filtros" at bounding box center [158, 76] width 39 height 14
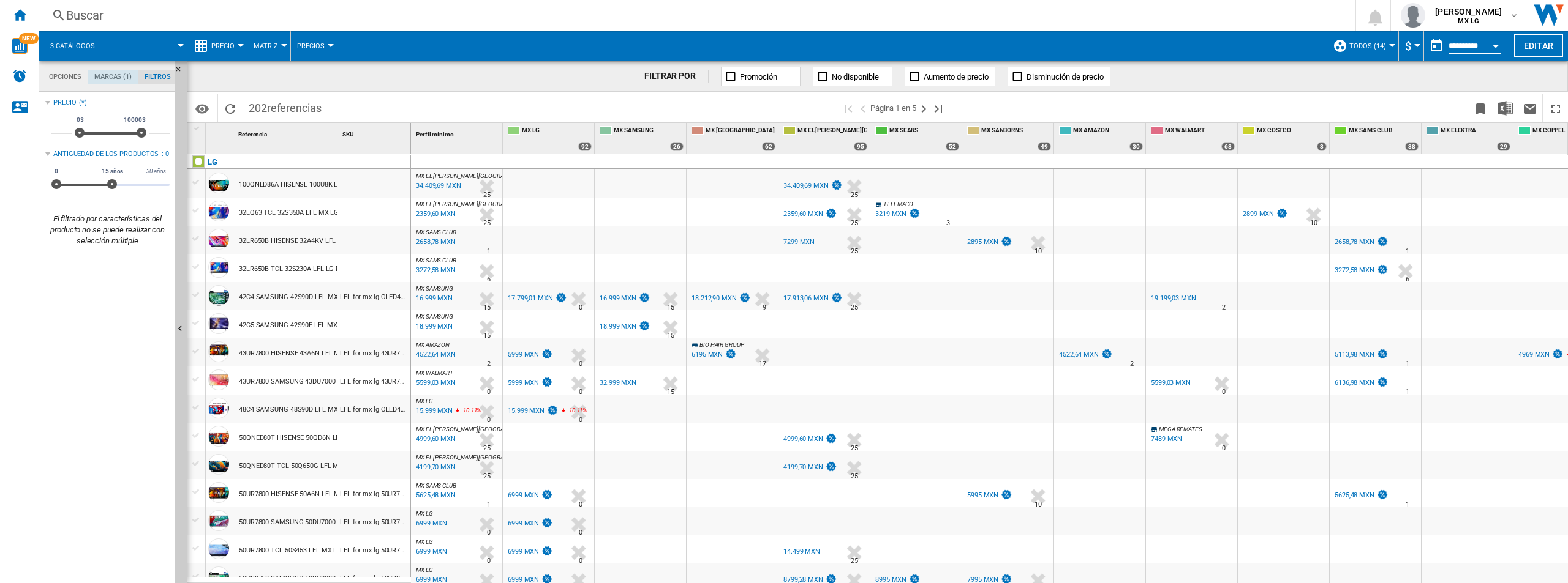
click at [117, 76] on md-tab-item "Marcas (1)" at bounding box center [113, 76] width 50 height 14
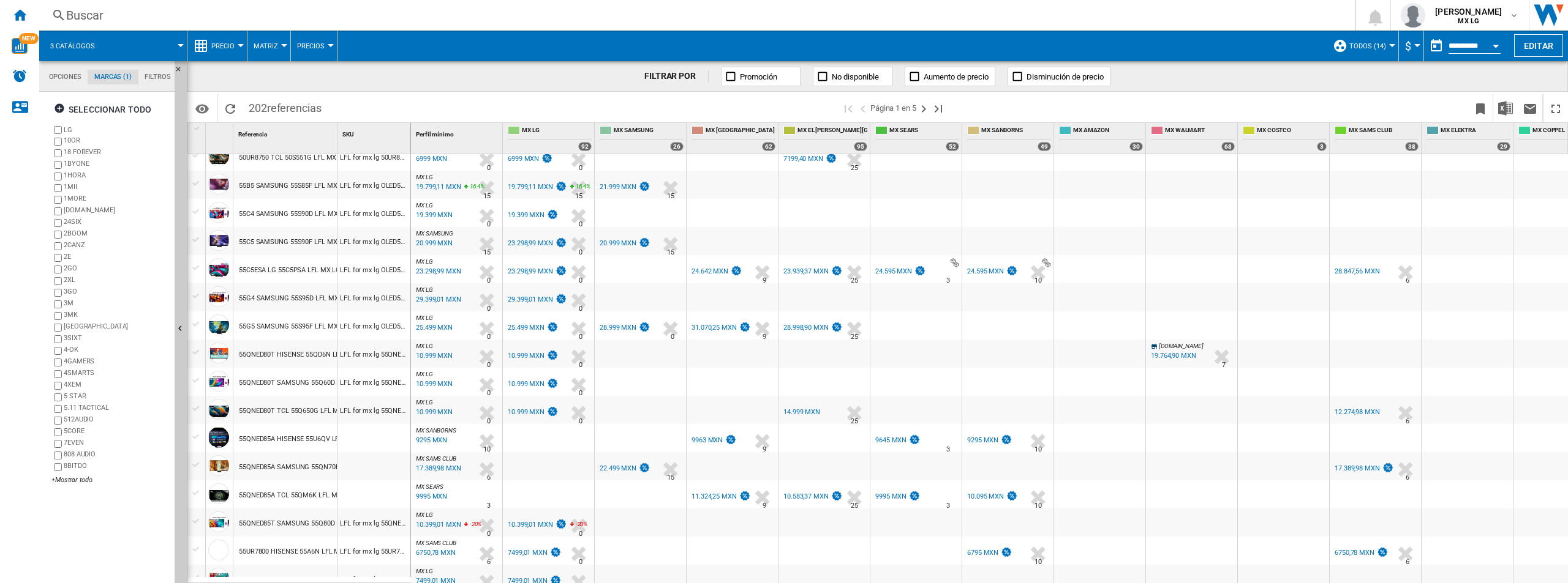
scroll to position [0, 0]
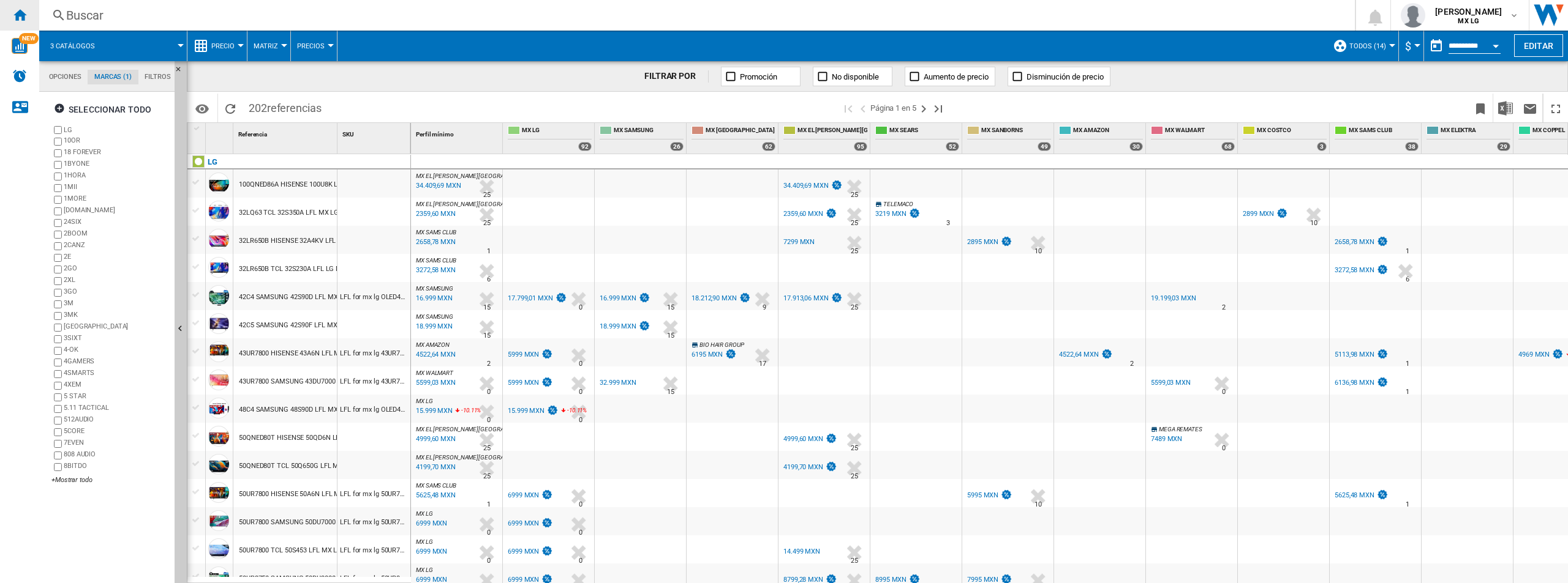
click at [3, 18] on div "Inicio" at bounding box center [19, 15] width 40 height 30
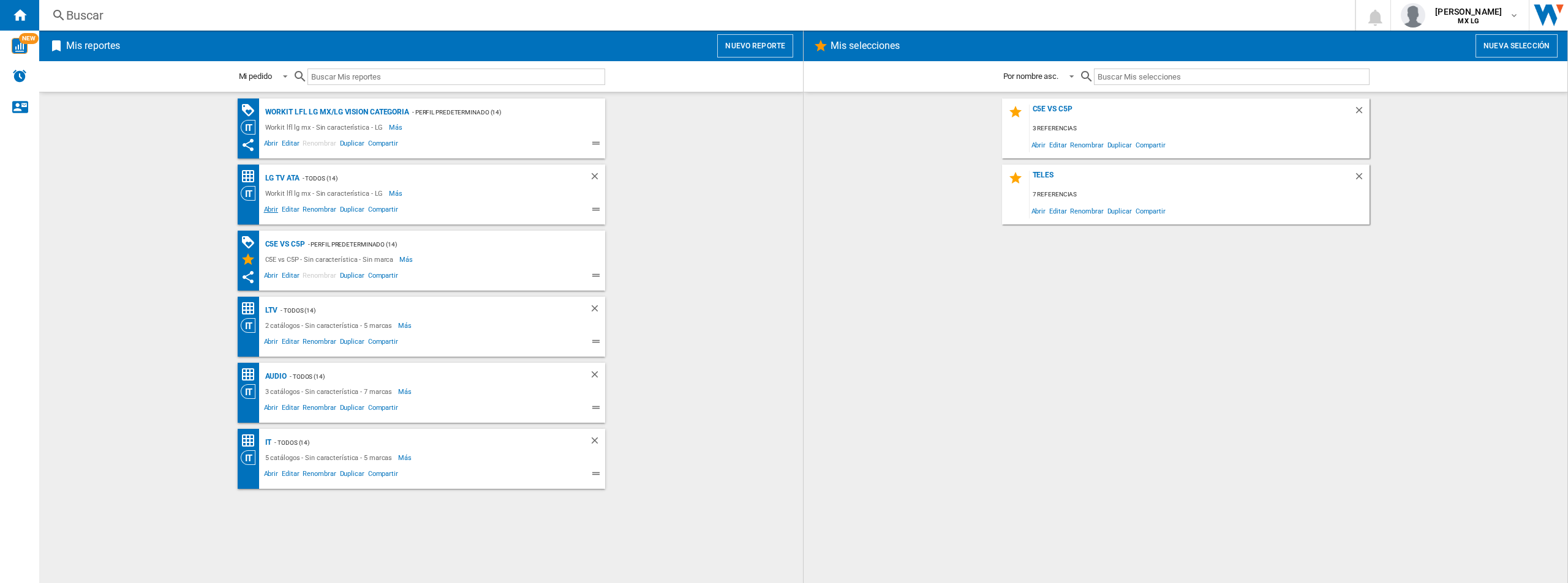
click at [272, 212] on span "Abrir" at bounding box center [272, 211] width 18 height 14
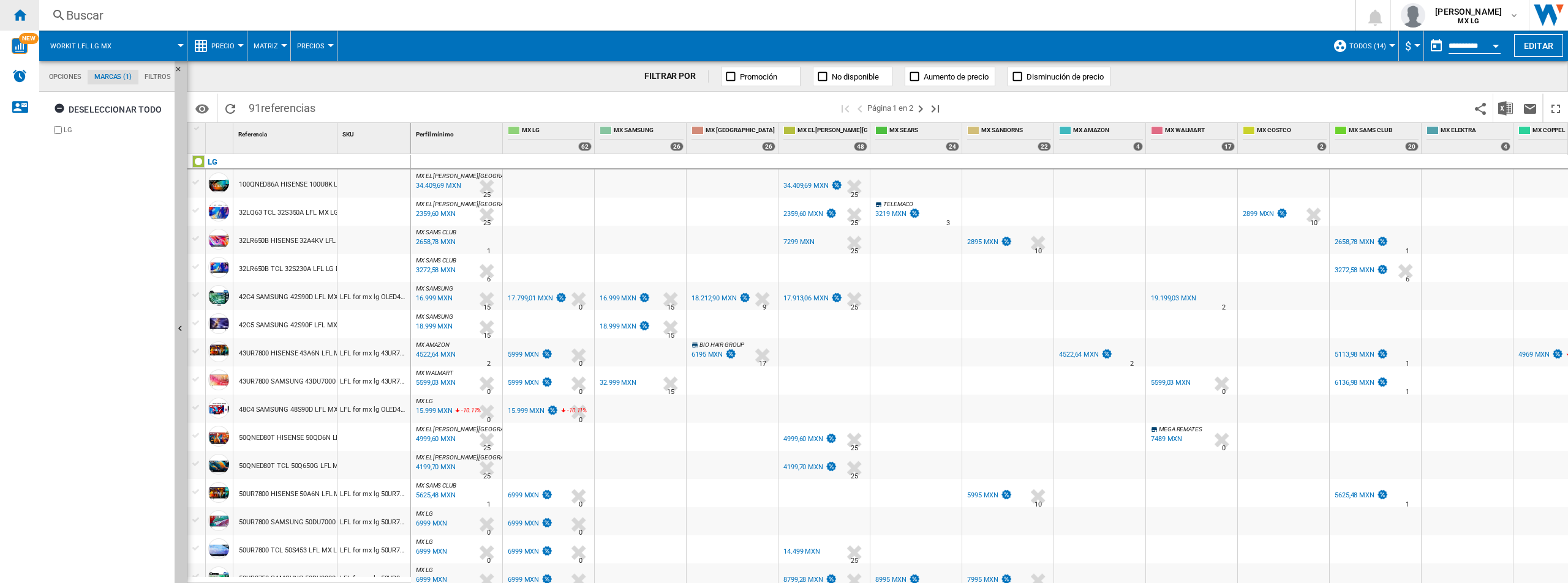
click at [29, 19] on div "Inicio" at bounding box center [19, 15] width 40 height 30
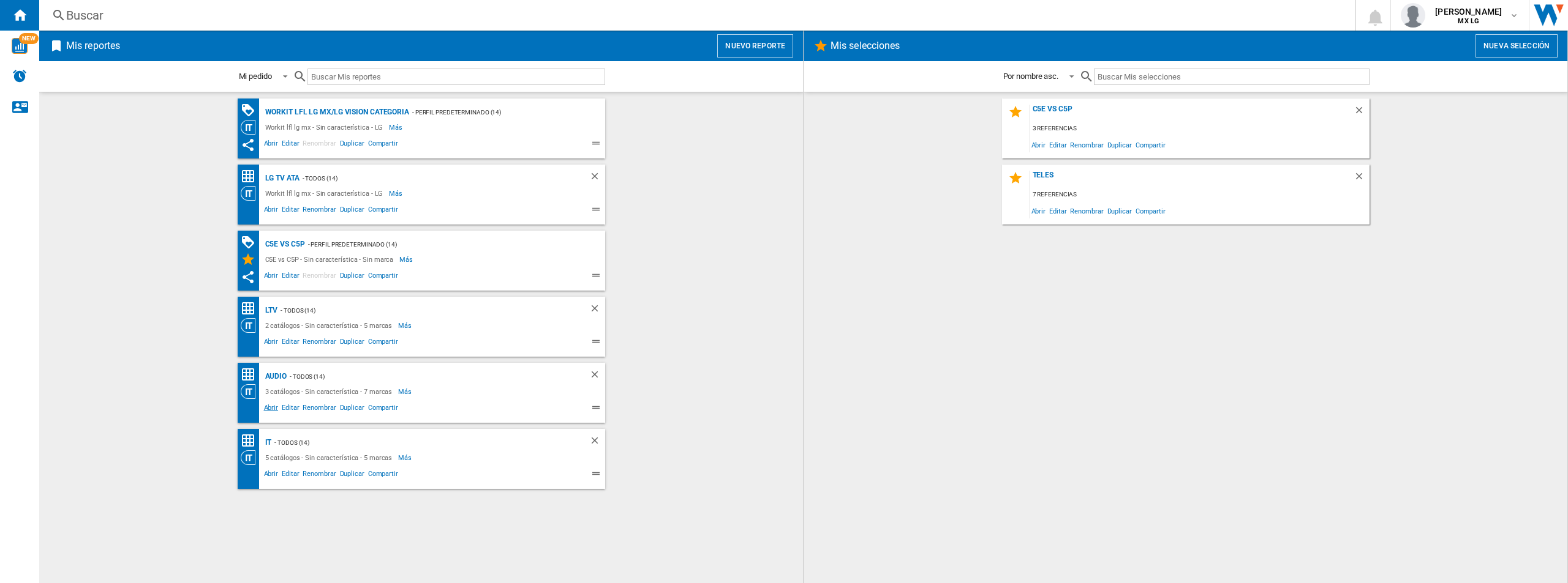
click at [267, 408] on span "Abrir" at bounding box center [272, 409] width 18 height 14
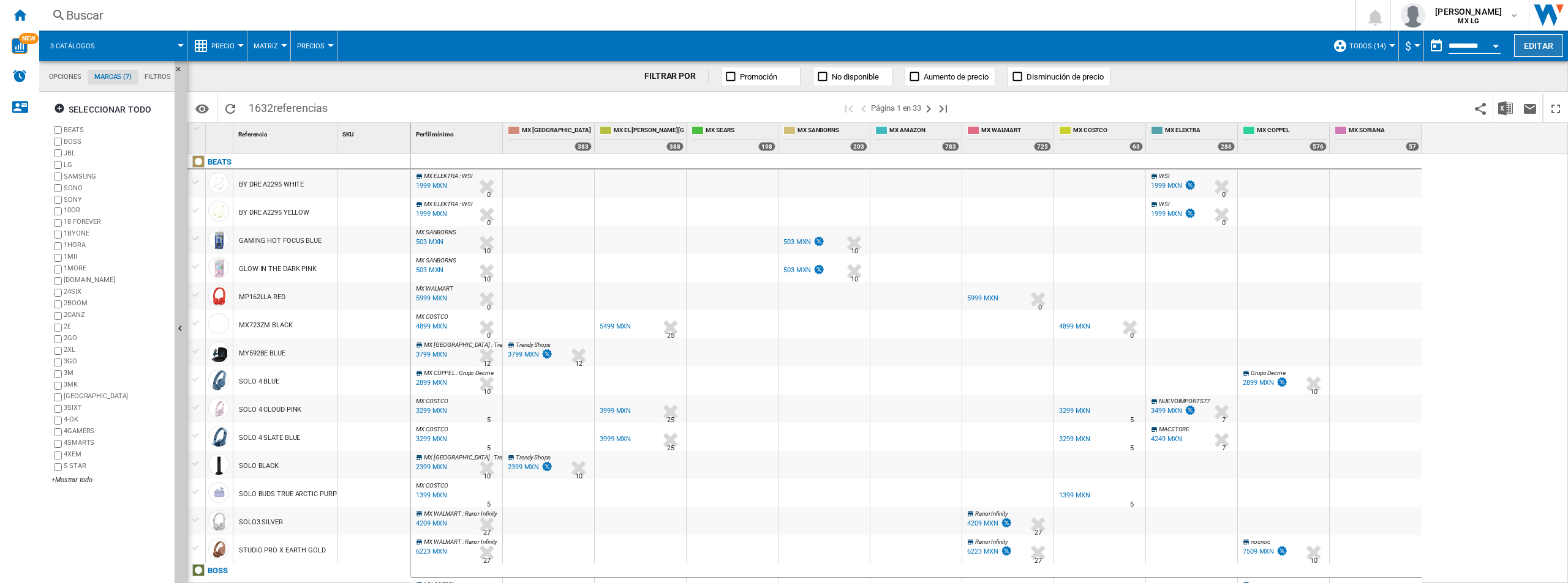
click at [1045, 53] on button "Editar" at bounding box center [1539, 45] width 49 height 23
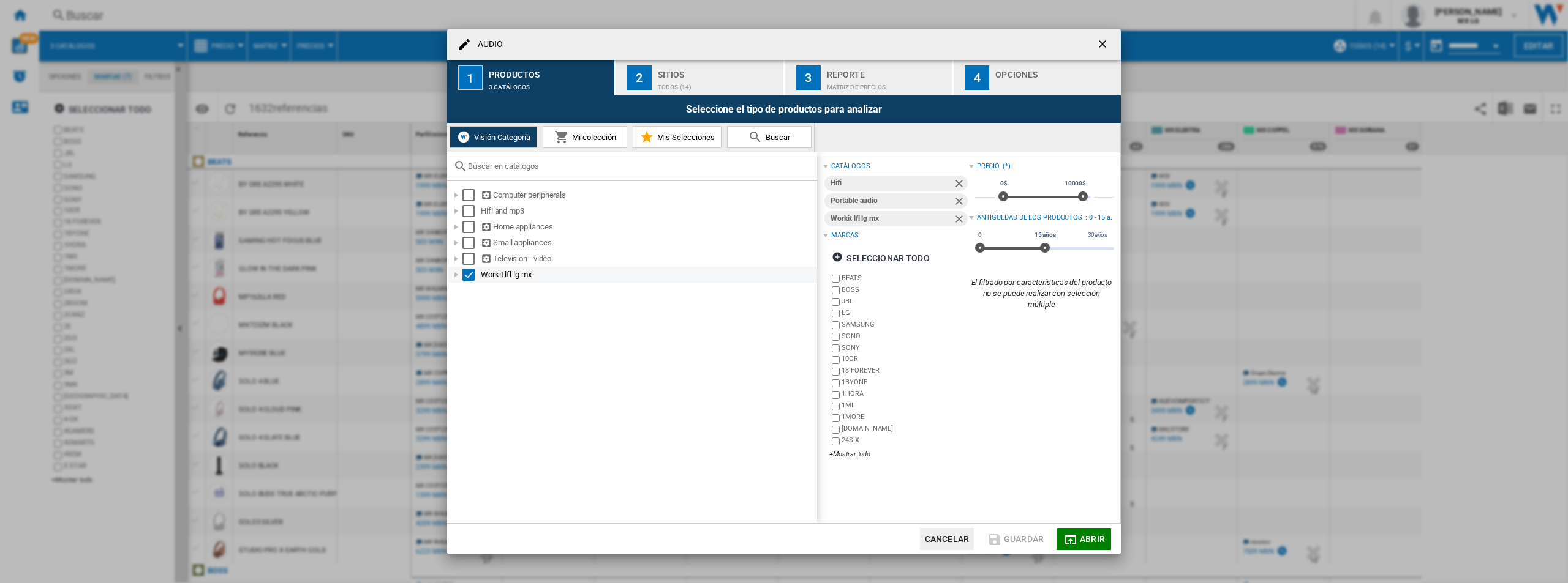
click at [474, 275] on div "Select" at bounding box center [468, 275] width 13 height 13
click at [472, 276] on div "Select" at bounding box center [468, 275] width 13 height 13
click at [1045, 38] on ng-md-icon "getI18NText('BUTTONS.CLOSE_DIALOG')" at bounding box center [1103, 45] width 14 height 14
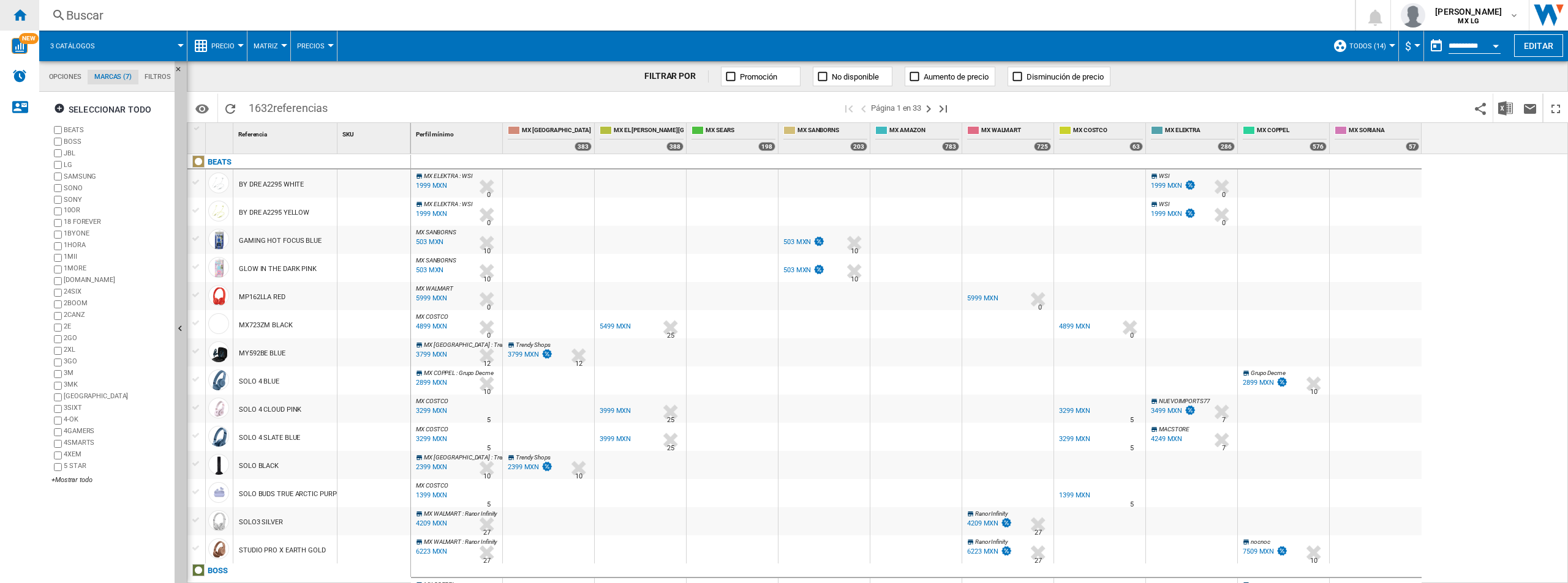
click at [26, 11] on ng-md-icon "Inicio" at bounding box center [19, 14] width 14 height 14
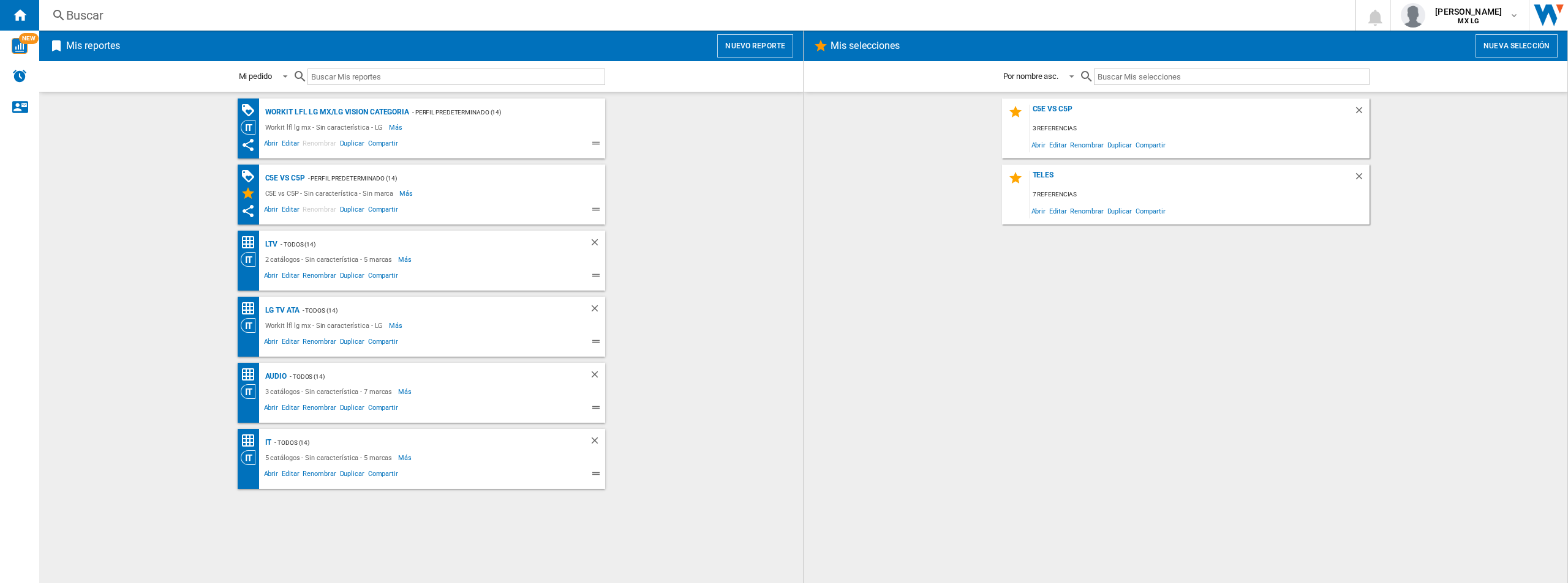
click at [597, 344] on ng-md-icon at bounding box center [597, 343] width 14 height 14
click at [595, 341] on ng-md-icon at bounding box center [597, 343] width 14 height 14
drag, startPoint x: 595, startPoint y: 341, endPoint x: 308, endPoint y: 345, distance: 287.0
click at [308, 345] on span "Renombrar" at bounding box center [319, 343] width 37 height 14
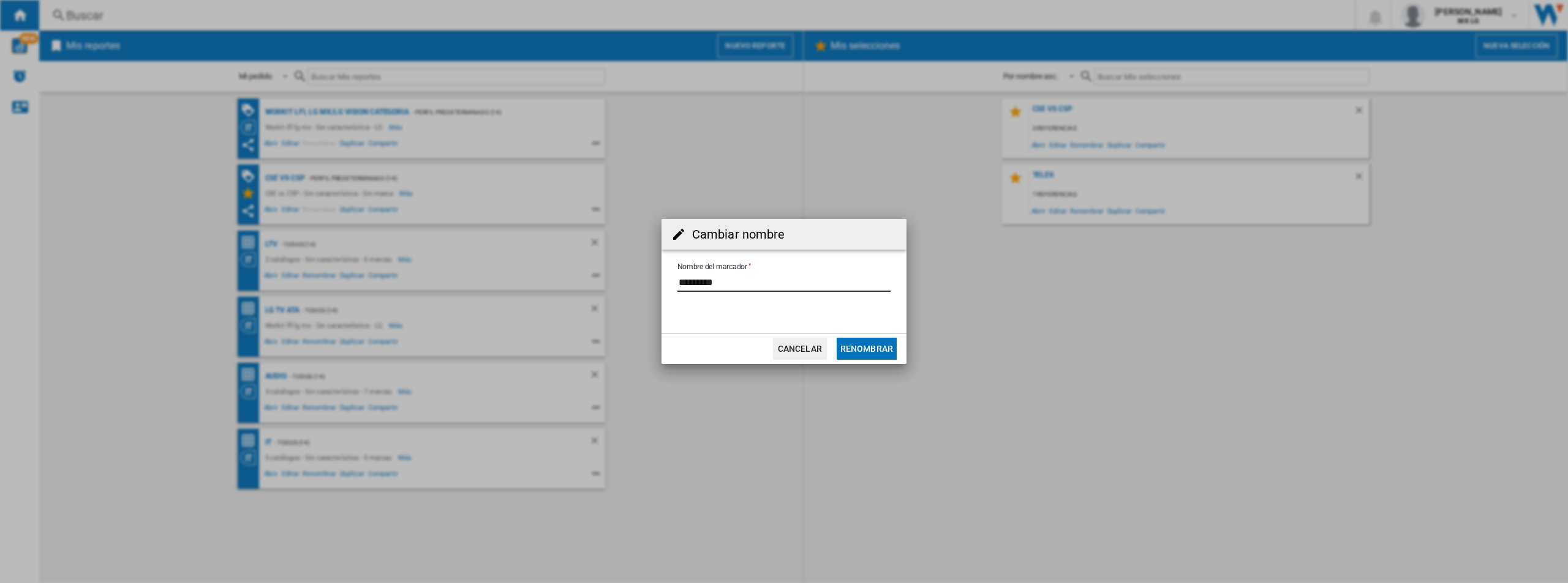
drag, startPoint x: 694, startPoint y: 280, endPoint x: 630, endPoint y: 279, distance: 64.0
click at [630, 279] on div "Cambiar nombre Nombre del marcador Cancelar Renombrar" at bounding box center [784, 292] width 1568 height 583
type input "*******"
click at [881, 344] on button "Renombrar" at bounding box center [866, 349] width 60 height 22
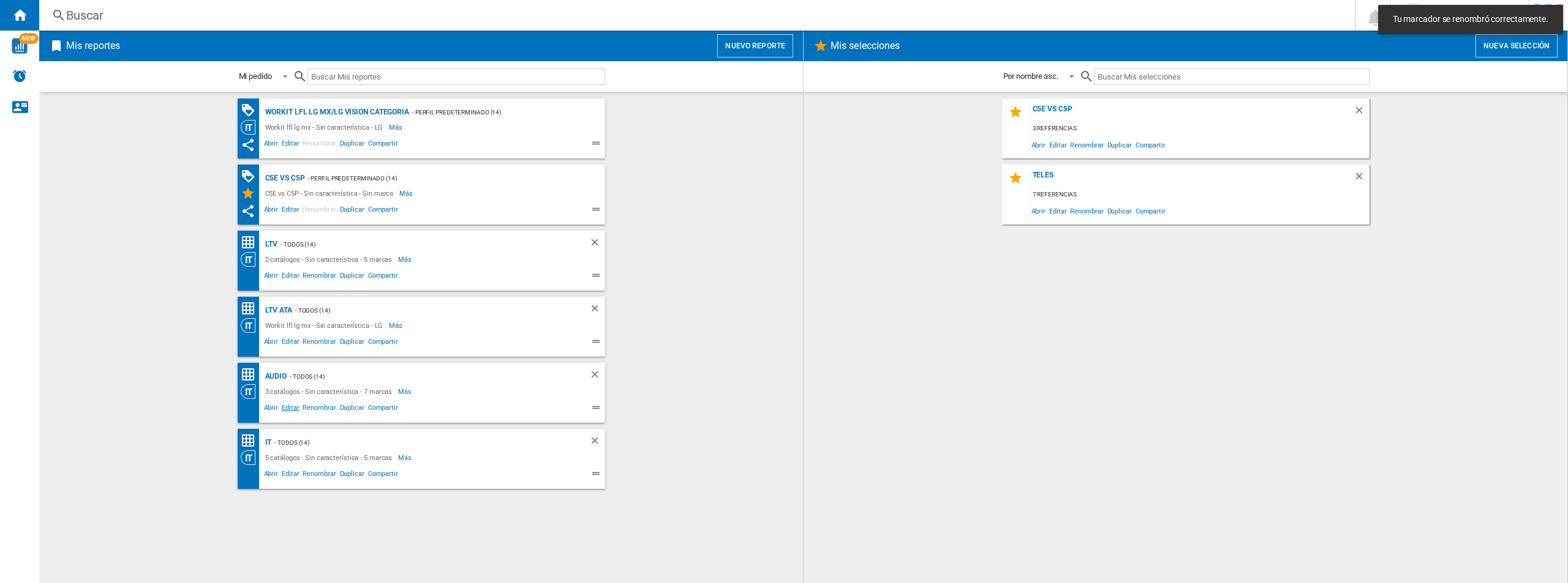
click at [287, 409] on span "Editar" at bounding box center [290, 409] width 21 height 14
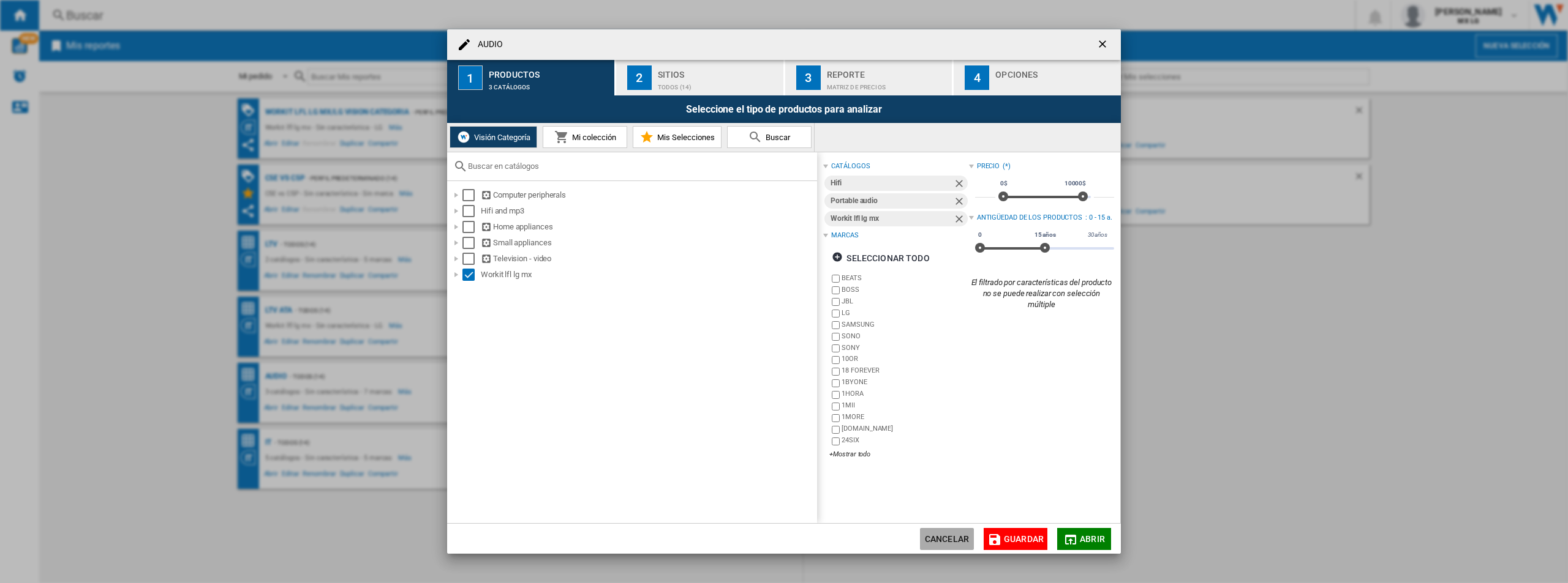
click at [953, 529] on button "Cancelar" at bounding box center [947, 539] width 54 height 22
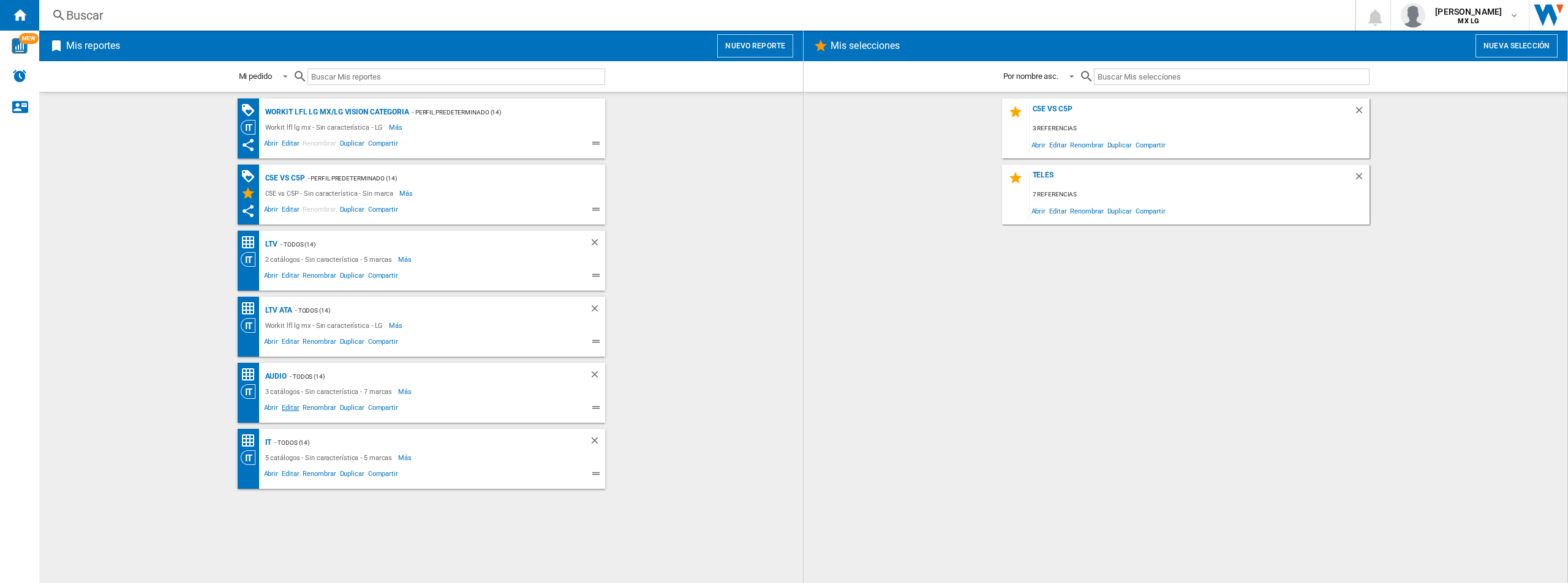
click at [280, 407] on span "Editar" at bounding box center [290, 409] width 21 height 14
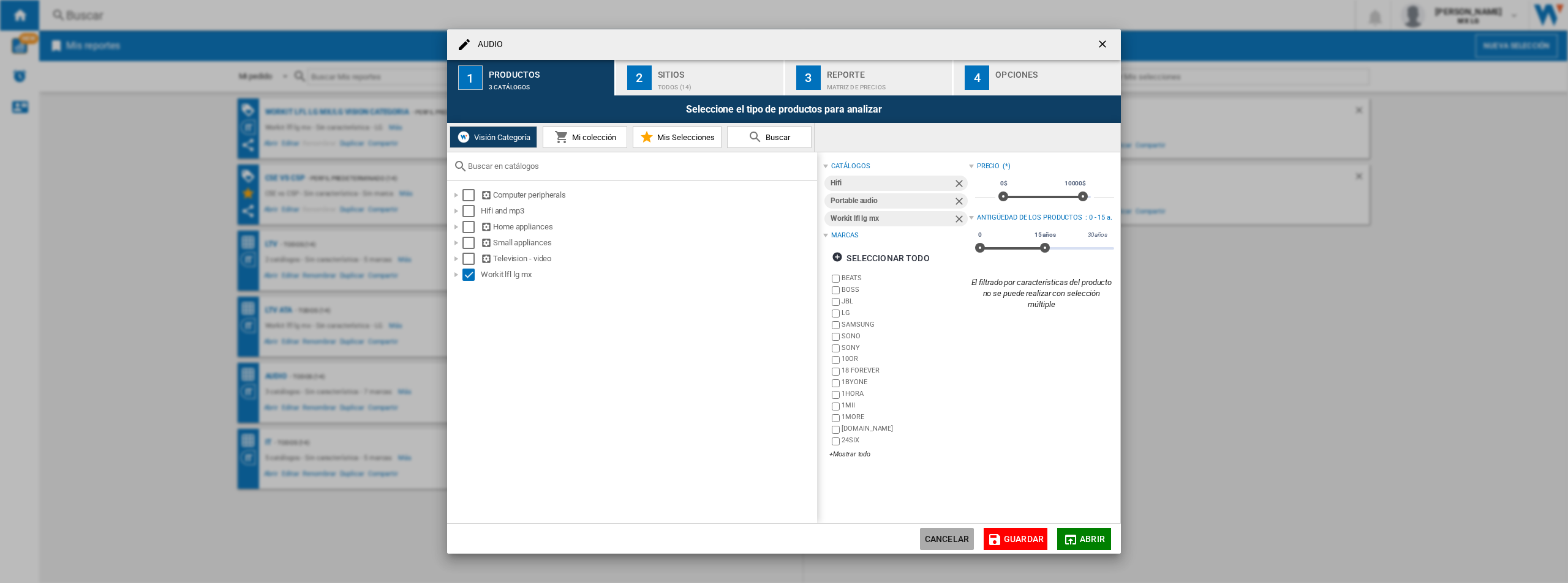
click at [973, 531] on button "Cancelar" at bounding box center [947, 539] width 54 height 22
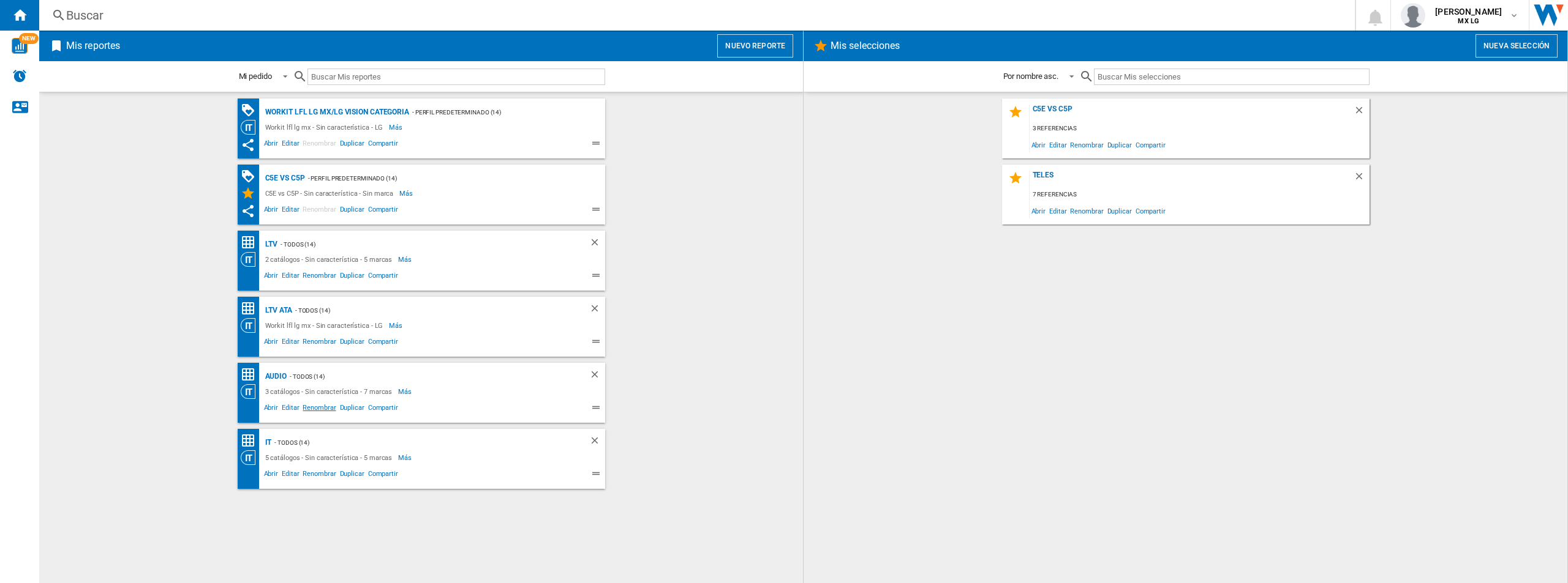
click at [319, 405] on span "Renombrar" at bounding box center [319, 409] width 37 height 14
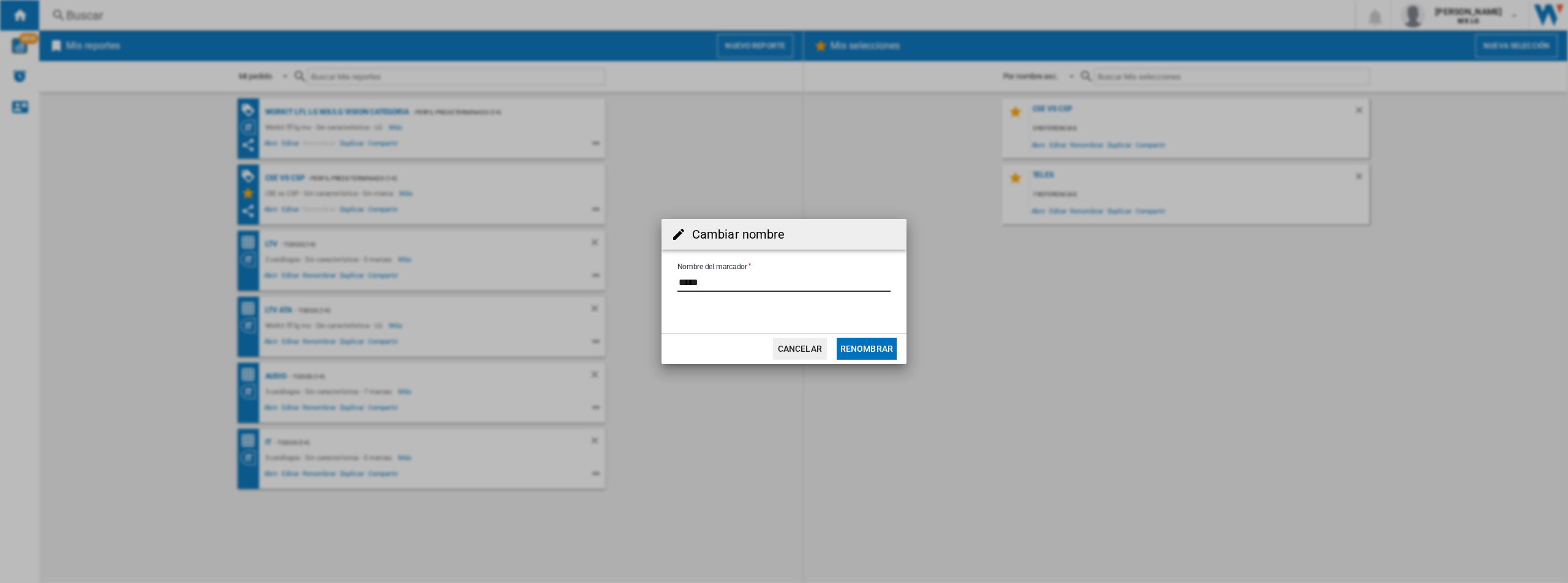
drag, startPoint x: 683, startPoint y: 283, endPoint x: 748, endPoint y: 284, distance: 65.0
click at [748, 284] on input "Nombre del marcador" at bounding box center [784, 283] width 214 height 18
type input "**"
click at [847, 344] on button "Renombrar" at bounding box center [866, 349] width 60 height 22
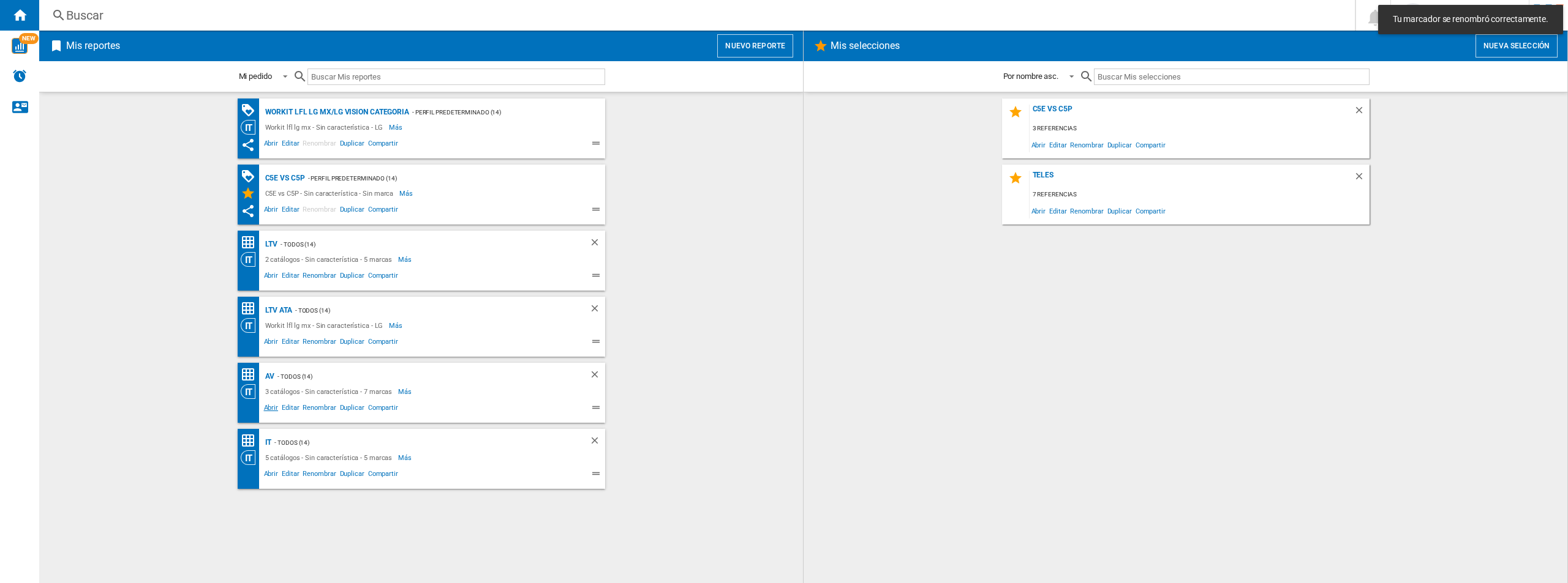
click at [262, 409] on span "Abrir" at bounding box center [272, 409] width 18 height 14
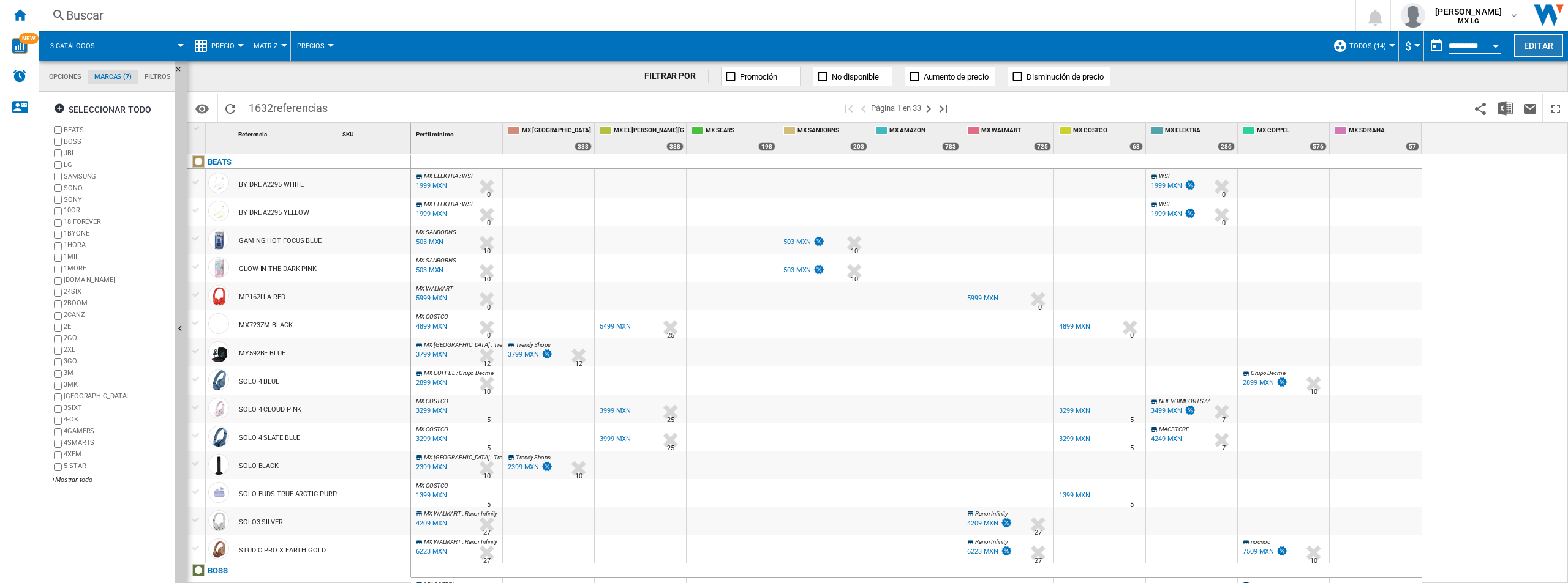
click at [1045, 52] on button "Editar" at bounding box center [1539, 45] width 49 height 23
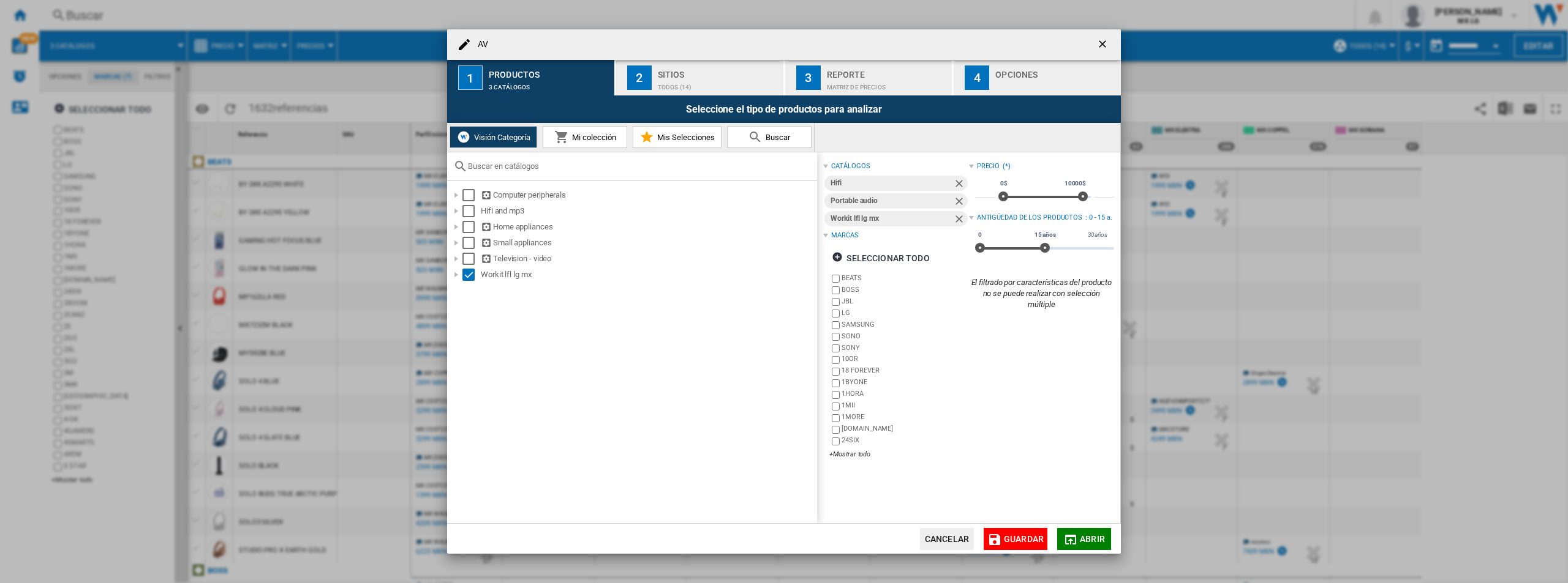
click at [834, 332] on label "SONO" at bounding box center [898, 337] width 139 height 12
click at [453, 276] on div "AV 1 ..." at bounding box center [456, 275] width 13 height 13
click at [455, 238] on div "AV 1 ..." at bounding box center [456, 243] width 13 height 13
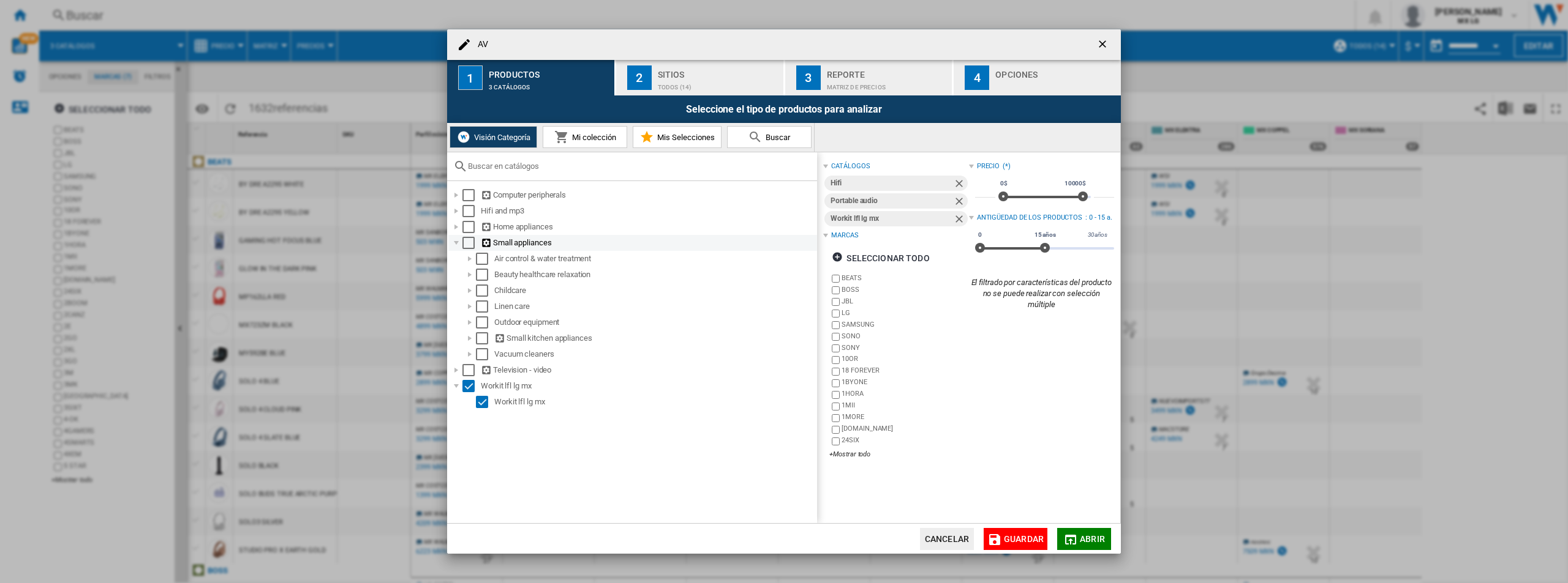
click at [455, 238] on div "AV 1 ..." at bounding box center [456, 243] width 13 height 13
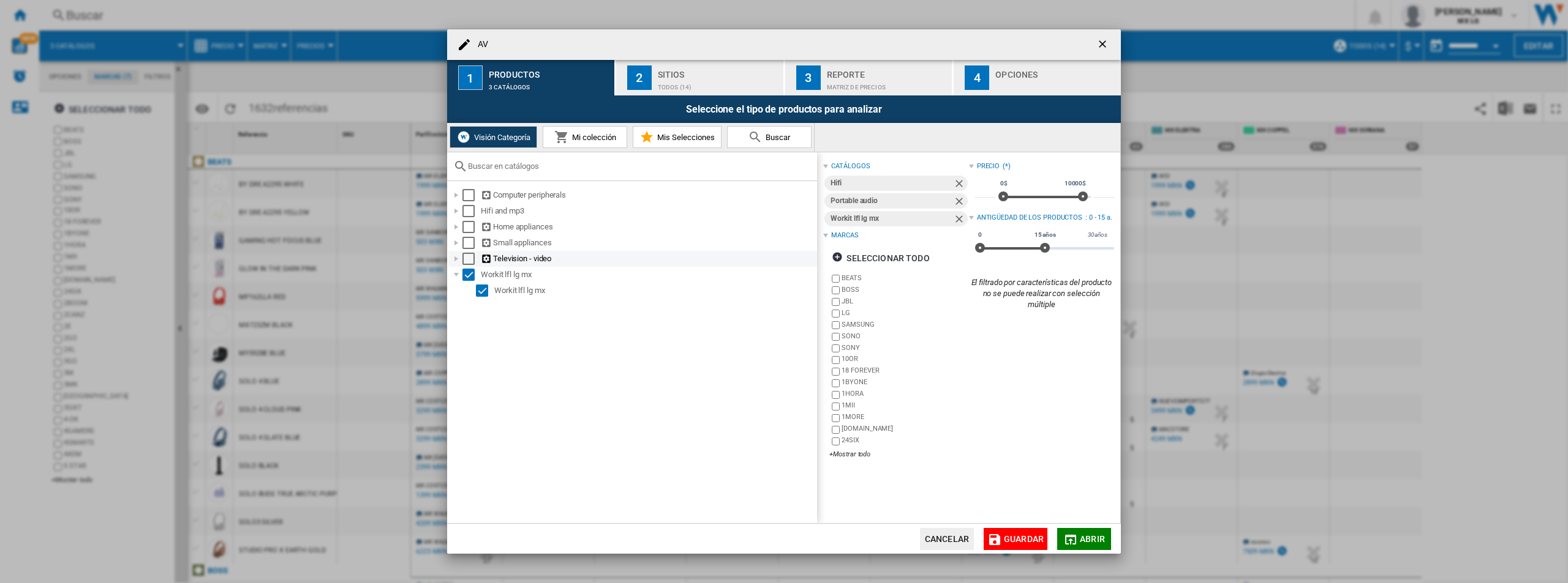
click at [457, 256] on div "AV 1 ..." at bounding box center [456, 259] width 13 height 13
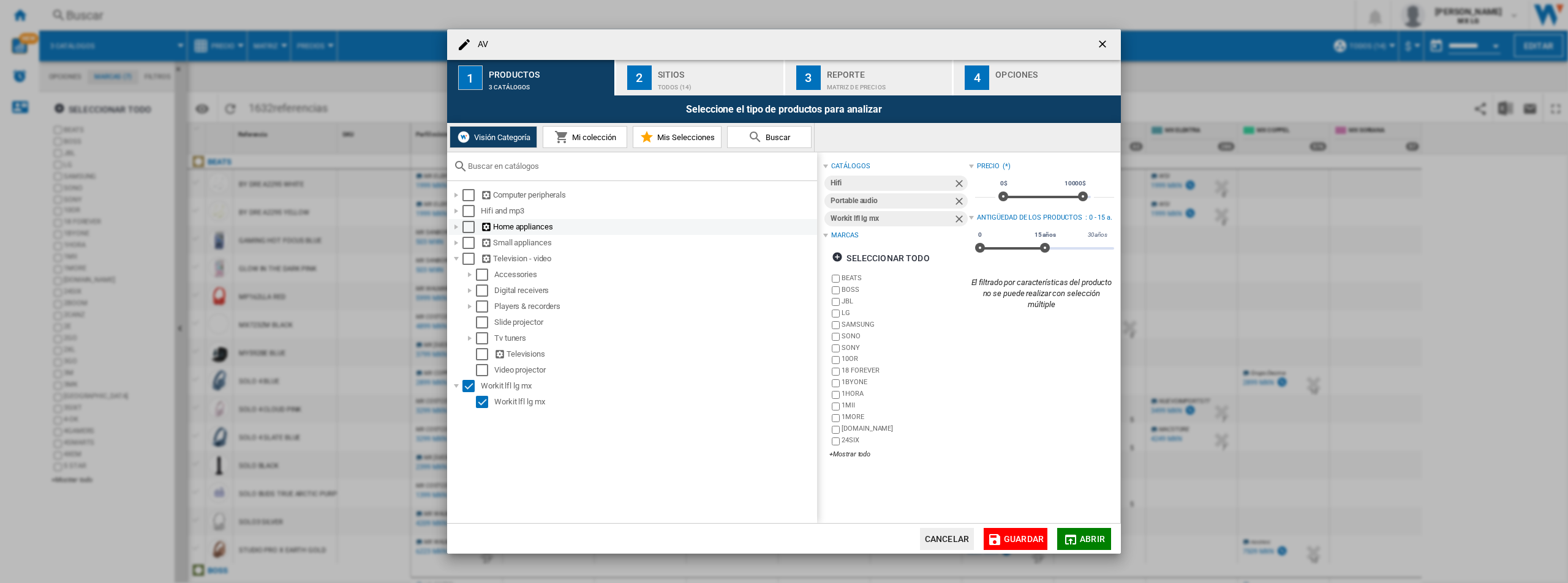
click at [459, 223] on div "AV 1 ..." at bounding box center [456, 227] width 13 height 13
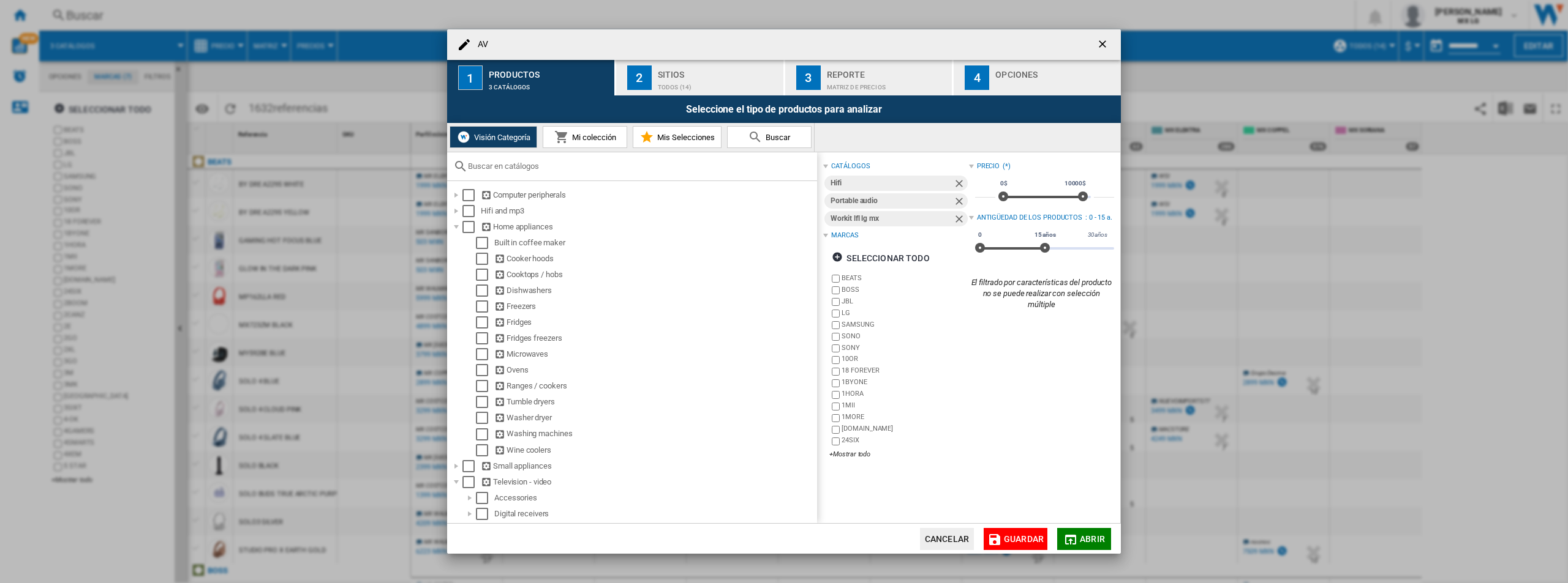
click at [947, 536] on button "Cancelar" at bounding box center [947, 539] width 54 height 22
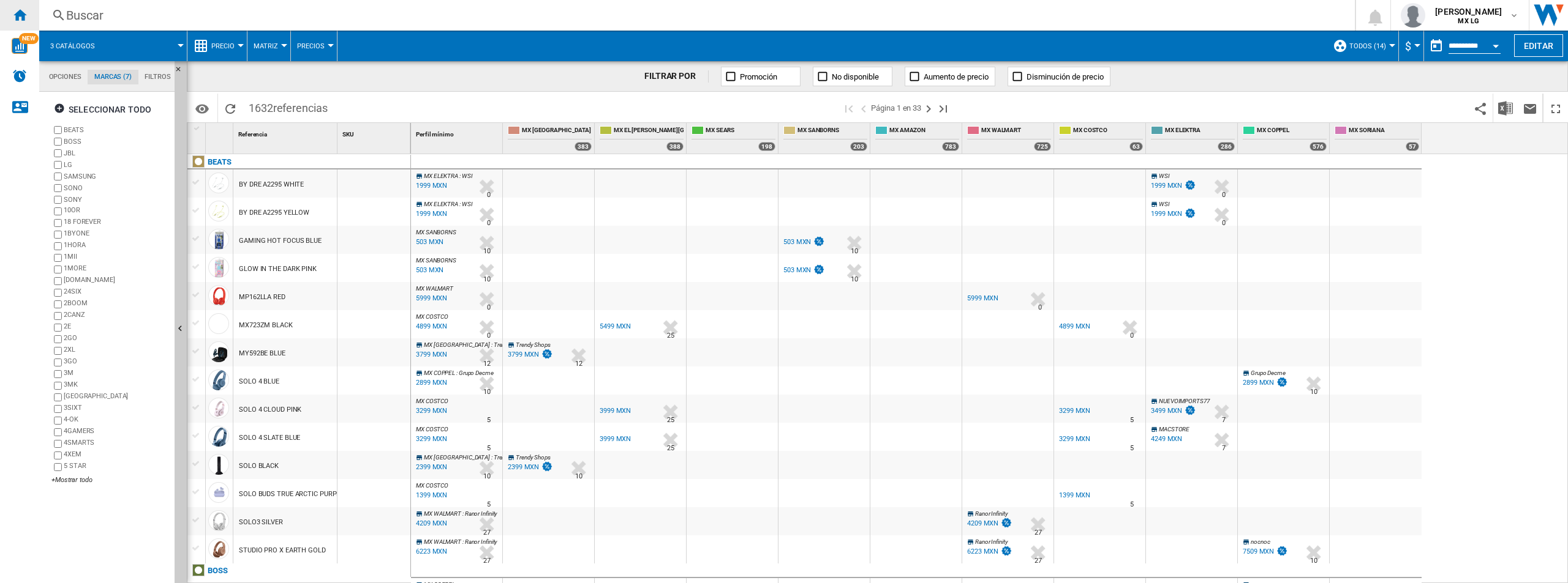
click at [13, 17] on ng-md-icon "Inicio" at bounding box center [19, 14] width 14 height 14
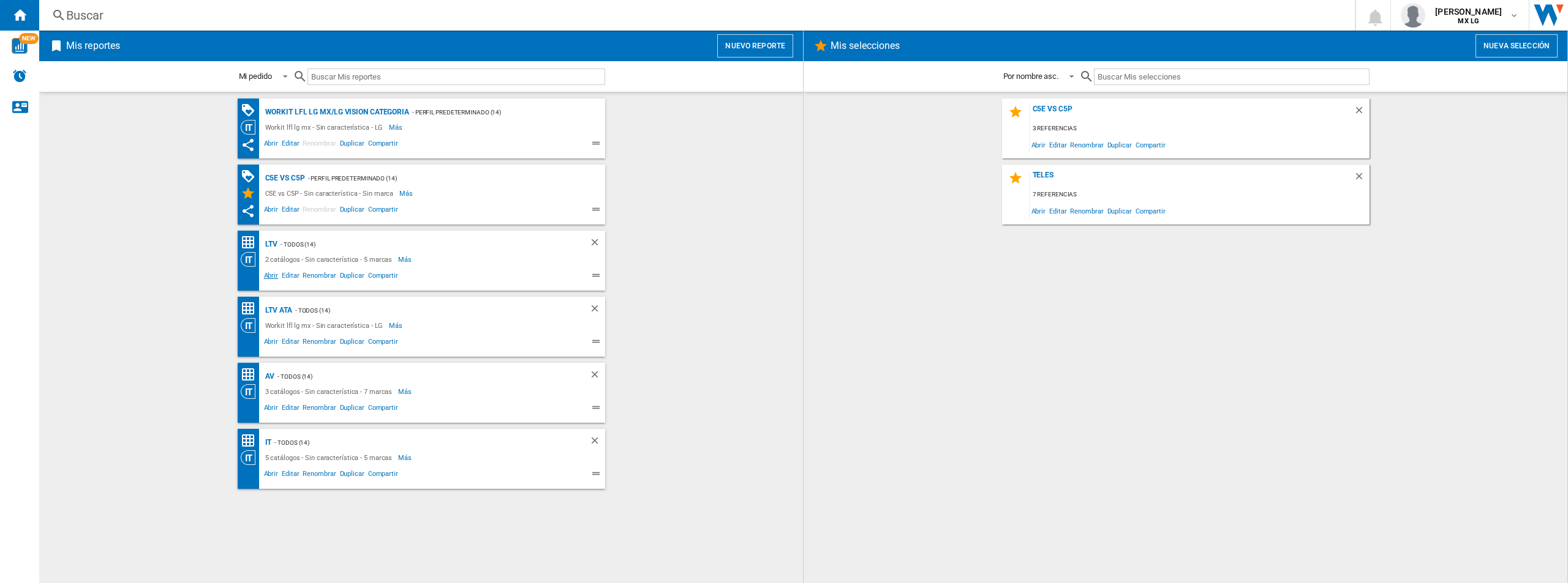
click at [267, 274] on span "Abrir" at bounding box center [272, 276] width 18 height 14
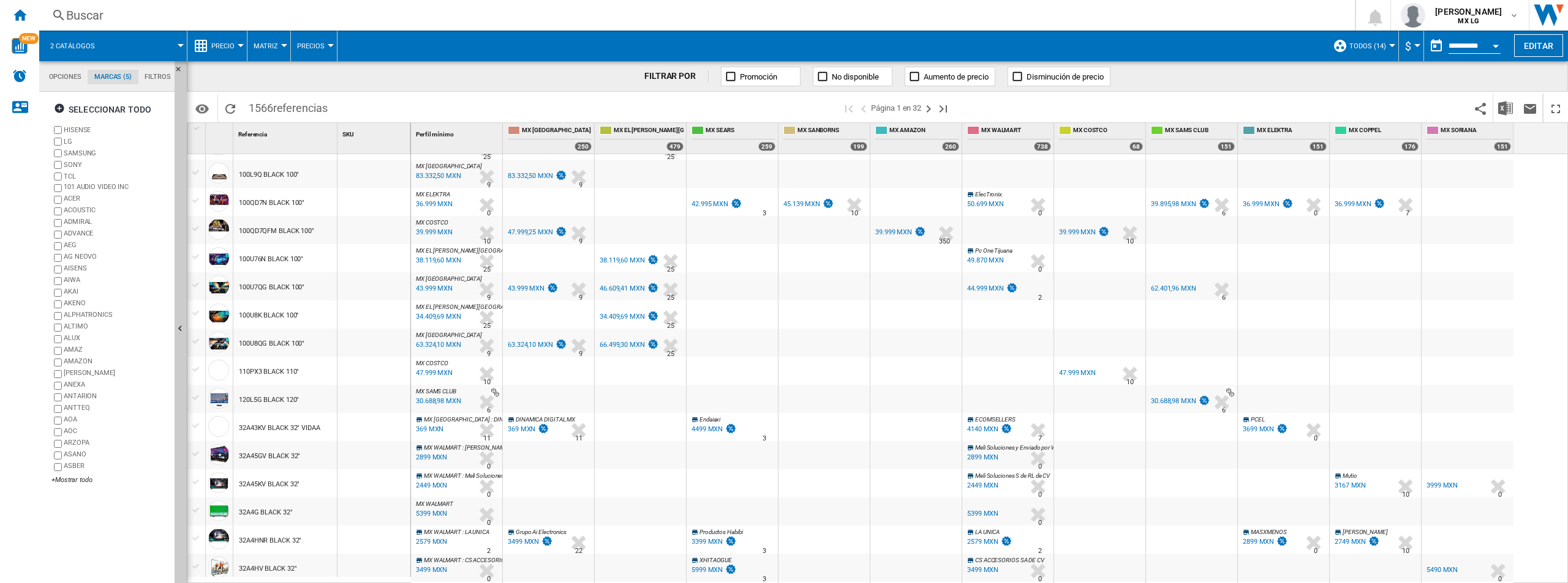
scroll to position [306, 0]
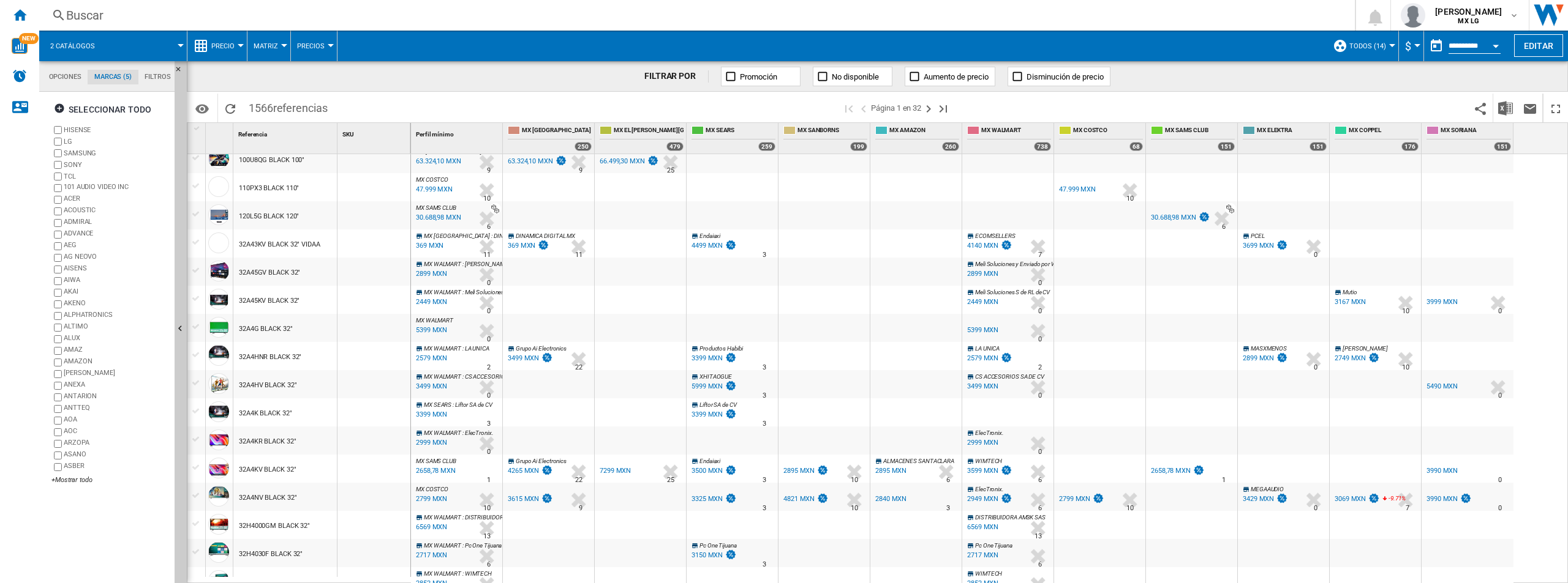
click at [78, 21] on div "Buscar" at bounding box center [694, 15] width 1257 height 17
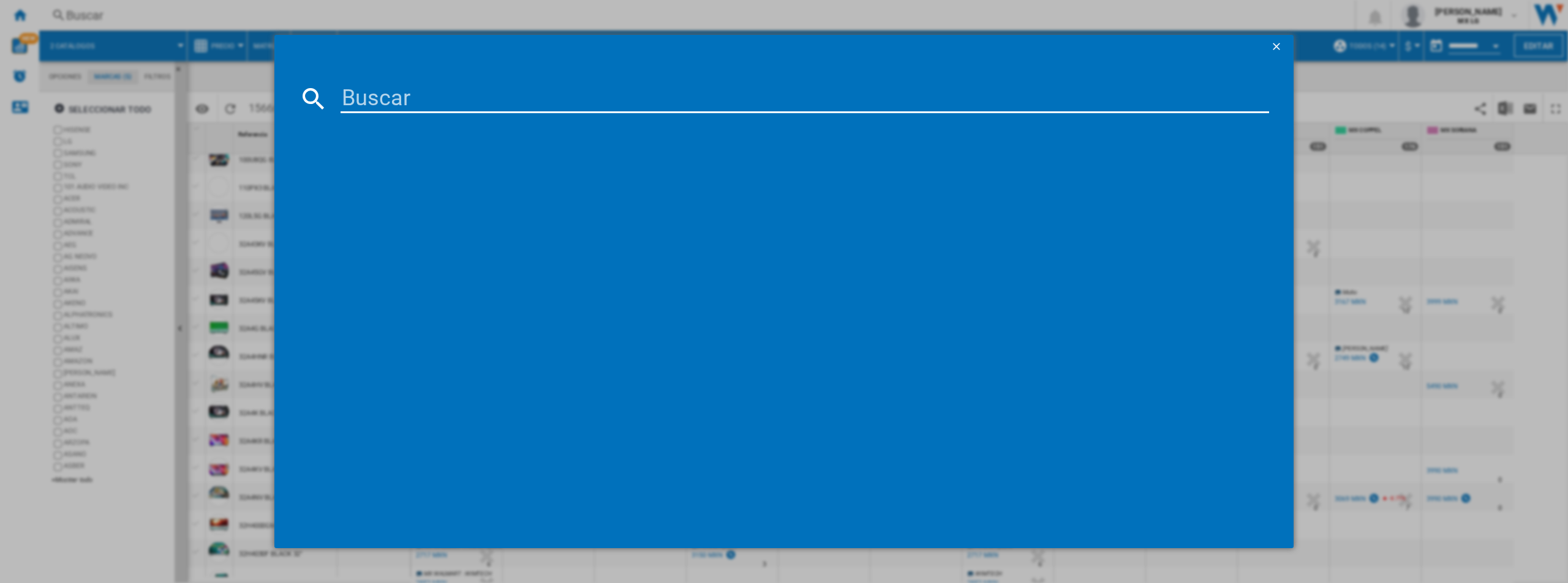
click at [1045, 46] on ng-md-icon "getI18NText('BUTTONS.CLOSE_DIALOG')" at bounding box center [1277, 47] width 14 height 14
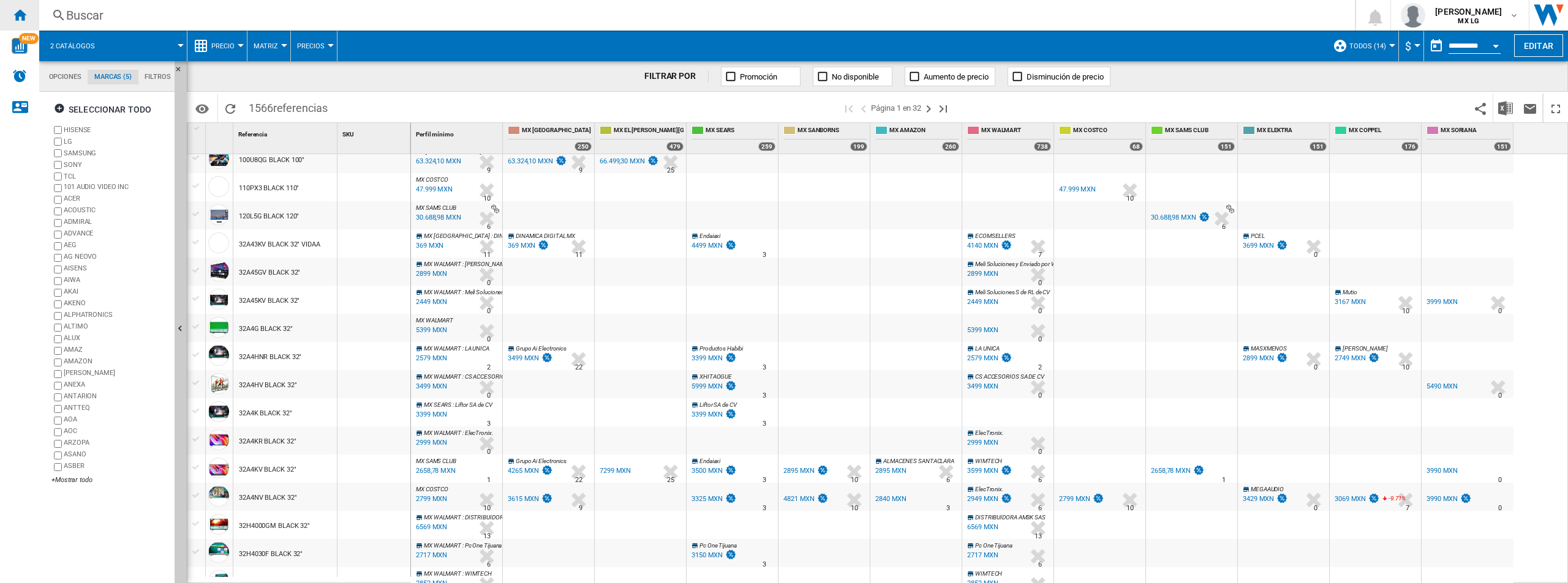
click at [17, 10] on ng-md-icon "Inicio" at bounding box center [19, 14] width 14 height 14
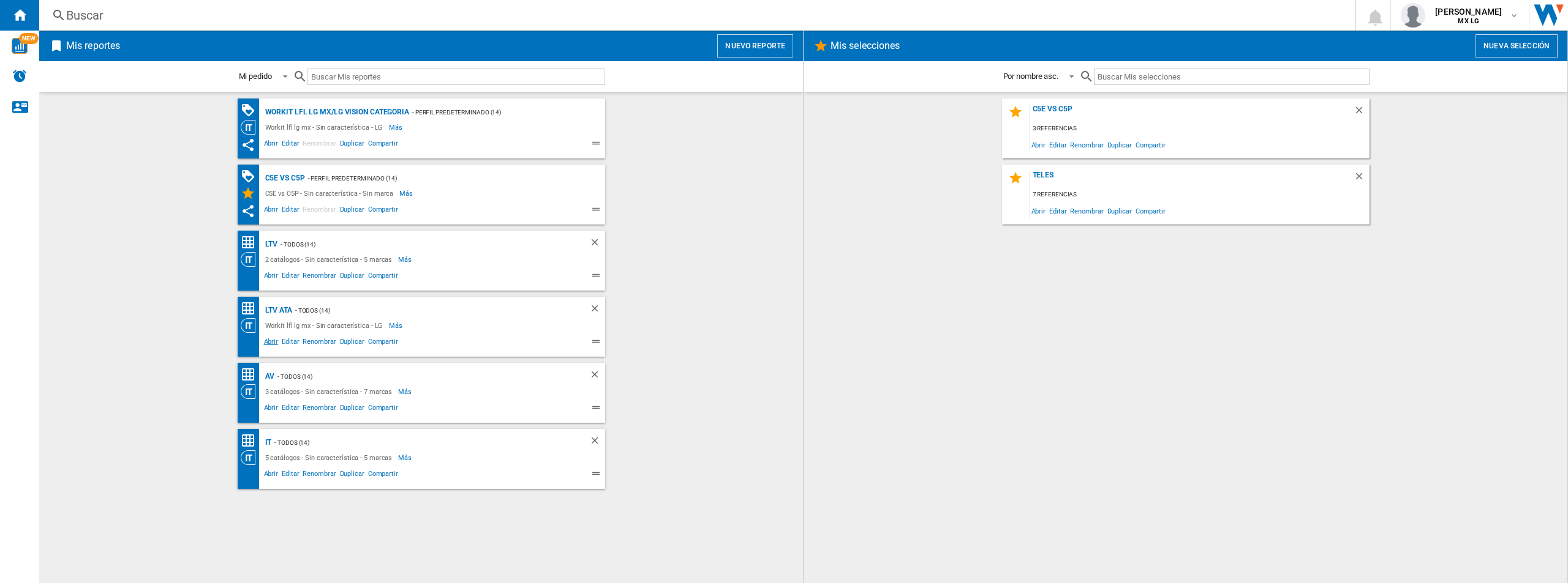
click at [275, 339] on span "Abrir" at bounding box center [272, 343] width 18 height 14
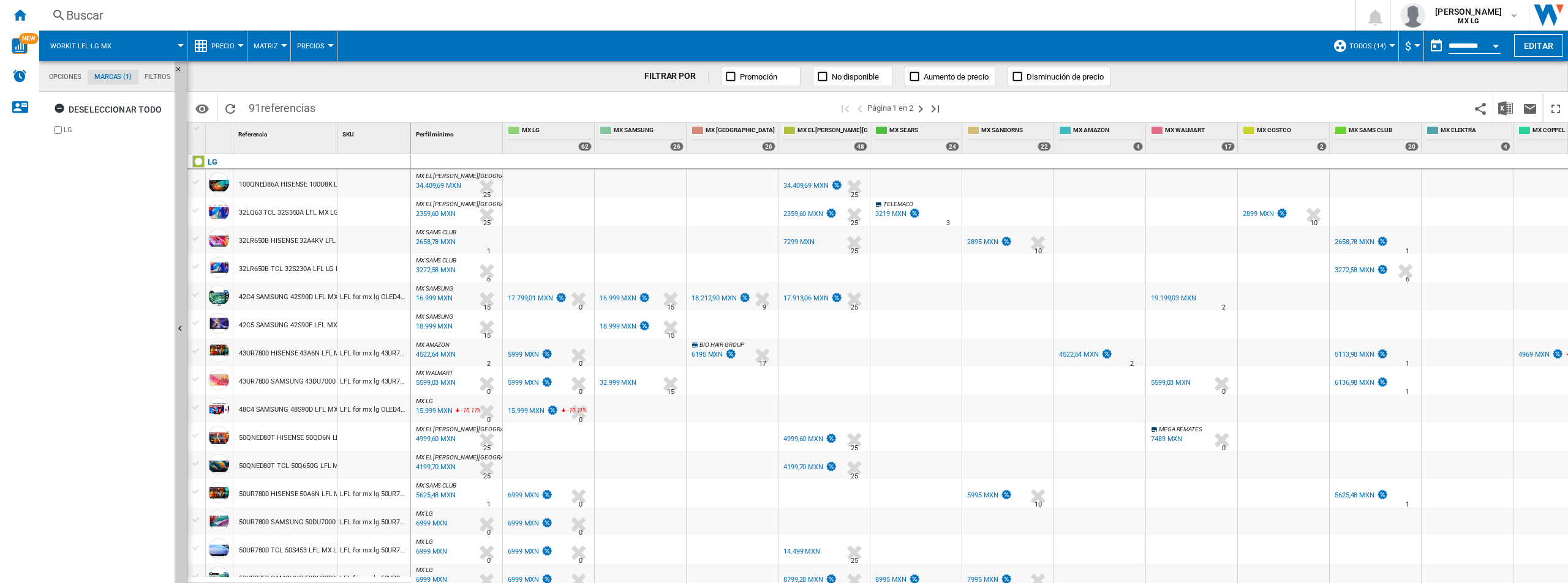
click at [69, 84] on md-tab-item "Opciones" at bounding box center [65, 76] width 45 height 14
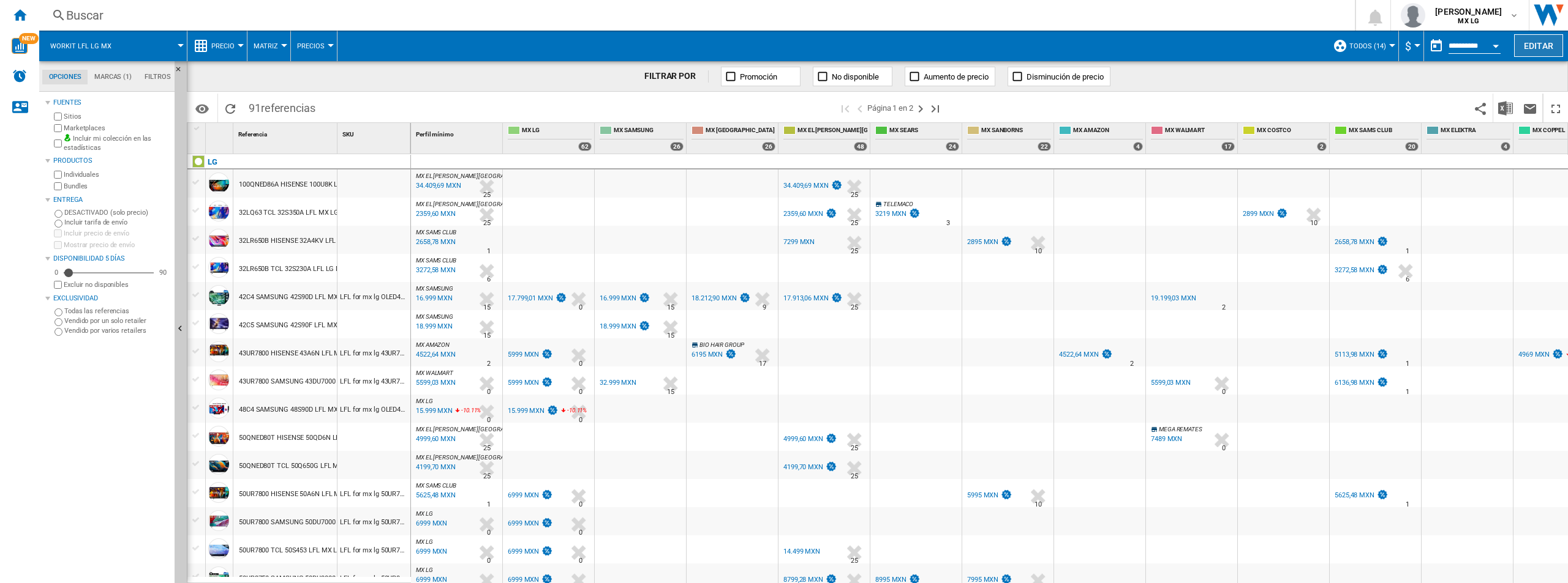
click at [1045, 50] on button "Editar" at bounding box center [1539, 45] width 49 height 23
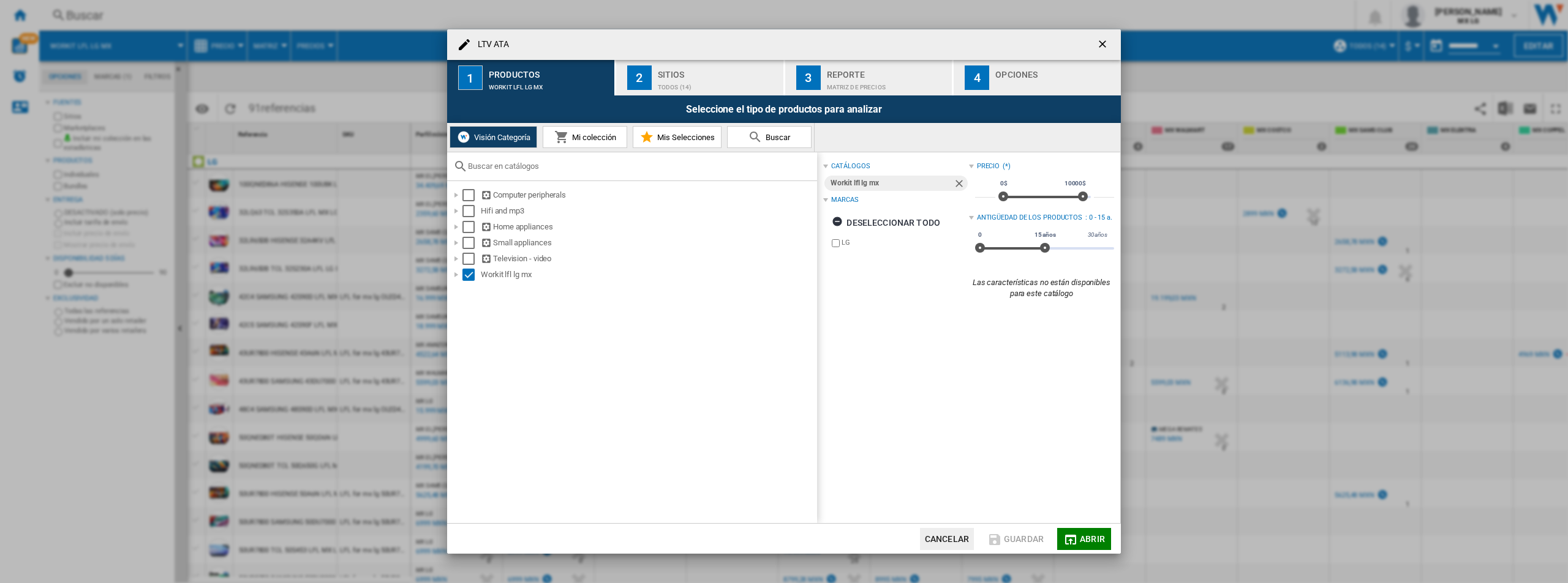
click at [1045, 45] on ng-md-icon "getI18NText('BUTTONS.CLOSE_DIALOG')" at bounding box center [1103, 45] width 14 height 14
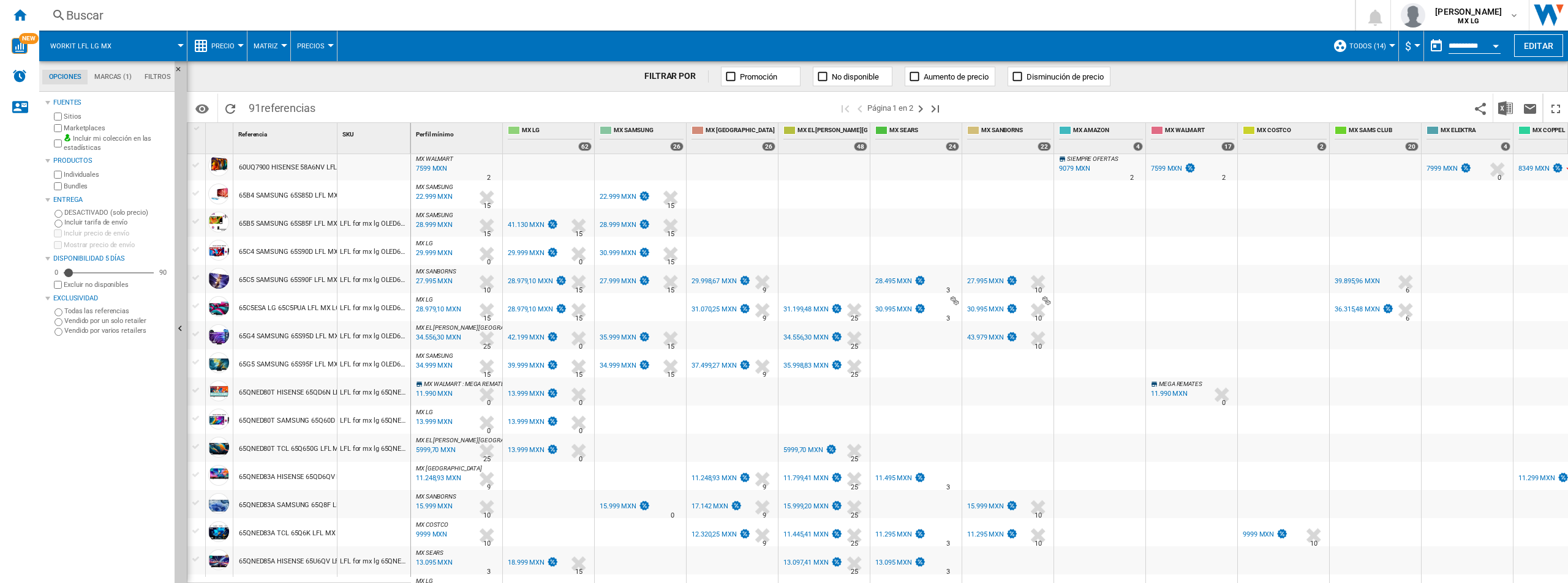
scroll to position [1000, 0]
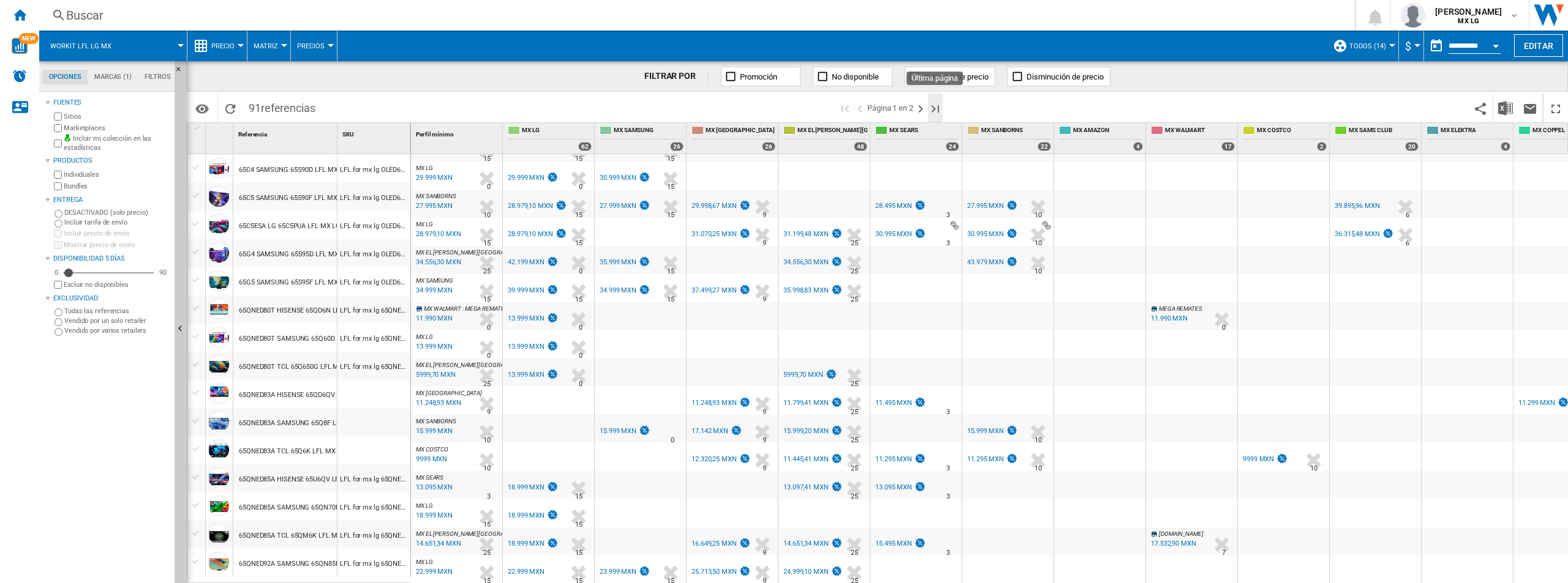
click at [942, 108] on ng-md-icon "Última página" at bounding box center [935, 108] width 14 height 14
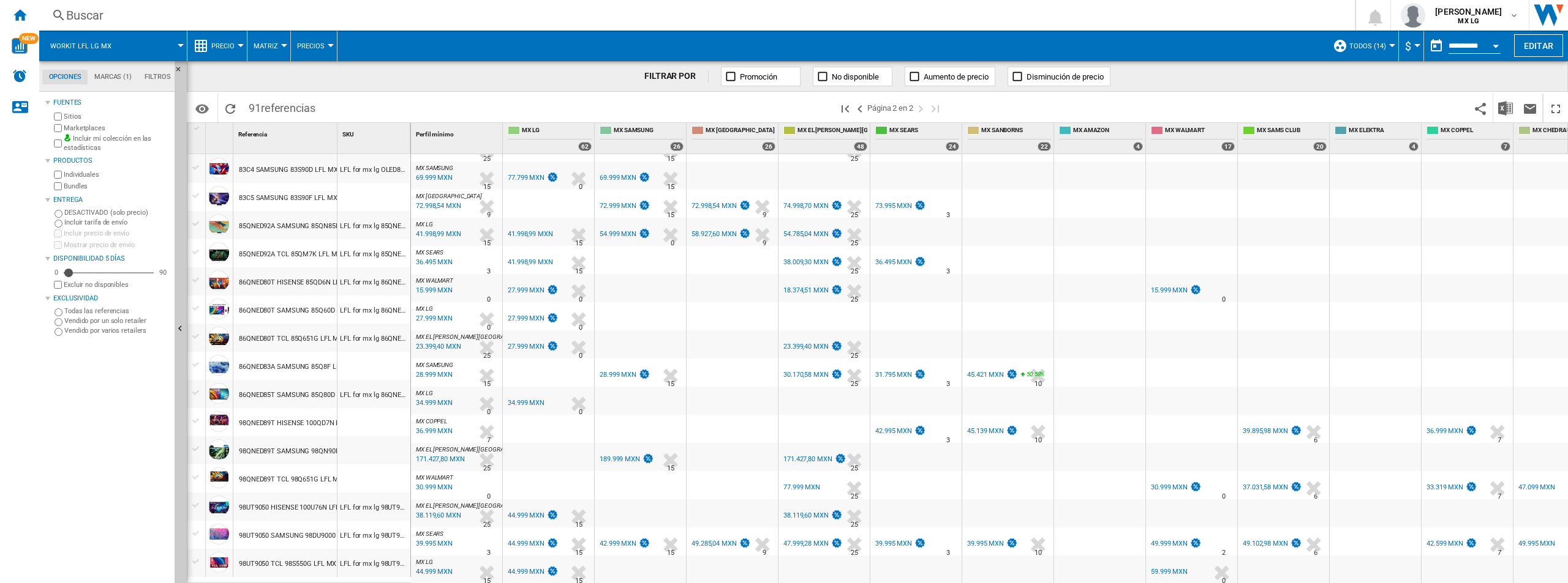
scroll to position [747, 0]
click at [24, 13] on ng-md-icon "Inicio" at bounding box center [19, 14] width 14 height 14
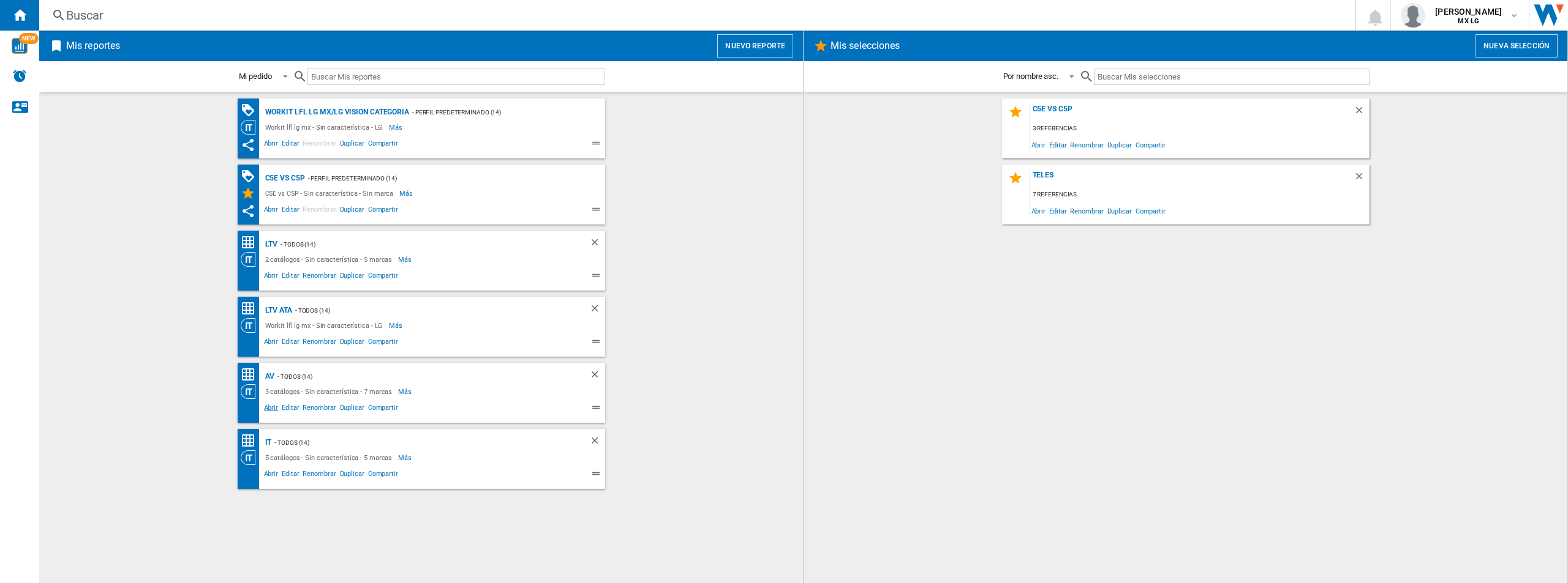
click at [274, 403] on span "Abrir" at bounding box center [272, 409] width 18 height 14
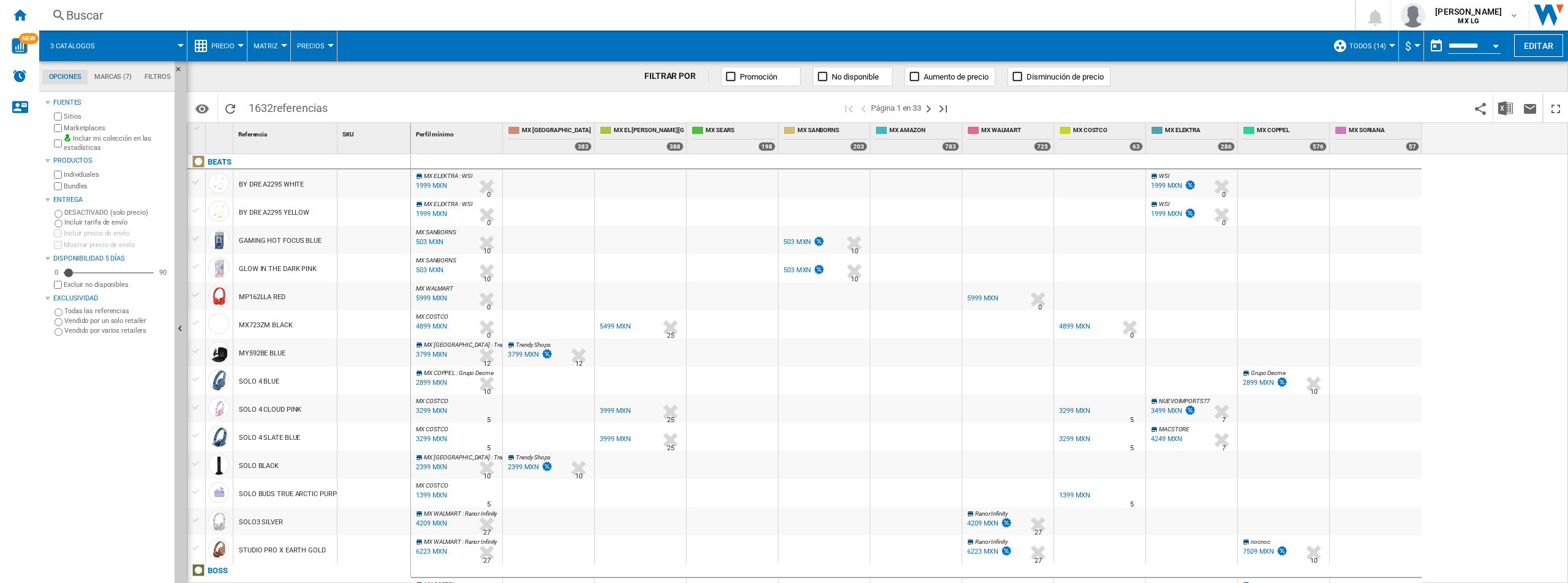
click at [93, 85] on md-tabs-canvas "Opciones Marcas (7) Filtros Opciones Marcas (7) Filtros" at bounding box center [113, 76] width 147 height 30
click at [104, 76] on md-tab-item "Marcas (7)" at bounding box center [113, 76] width 50 height 14
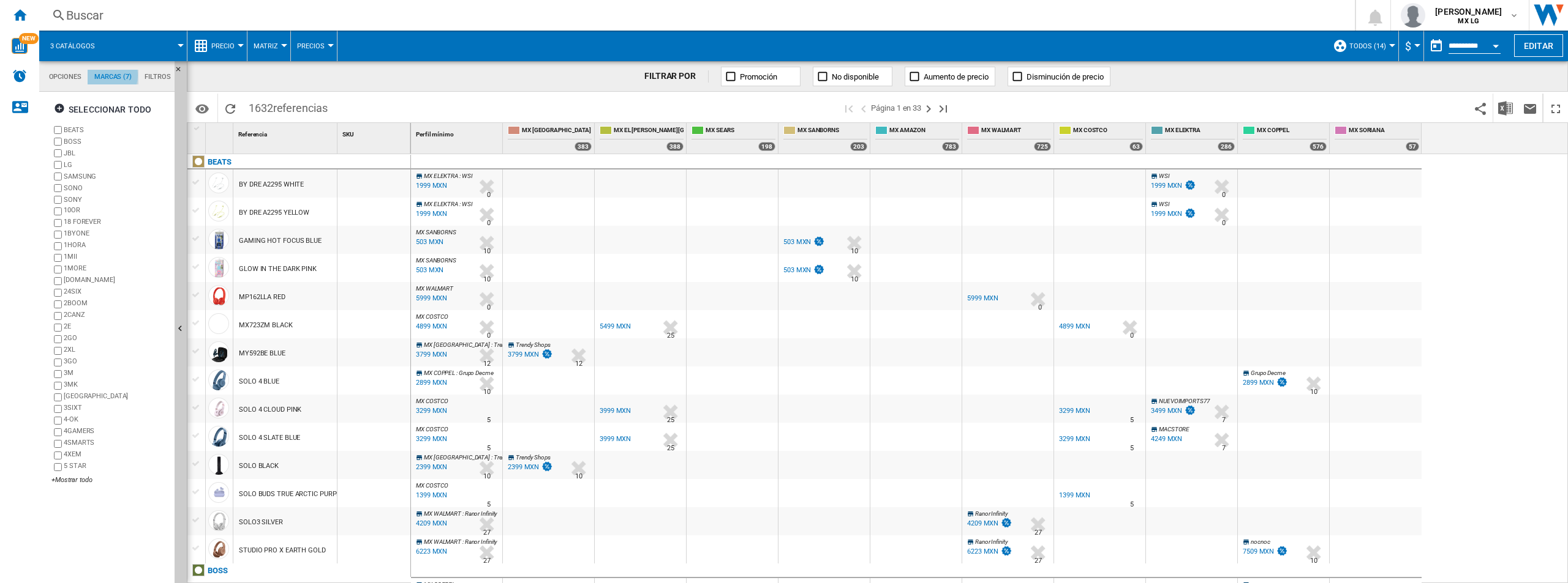
scroll to position [47, 0]
click at [153, 76] on md-tab-item "Filtros" at bounding box center [158, 76] width 39 height 14
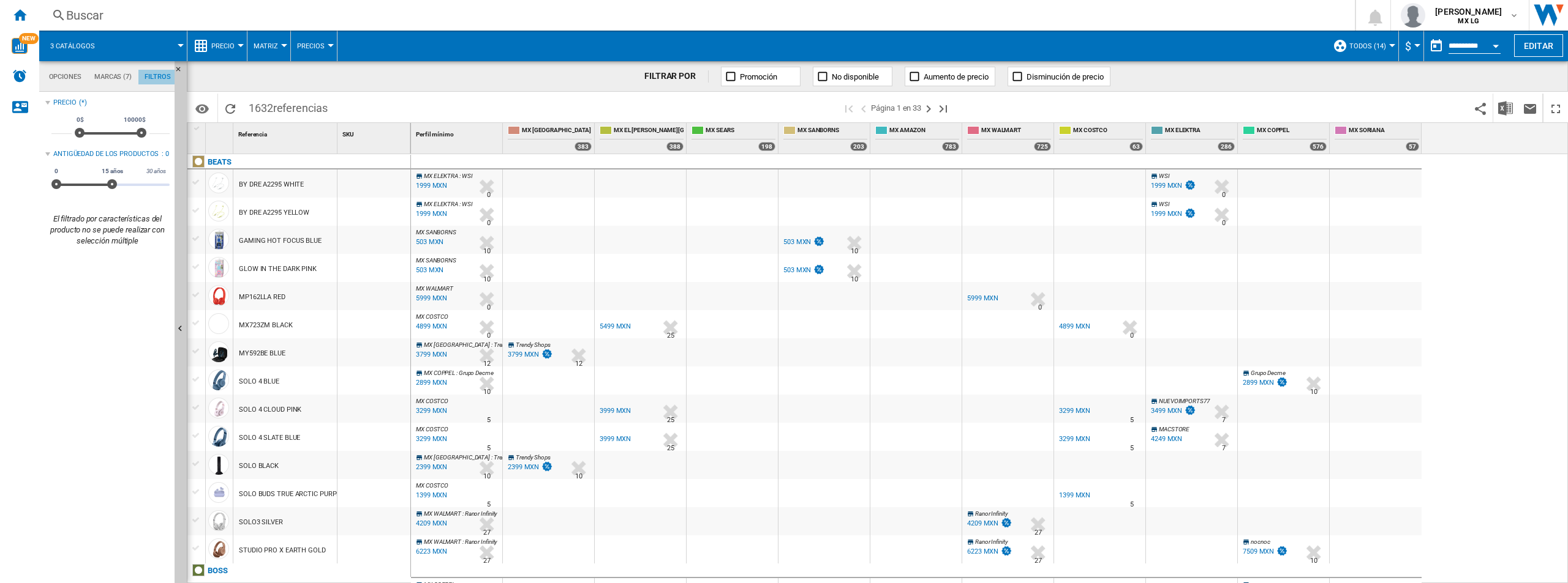
scroll to position [80, 0]
click at [51, 76] on md-tab-item "Opciones" at bounding box center [65, 76] width 45 height 14
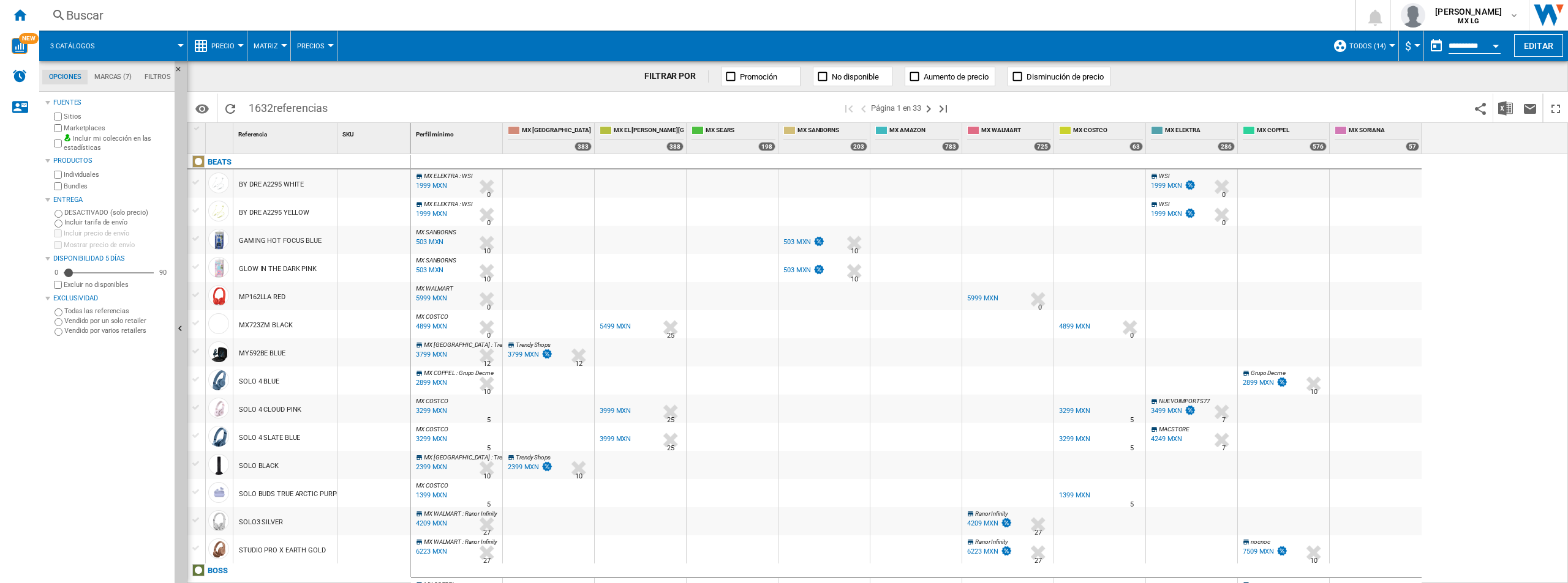
scroll to position [14, 0]
click at [1045, 53] on button "Editar" at bounding box center [1539, 45] width 49 height 23
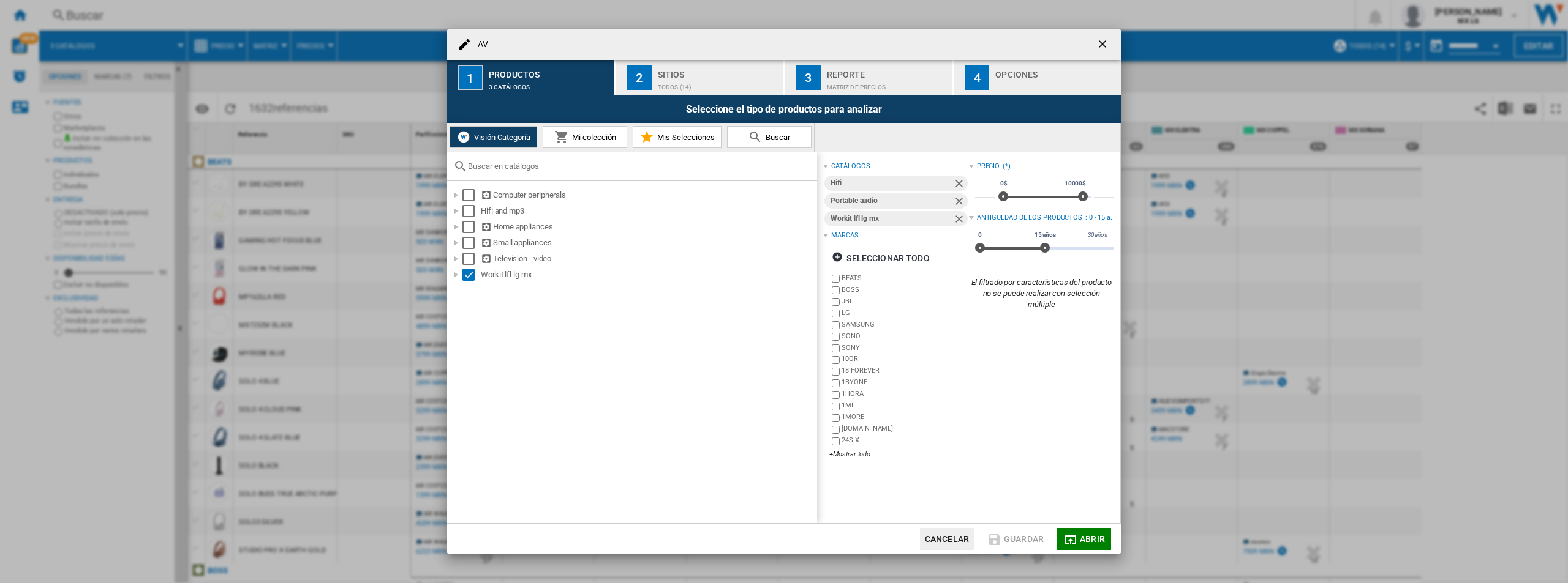
click at [858, 278] on label "BEATS" at bounding box center [905, 278] width 127 height 9
click at [856, 287] on label "BOSS" at bounding box center [905, 289] width 127 height 9
click at [853, 306] on label "JBL" at bounding box center [905, 301] width 127 height 9
click at [834, 285] on label "BOSS" at bounding box center [898, 291] width 139 height 12
click at [832, 291] on label "BOSS" at bounding box center [898, 291] width 139 height 12
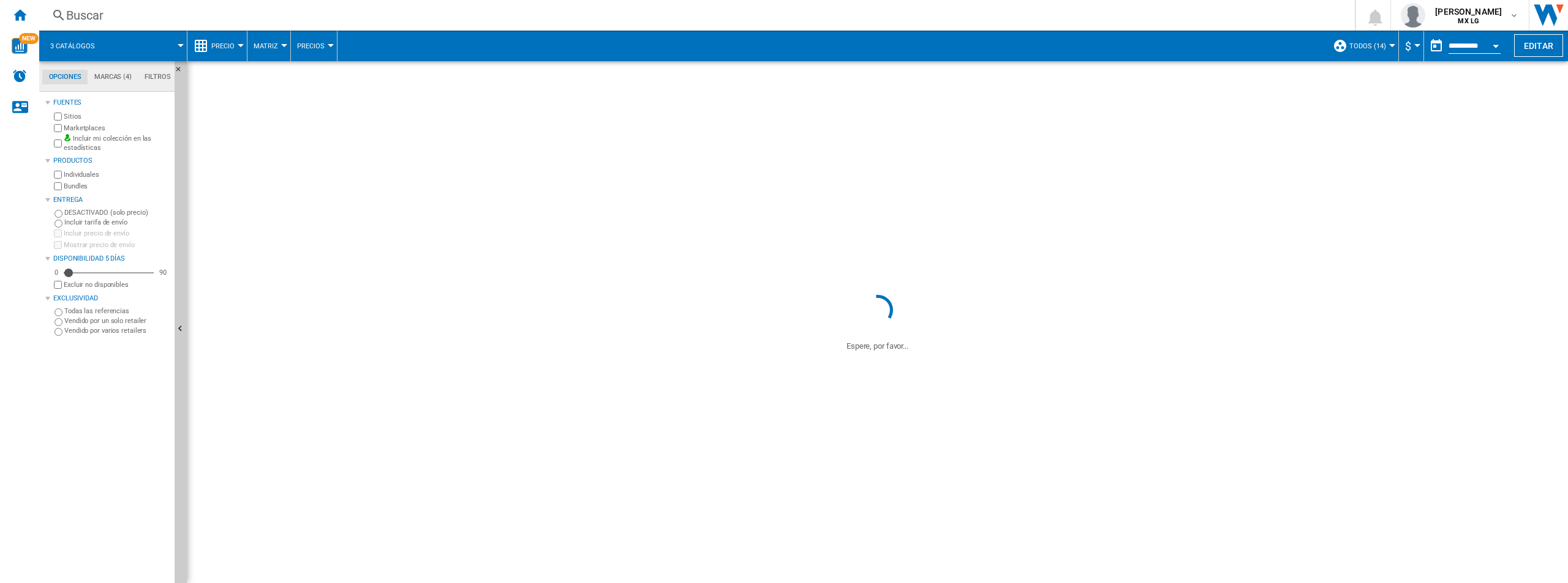
click at [832, 303] on div at bounding box center [824, 297] width 92 height 29
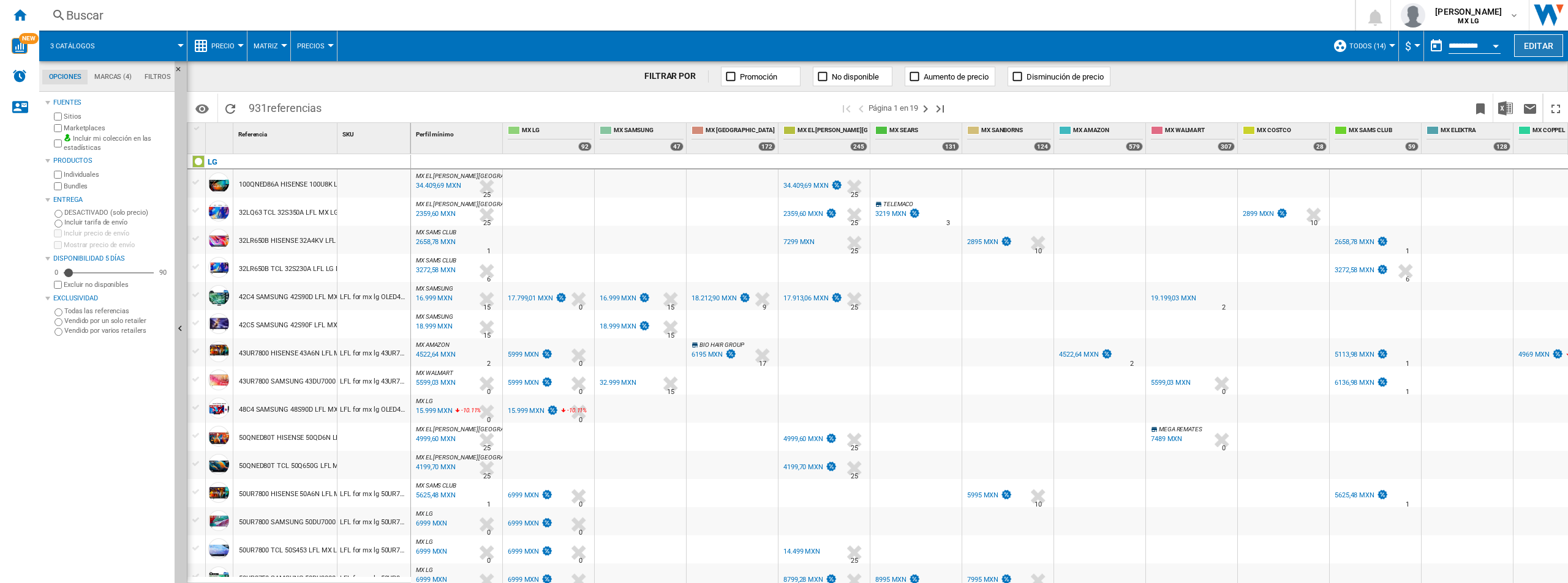
click at [1045, 42] on button "Editar" at bounding box center [1539, 45] width 49 height 23
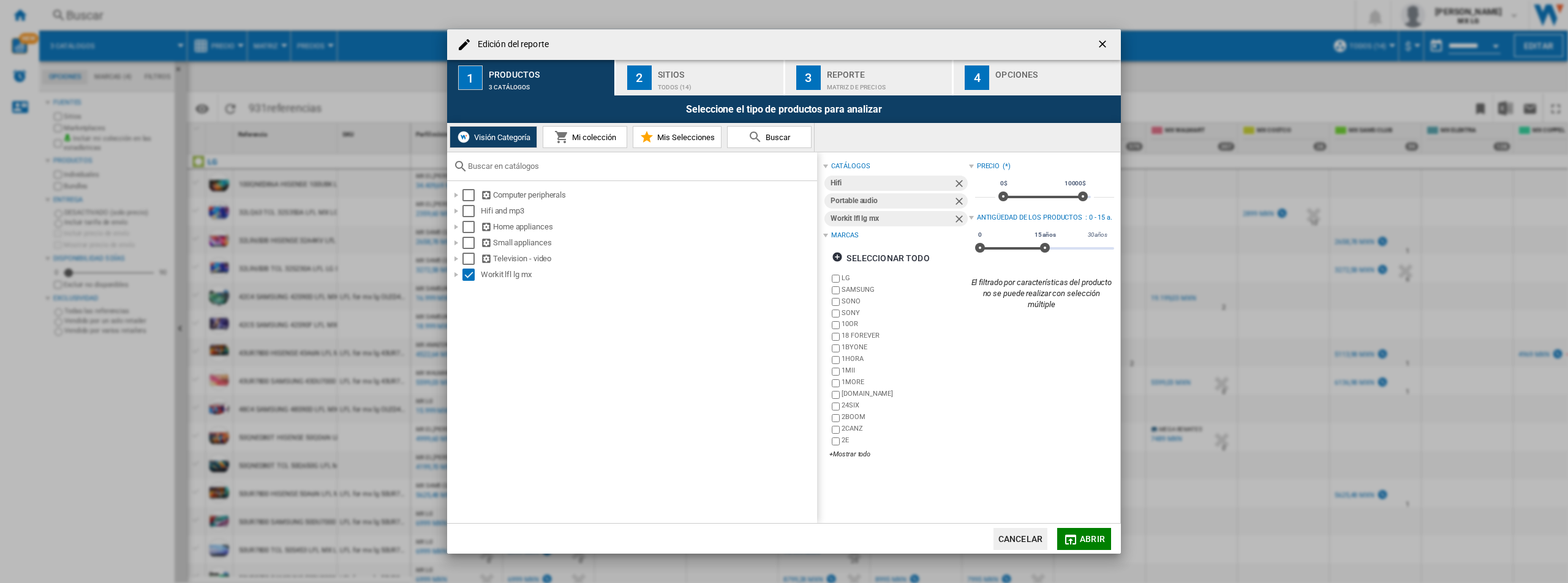
click at [1045, 539] on md-icon "Edición del ..." at bounding box center [1070, 539] width 14 height 14
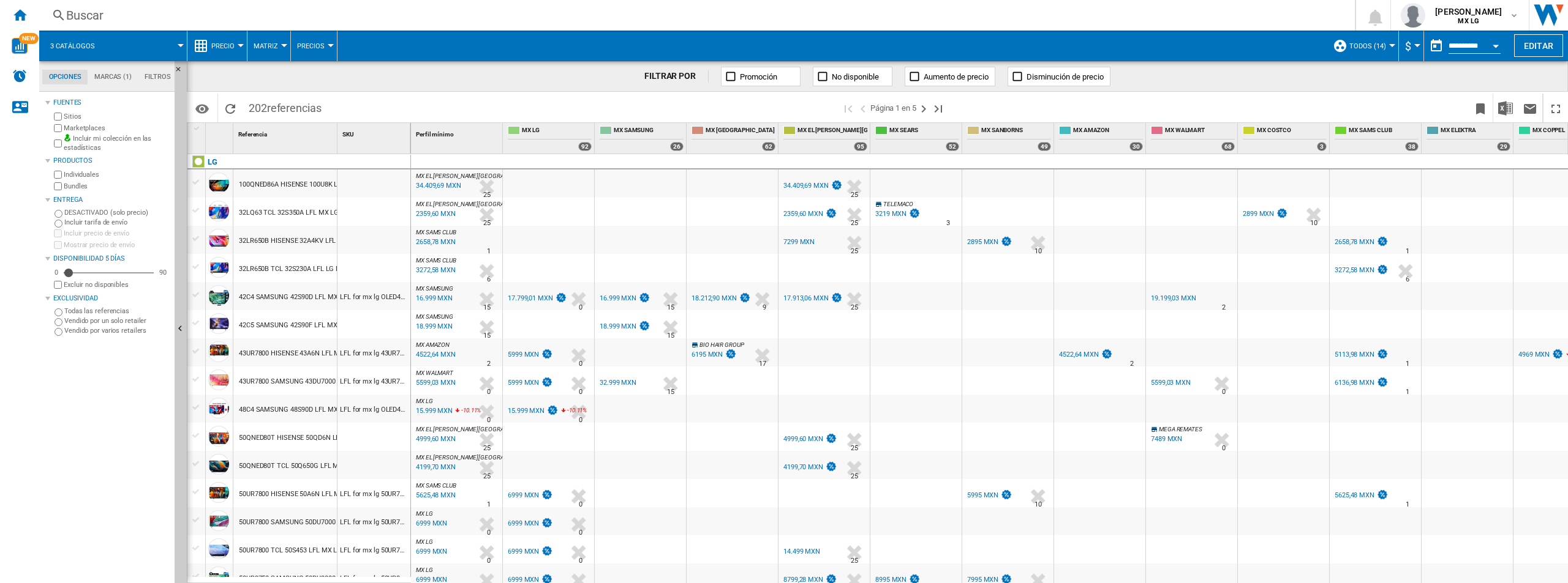
click at [109, 82] on md-tab-item "Marcas (1)" at bounding box center [113, 76] width 50 height 14
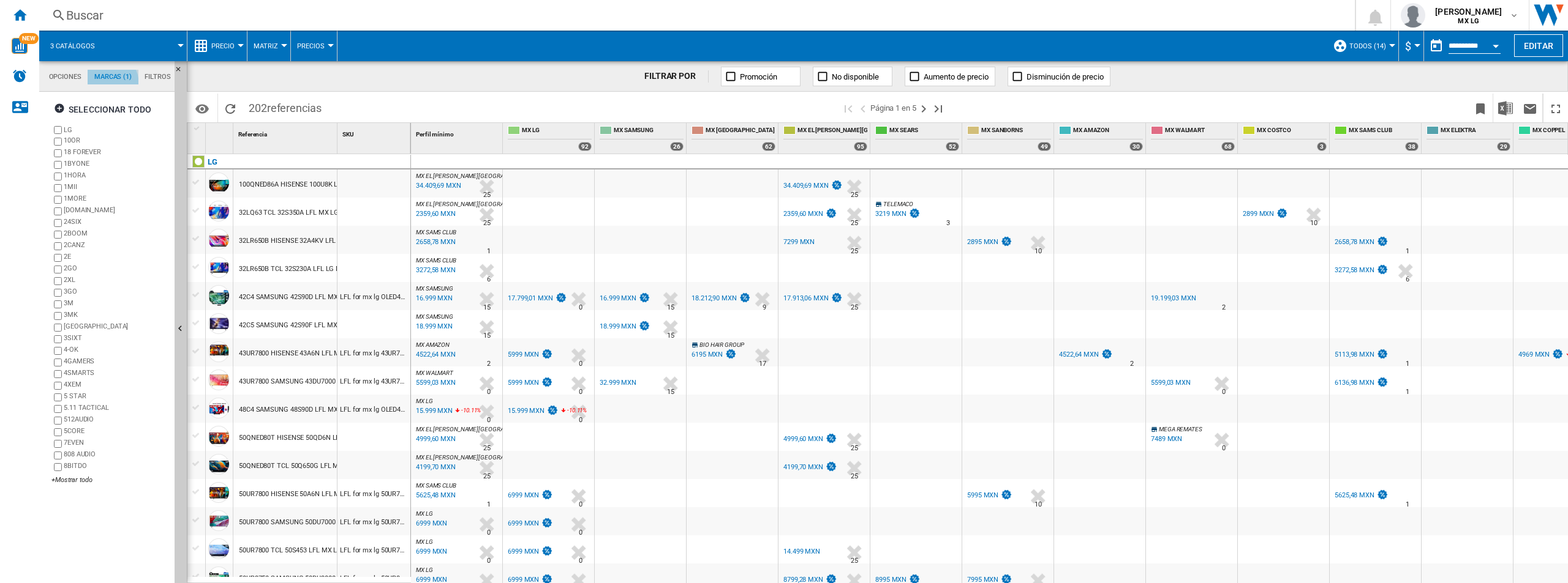
scroll to position [47, 0]
click at [140, 78] on md-tab-item "Filtros" at bounding box center [158, 76] width 39 height 14
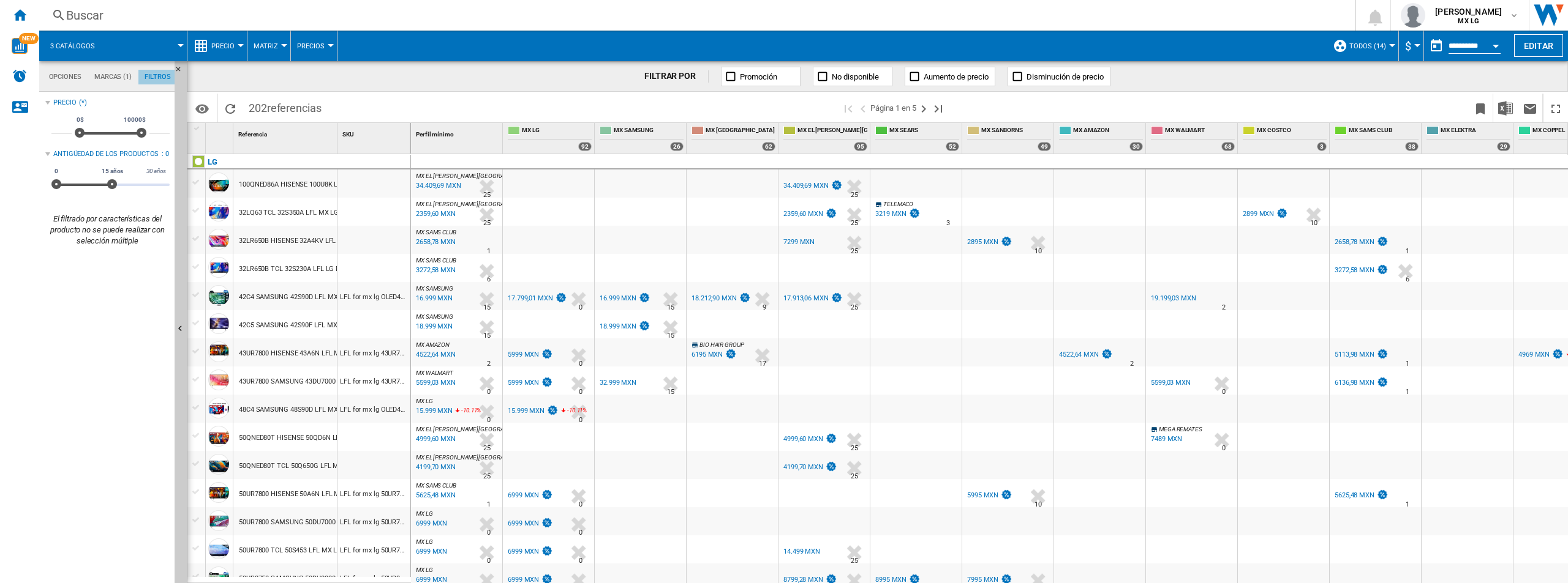
scroll to position [80, 0]
click at [50, 80] on md-tab-item "Opciones" at bounding box center [65, 76] width 45 height 14
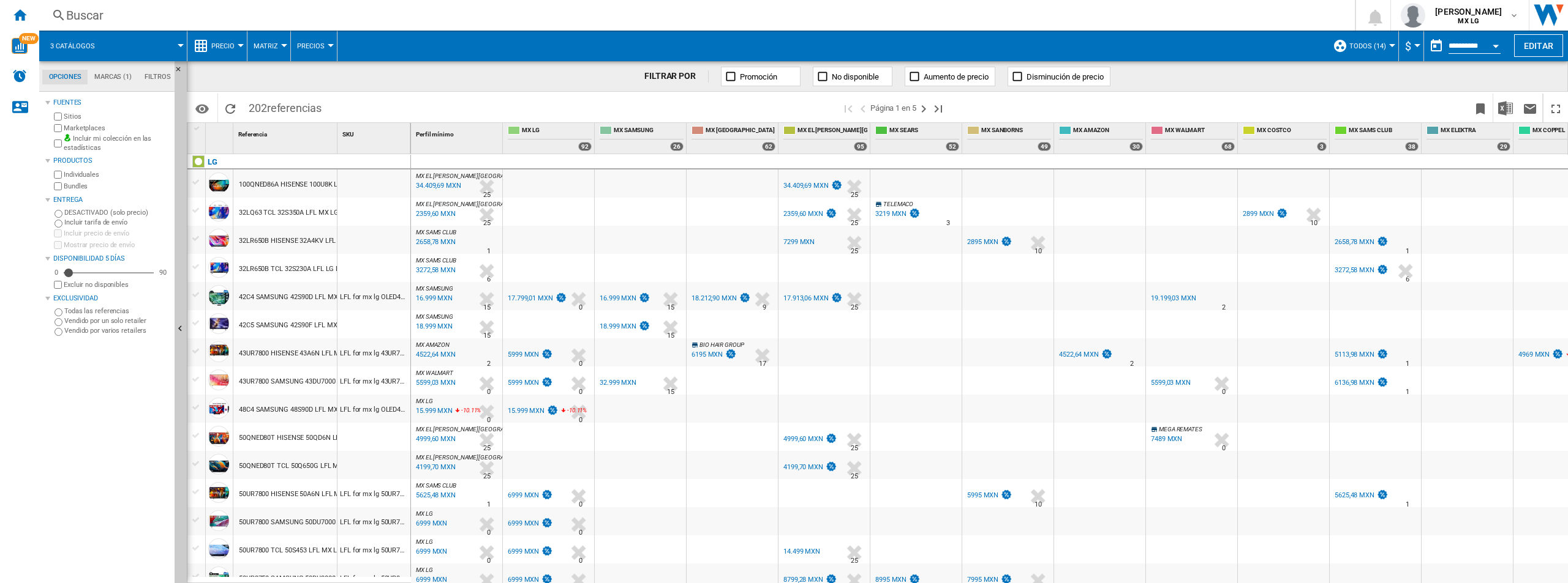
click at [98, 56] on button "3 catálogos" at bounding box center [79, 45] width 57 height 30
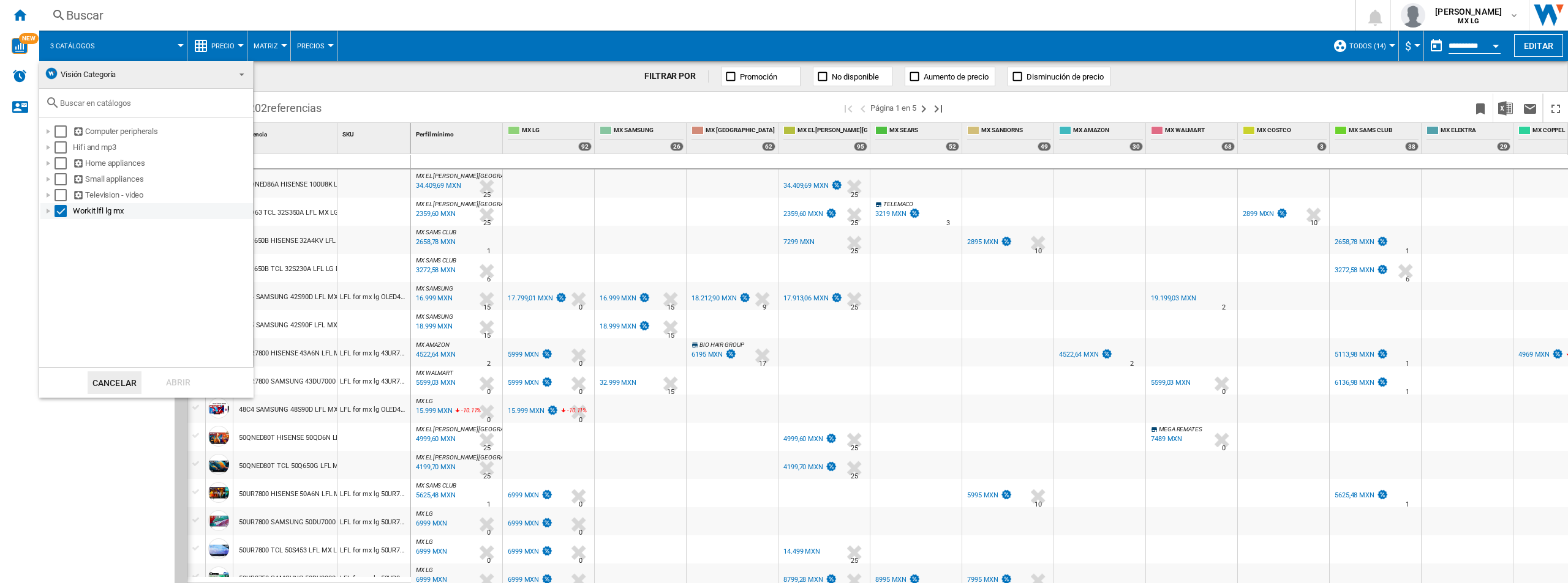
click at [50, 213] on div at bounding box center [48, 211] width 13 height 13
click at [50, 160] on div at bounding box center [48, 163] width 13 height 13
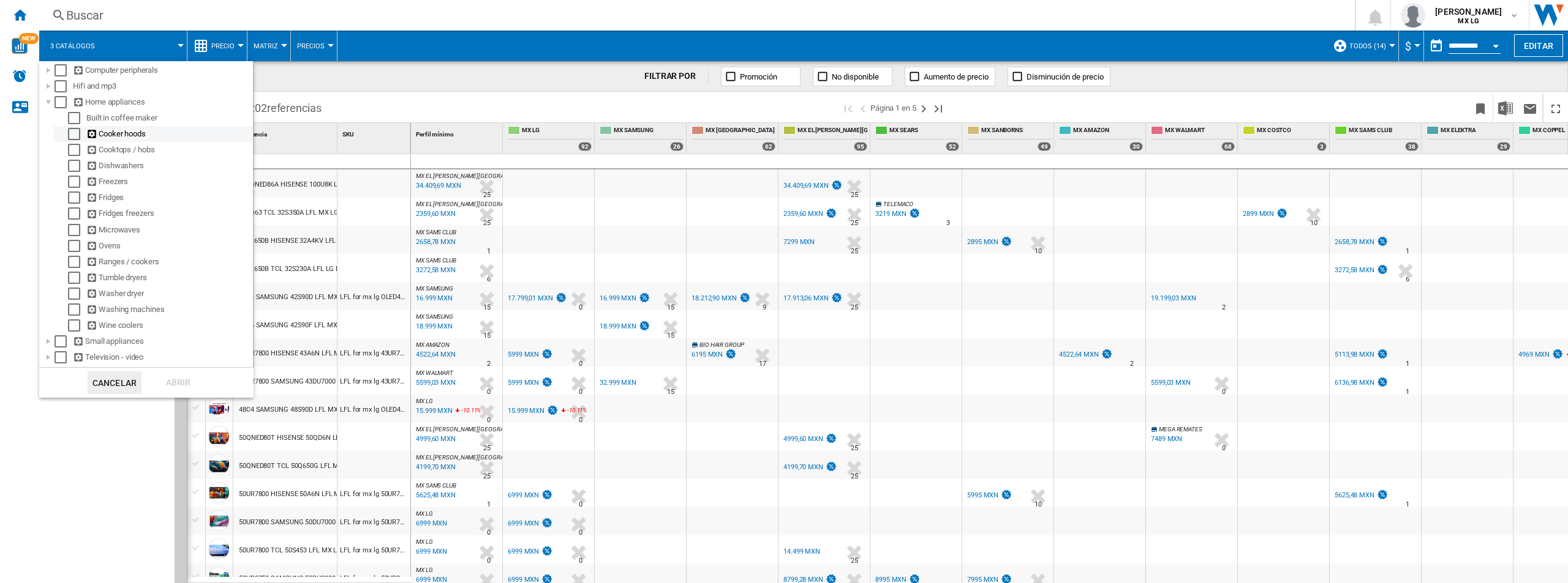
scroll to position [0, 0]
click at [58, 143] on div "Select" at bounding box center [61, 147] width 13 height 13
click at [48, 143] on div at bounding box center [48, 147] width 13 height 13
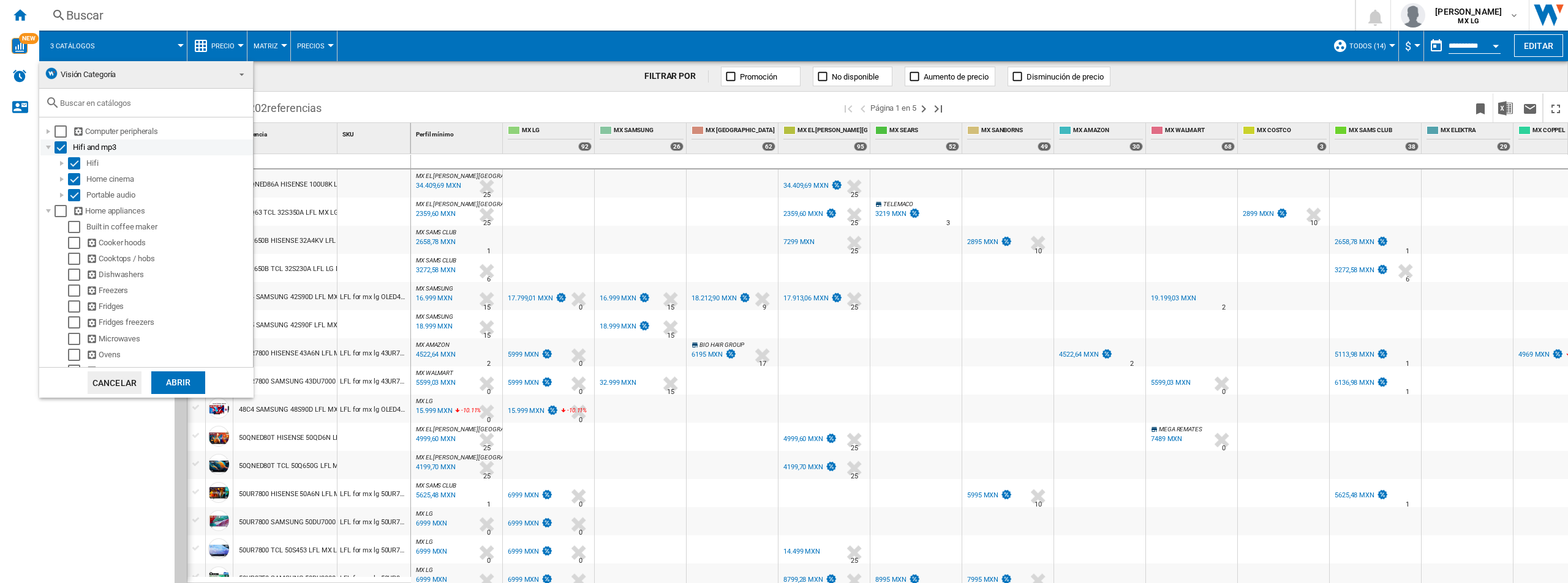
click at [55, 148] on div "Select" at bounding box center [61, 147] width 13 height 13
click at [61, 197] on div at bounding box center [61, 195] width 13 height 13
click at [71, 200] on div "Select" at bounding box center [74, 195] width 13 height 13
click at [183, 380] on div "Abrir" at bounding box center [178, 382] width 54 height 23
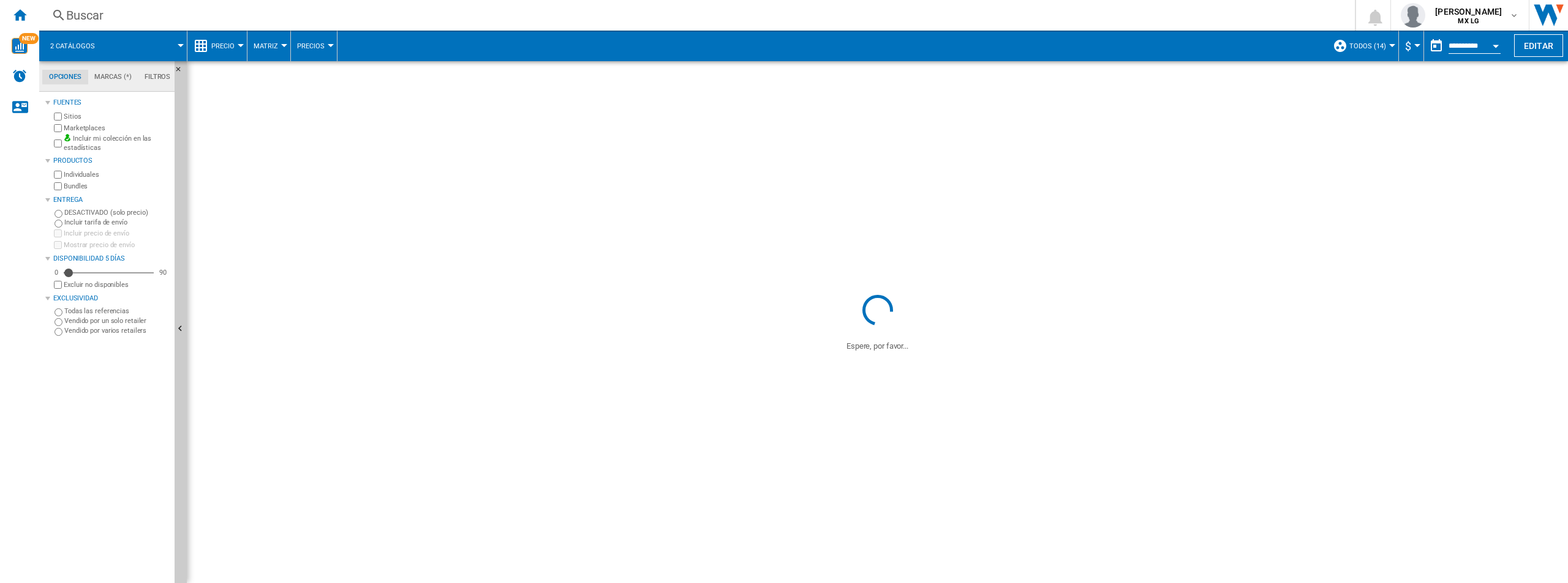
click at [92, 75] on md-tab-item "Marcas (*)" at bounding box center [114, 76] width 50 height 14
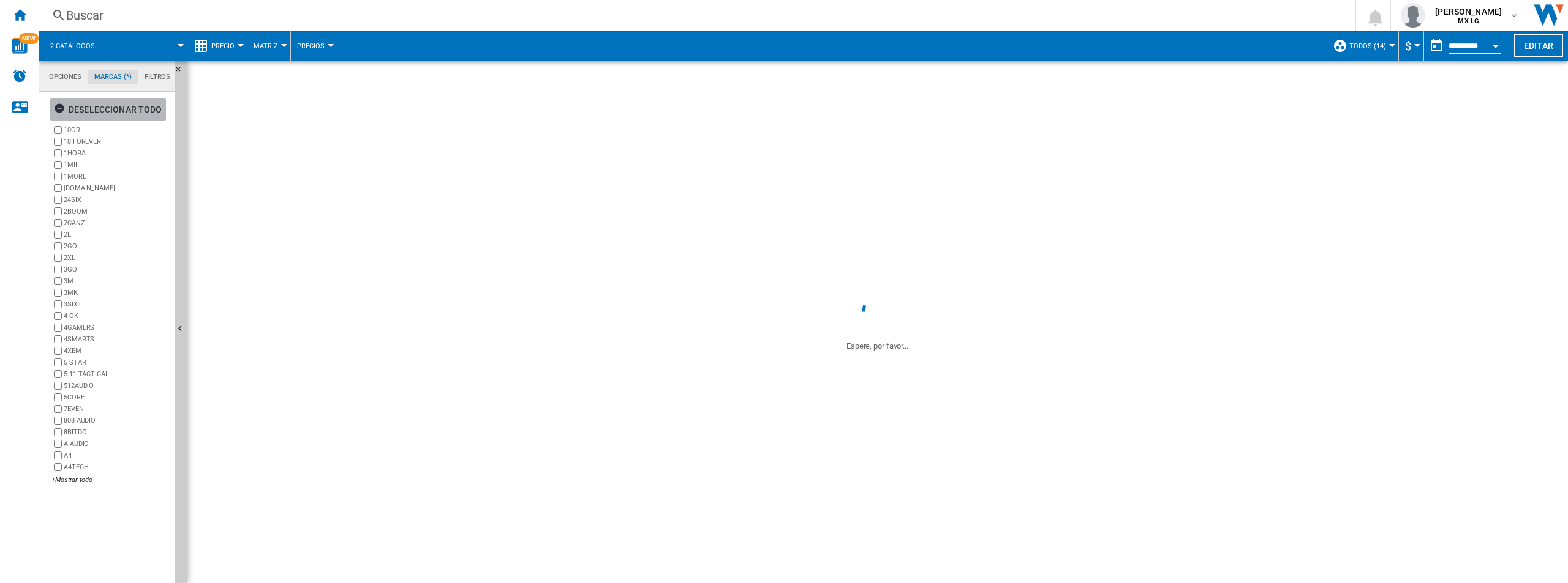
click at [61, 107] on ng-md-icon "button" at bounding box center [61, 109] width 14 height 14
click at [73, 481] on div "+Mostrar todo" at bounding box center [110, 480] width 119 height 9
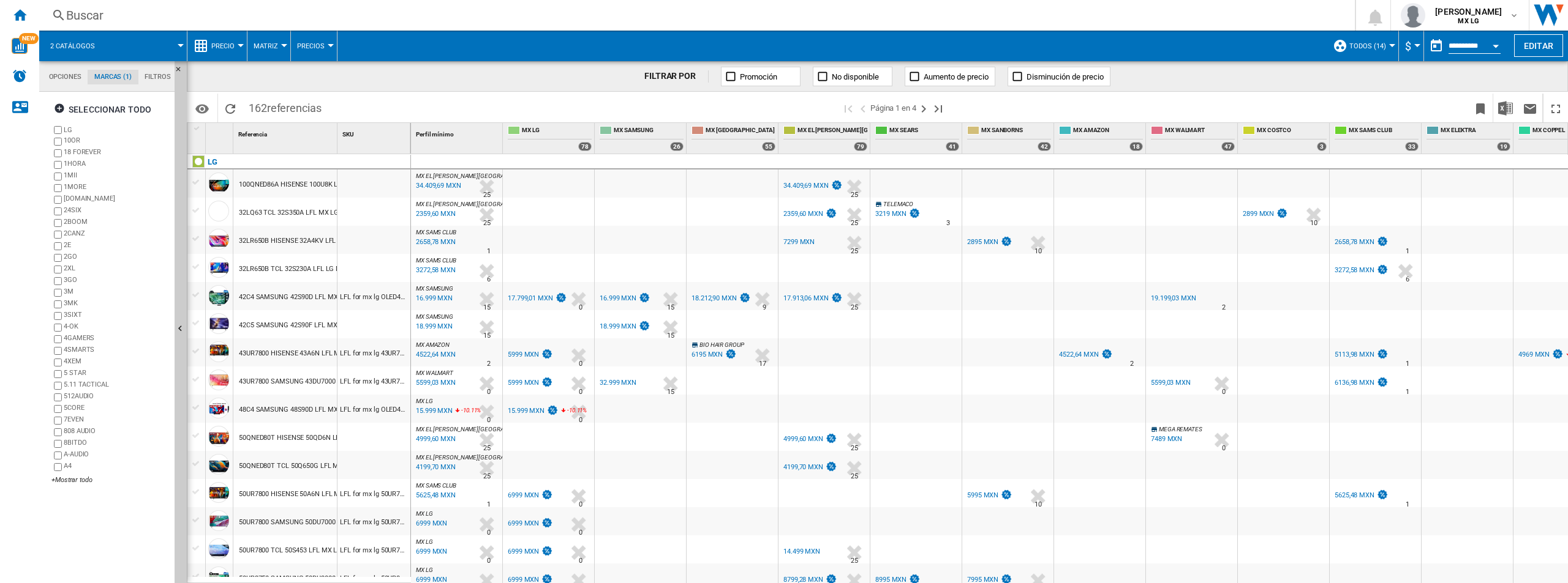
click at [54, 87] on md-tabs-canvas "Opciones Marcas (1) Filtros Opciones Marcas (1) Filtros" at bounding box center [113, 76] width 147 height 30
click at [59, 76] on md-tab-item "Opciones" at bounding box center [65, 76] width 45 height 14
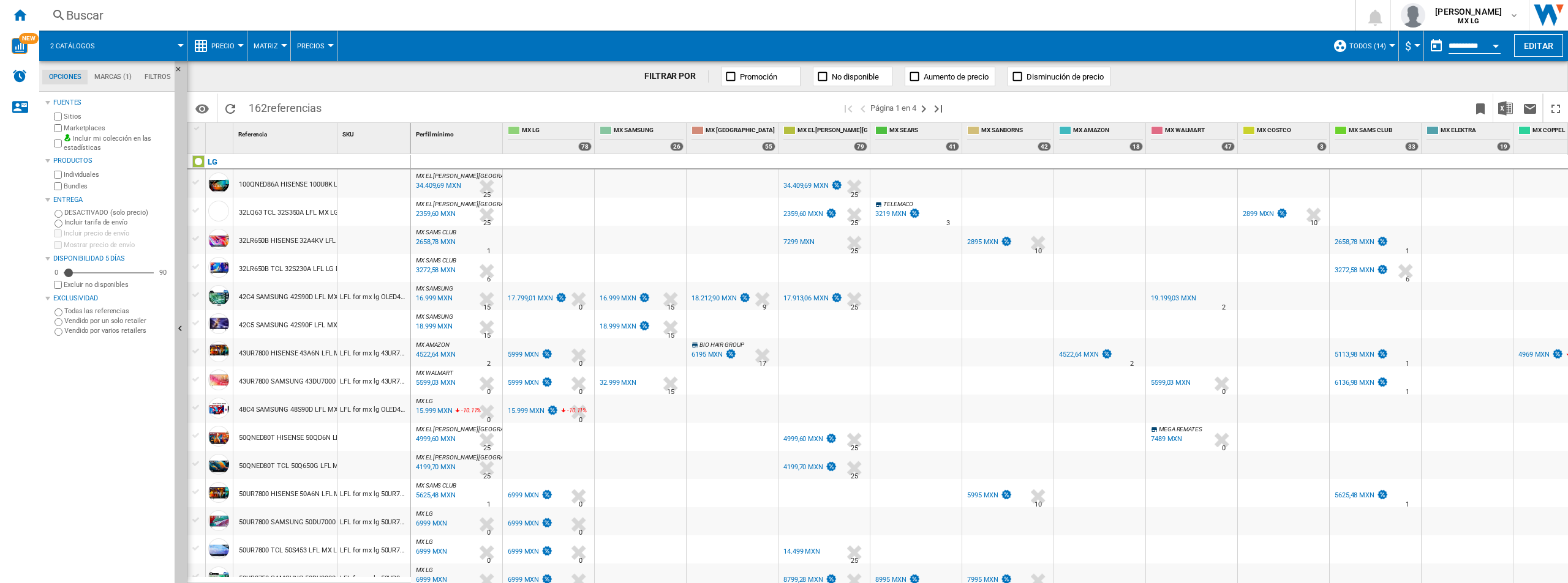
click at [159, 47] on span at bounding box center [146, 45] width 69 height 30
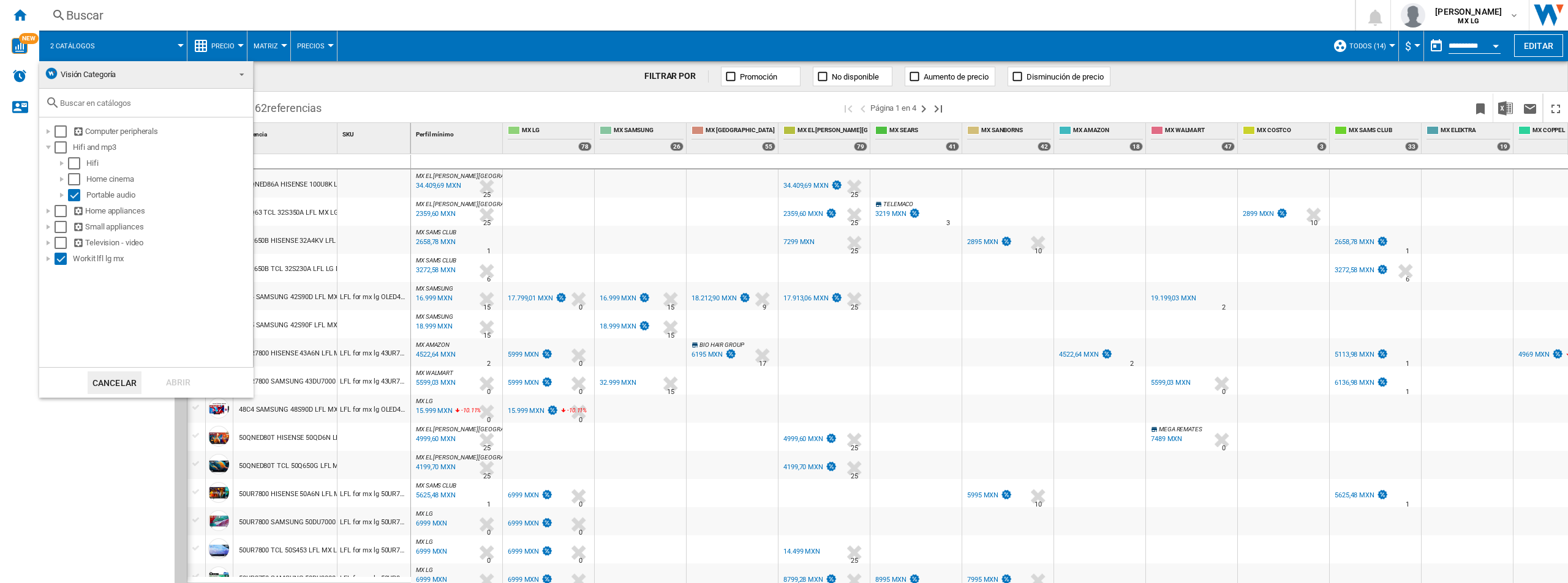
click at [30, 9] on md-backdrop at bounding box center [784, 292] width 1568 height 583
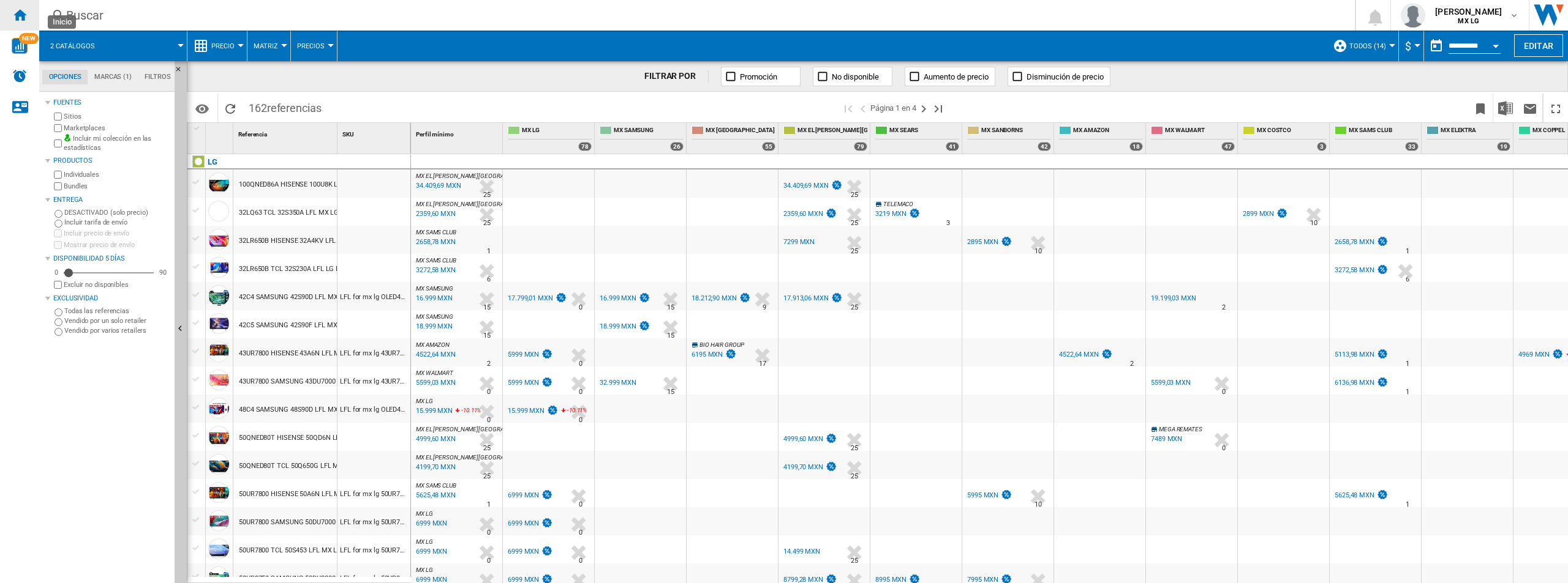
click at [30, 10] on div "Inicio" at bounding box center [19, 15] width 40 height 30
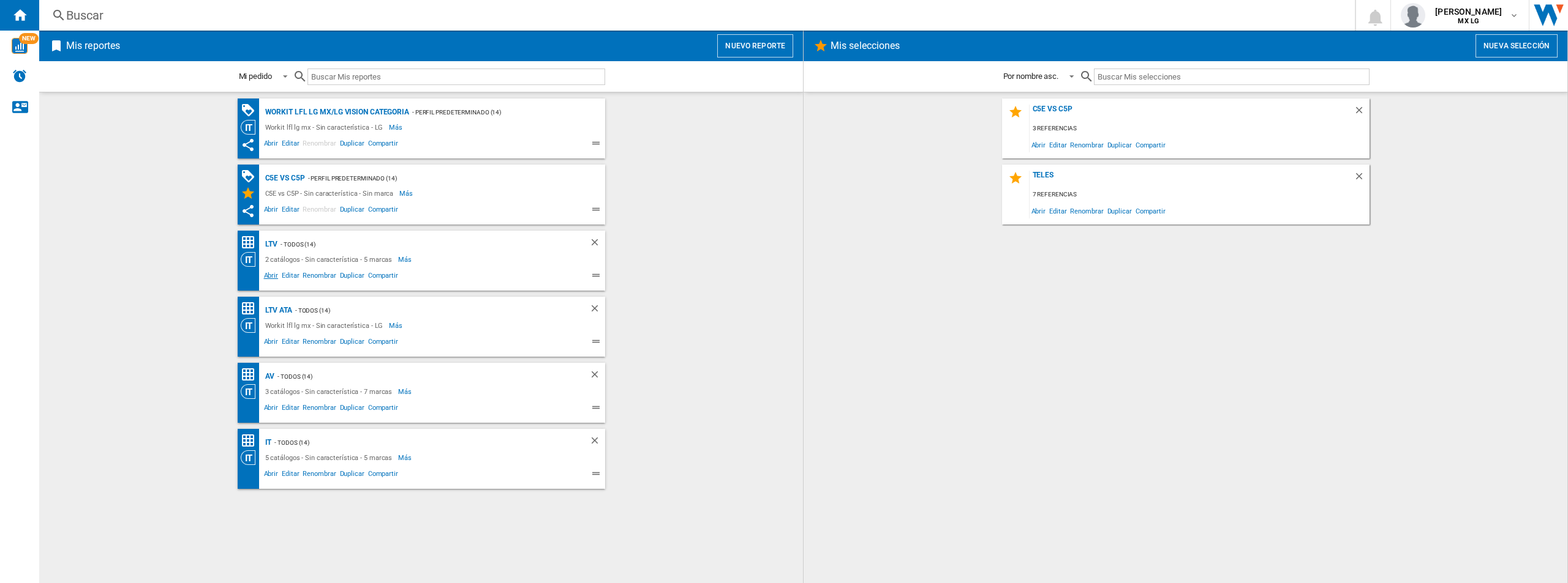
click at [272, 276] on span "Abrir" at bounding box center [272, 276] width 18 height 14
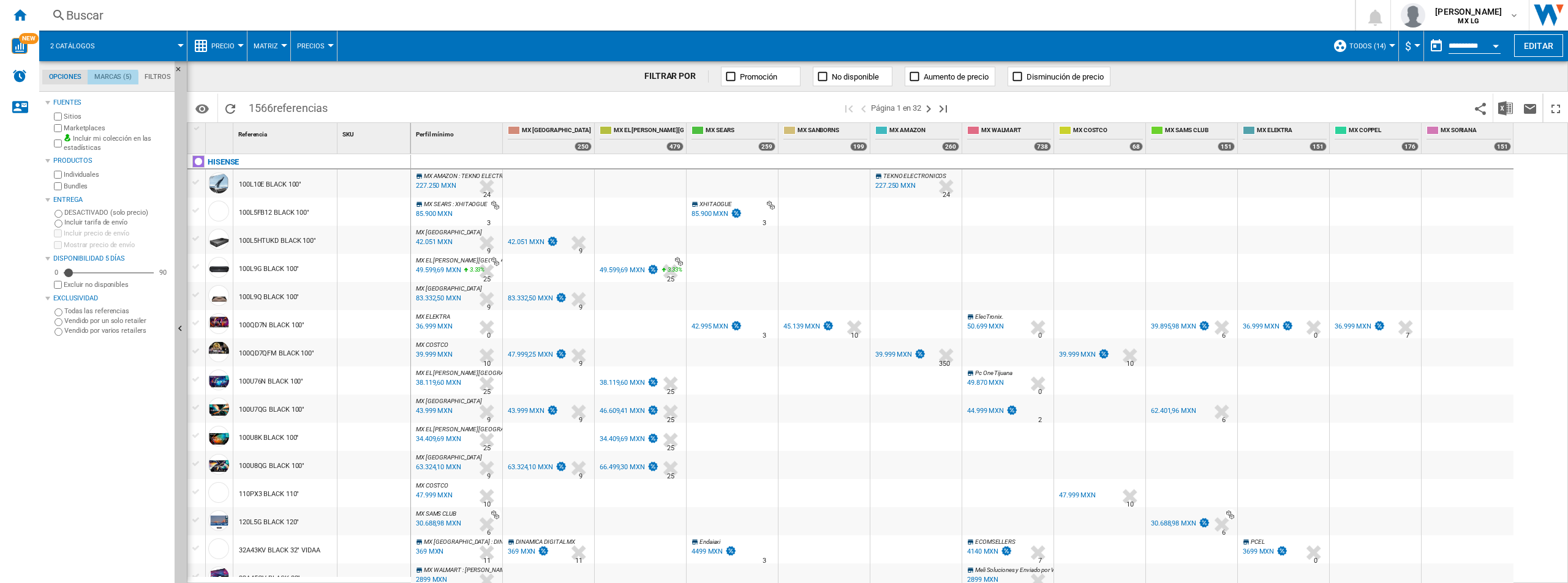
click at [108, 81] on md-tab-item "Marcas (5)" at bounding box center [113, 76] width 50 height 14
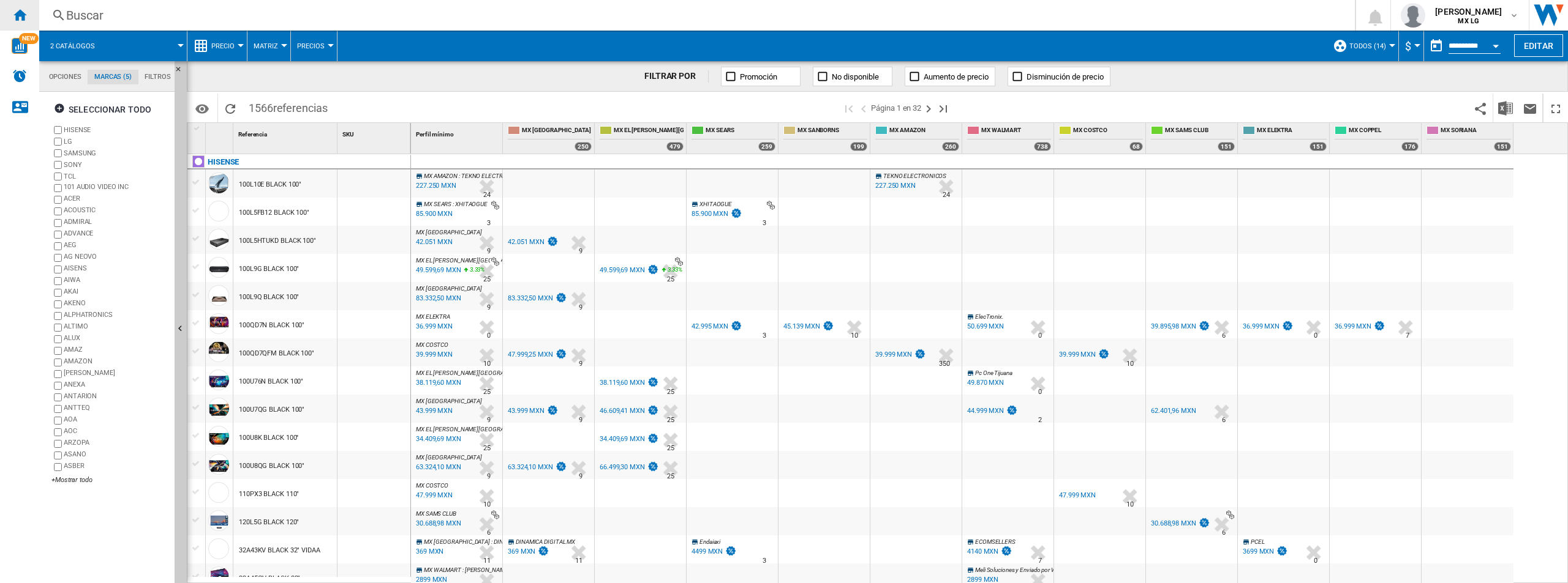
click at [21, 18] on ng-md-icon "Inicio" at bounding box center [19, 14] width 14 height 14
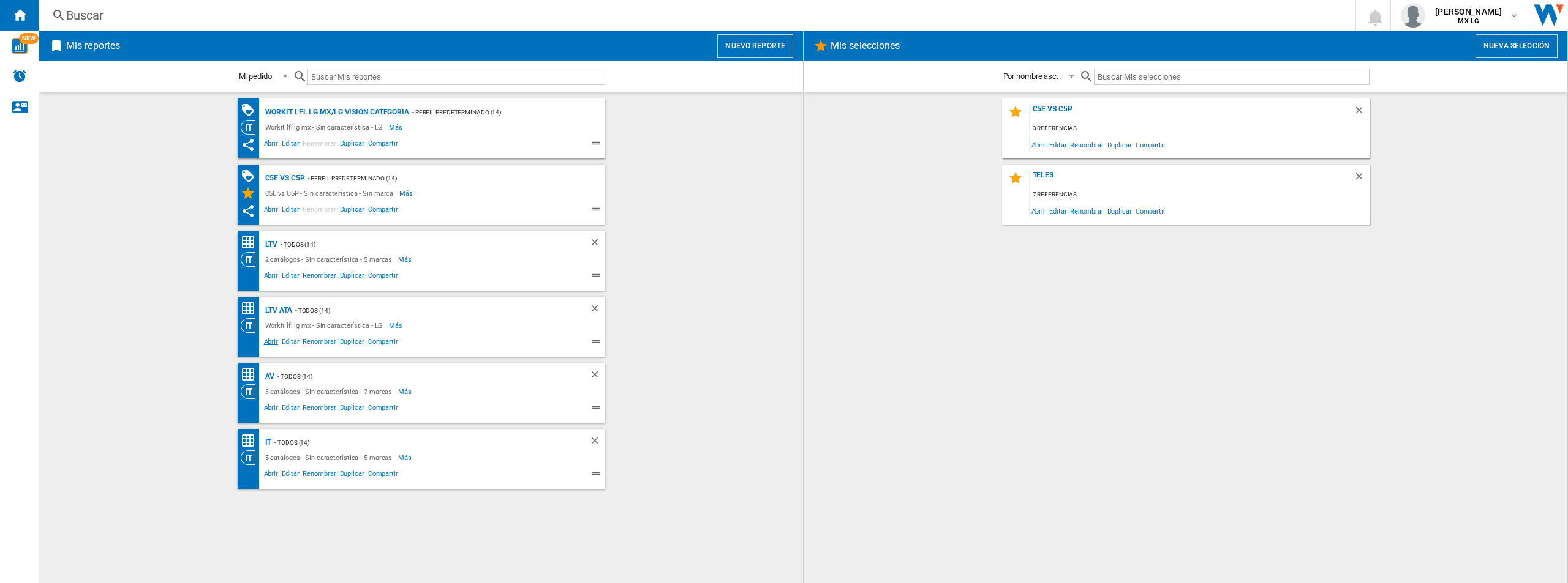
click at [274, 337] on span "Abrir" at bounding box center [272, 343] width 18 height 14
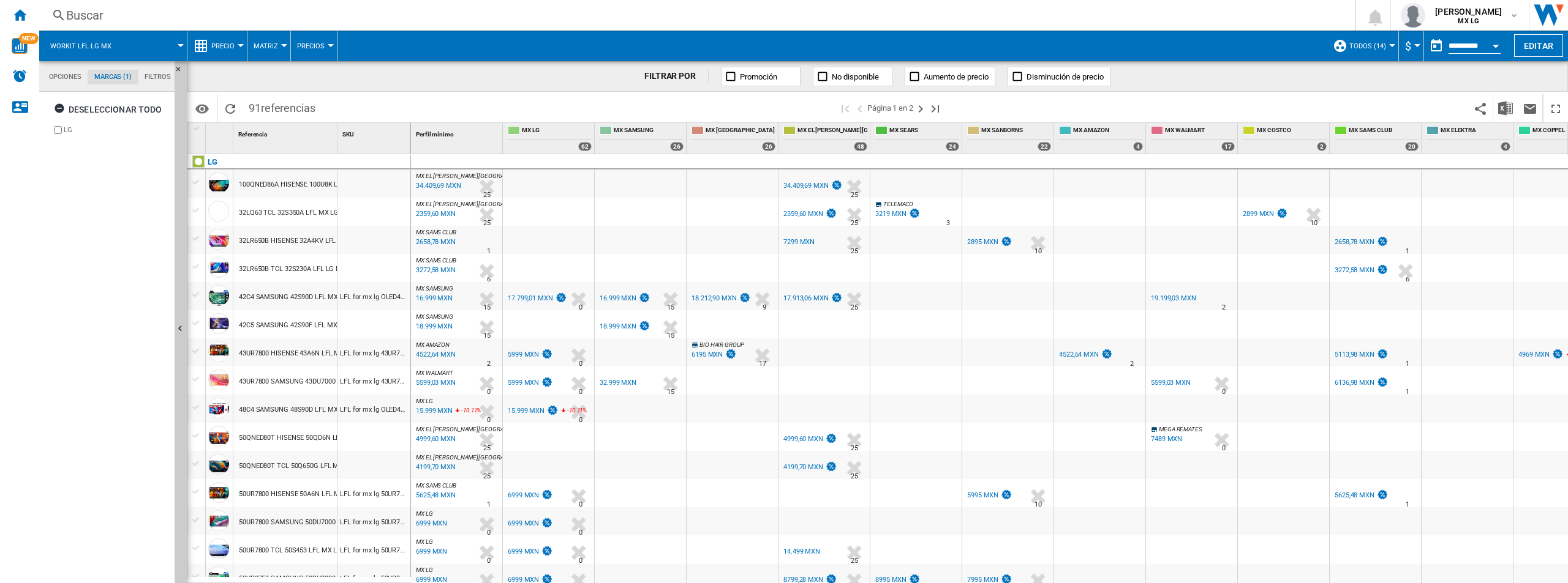
drag, startPoint x: 373, startPoint y: 220, endPoint x: 335, endPoint y: 255, distance: 51.7
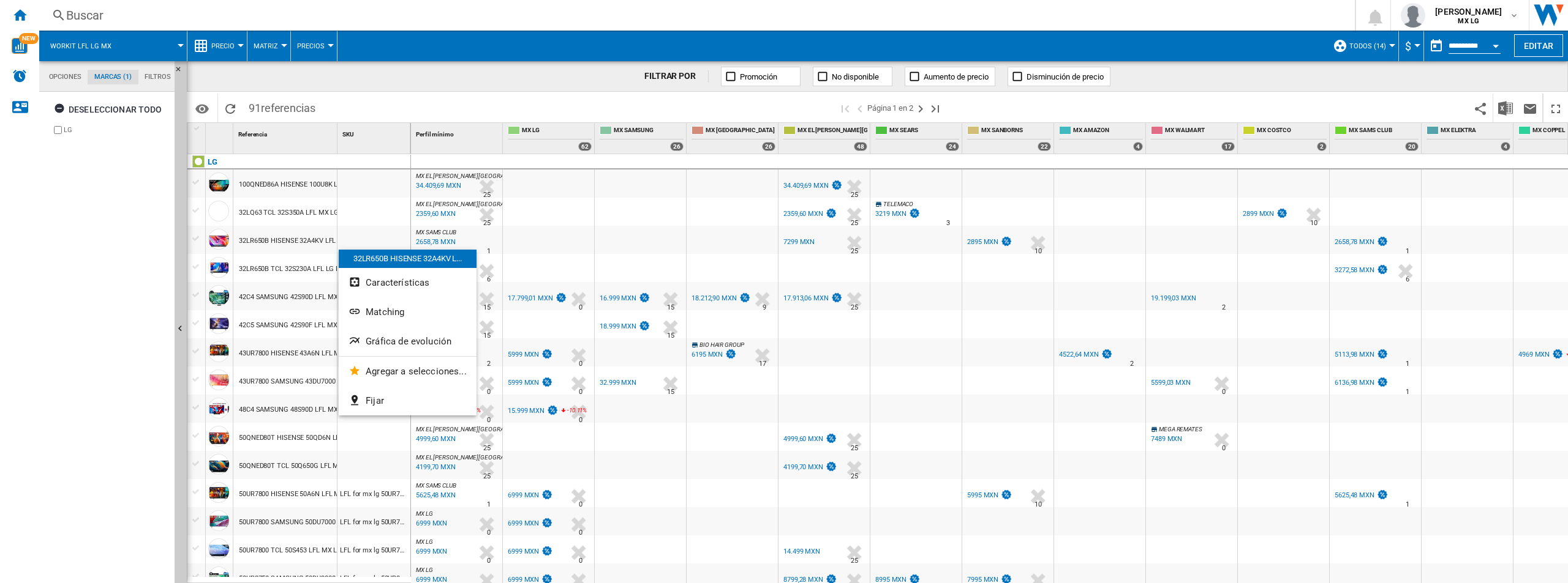
click at [393, 106] on div at bounding box center [784, 292] width 1568 height 583
